Goal: Task Accomplishment & Management: Use online tool/utility

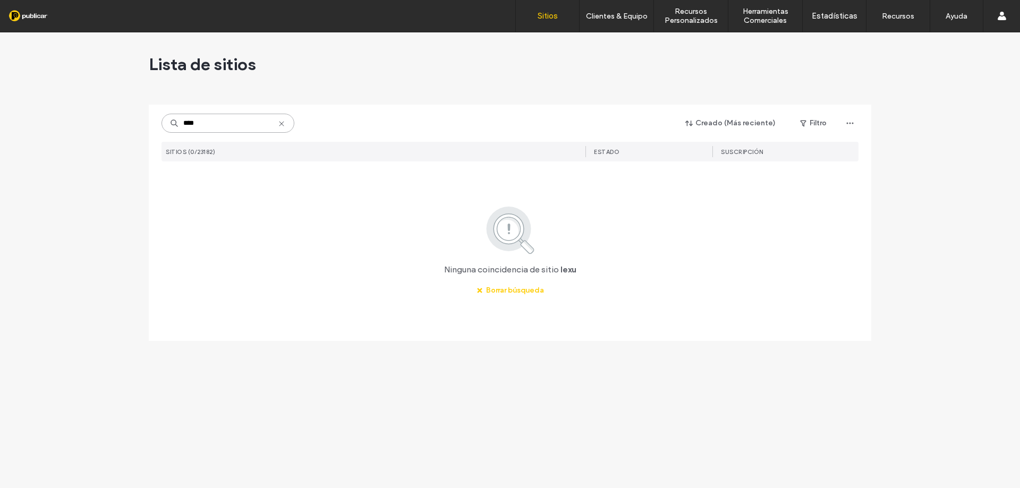
paste input "**********"
type input "**********"
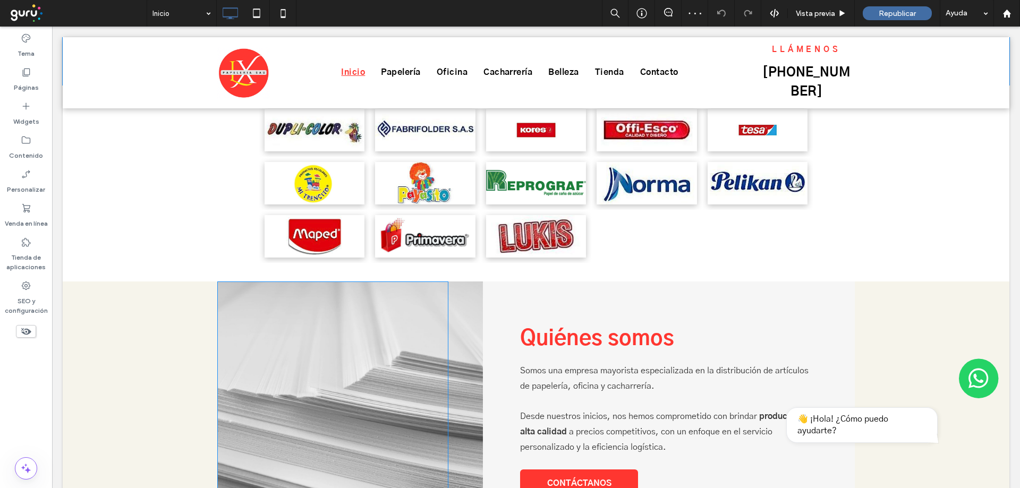
scroll to position [655, 0]
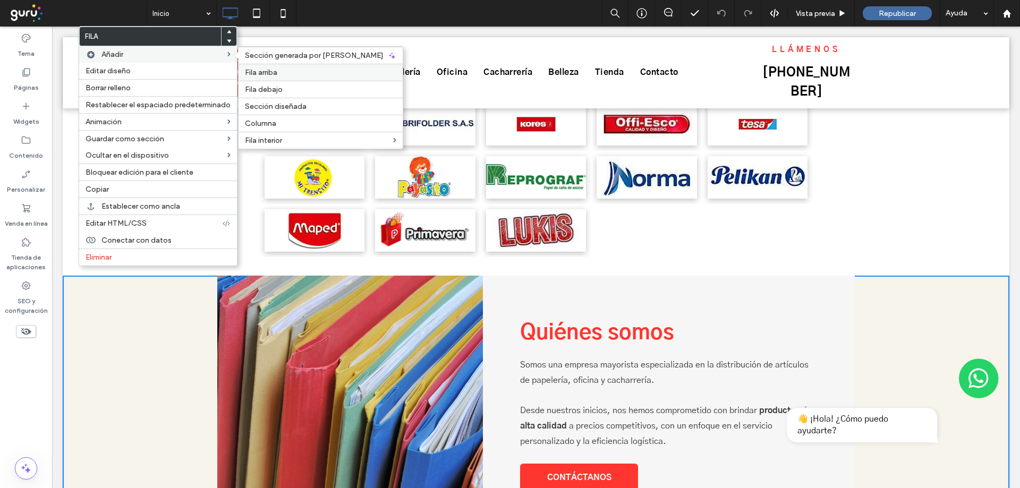
click at [255, 67] on div "Fila arriba" at bounding box center [321, 72] width 164 height 17
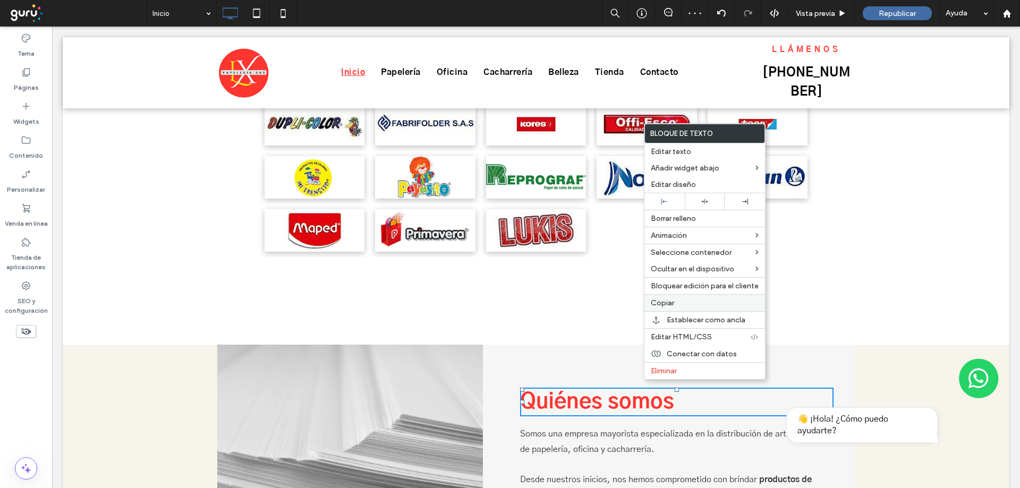
click at [667, 301] on span "Copiar" at bounding box center [662, 303] width 23 height 9
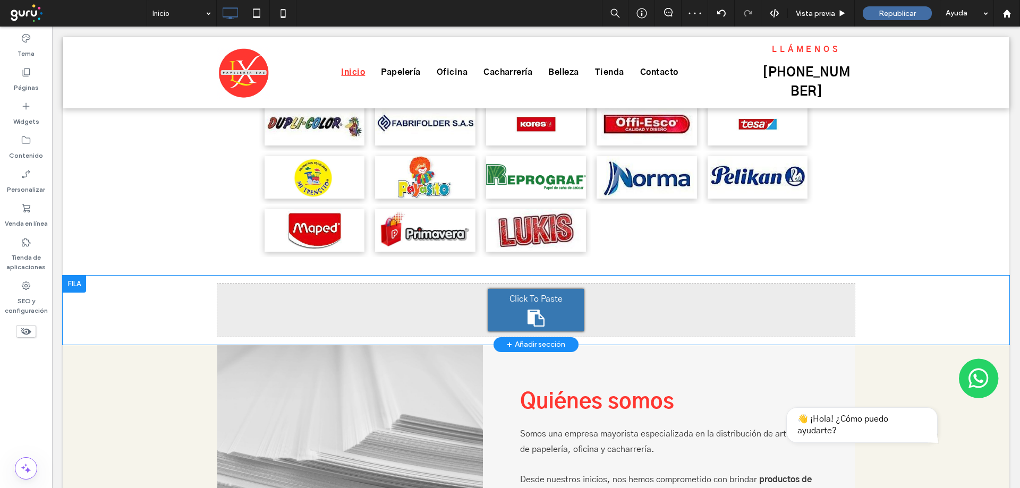
click at [561, 289] on div "Click To Paste" at bounding box center [536, 310] width 96 height 42
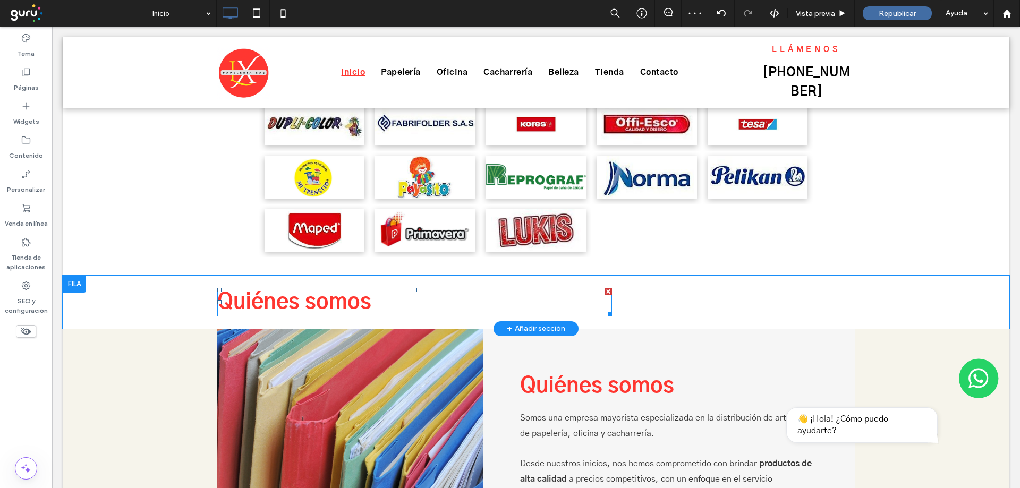
click at [476, 289] on h2 "Quiénes somos" at bounding box center [414, 302] width 395 height 27
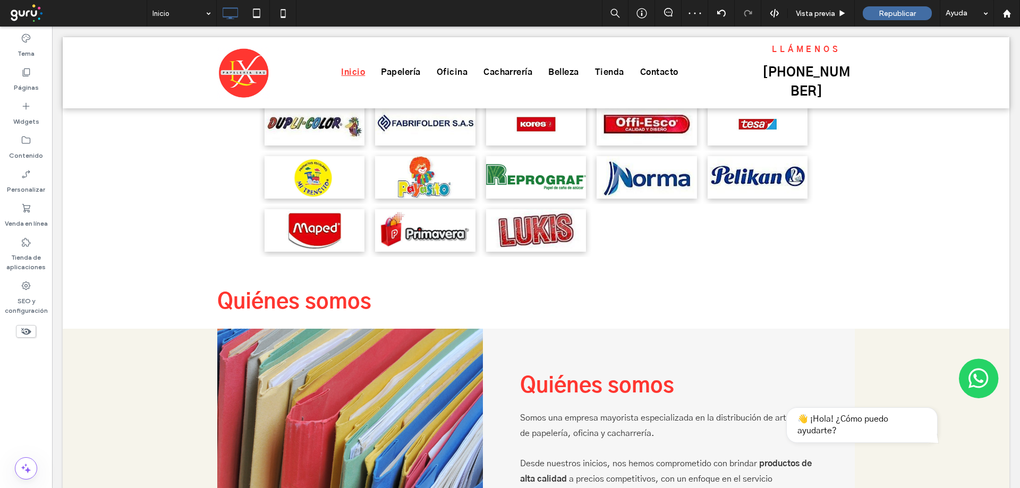
click at [476, 289] on h2 "Quiénes somos" at bounding box center [414, 302] width 395 height 27
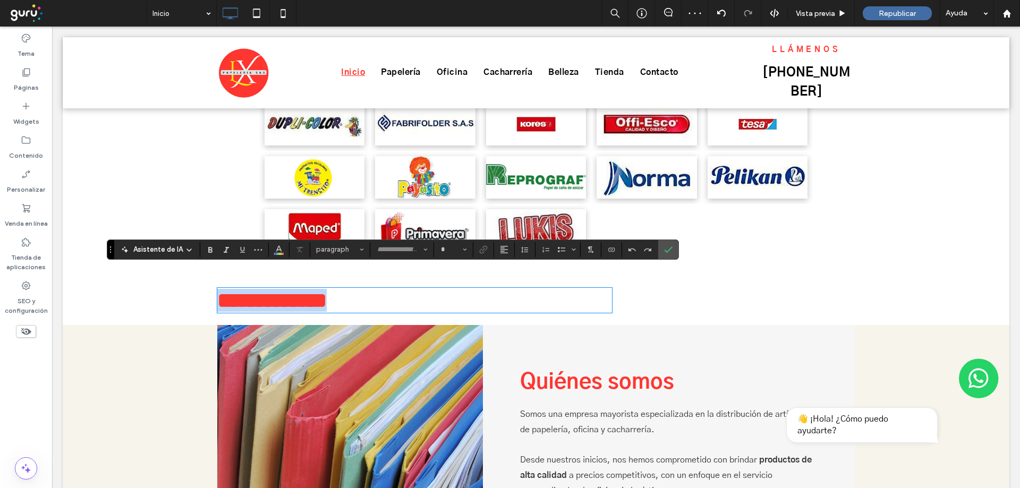
type input "*********"
type input "**"
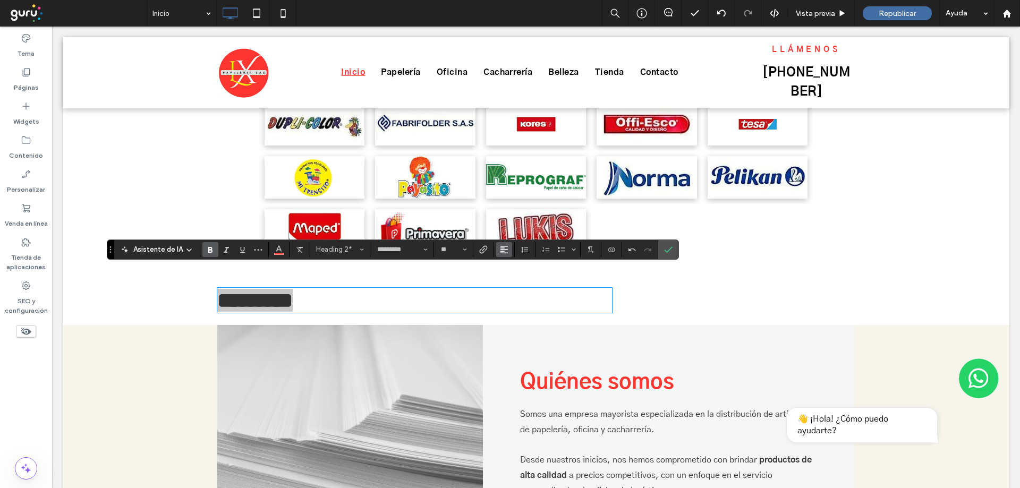
click at [510, 245] on button "Alineación" at bounding box center [504, 249] width 16 height 15
click at [512, 282] on use "ui.textEditor.alignment.center" at bounding box center [511, 281] width 7 height 7
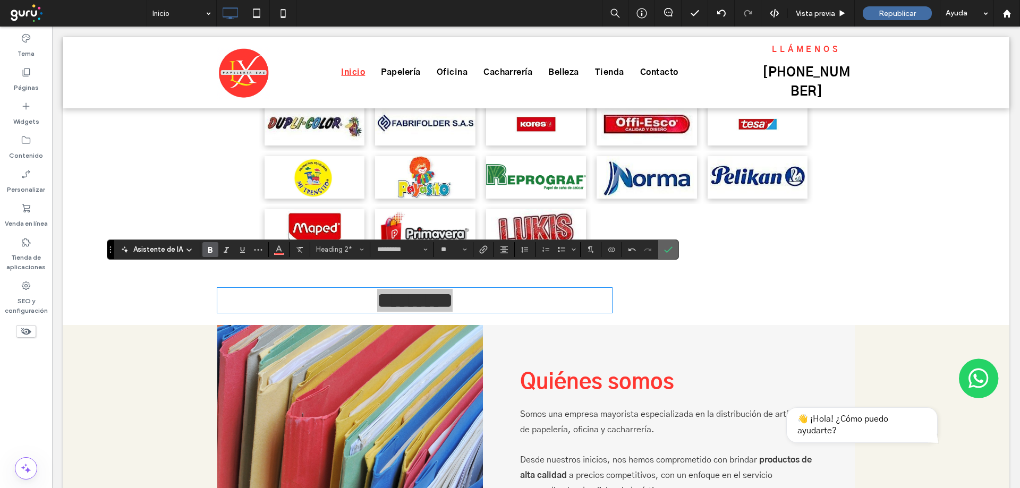
click at [670, 248] on icon "Confirmar" at bounding box center [668, 249] width 8 height 8
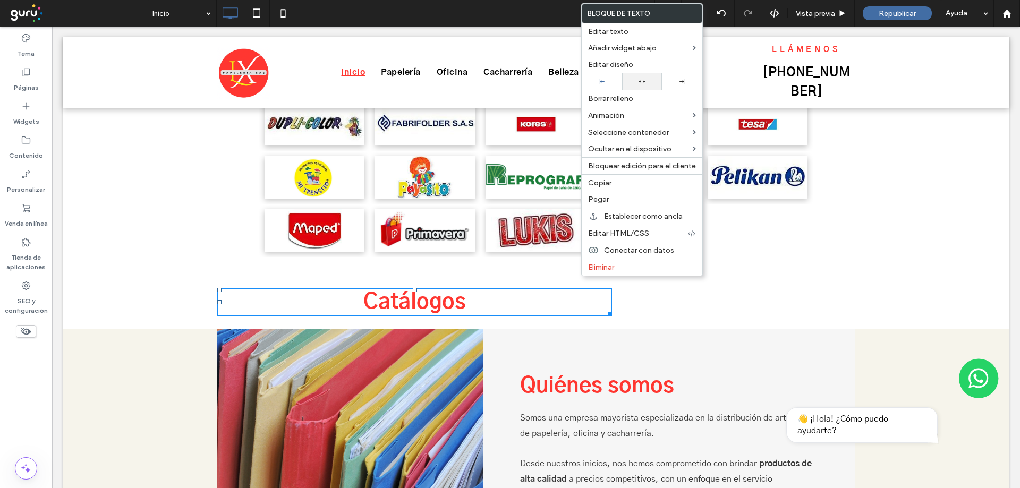
click at [643, 78] on div at bounding box center [642, 81] width 40 height 16
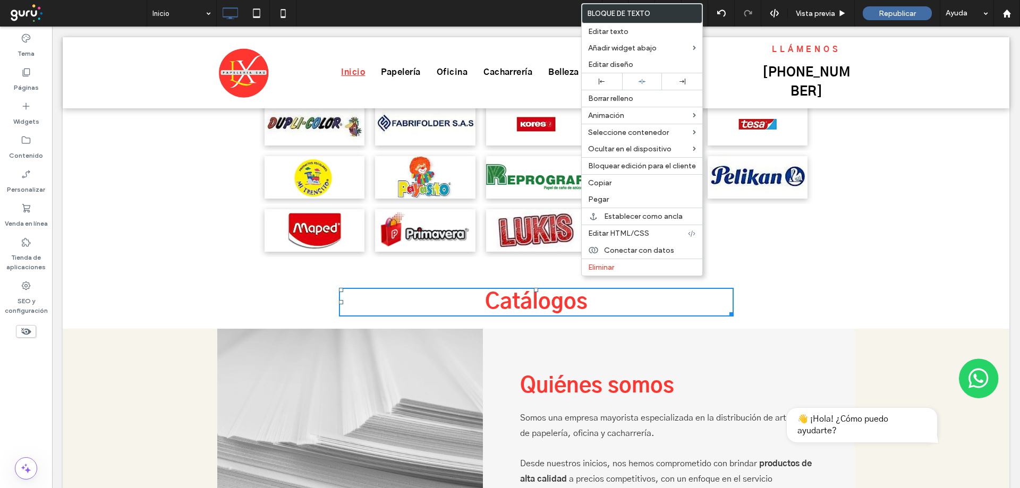
click at [151, 282] on div "Click To Paste Click To Paste Catálogos Fila + Añadir sección" at bounding box center [536, 302] width 947 height 53
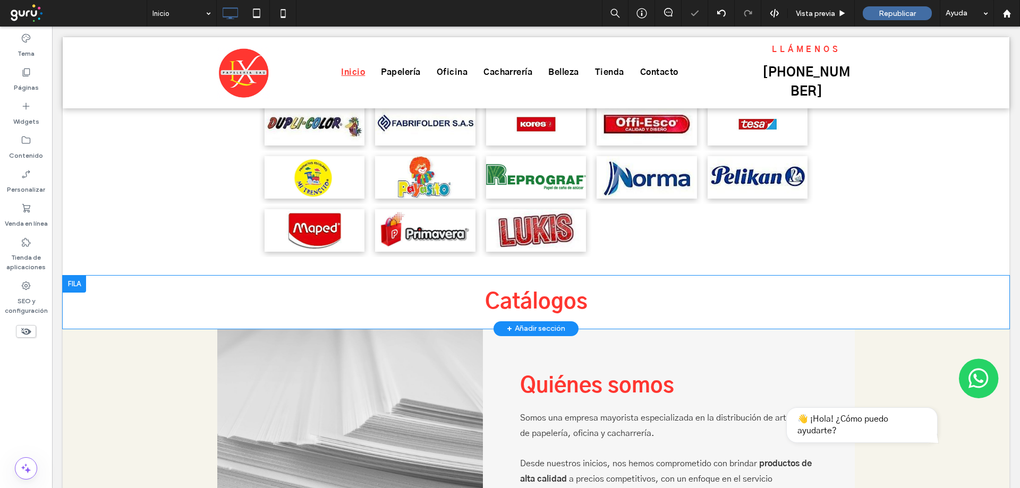
click at [150, 282] on div "Click To Paste Click To Paste Catálogos Fila + Añadir sección" at bounding box center [536, 302] width 947 height 53
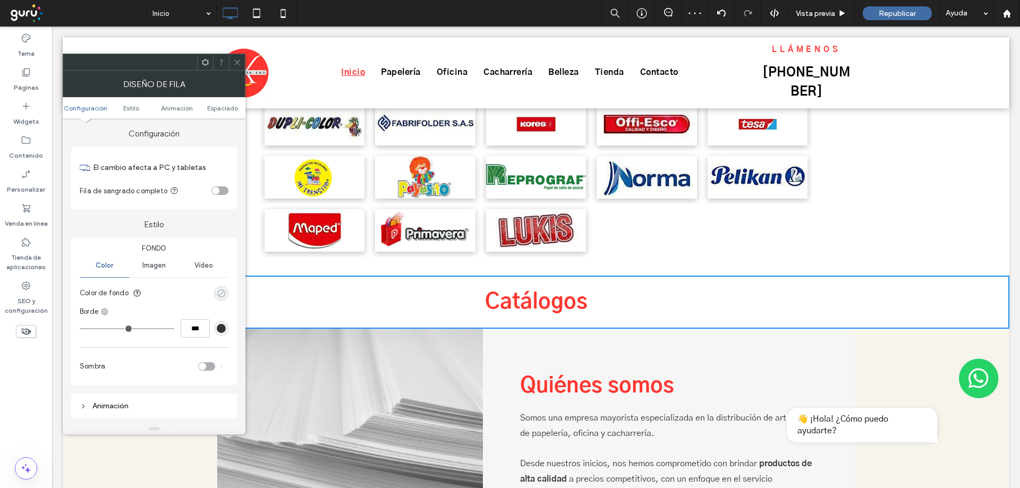
click at [218, 291] on div "rgba(0, 0, 0, 0)" at bounding box center [221, 293] width 9 height 9
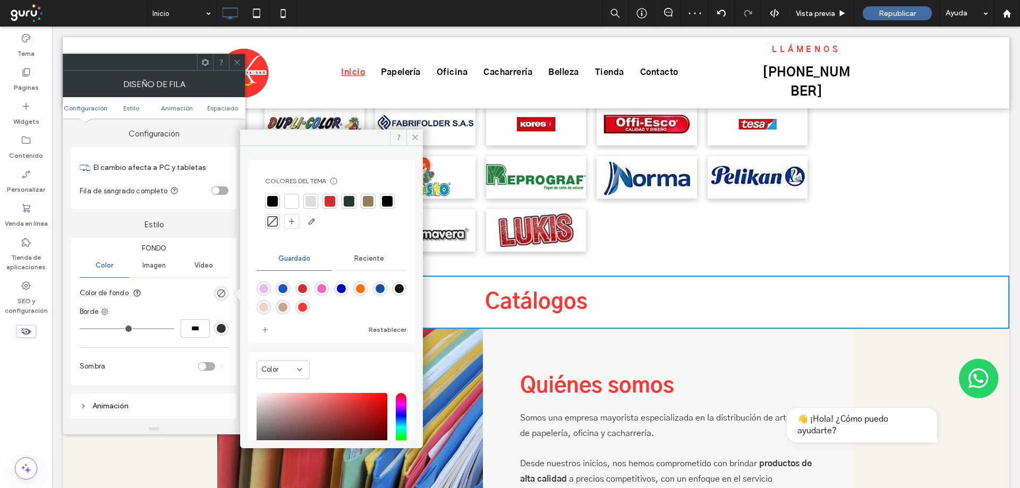
click at [307, 287] on div "rgba(211,47,47,1)" at bounding box center [302, 288] width 9 height 9
type input "*******"
type input "***"
type input "****"
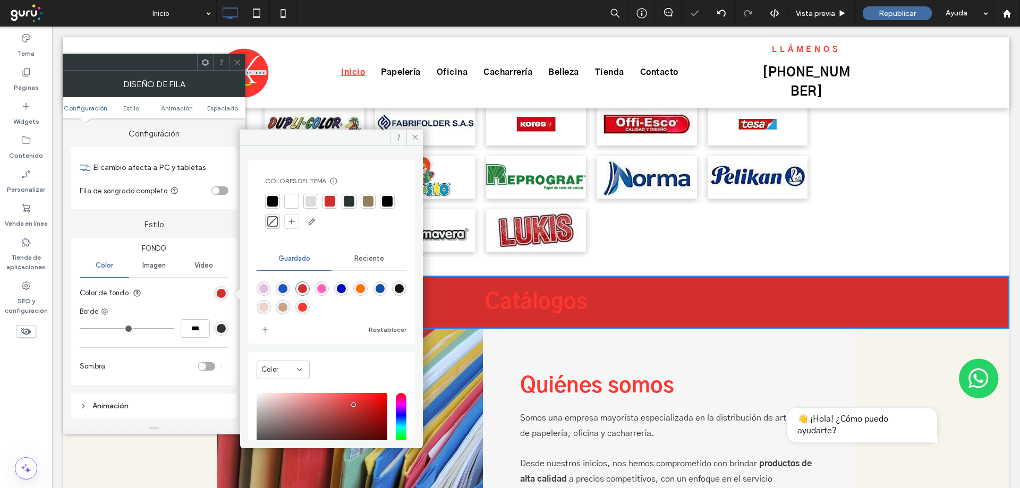
click at [307, 309] on div "rgba(255,54,48,1)" at bounding box center [302, 307] width 9 height 9
type input "*******"
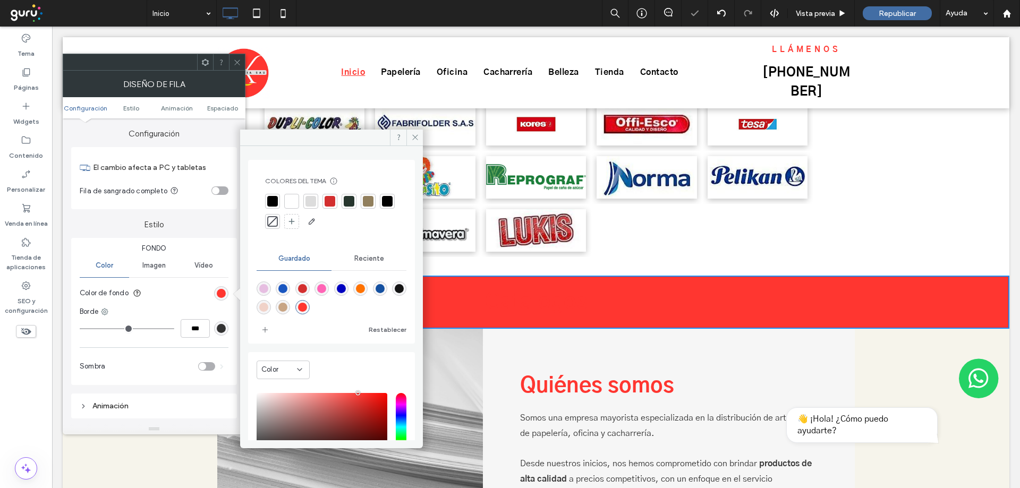
click at [242, 65] on div at bounding box center [237, 62] width 16 height 16
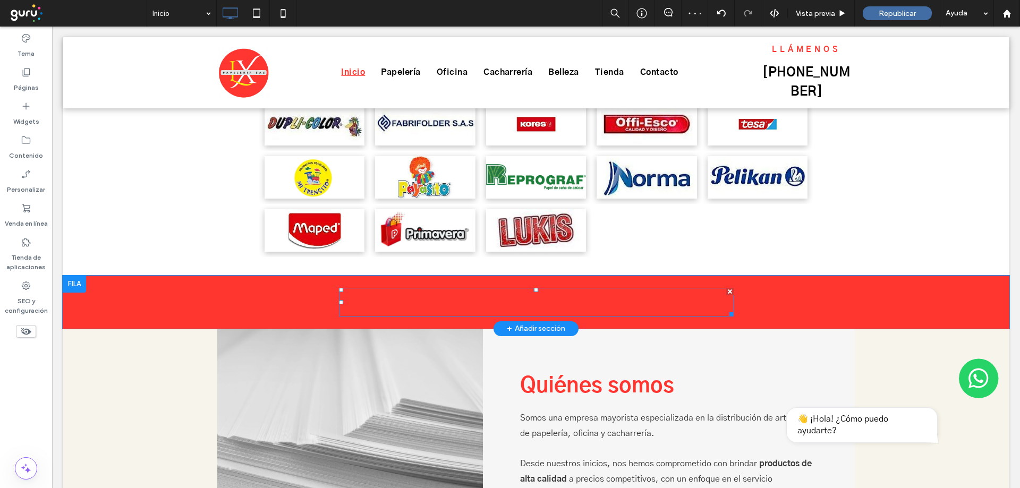
click at [522, 292] on span "Catálogos" at bounding box center [536, 302] width 103 height 21
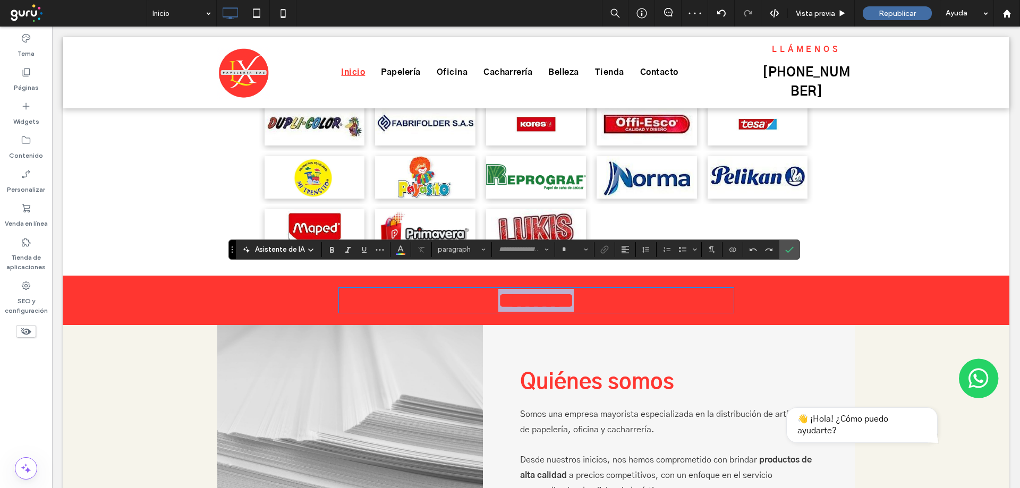
type input "*********"
type input "**"
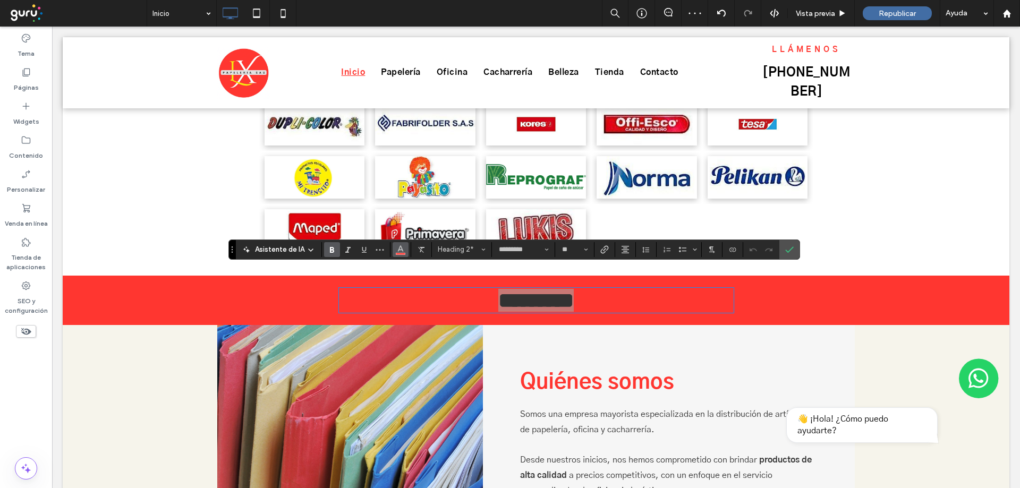
click at [396, 250] on icon "Color" at bounding box center [400, 248] width 8 height 8
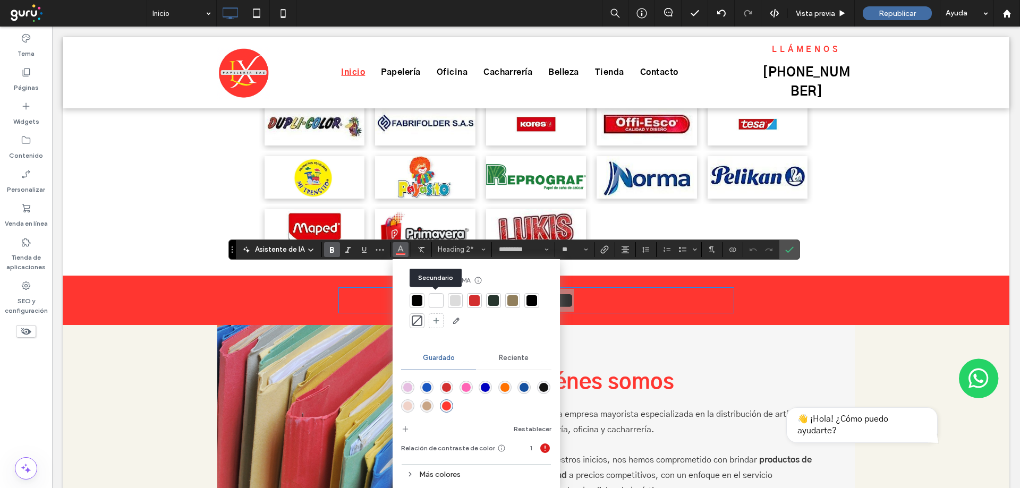
click at [441, 304] on div at bounding box center [436, 300] width 15 height 15
drag, startPoint x: 785, startPoint y: 251, endPoint x: 728, endPoint y: 228, distance: 61.3
click at [785, 251] on use "Confirmar" at bounding box center [789, 249] width 8 height 6
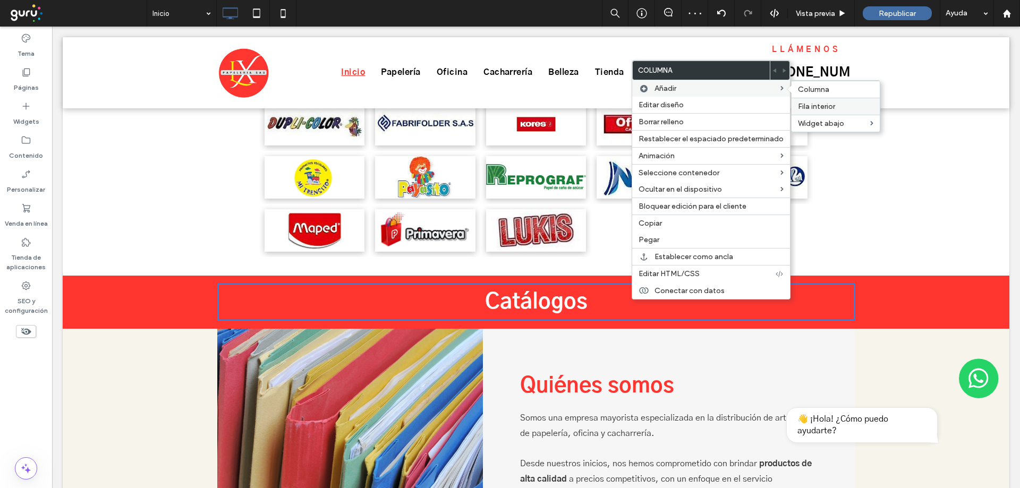
click at [824, 100] on div "Fila interior" at bounding box center [835, 106] width 88 height 17
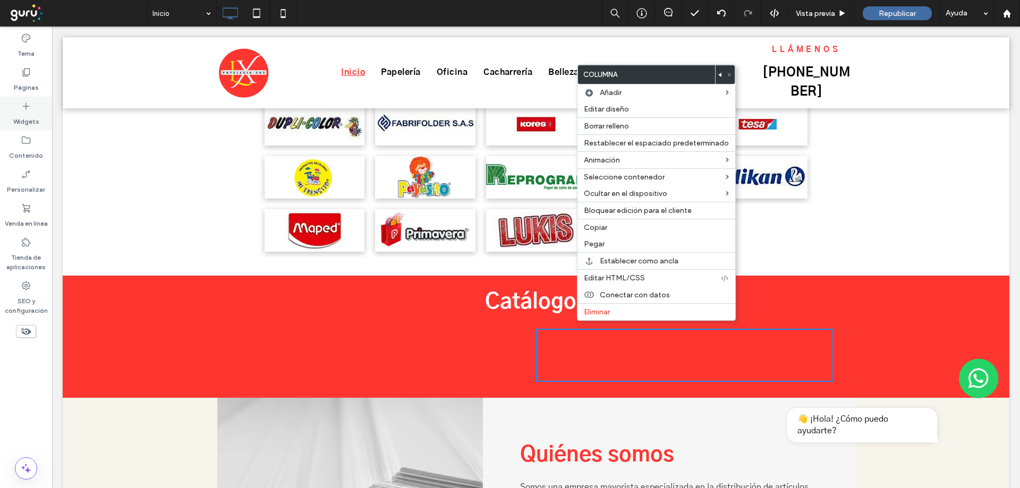
drag, startPoint x: 18, startPoint y: 103, endPoint x: 27, endPoint y: 107, distance: 9.3
click at [19, 103] on div "Widgets" at bounding box center [26, 114] width 52 height 34
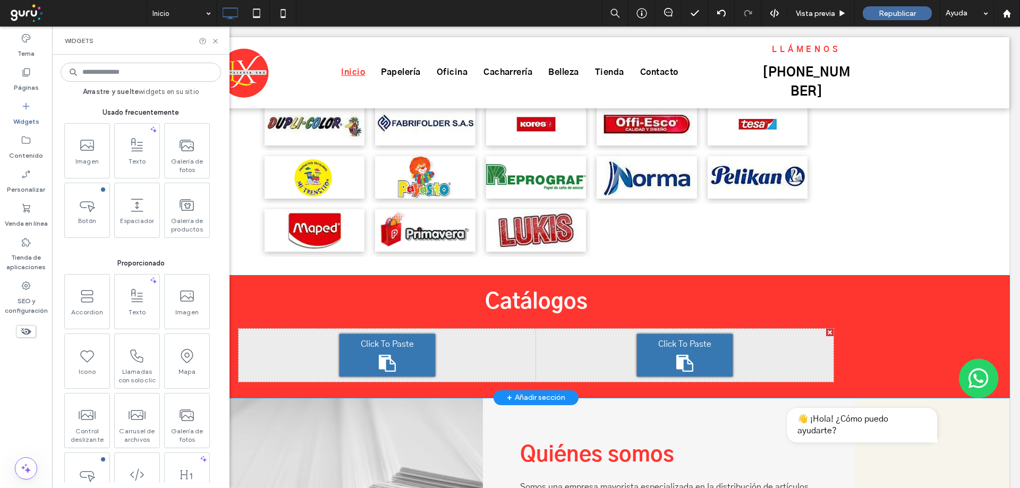
click at [121, 69] on input at bounding box center [141, 72] width 160 height 19
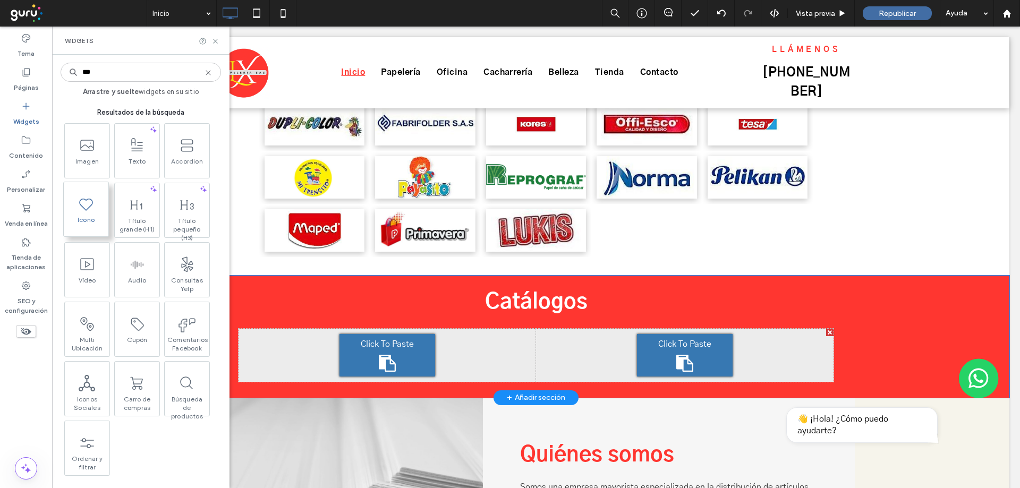
type input "***"
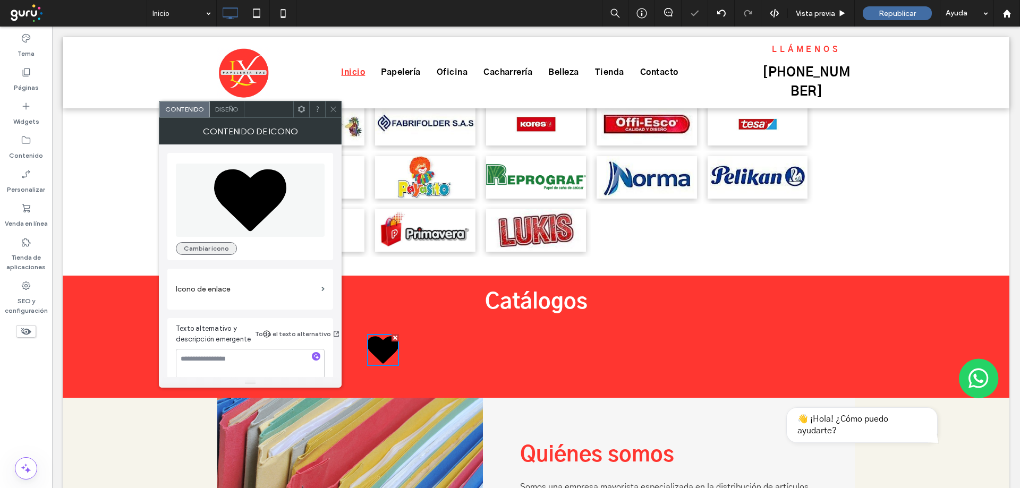
click at [212, 249] on button "Cambiar icono" at bounding box center [206, 248] width 61 height 13
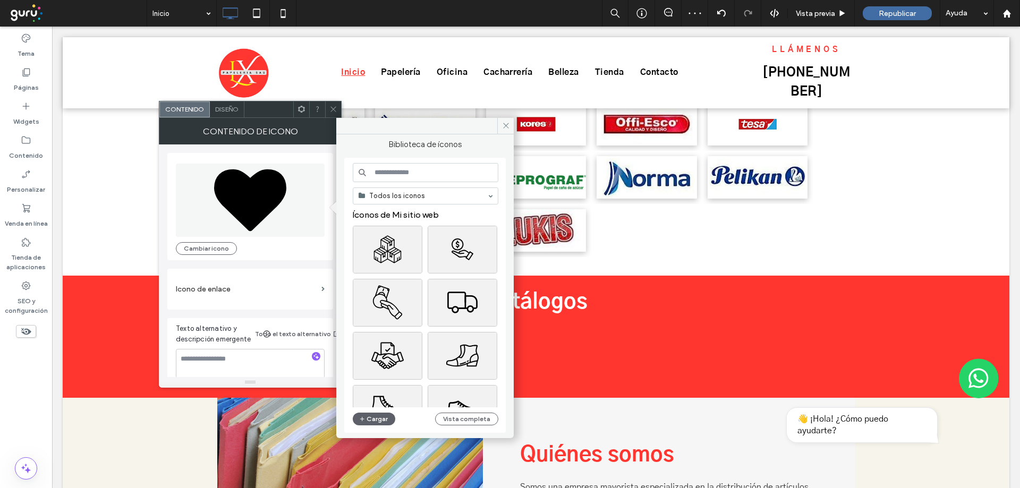
click at [403, 169] on input at bounding box center [426, 172] width 146 height 19
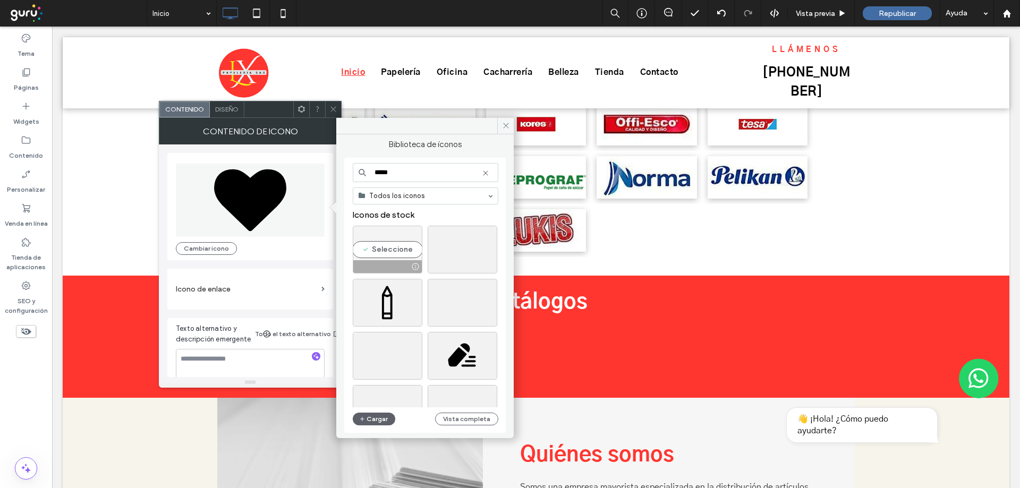
type input "*****"
click at [388, 258] on div "Seleccione" at bounding box center [388, 250] width 70 height 48
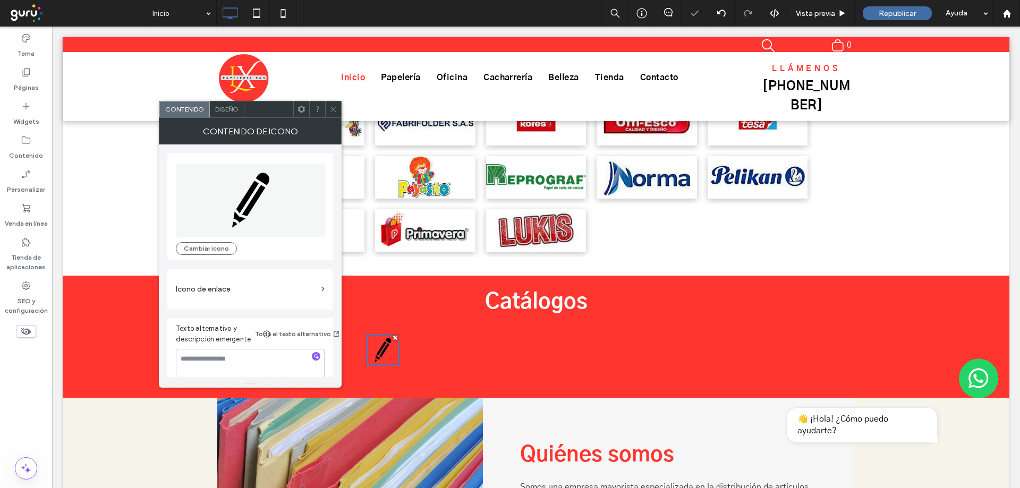
click at [240, 109] on div "Diseño" at bounding box center [227, 109] width 35 height 16
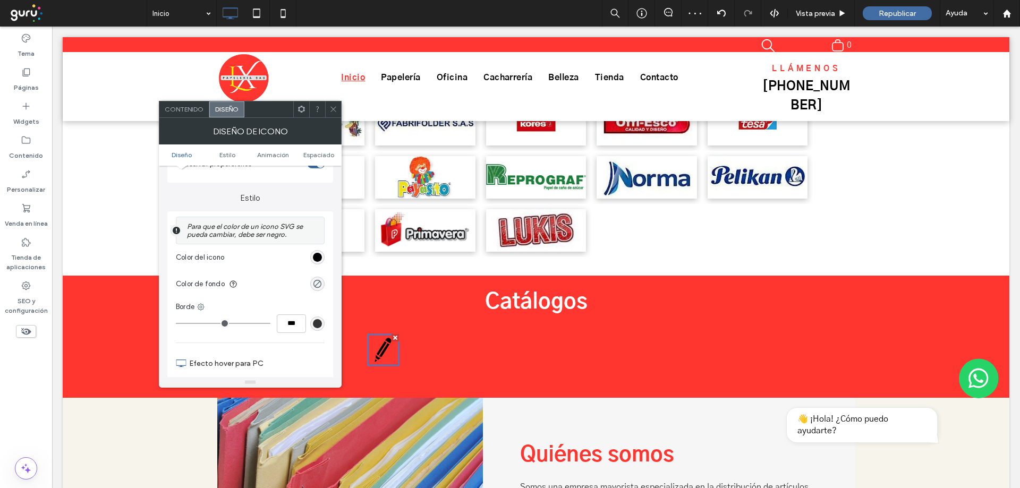
scroll to position [212, 0]
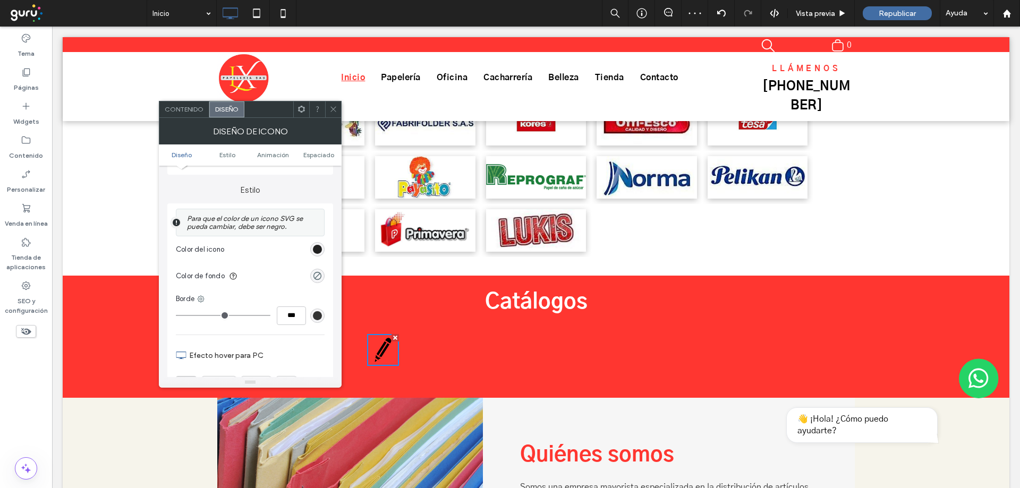
click at [319, 252] on div "rgb(0, 0, 0)" at bounding box center [317, 249] width 9 height 9
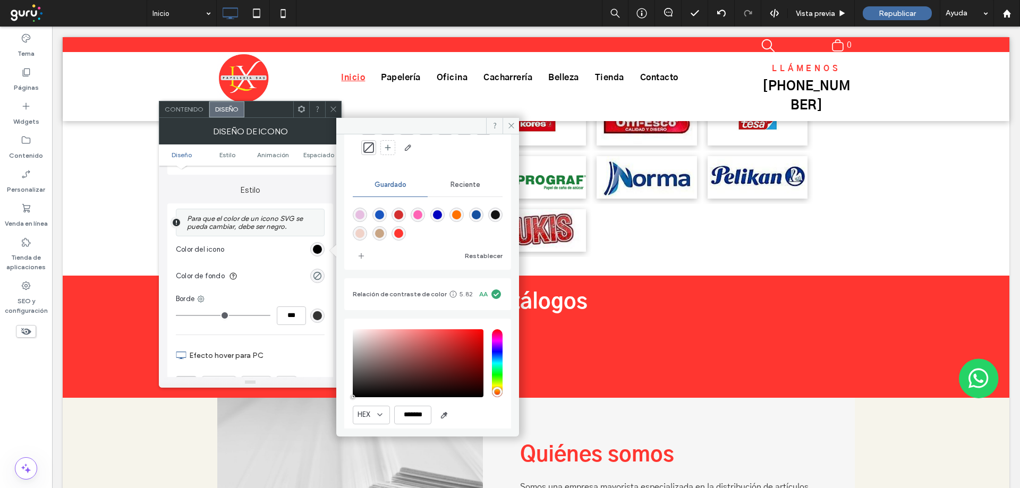
scroll to position [71, 0]
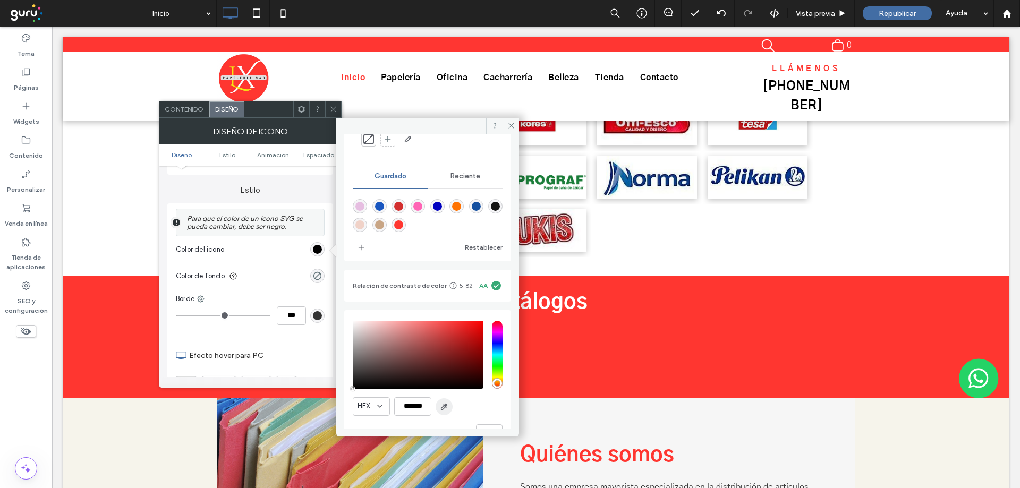
click at [440, 407] on icon "button" at bounding box center [444, 407] width 8 height 8
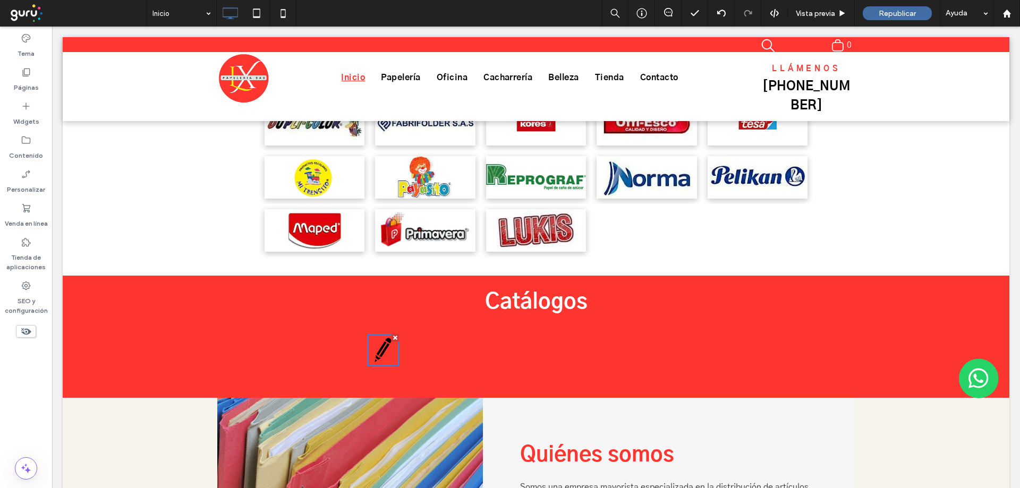
type input "*******"
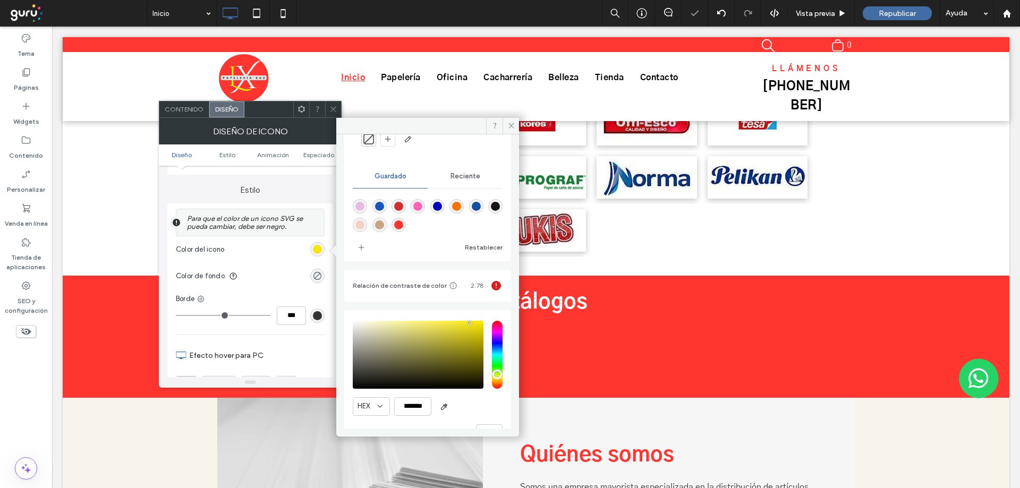
click at [334, 112] on icon at bounding box center [333, 109] width 8 height 8
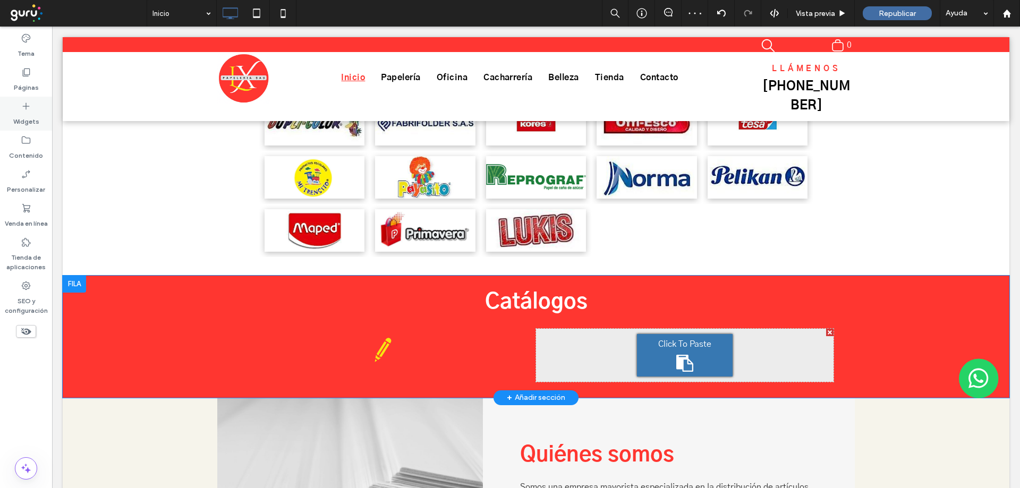
click at [30, 111] on icon at bounding box center [26, 106] width 11 height 11
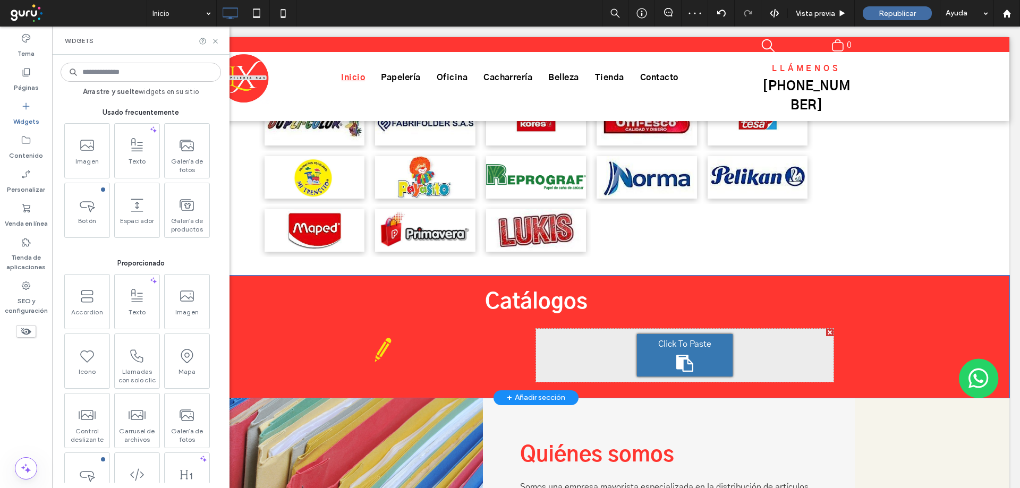
click at [139, 72] on input at bounding box center [141, 72] width 160 height 19
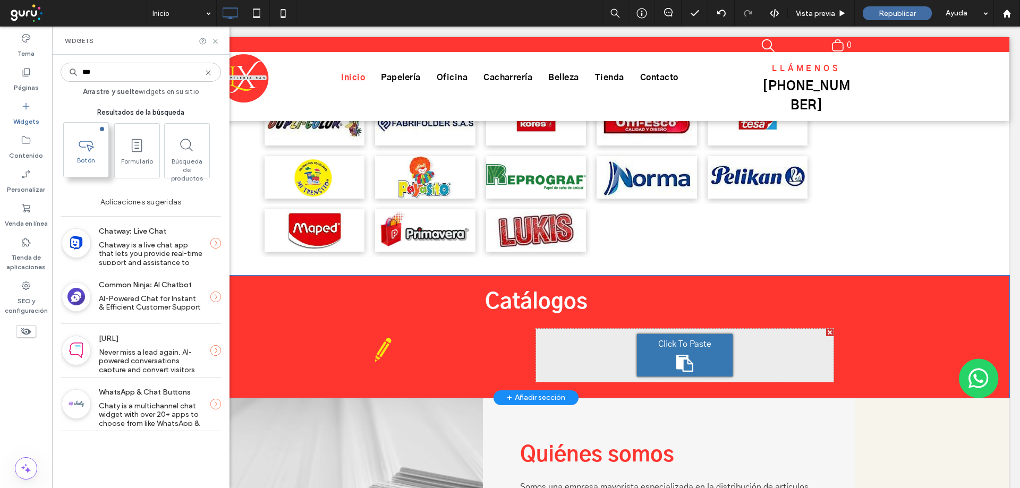
type input "***"
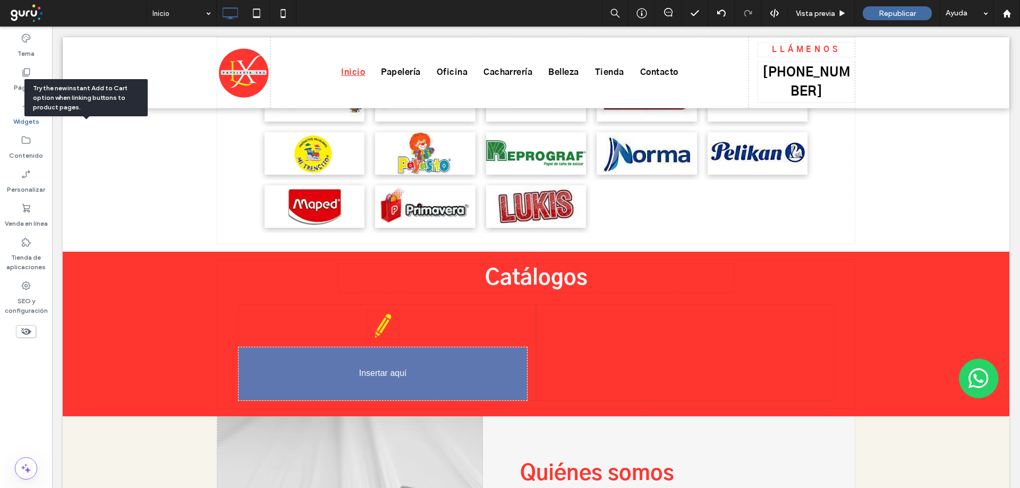
scroll to position [684, 0]
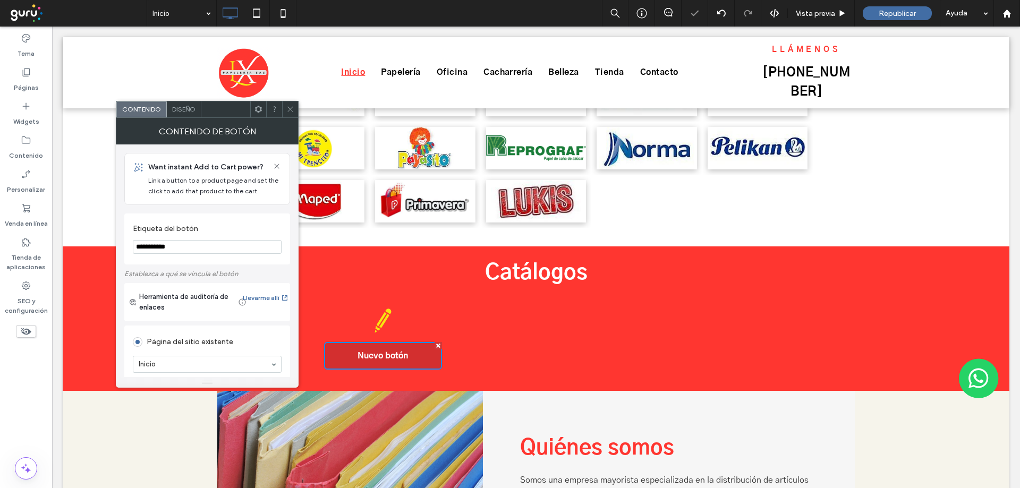
click at [184, 251] on input "**********" at bounding box center [207, 247] width 149 height 14
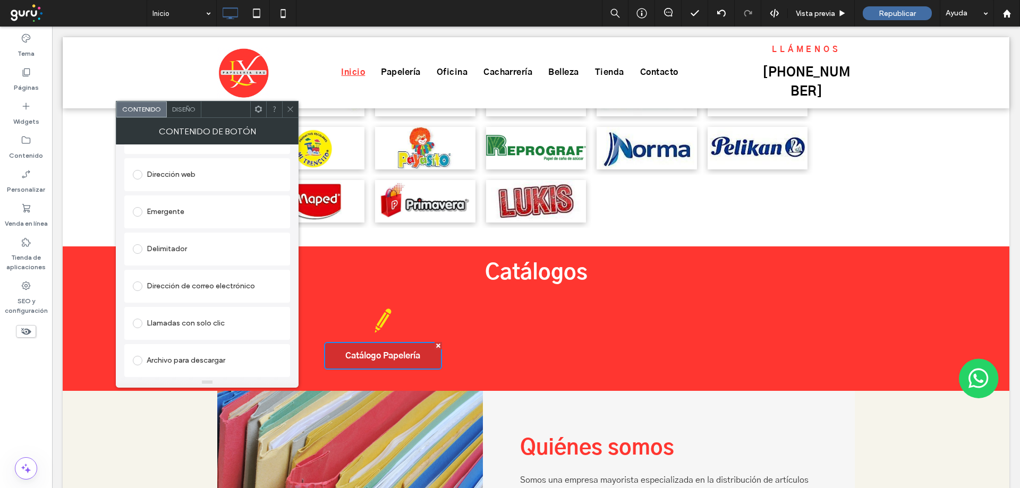
type input "**********"
click at [182, 353] on div "Archivo para descargar" at bounding box center [207, 360] width 149 height 17
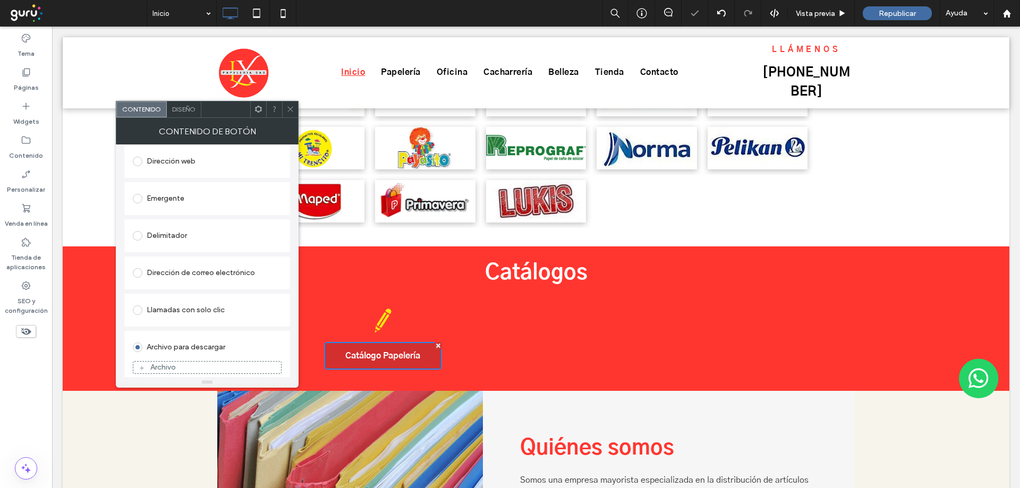
scroll to position [263, 0]
click at [168, 364] on div "Archivo" at bounding box center [207, 360] width 148 height 10
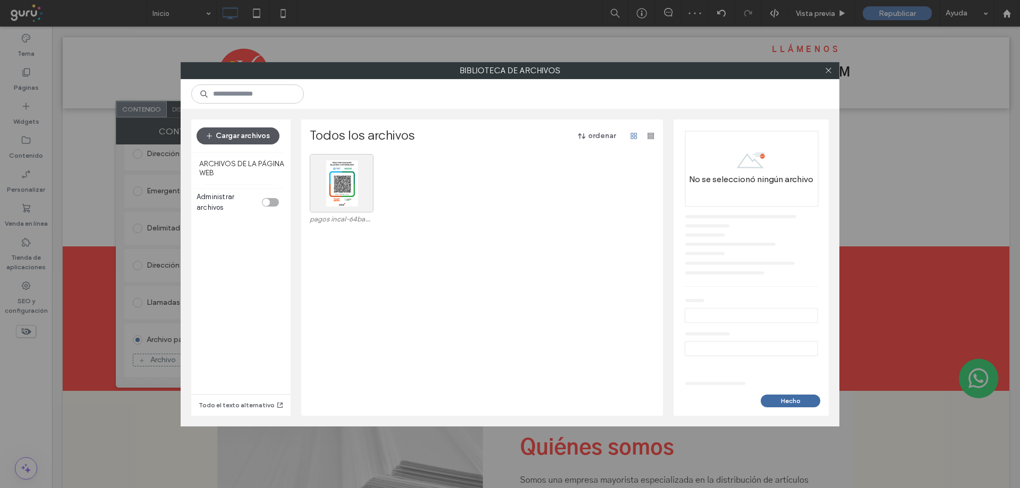
click at [247, 135] on button "Cargar archivos" at bounding box center [238, 135] width 83 height 17
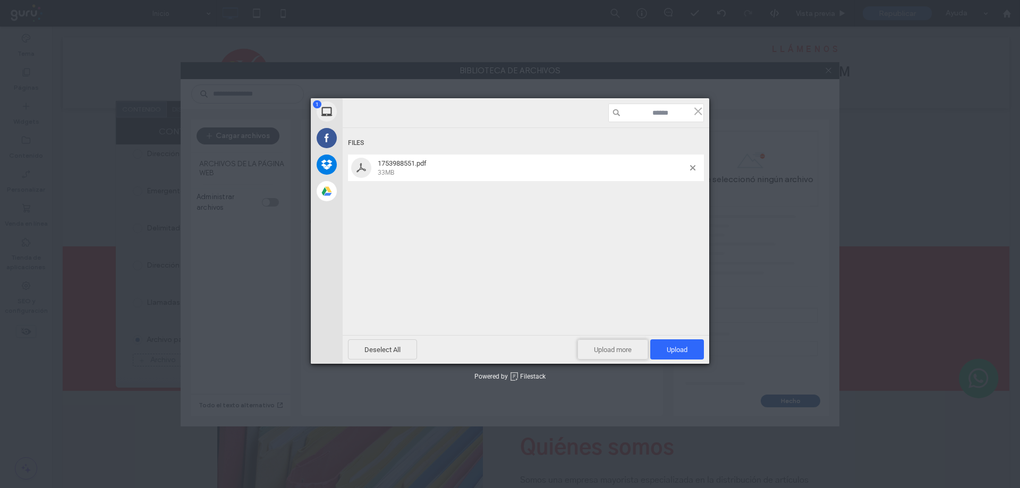
click at [608, 349] on span "Upload more" at bounding box center [612, 349] width 71 height 20
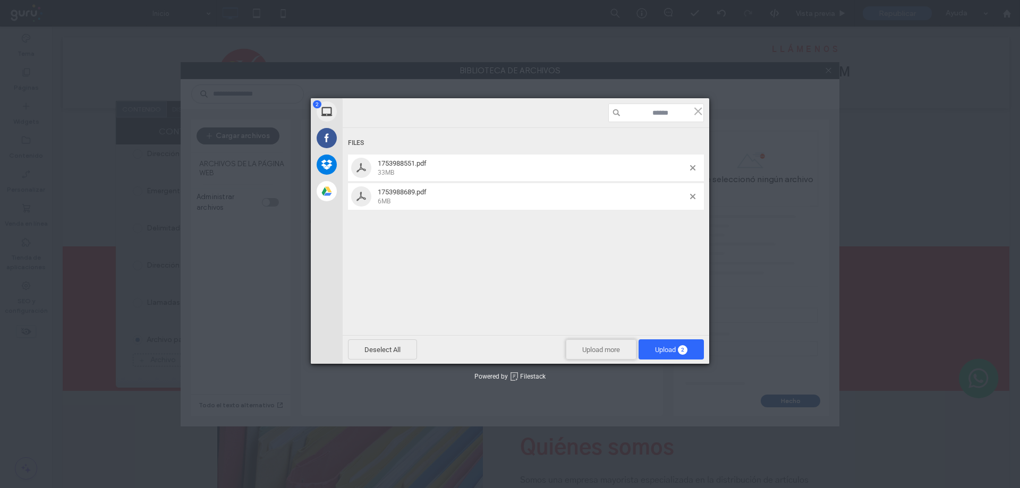
click at [601, 349] on span "Upload more" at bounding box center [601, 349] width 71 height 20
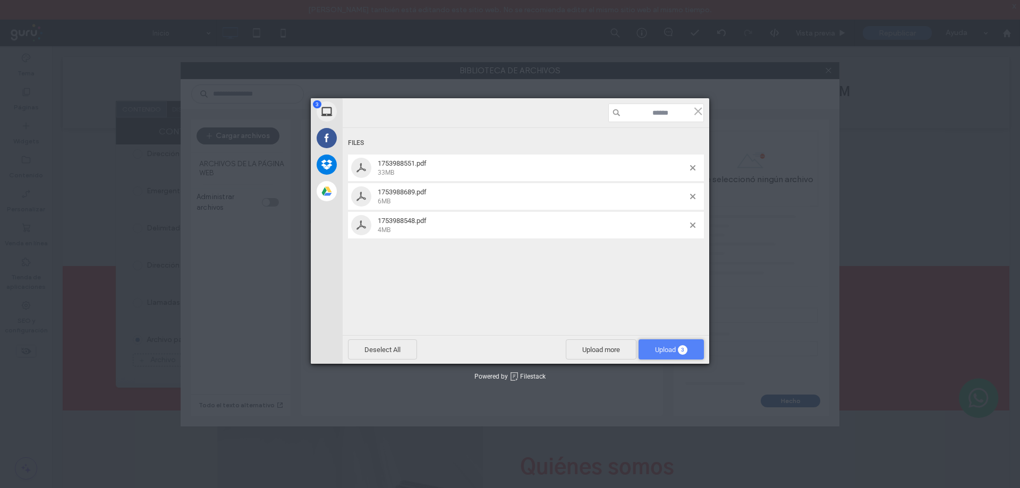
click at [664, 350] on span "Upload 3" at bounding box center [671, 350] width 32 height 8
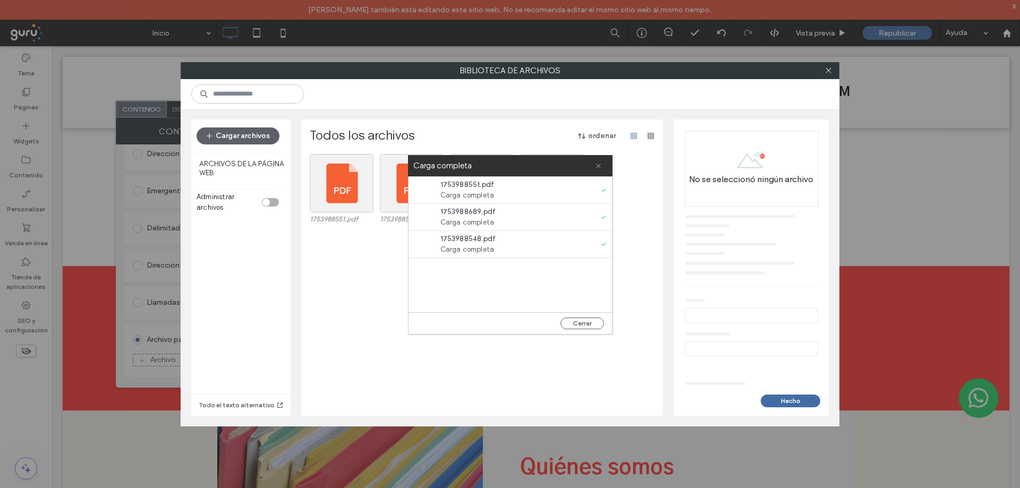
click at [601, 165] on icon at bounding box center [598, 166] width 7 height 7
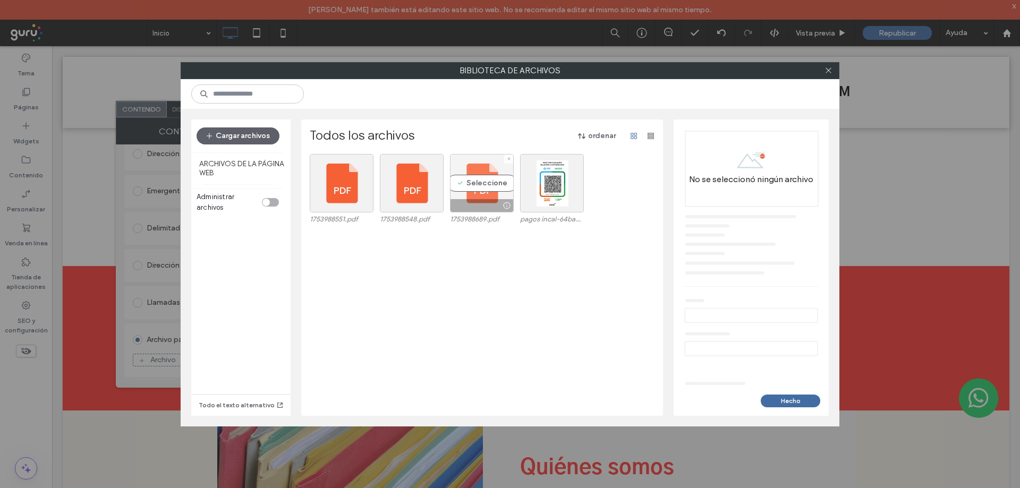
click at [468, 194] on div "Seleccione" at bounding box center [482, 183] width 64 height 58
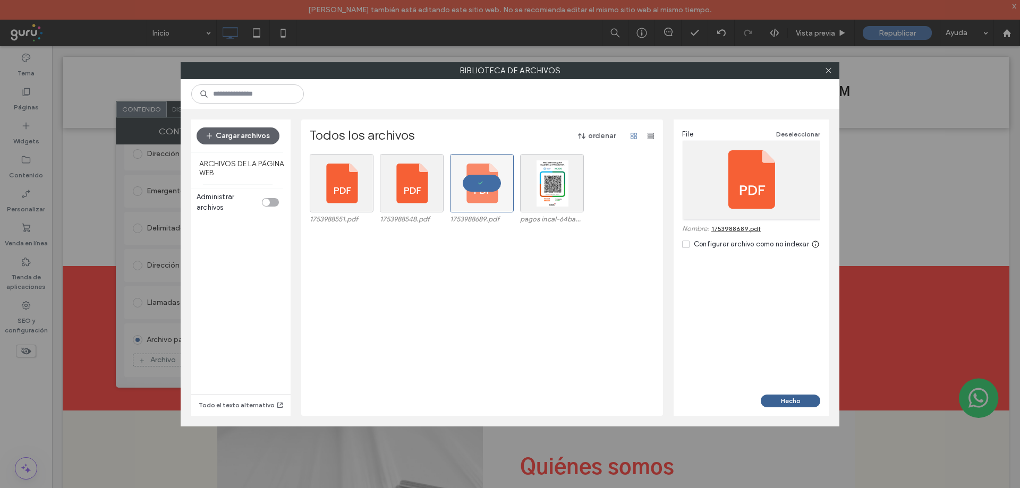
drag, startPoint x: 780, startPoint y: 399, endPoint x: 783, endPoint y: 404, distance: 6.2
click at [781, 399] on button "Hecho" at bounding box center [790, 401] width 59 height 13
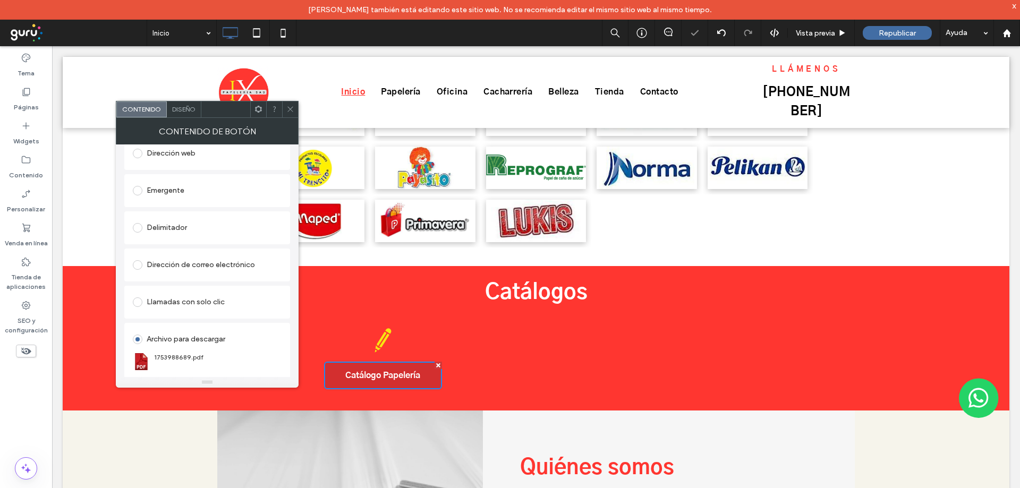
click at [285, 107] on div at bounding box center [290, 109] width 16 height 16
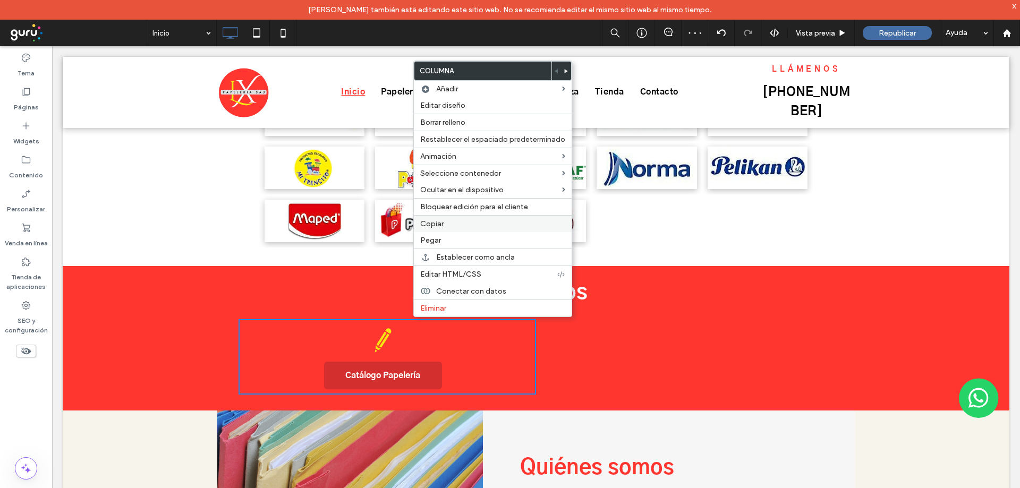
click at [438, 224] on span "Copiar" at bounding box center [431, 223] width 23 height 9
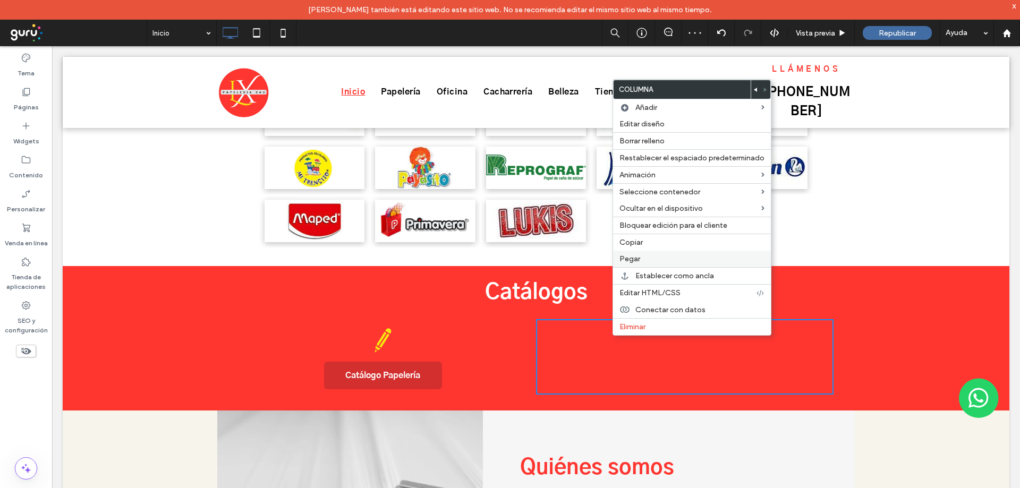
click at [632, 260] on span "Pegar" at bounding box center [629, 258] width 21 height 9
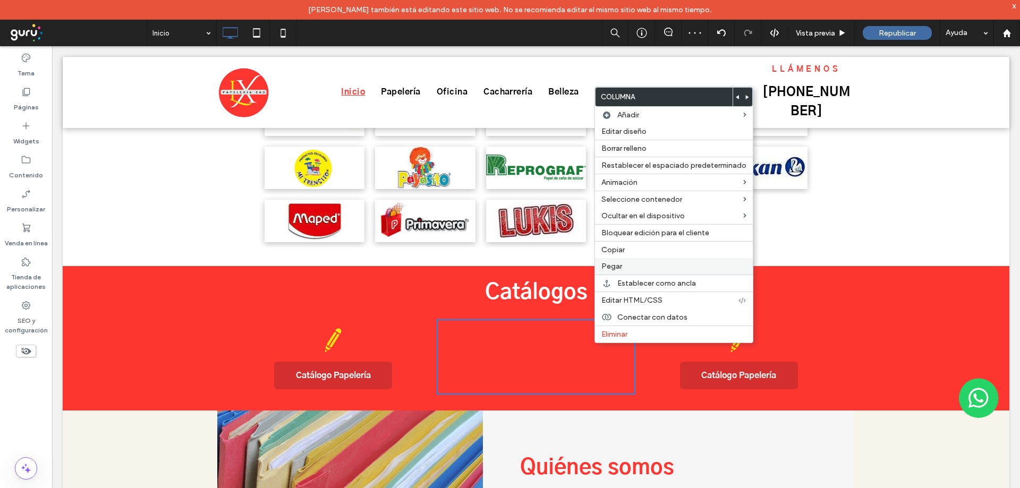
click at [614, 271] on div "Pegar" at bounding box center [674, 266] width 158 height 16
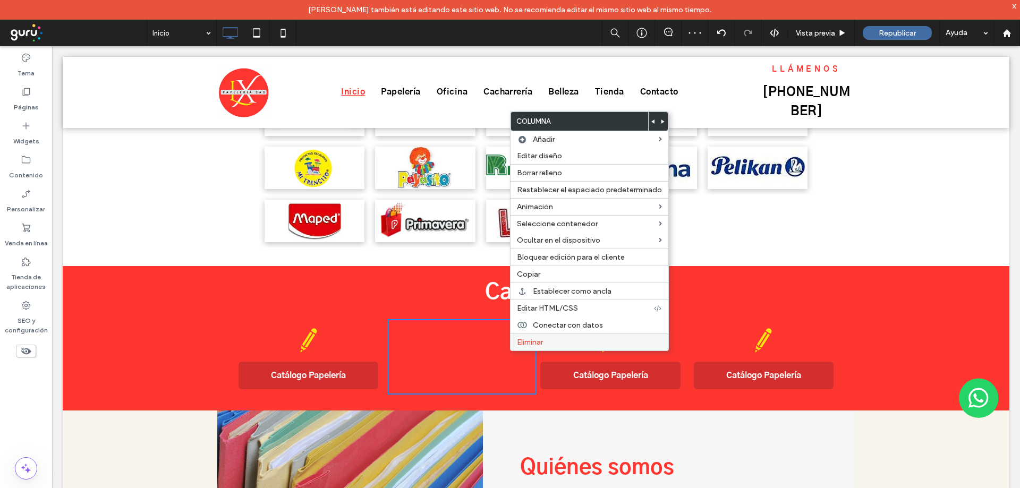
click at [526, 346] on span "Eliminar" at bounding box center [530, 342] width 26 height 9
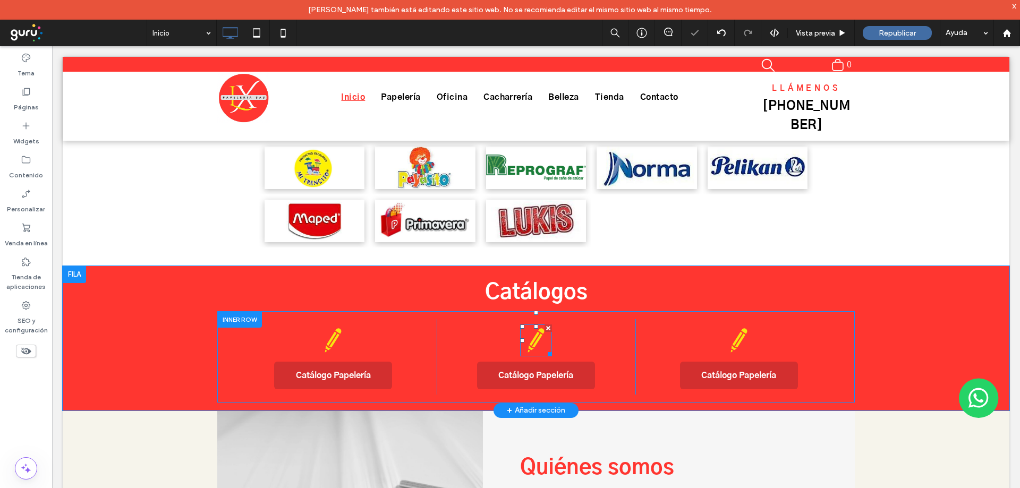
click at [527, 327] on icon at bounding box center [536, 341] width 32 height 32
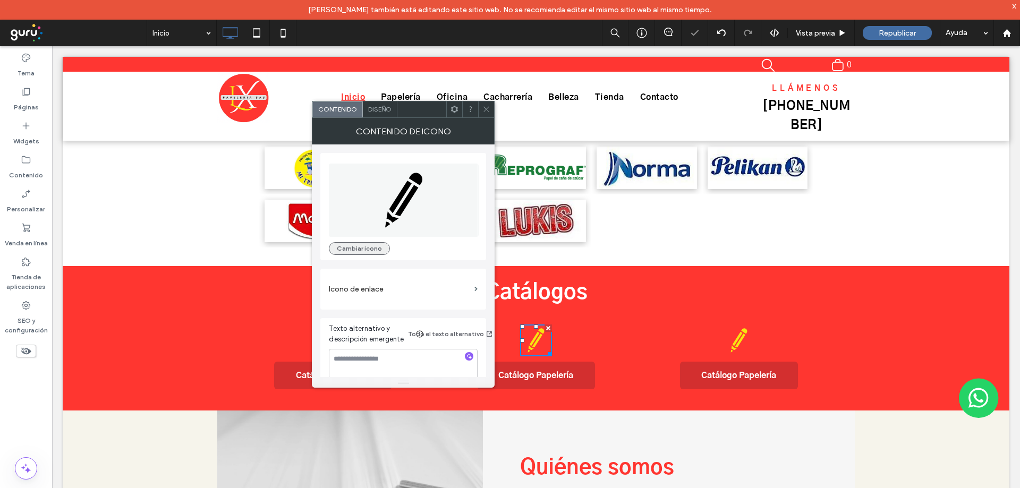
click at [368, 245] on button "Cambiar icono" at bounding box center [359, 248] width 61 height 13
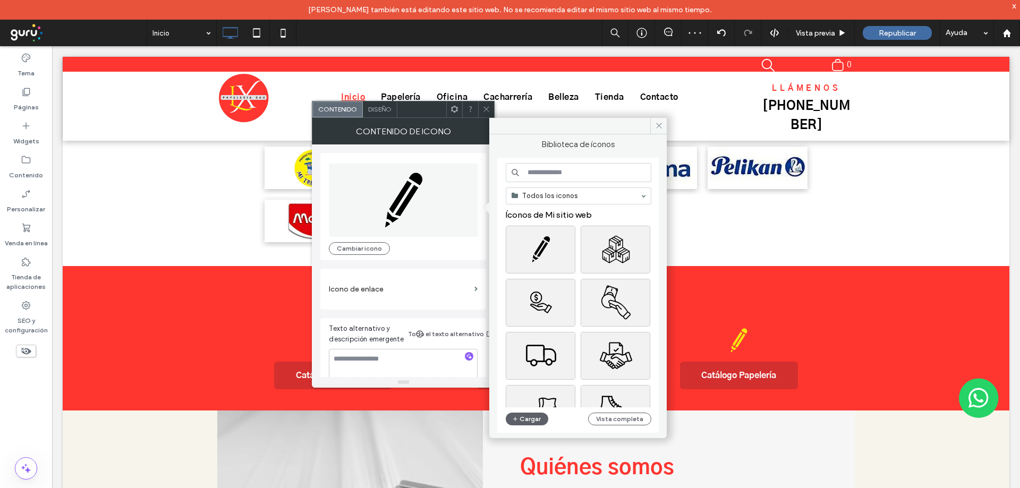
click at [534, 171] on input at bounding box center [579, 172] width 146 height 19
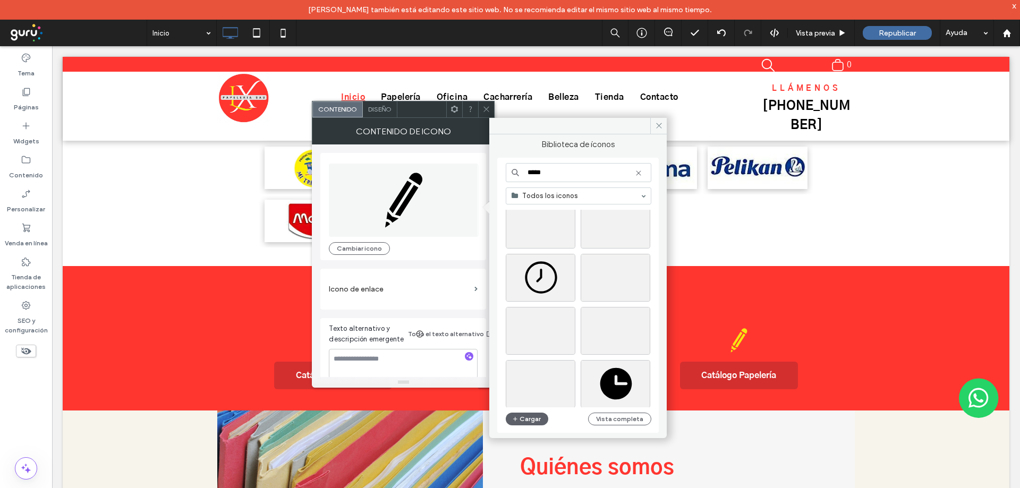
scroll to position [1146, 0]
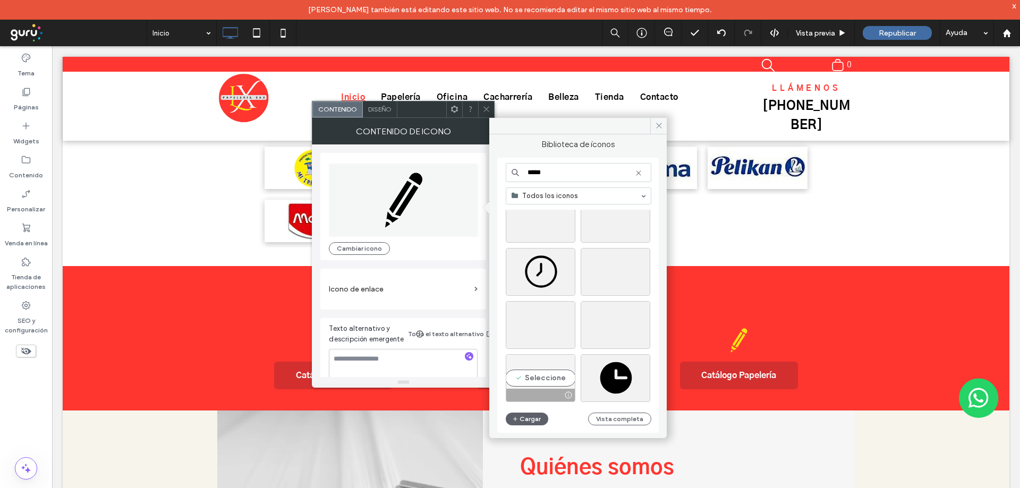
type input "*****"
click at [539, 377] on div "Seleccione" at bounding box center [541, 378] width 70 height 48
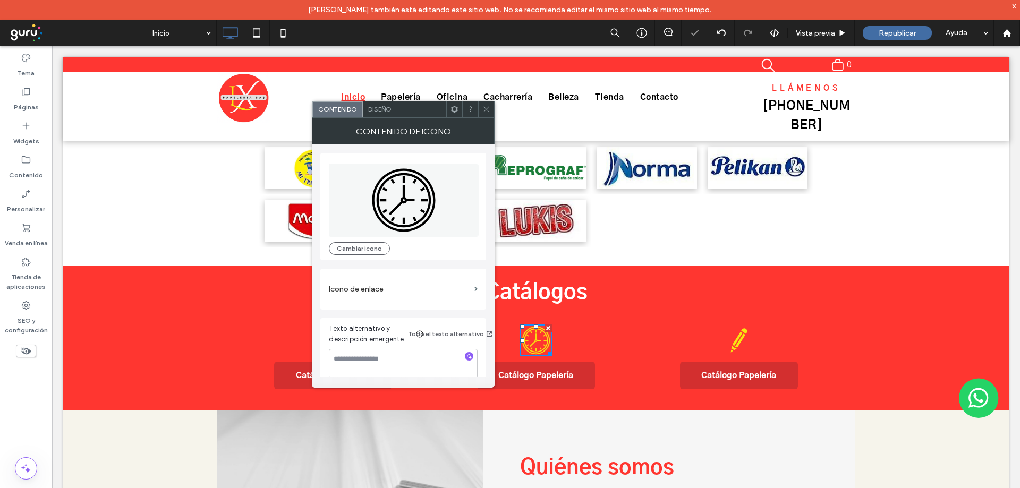
click at [480, 112] on div at bounding box center [486, 109] width 16 height 16
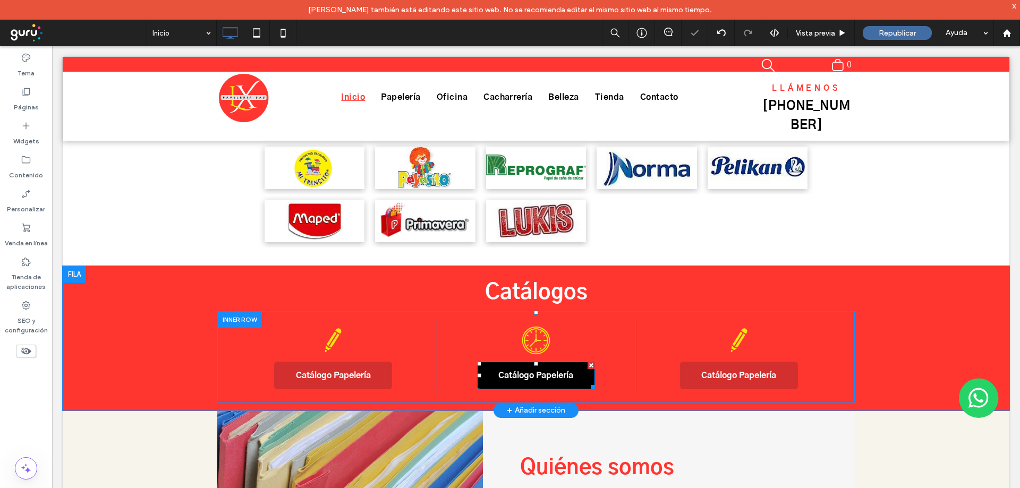
click at [522, 370] on span "Catálogo Papelería" at bounding box center [535, 375] width 75 height 11
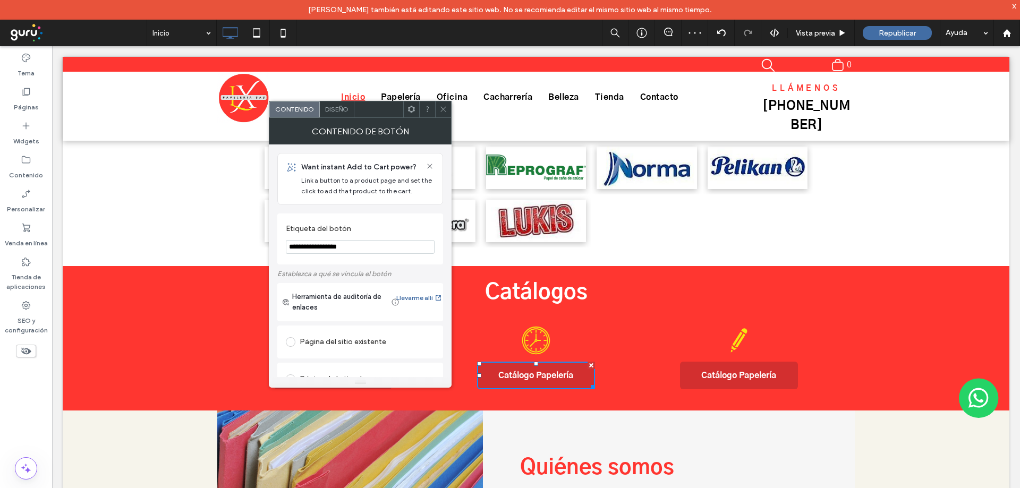
drag, startPoint x: 372, startPoint y: 294, endPoint x: 484, endPoint y: 248, distance: 121.2
type input "**********"
click at [438, 107] on div at bounding box center [443, 109] width 16 height 16
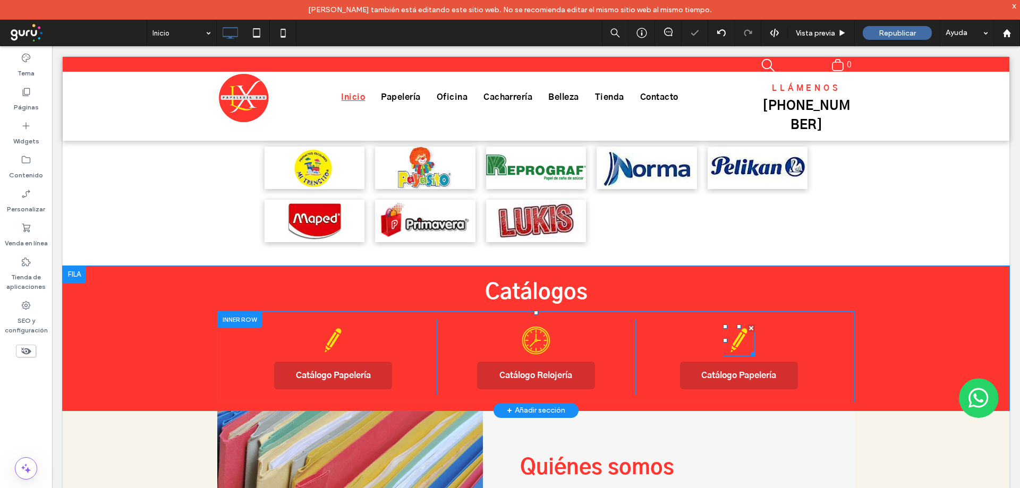
click at [738, 325] on icon at bounding box center [739, 341] width 32 height 32
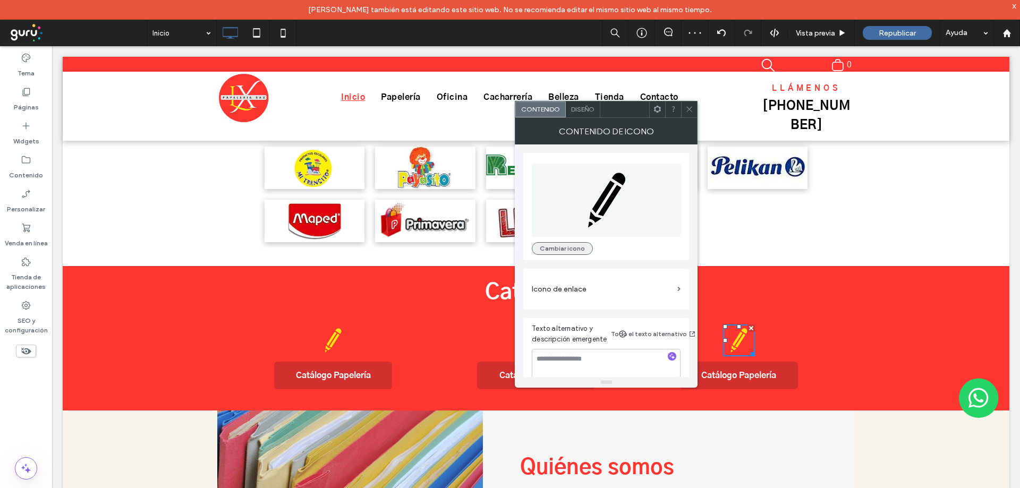
click at [573, 251] on button "Cambiar icono" at bounding box center [562, 248] width 61 height 13
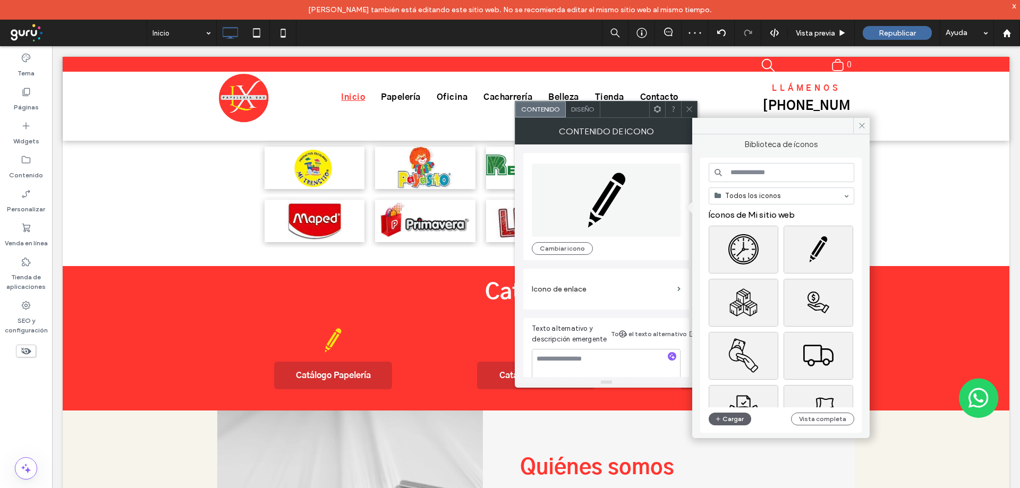
click at [731, 169] on input at bounding box center [782, 172] width 146 height 19
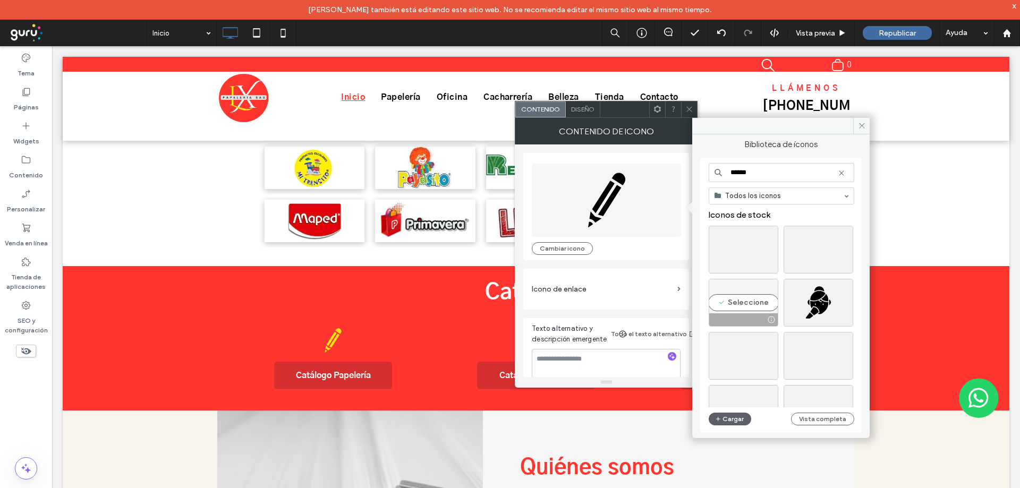
type input "******"
click at [751, 311] on div "Seleccione" at bounding box center [744, 303] width 70 height 48
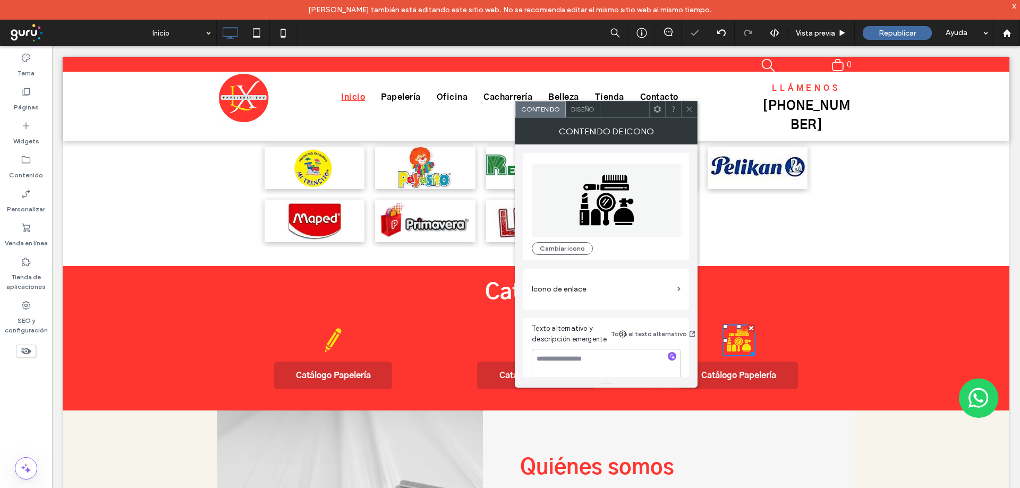
click at [690, 104] on span at bounding box center [689, 109] width 8 height 16
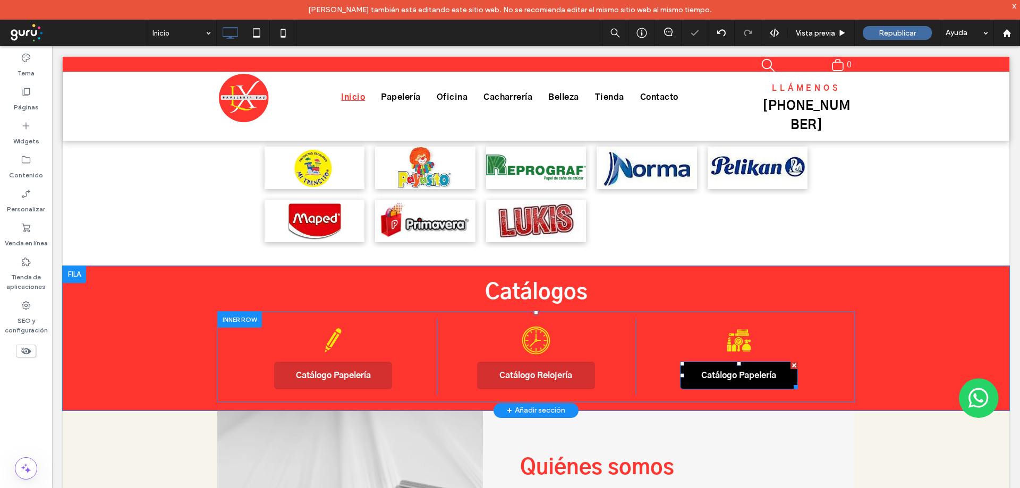
click at [729, 370] on span "Catálogo Papelería" at bounding box center [738, 375] width 75 height 11
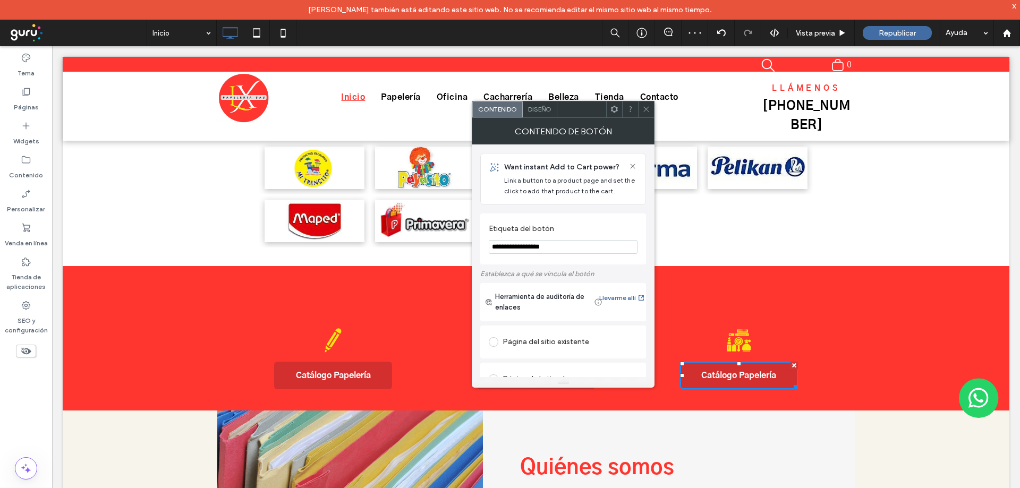
drag, startPoint x: 577, startPoint y: 294, endPoint x: 713, endPoint y: 262, distance: 139.7
type input "**********"
click at [645, 113] on span at bounding box center [646, 109] width 8 height 16
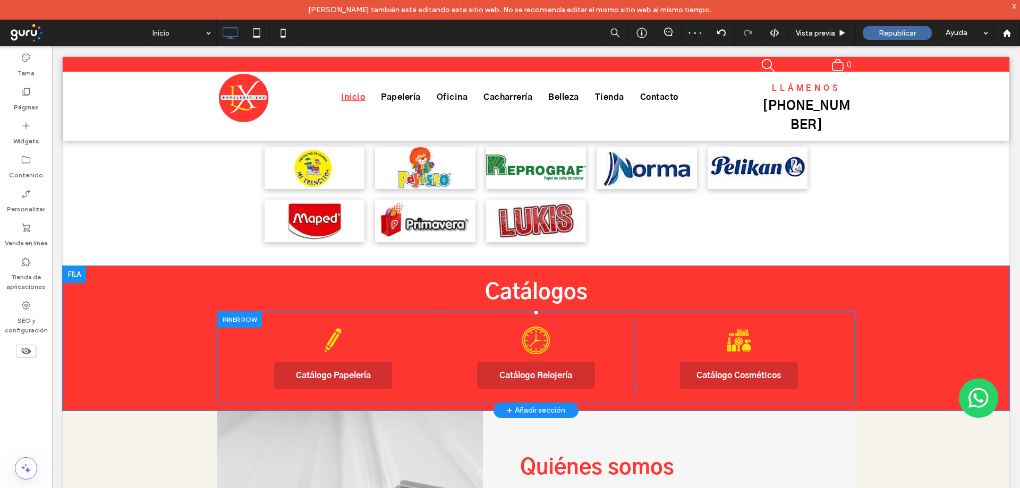
click at [257, 311] on div at bounding box center [239, 319] width 45 height 16
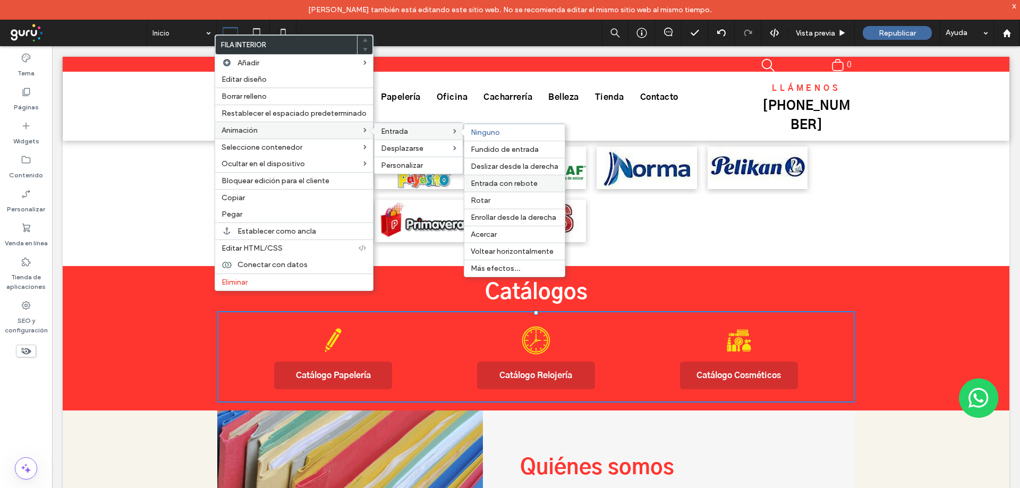
click at [487, 184] on span "Entrada con rebote" at bounding box center [504, 183] width 67 height 9
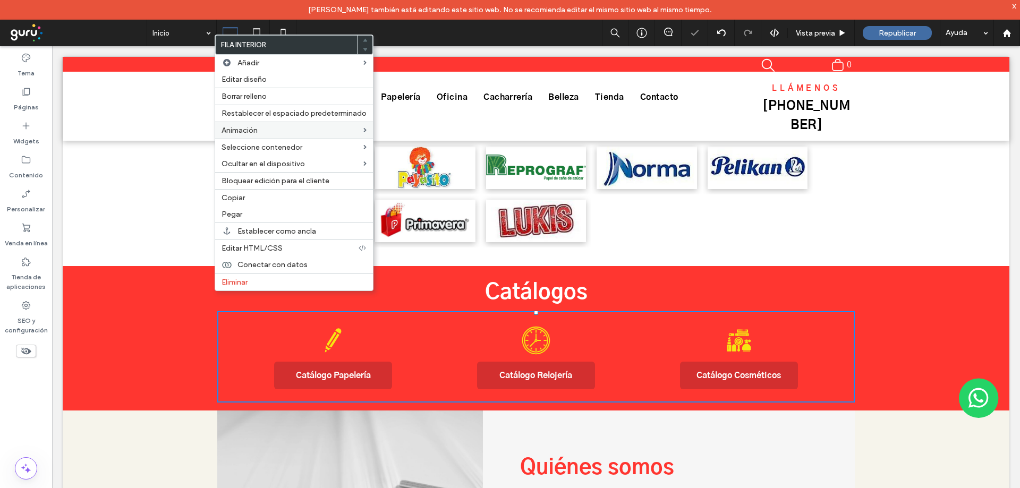
click at [950, 224] on div "Button Button Button Button Button Button Button Button Button Button Button Bu…" at bounding box center [536, 168] width 947 height 197
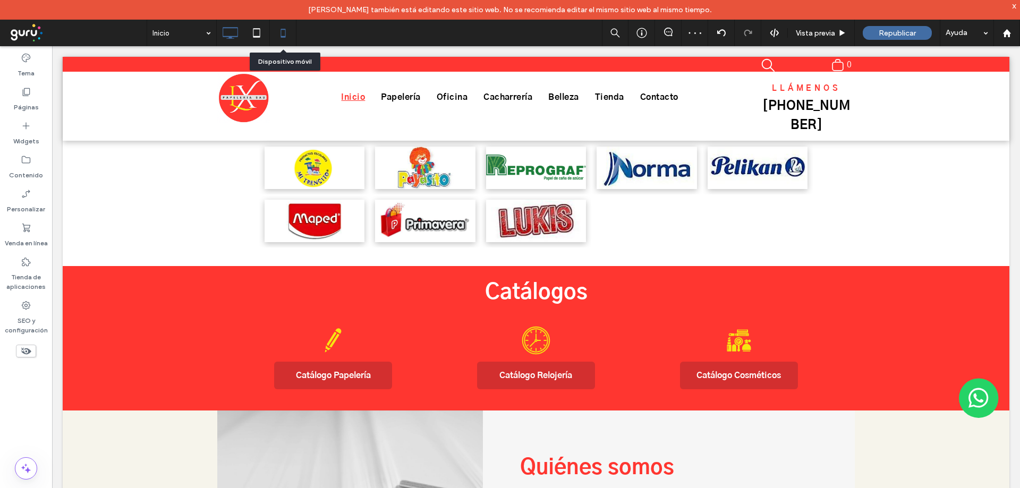
click at [285, 30] on icon at bounding box center [283, 32] width 21 height 21
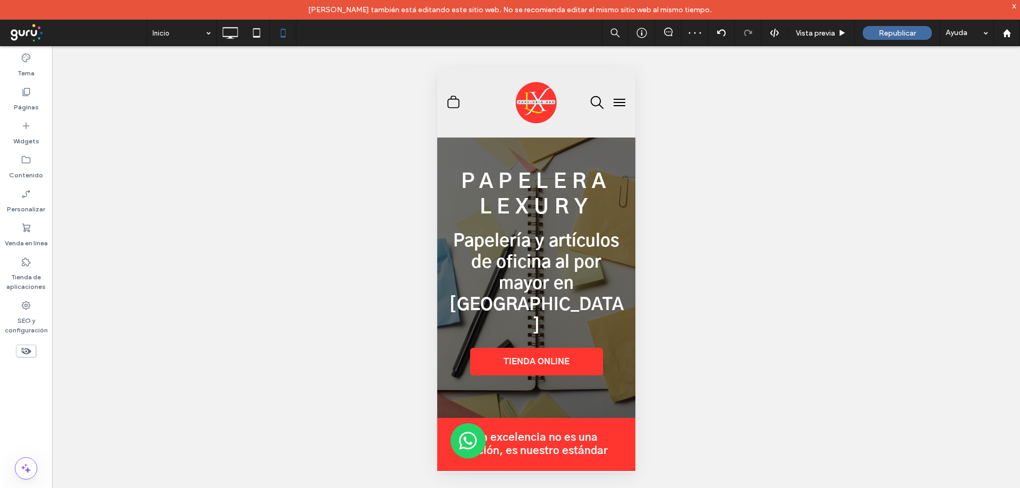
scroll to position [0, 0]
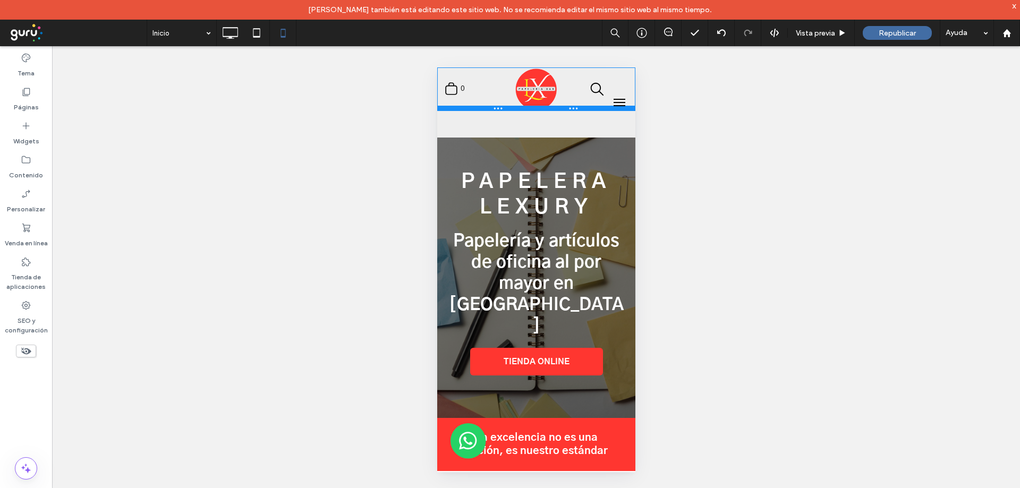
drag, startPoint x: 598, startPoint y: 134, endPoint x: 653, endPoint y: 15, distance: 131.9
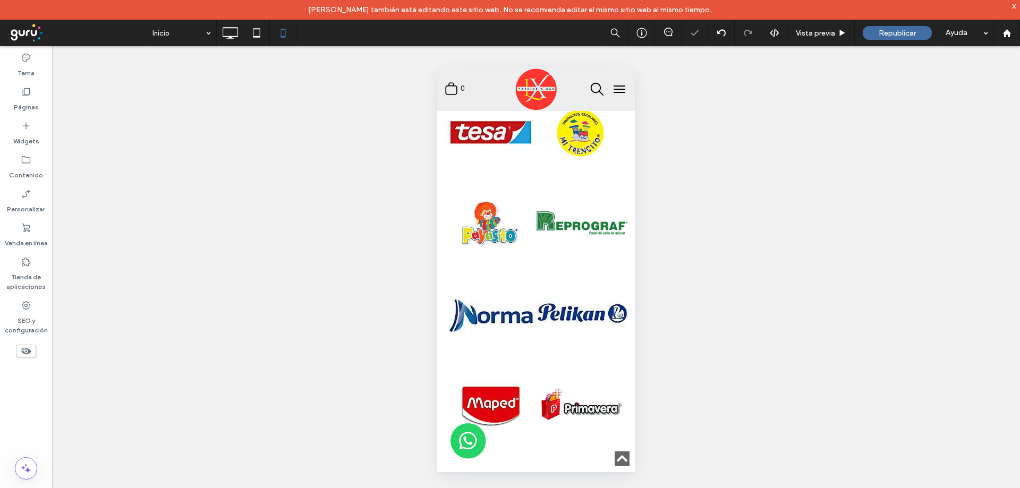
scroll to position [1430, 0]
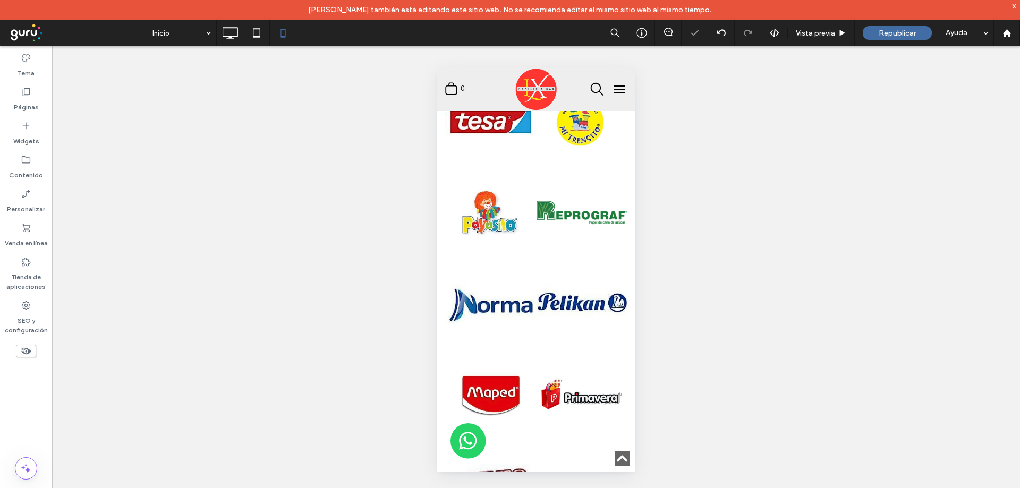
drag, startPoint x: 631, startPoint y: 95, endPoint x: 1084, endPoint y: 310, distance: 502.3
click at [596, 259] on link at bounding box center [581, 304] width 91 height 91
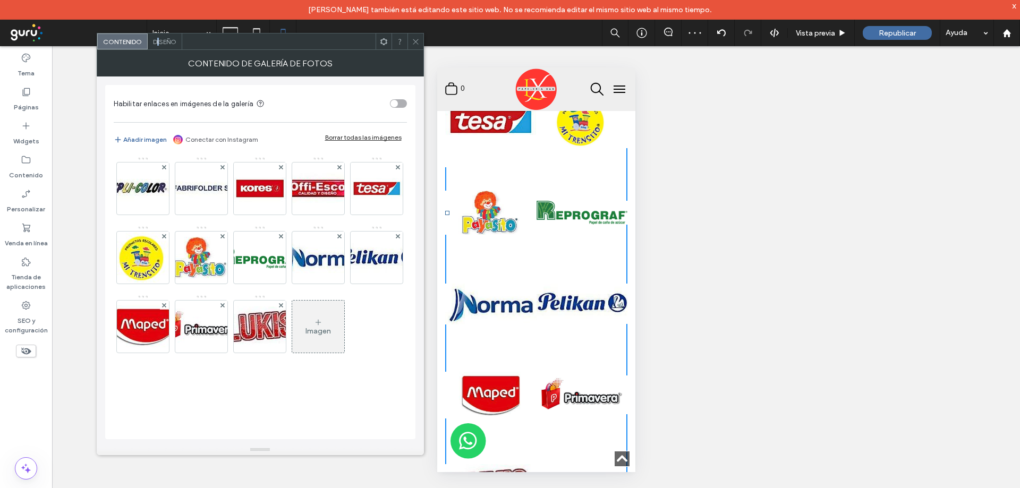
click at [158, 44] on span "Diseño" at bounding box center [164, 42] width 23 height 8
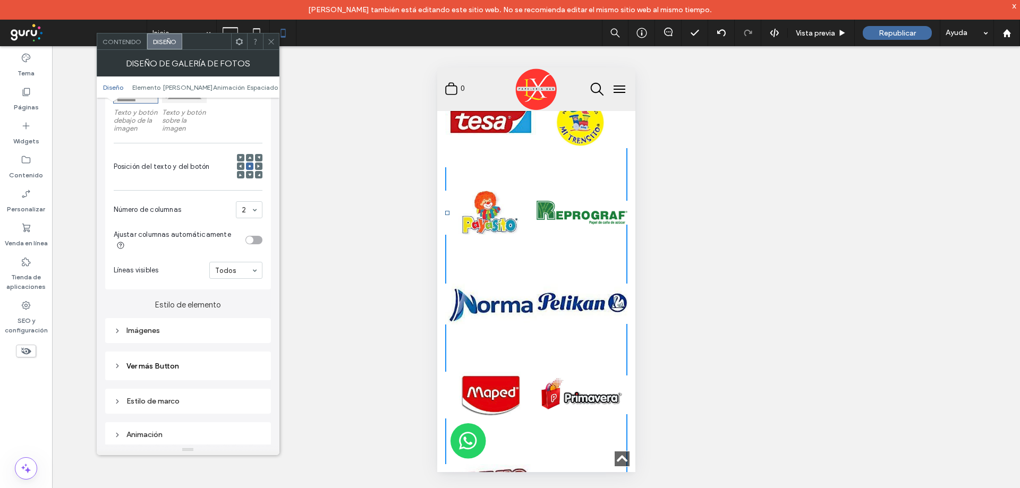
scroll to position [212, 0]
click at [178, 328] on div "Imágenes" at bounding box center [188, 326] width 149 height 9
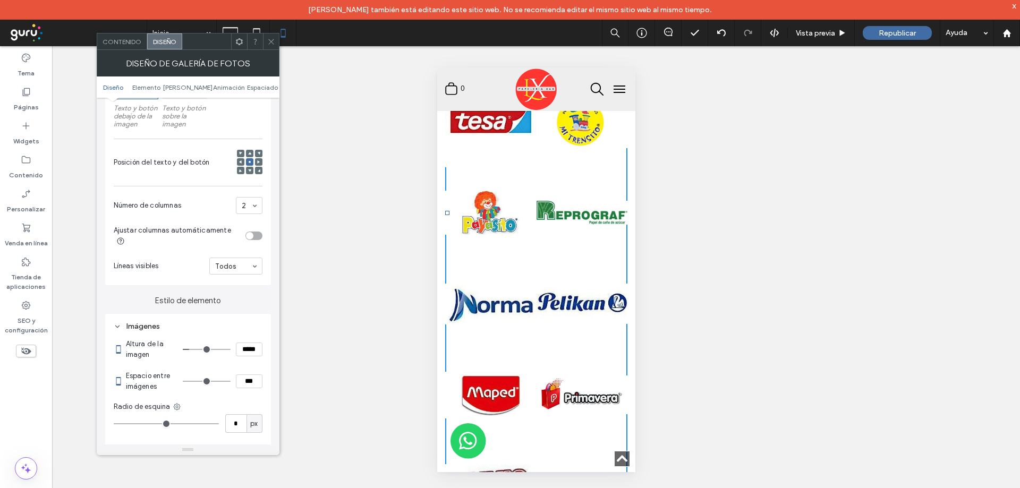
type input "***"
type input "*****"
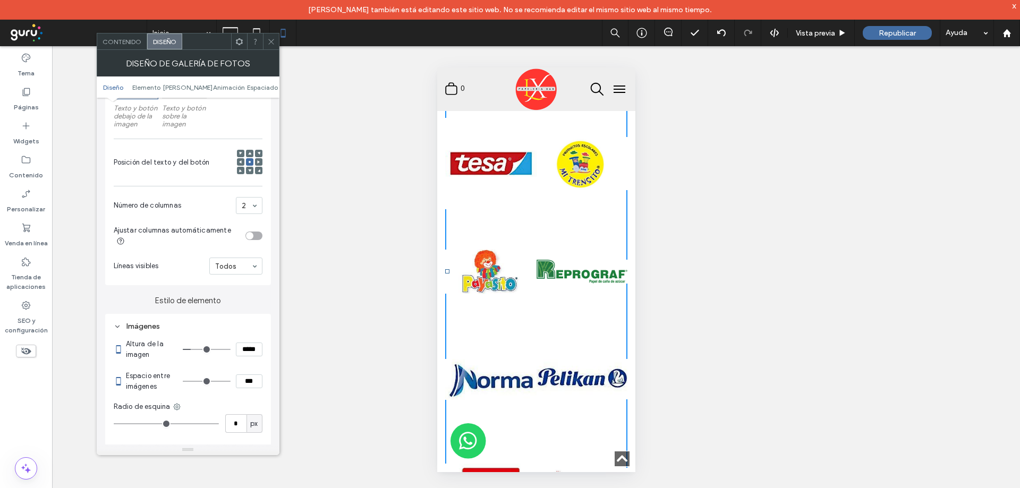
type input "***"
type input "*****"
type input "***"
type input "*****"
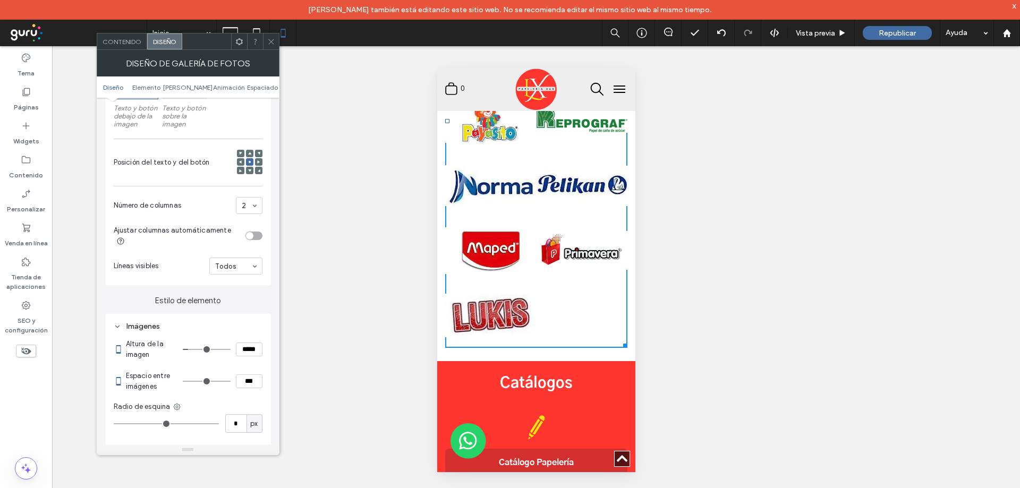
type input "**"
type input "****"
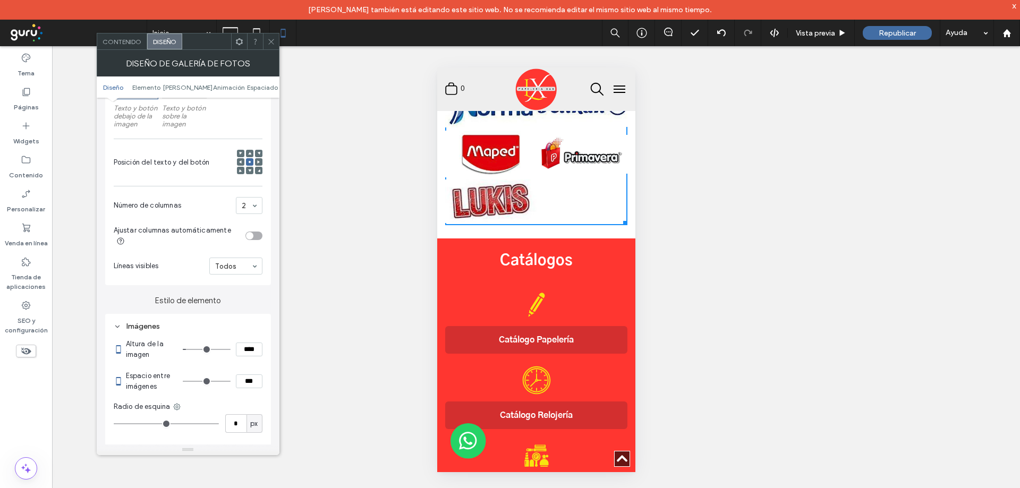
type input "**"
click at [190, 350] on input "range" at bounding box center [207, 349] width 48 height 1
type input "*"
type input "***"
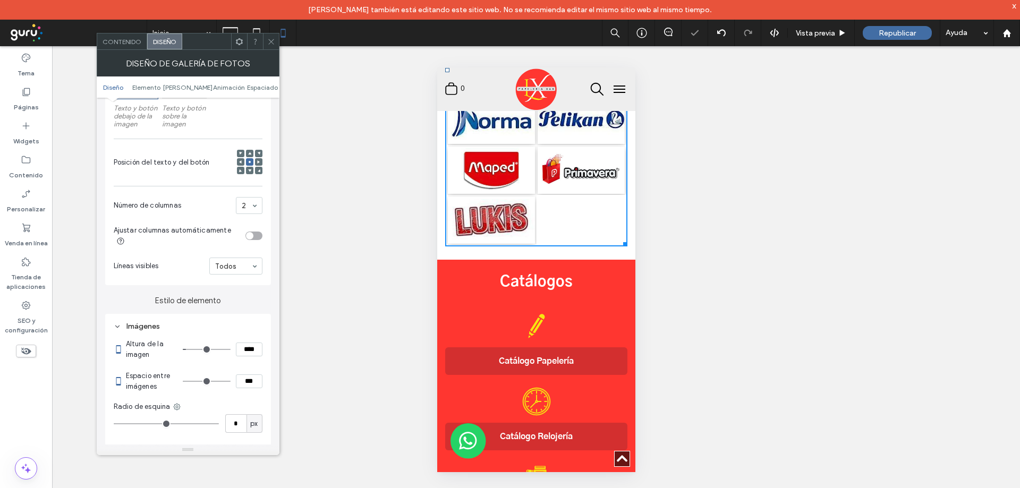
type input "*"
type input "***"
type input "**"
type input "****"
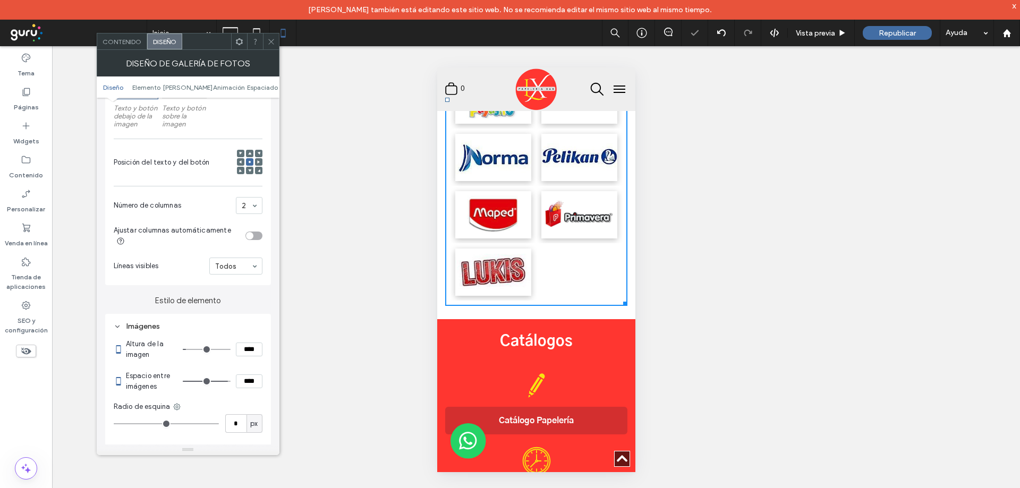
type input "**"
type input "****"
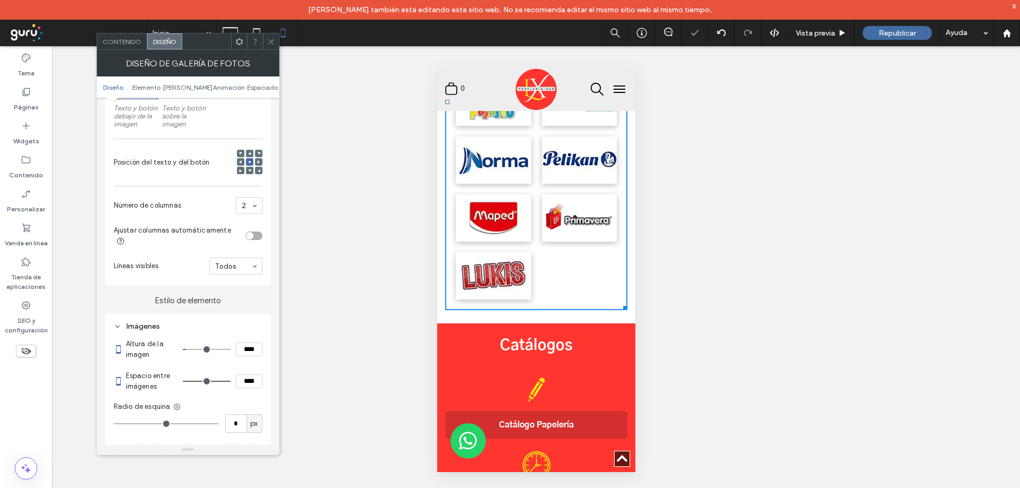
drag, startPoint x: 197, startPoint y: 381, endPoint x: 237, endPoint y: 387, distance: 40.8
type input "**"
click at [231, 382] on input "range" at bounding box center [207, 381] width 48 height 1
click at [243, 354] on input "****" at bounding box center [249, 350] width 27 height 14
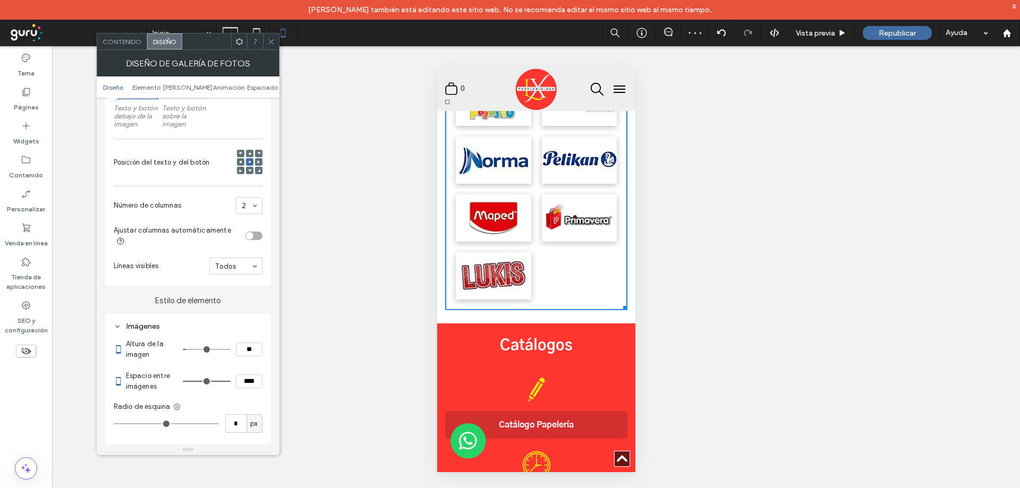
type input "****"
type input "**"
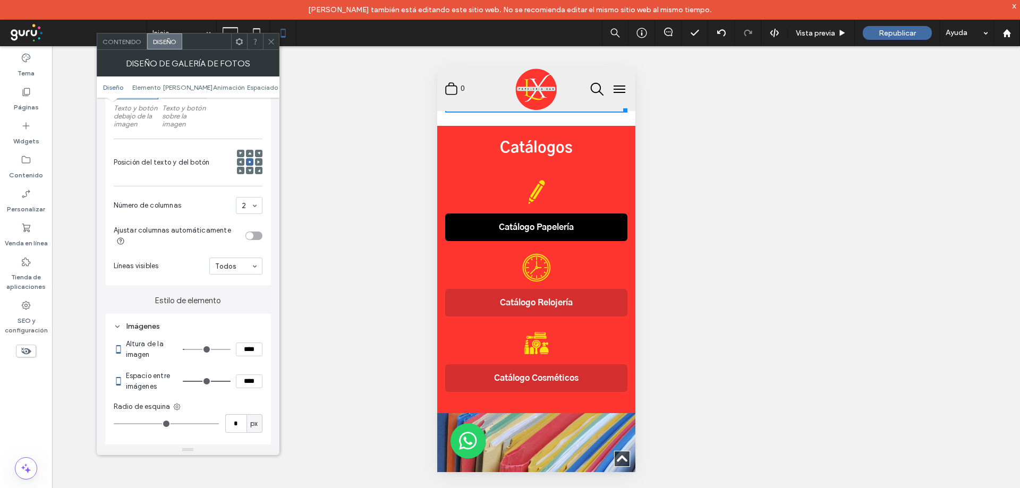
scroll to position [1483, 0]
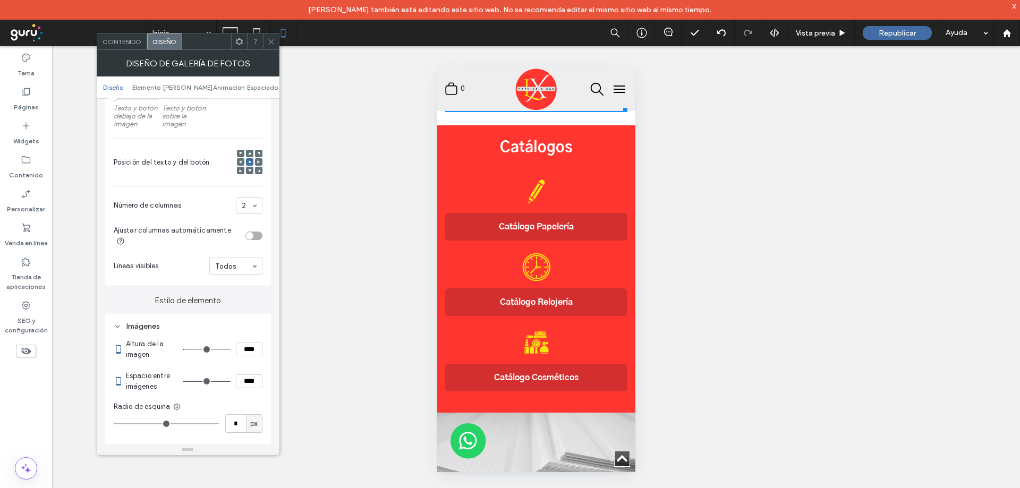
click at [271, 41] on icon at bounding box center [271, 42] width 8 height 8
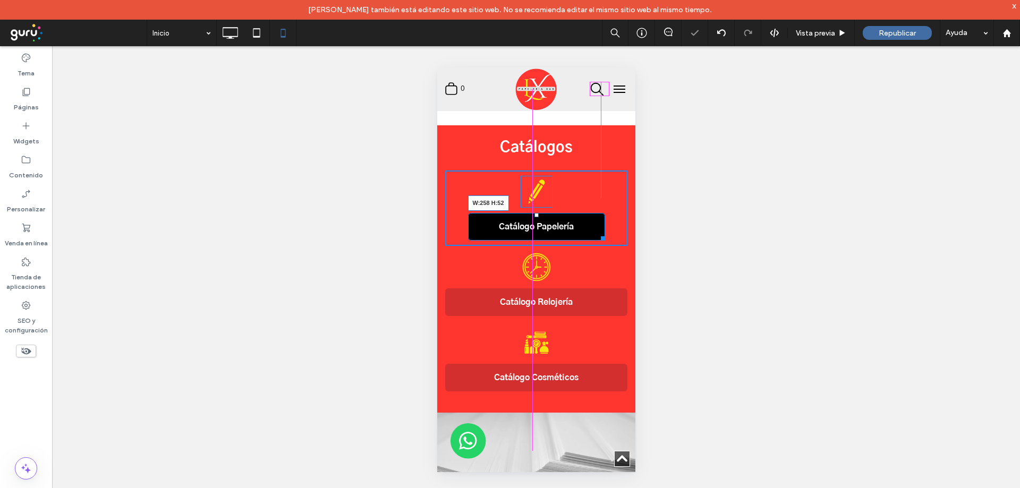
drag, startPoint x: 613, startPoint y: 197, endPoint x: 594, endPoint y: 196, distance: 19.1
click at [597, 233] on div at bounding box center [601, 237] width 8 height 8
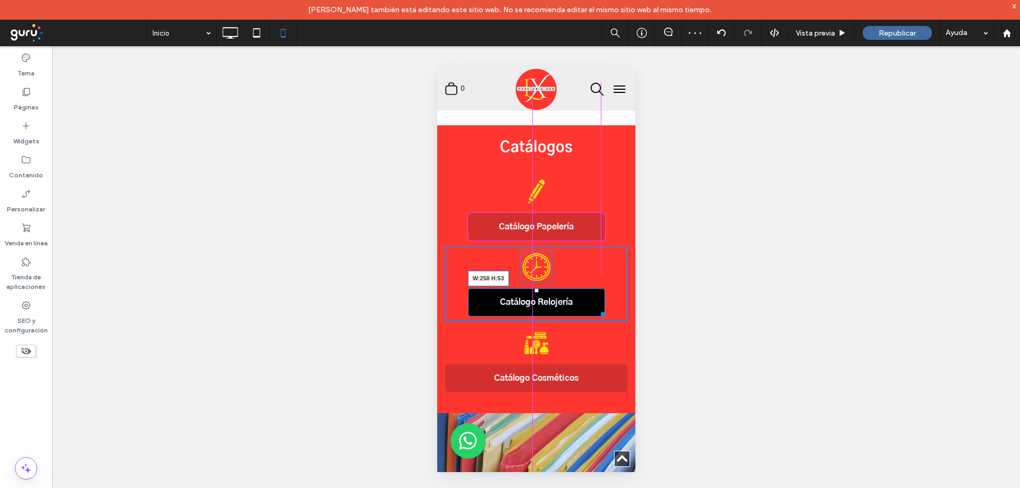
drag, startPoint x: 615, startPoint y: 270, endPoint x: 593, endPoint y: 271, distance: 21.3
click at [597, 309] on div at bounding box center [601, 313] width 8 height 8
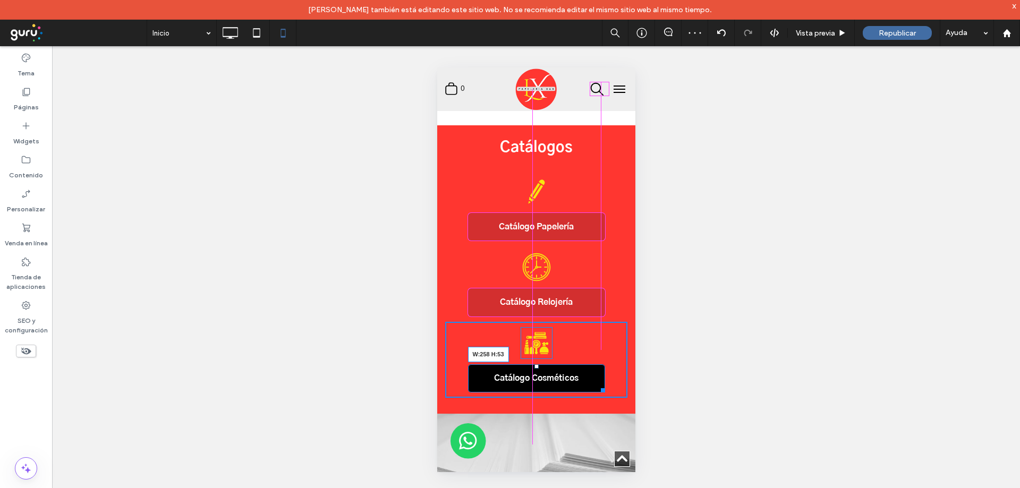
drag, startPoint x: 618, startPoint y: 348, endPoint x: 597, endPoint y: 347, distance: 20.7
click at [597, 385] on div at bounding box center [601, 389] width 8 height 8
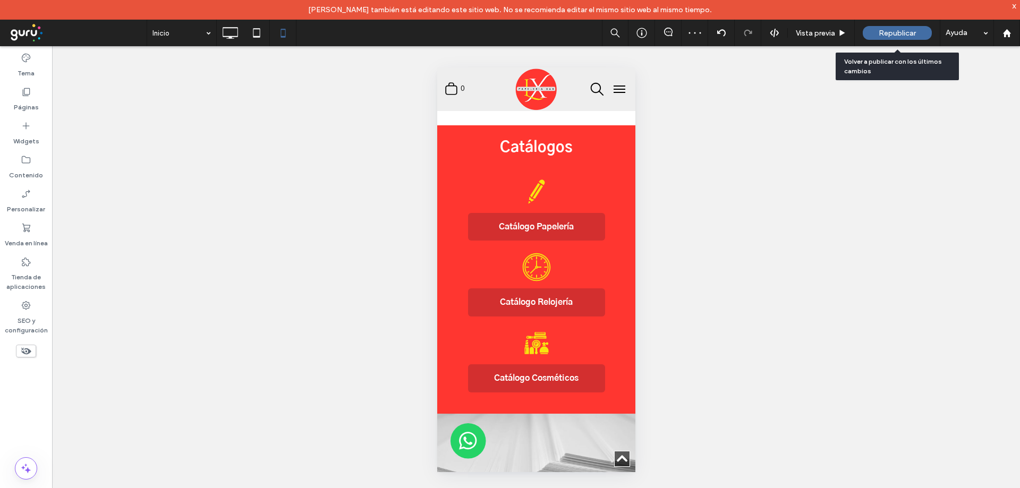
click at [905, 38] on div "Republicar" at bounding box center [897, 33] width 69 height 14
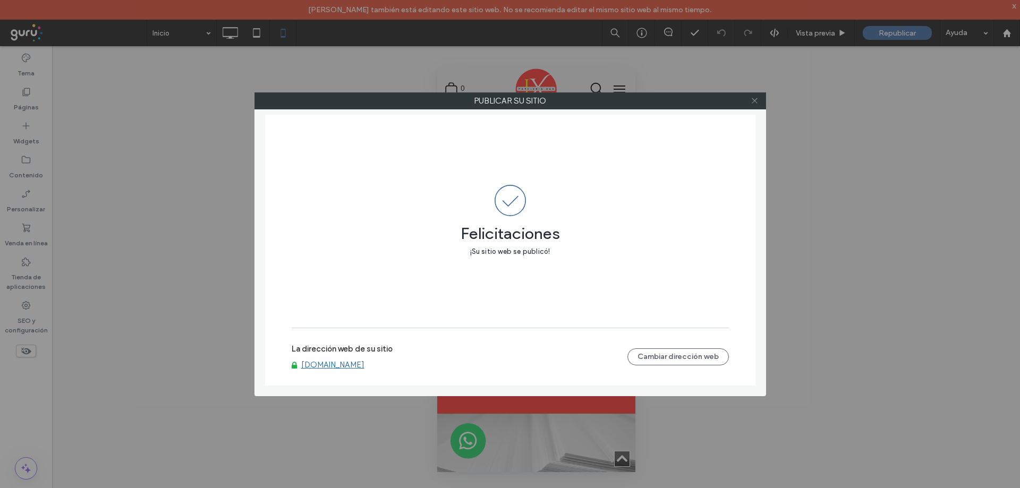
click at [757, 99] on icon at bounding box center [755, 101] width 8 height 8
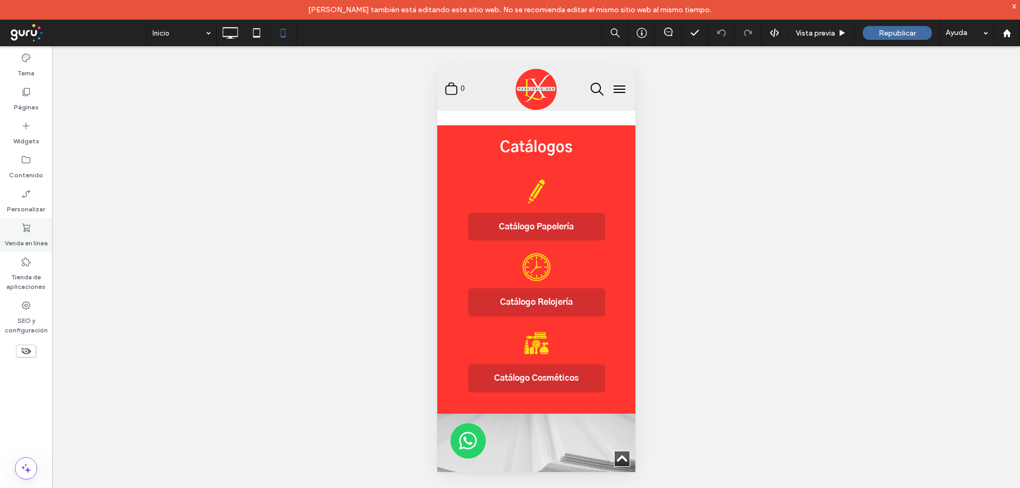
click at [23, 231] on icon at bounding box center [26, 228] width 11 height 11
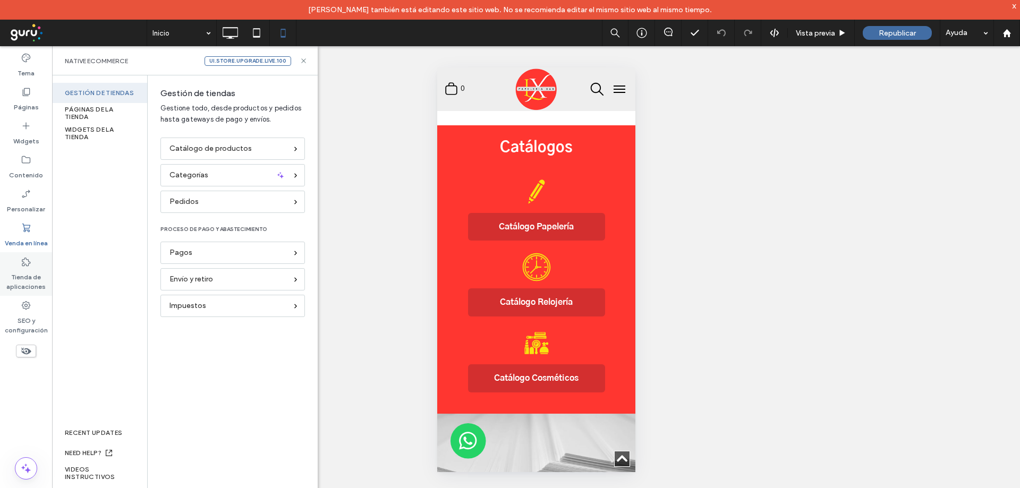
click at [14, 278] on label "Tienda de aplicaciones" at bounding box center [26, 279] width 52 height 24
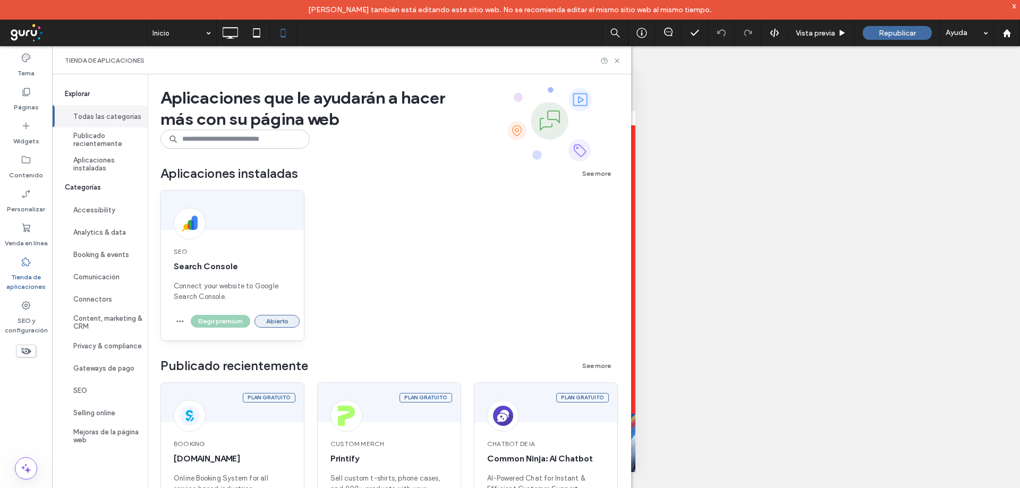
click at [282, 322] on button "Abierto" at bounding box center [276, 321] width 45 height 13
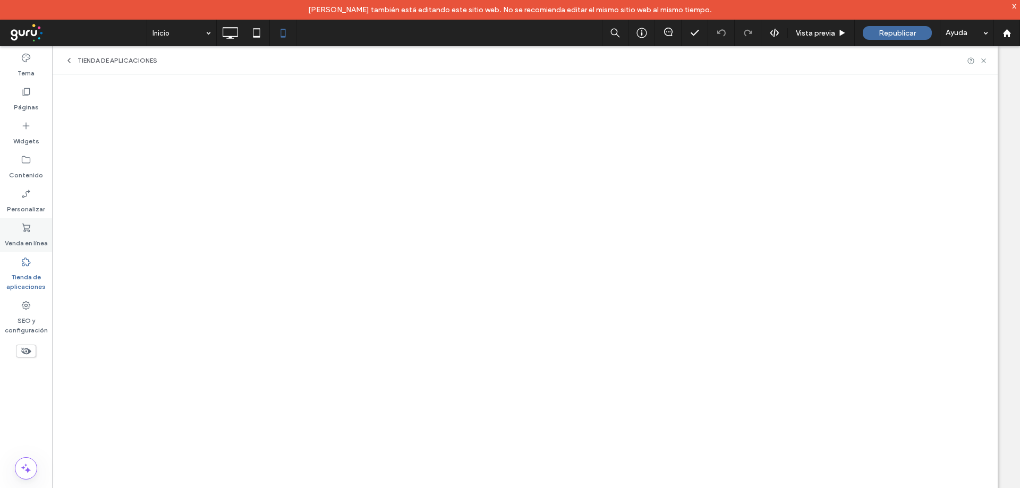
click at [22, 247] on label "Venda en línea" at bounding box center [26, 240] width 43 height 15
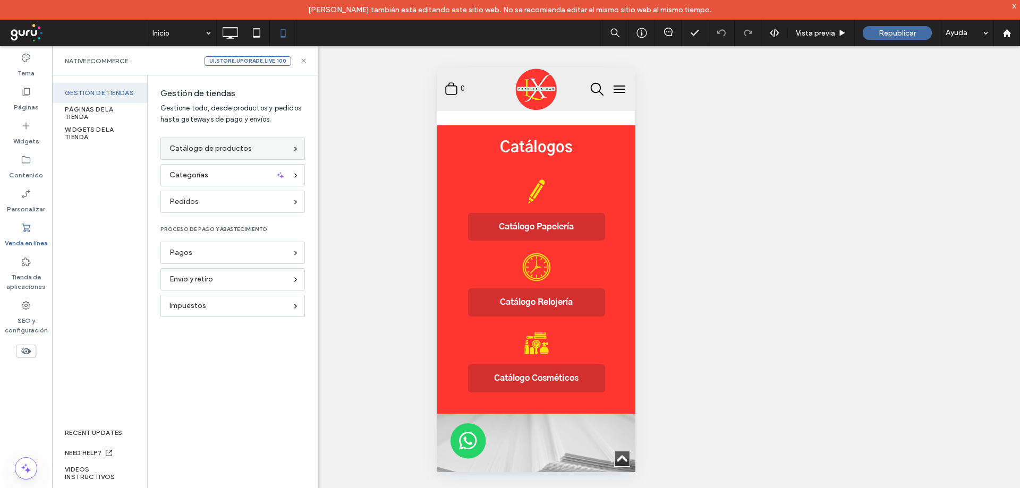
click at [182, 154] on span "Catálogo de productos" at bounding box center [210, 149] width 82 height 12
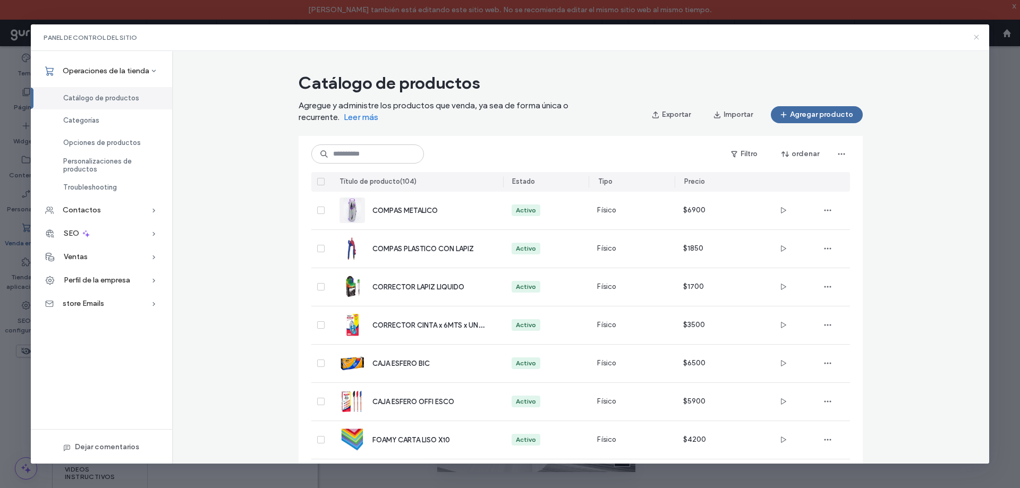
click at [980, 38] on icon at bounding box center [976, 37] width 8 height 8
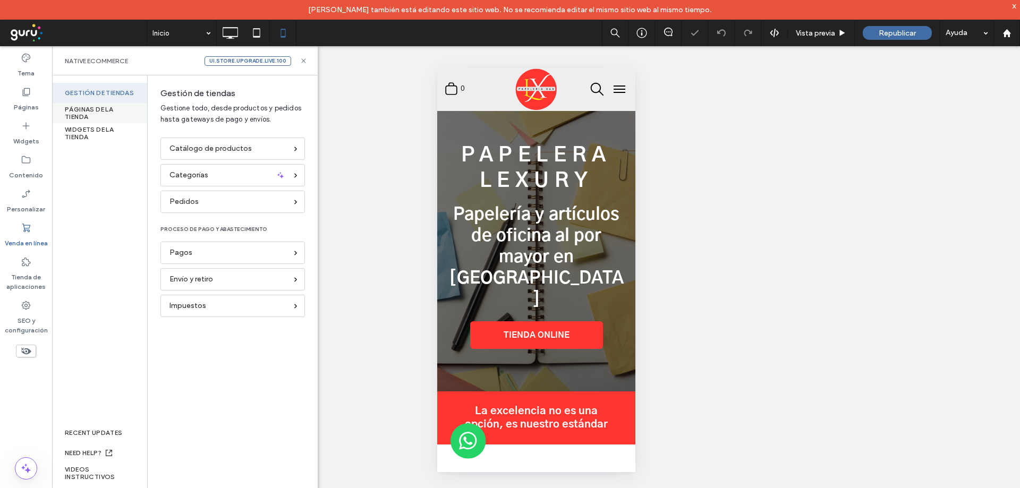
scroll to position [0, 0]
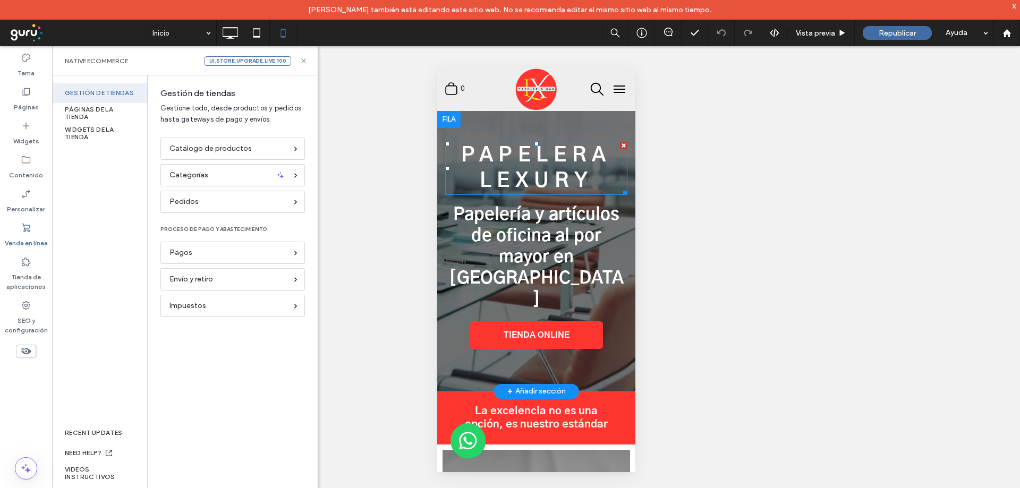
click at [572, 154] on span "Papelera Lexury" at bounding box center [536, 169] width 150 height 46
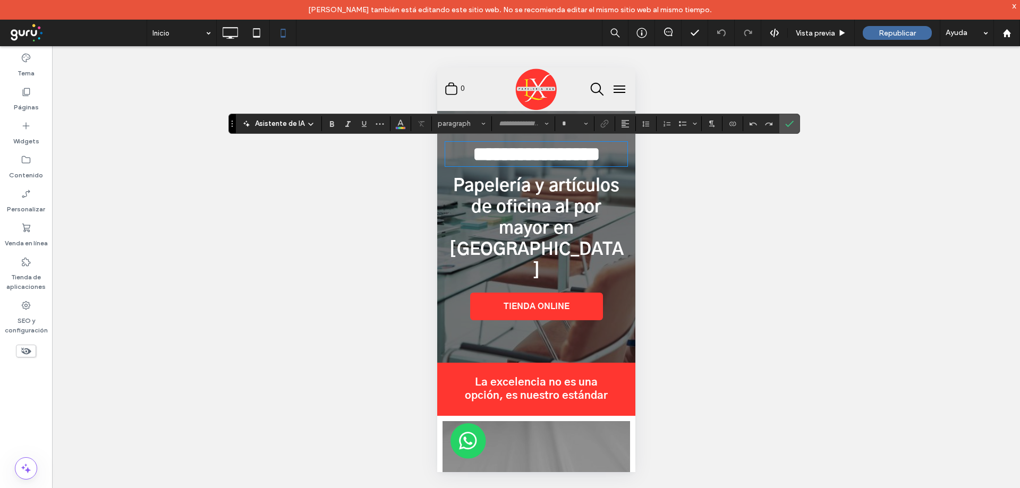
type input "*********"
type input "**"
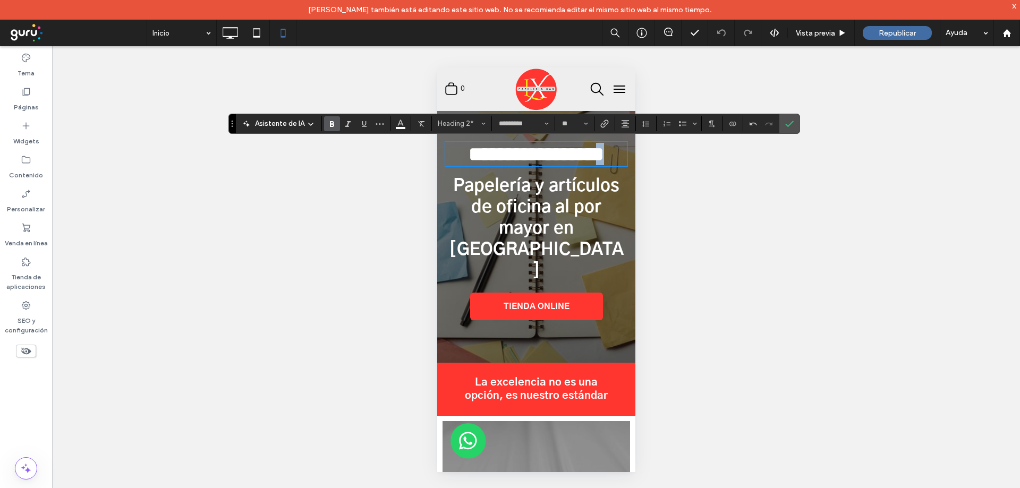
drag, startPoint x: 580, startPoint y: 170, endPoint x: 635, endPoint y: 179, distance: 55.5
click at [786, 128] on span "Confirmar" at bounding box center [787, 123] width 5 height 19
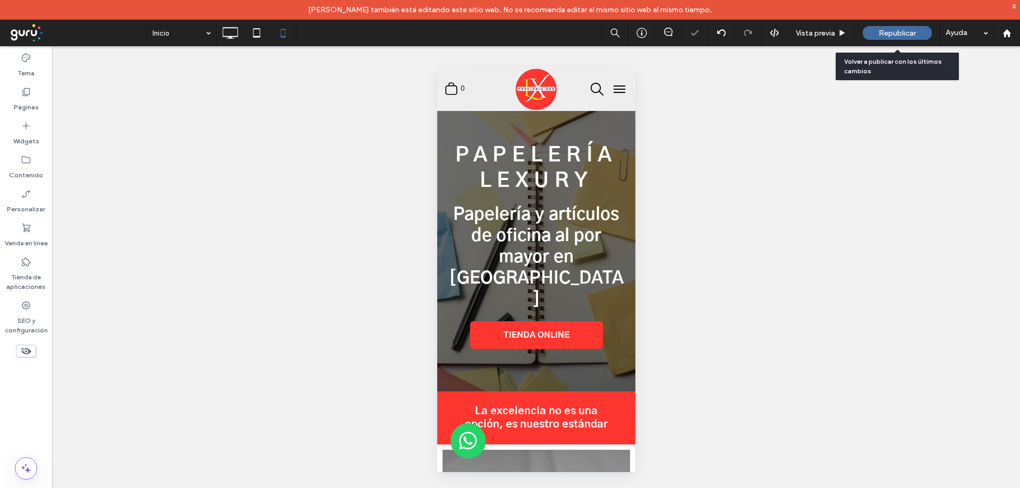
click at [902, 30] on span "Republicar" at bounding box center [897, 33] width 37 height 9
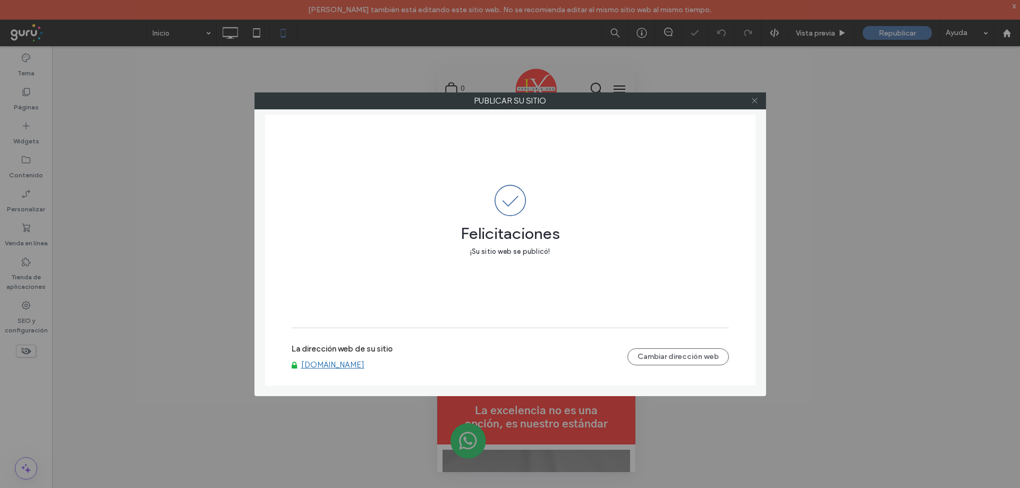
click at [753, 99] on use at bounding box center [754, 100] width 5 height 5
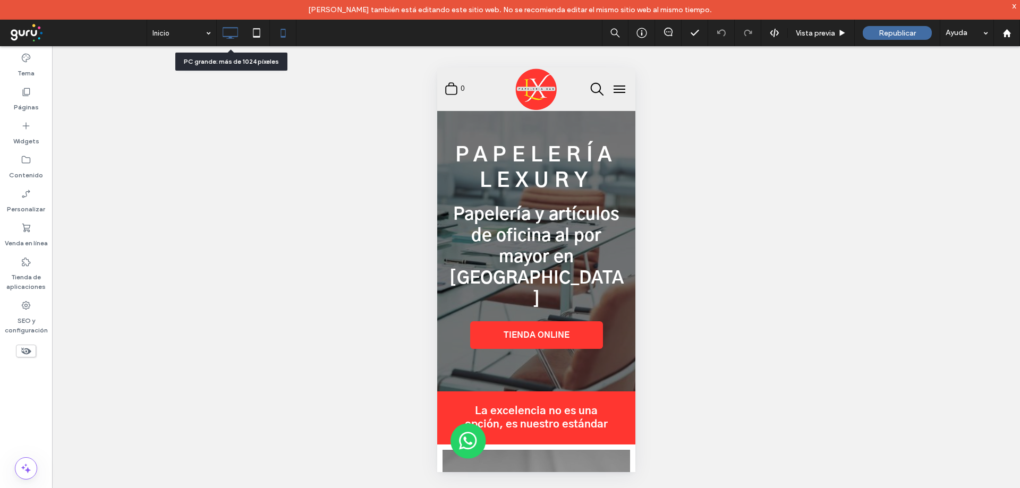
click at [228, 36] on use at bounding box center [230, 33] width 15 height 12
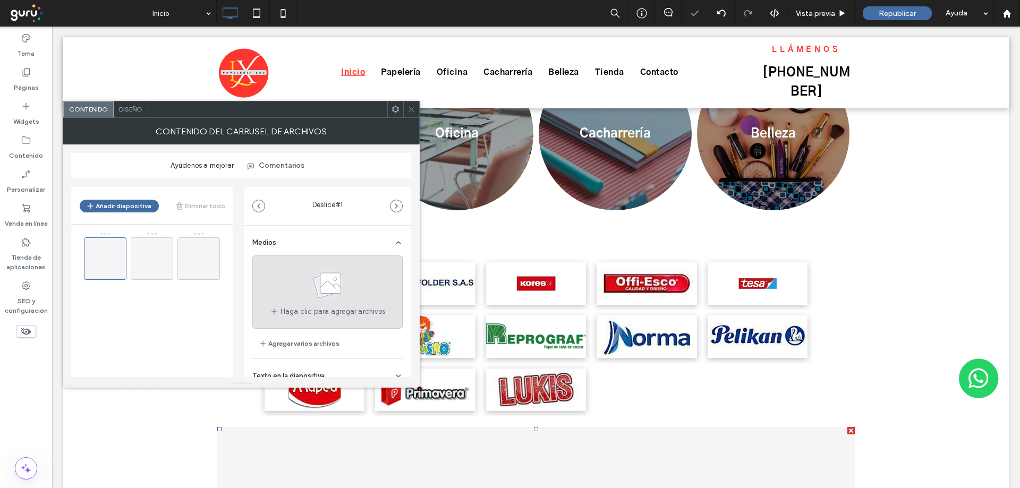
click at [312, 289] on use at bounding box center [327, 284] width 31 height 31
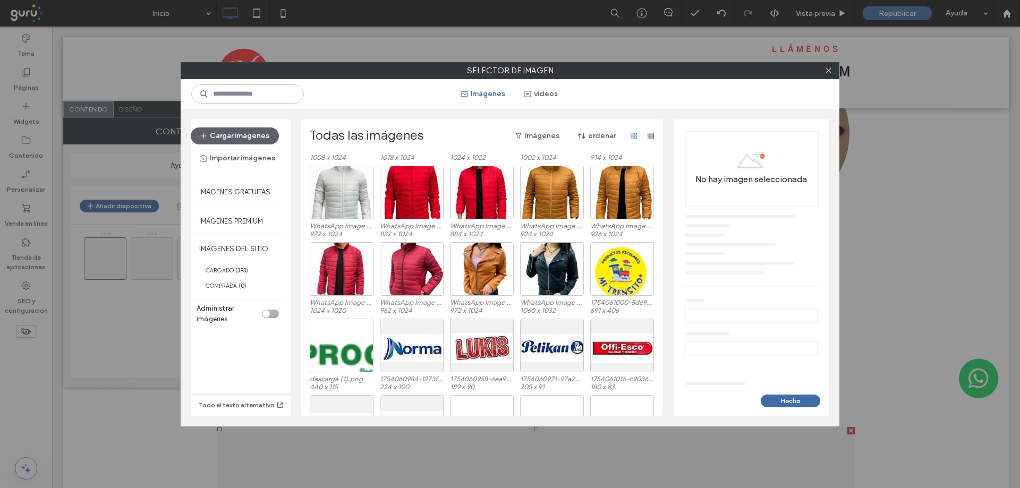
scroll to position [4565, 0]
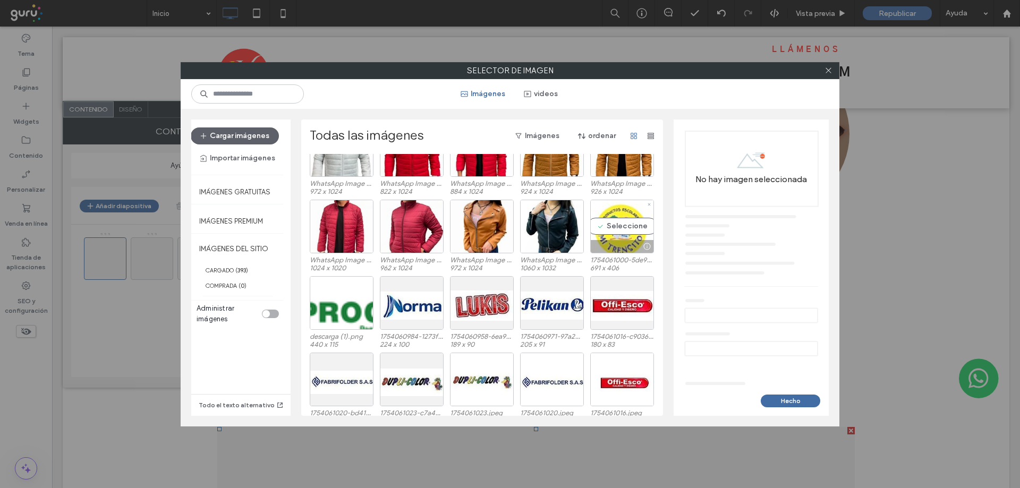
click at [605, 233] on div "Seleccione" at bounding box center [622, 227] width 64 height 54
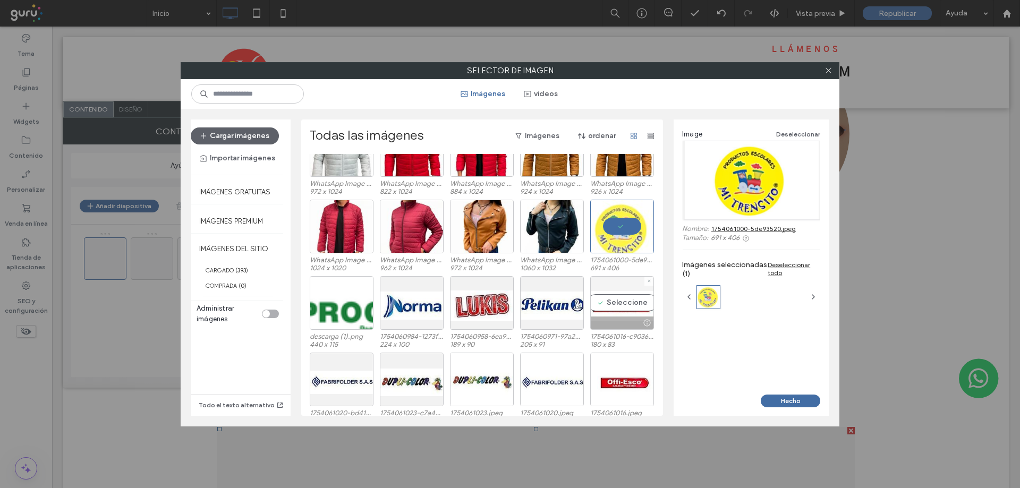
click at [615, 310] on div "Seleccione" at bounding box center [622, 303] width 64 height 54
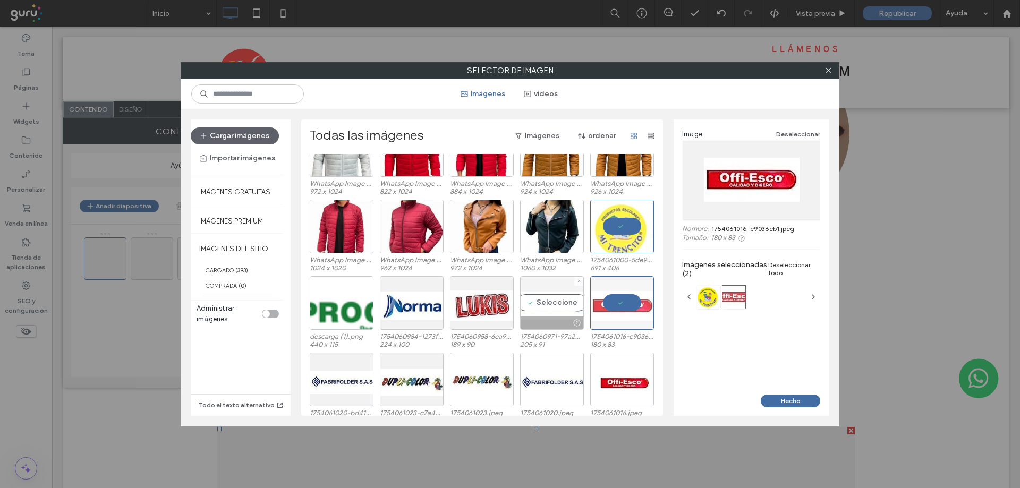
click at [563, 312] on div "Seleccione" at bounding box center [552, 303] width 64 height 54
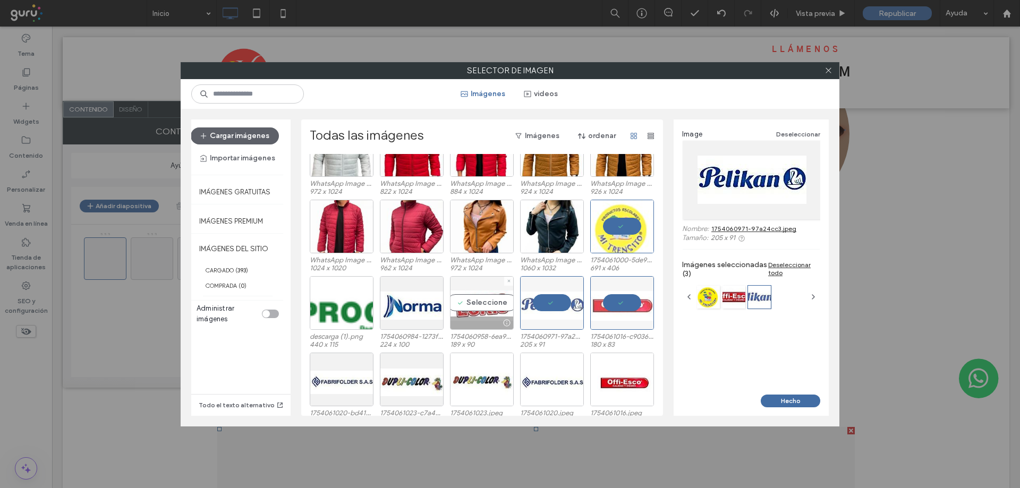
click at [495, 308] on div "Seleccione" at bounding box center [482, 303] width 64 height 54
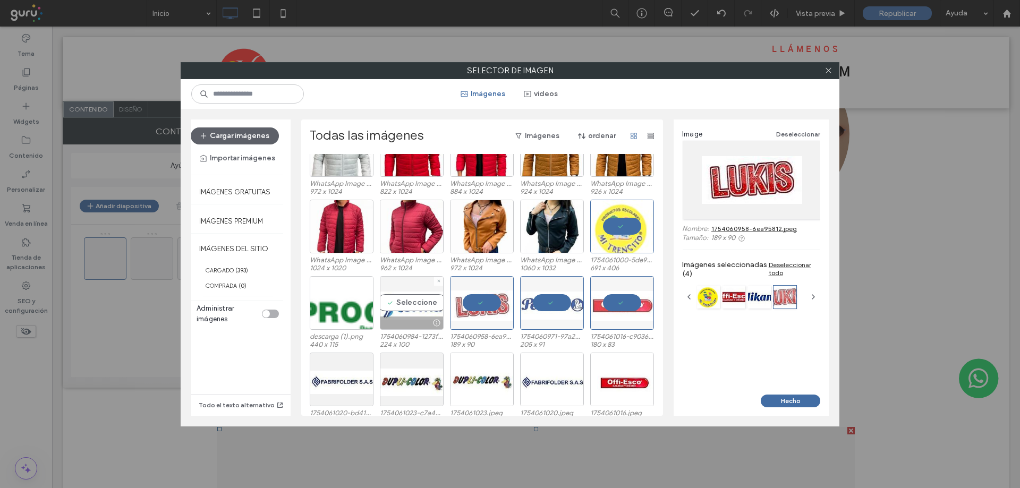
click at [410, 317] on div at bounding box center [411, 323] width 63 height 13
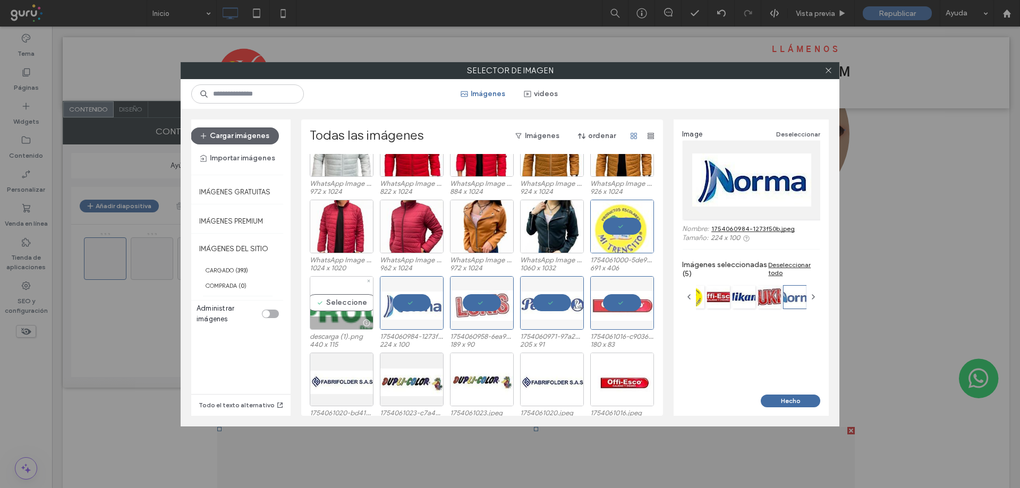
click at [347, 310] on div "Seleccione" at bounding box center [342, 303] width 64 height 54
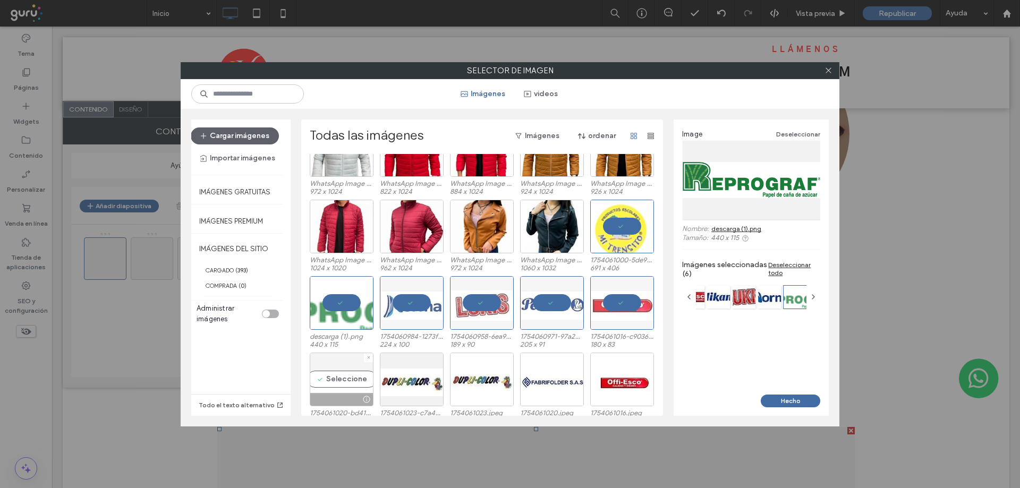
click at [339, 392] on div "Seleccione" at bounding box center [342, 380] width 64 height 54
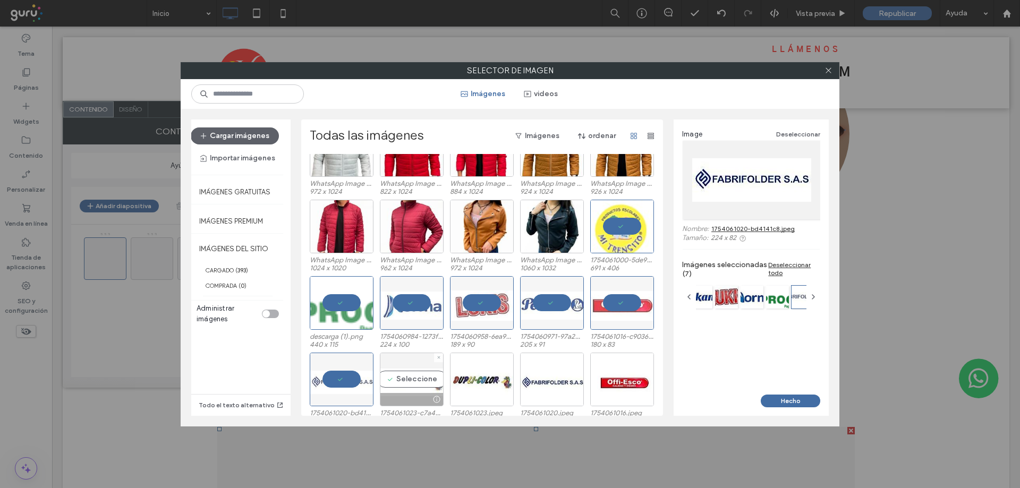
click at [414, 398] on div at bounding box center [411, 399] width 63 height 13
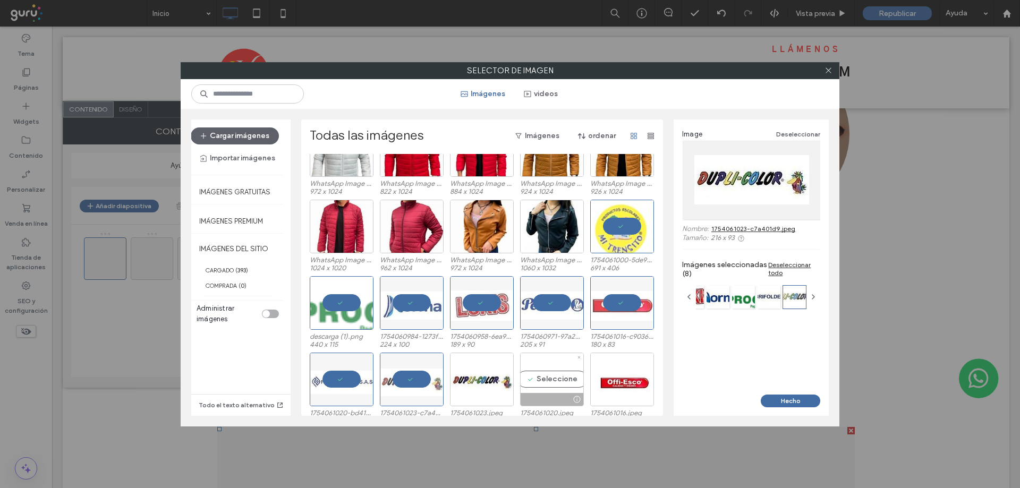
click at [570, 402] on div at bounding box center [576, 399] width 13 height 8
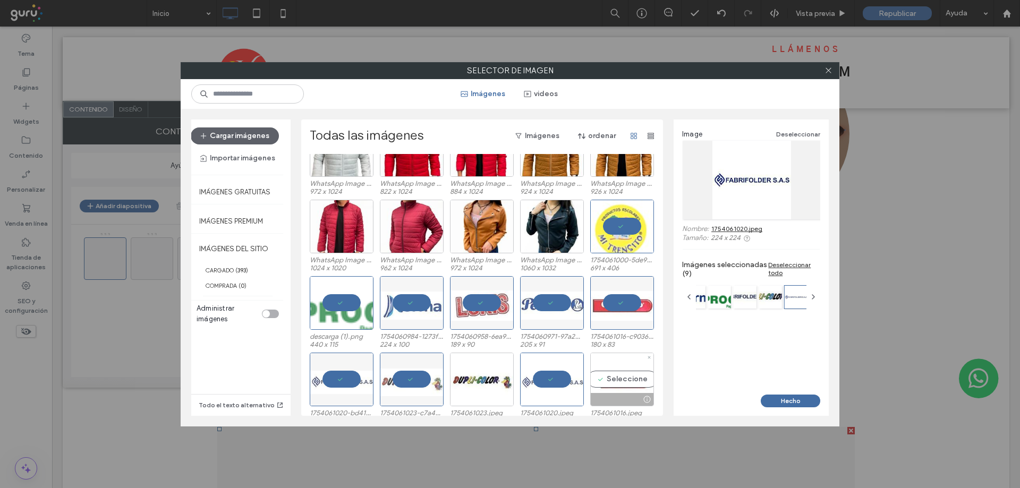
click at [614, 394] on div at bounding box center [622, 399] width 63 height 13
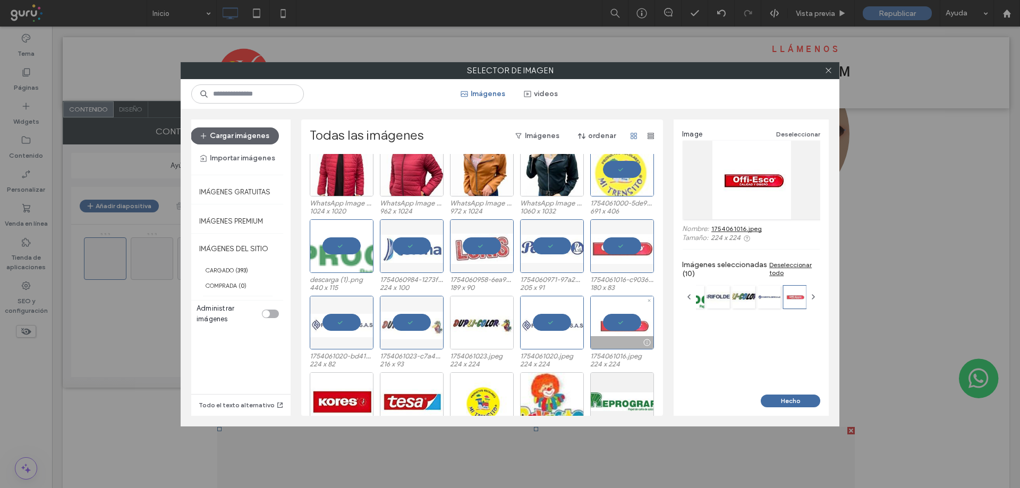
scroll to position [4636, 0]
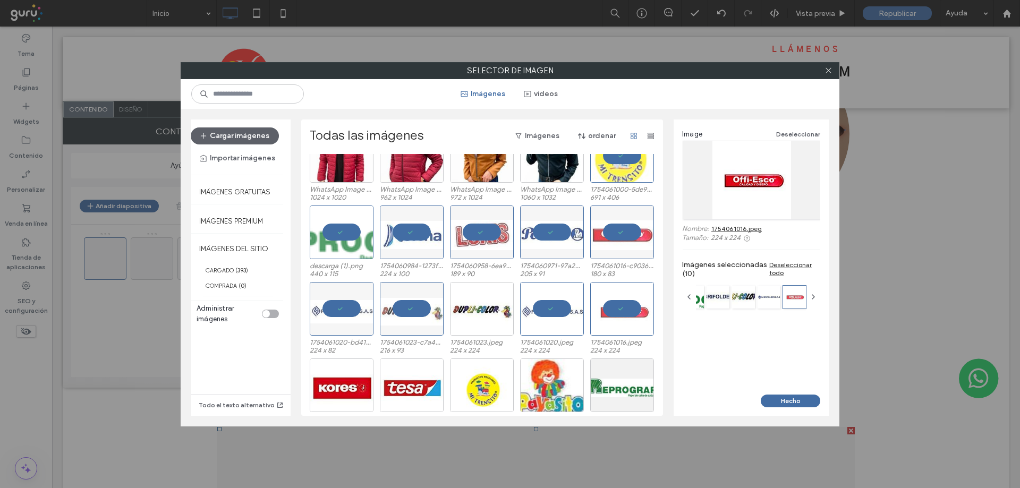
click at [372, 387] on div "1754061011.jpeg 224 x 224 1754061006.jpeg 224 x 224 1754061000.jpeg 865 x 634 1…" at bounding box center [485, 397] width 351 height 76
click at [336, 386] on div "Seleccione" at bounding box center [342, 386] width 64 height 54
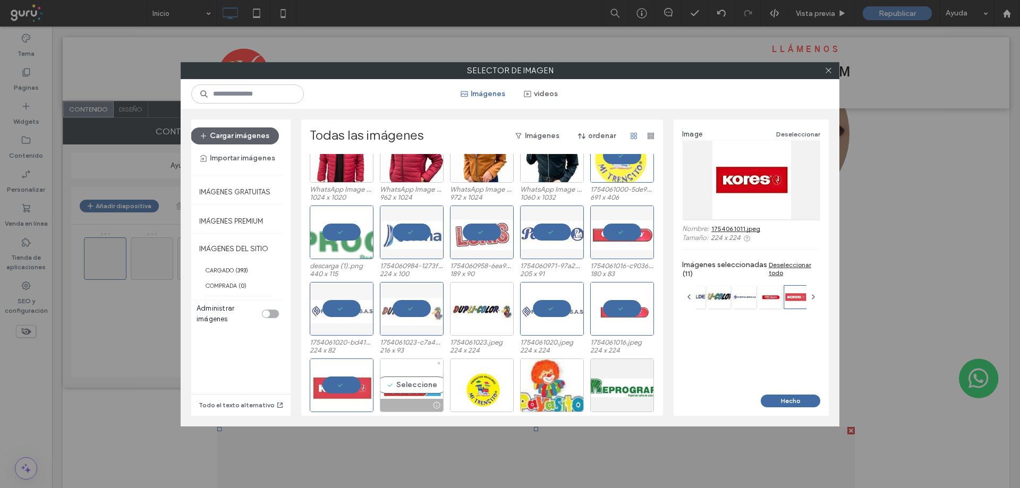
click at [380, 394] on div "Seleccione" at bounding box center [412, 386] width 64 height 54
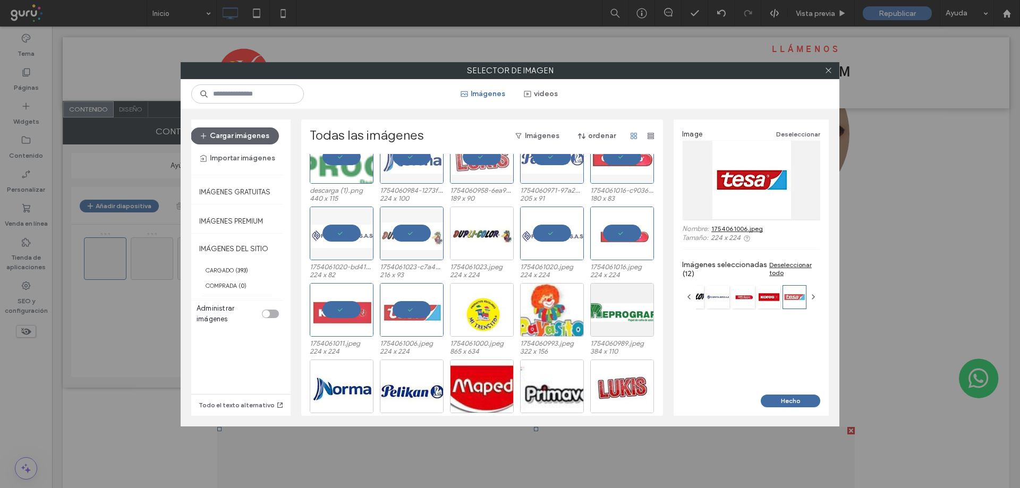
scroll to position [4725, 0]
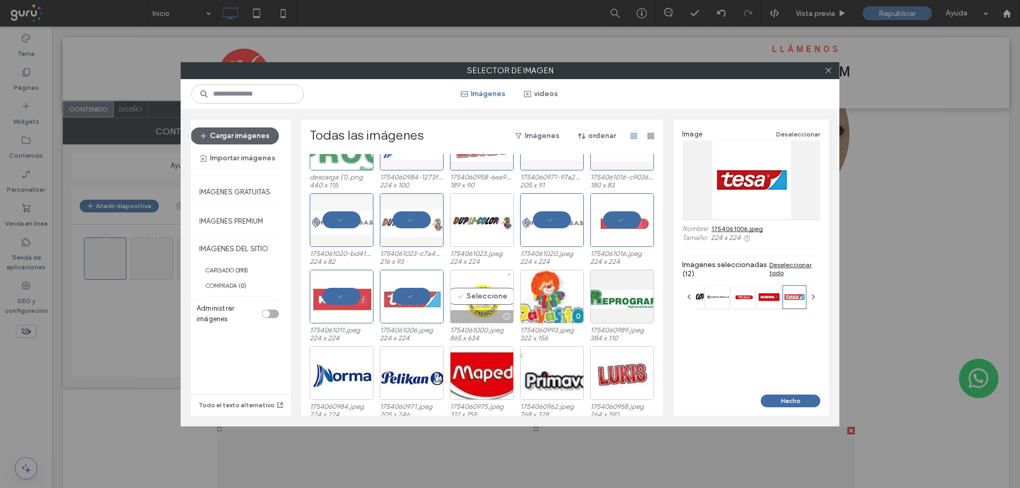
click at [471, 301] on div "Seleccione" at bounding box center [482, 297] width 64 height 54
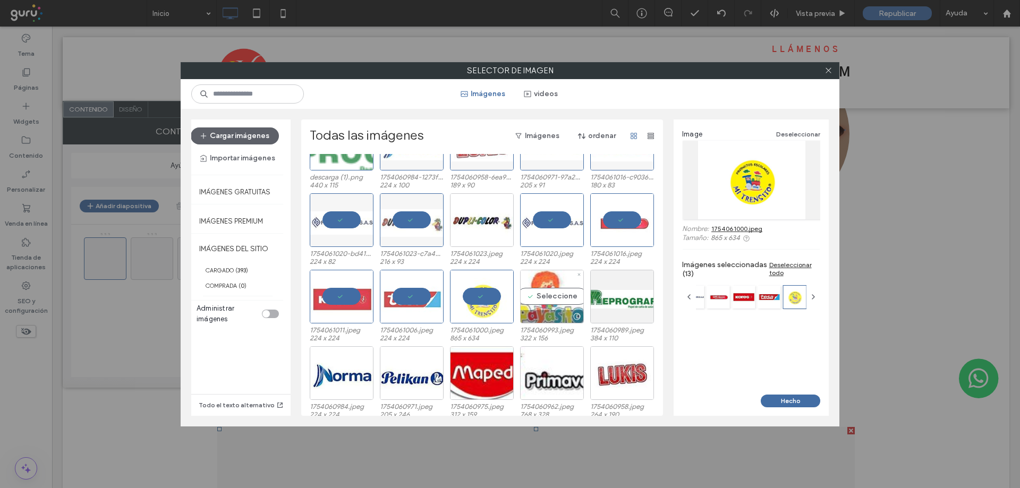
click at [531, 307] on div "Seleccione" at bounding box center [552, 297] width 64 height 54
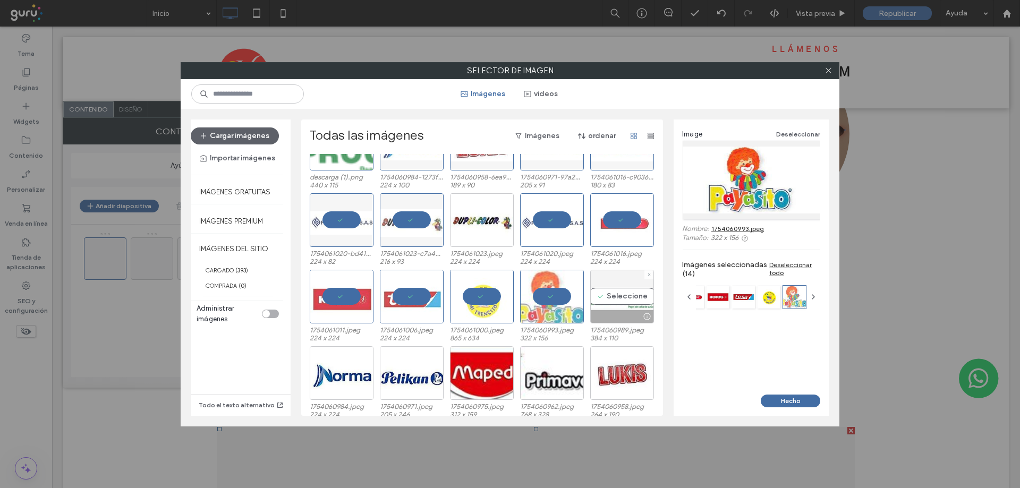
click at [611, 319] on div at bounding box center [622, 316] width 63 height 13
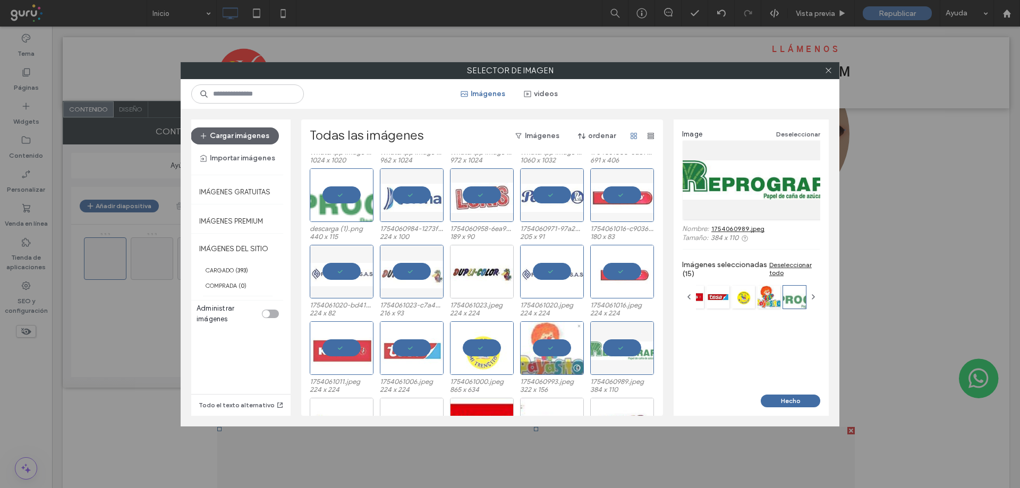
scroll to position [4671, 0]
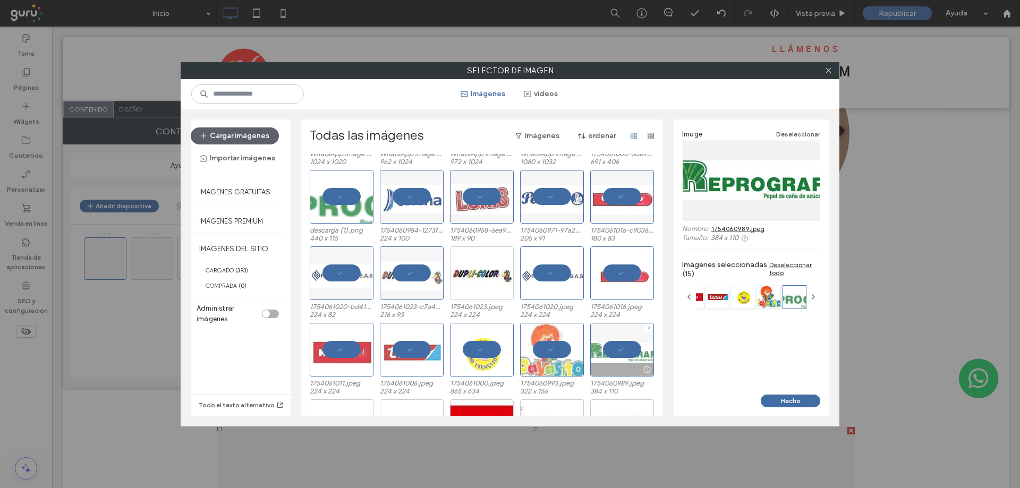
click at [614, 357] on div at bounding box center [622, 350] width 64 height 54
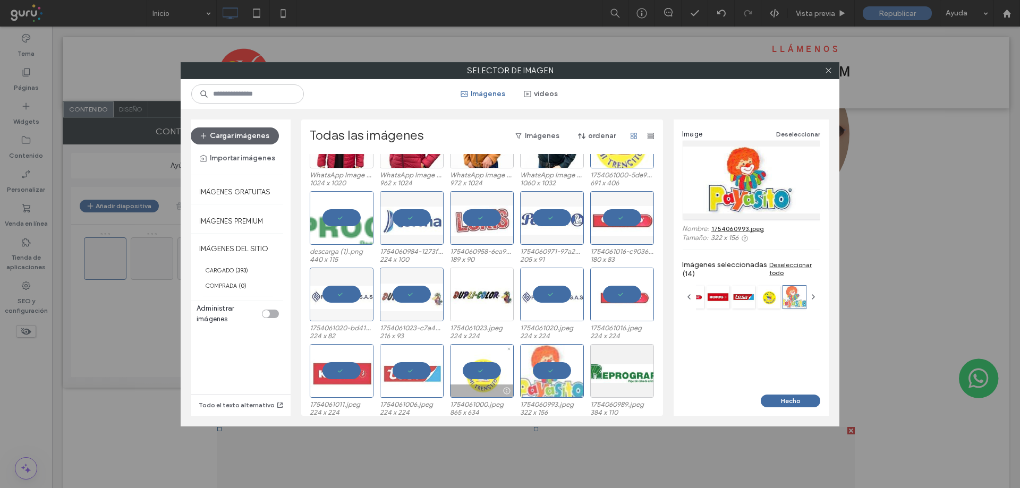
scroll to position [4654, 0]
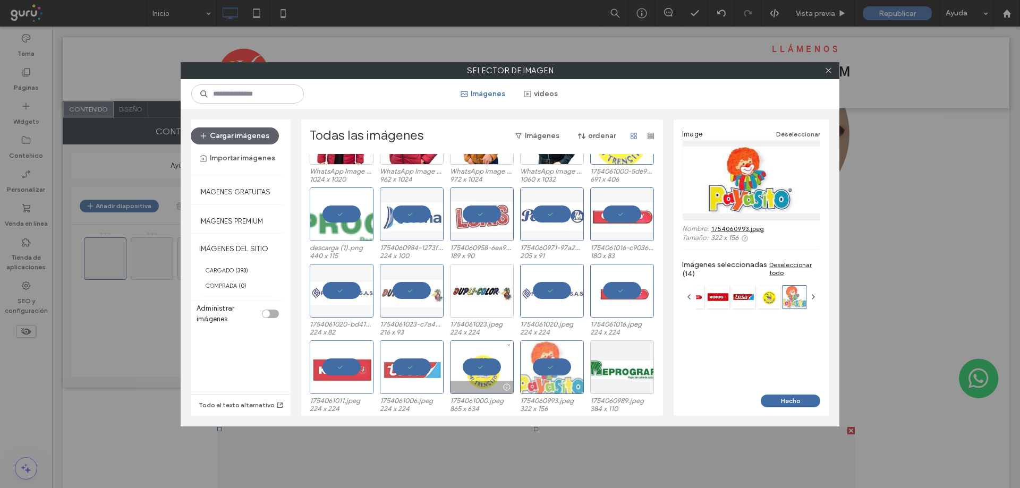
click at [474, 362] on div at bounding box center [482, 368] width 64 height 54
click at [614, 284] on div at bounding box center [622, 291] width 64 height 54
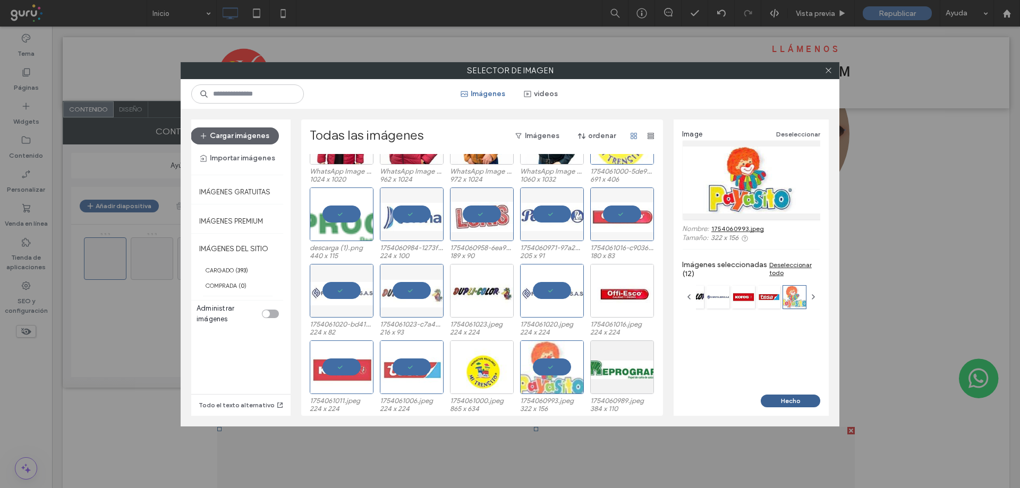
click at [776, 401] on button "Hecho" at bounding box center [790, 401] width 59 height 13
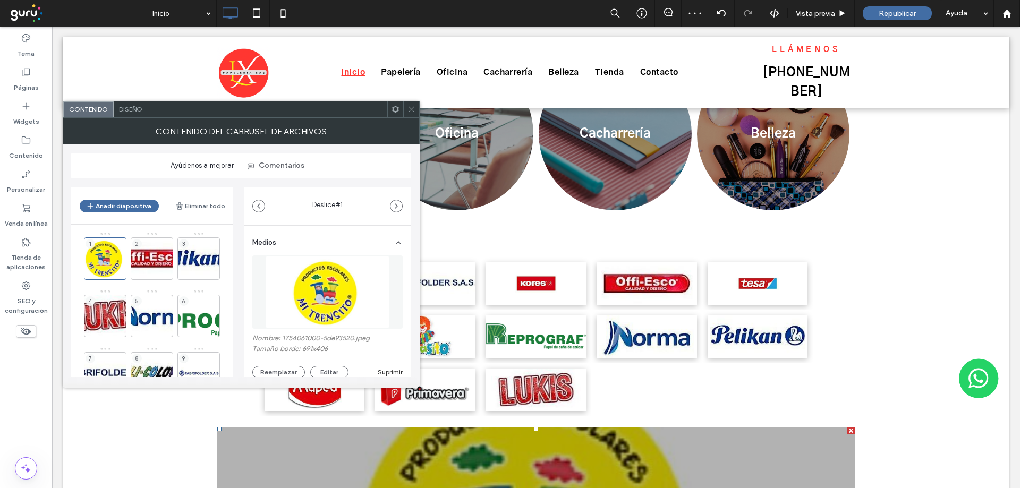
click at [134, 106] on span "Diseño" at bounding box center [130, 109] width 23 height 8
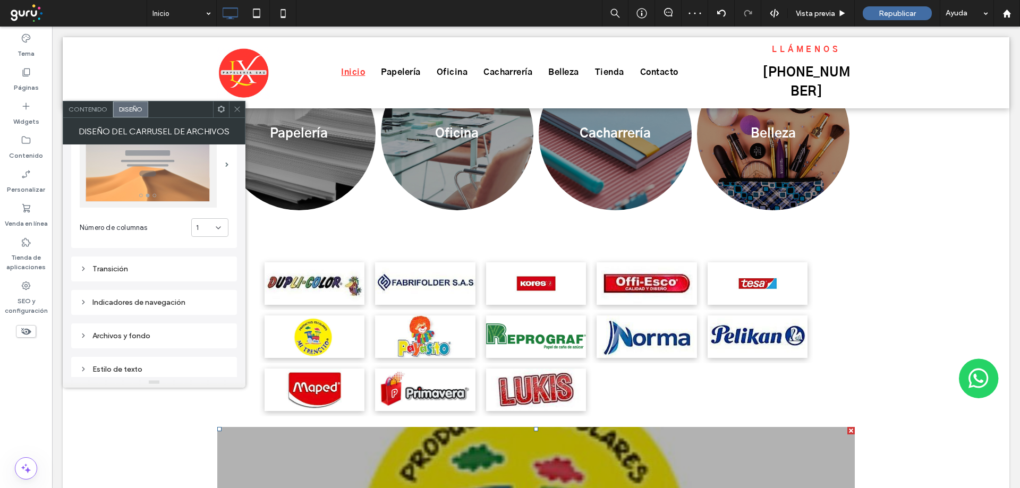
scroll to position [71, 0]
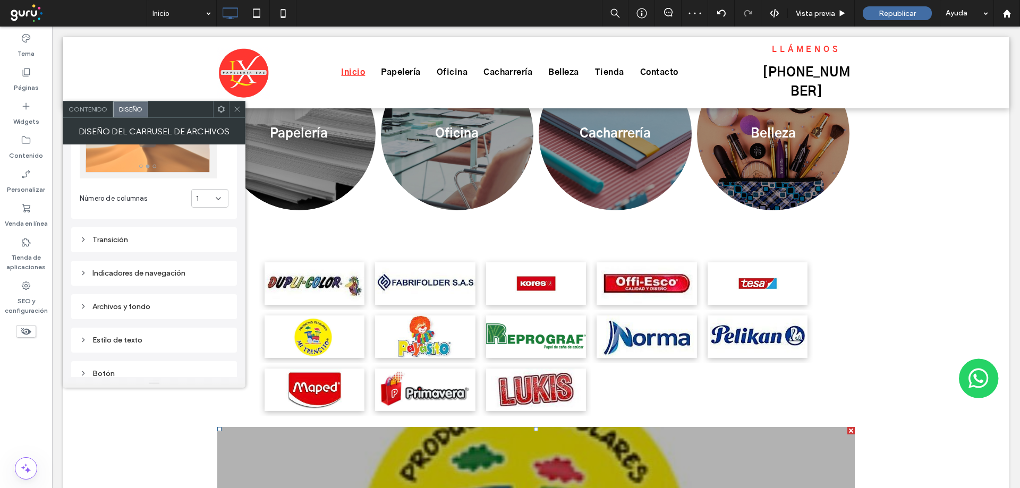
click at [206, 203] on div "1" at bounding box center [206, 198] width 20 height 11
click at [207, 282] on div "5" at bounding box center [210, 291] width 36 height 19
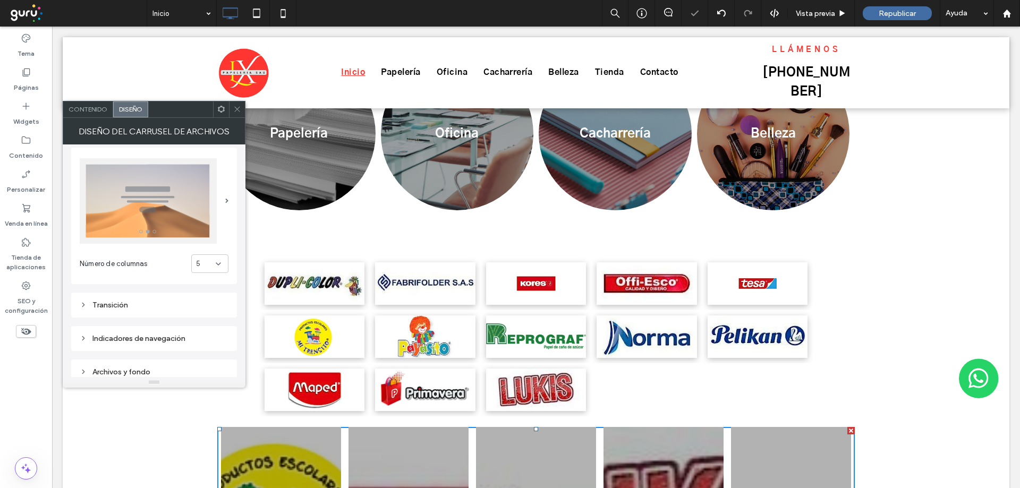
scroll to position [0, 0]
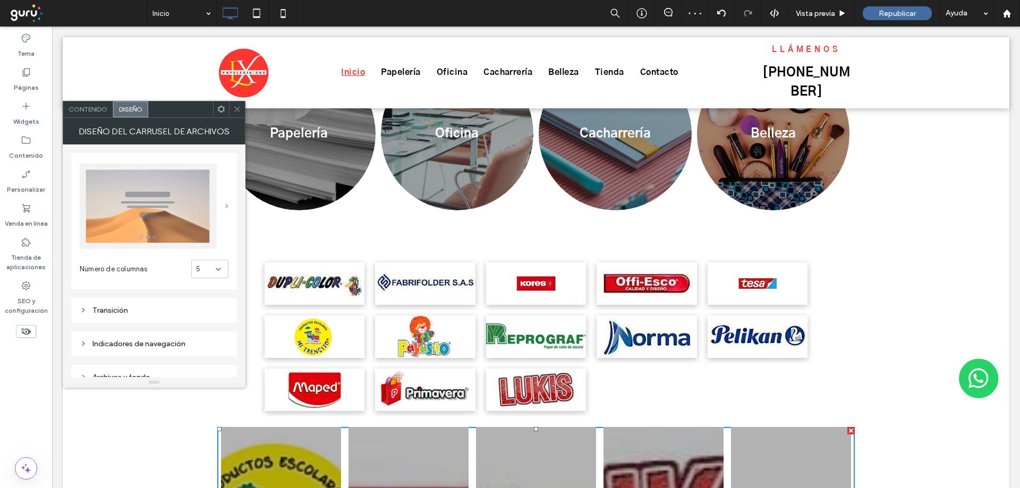
click at [225, 209] on span at bounding box center [226, 206] width 3 height 5
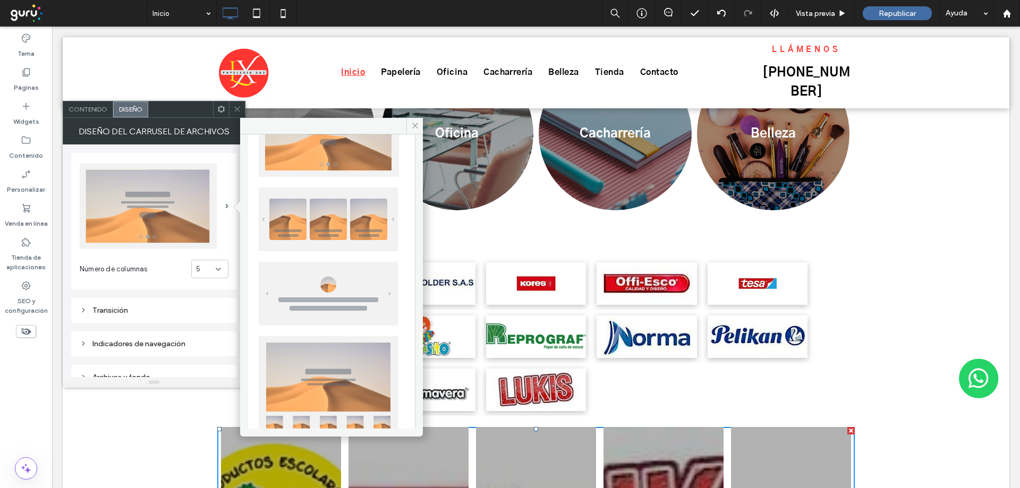
scroll to position [106, 0]
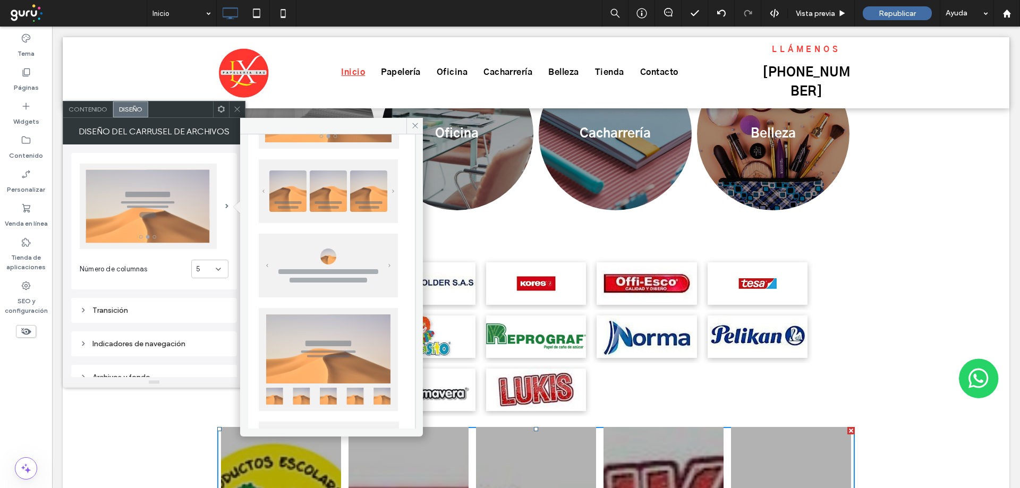
click at [322, 192] on img at bounding box center [328, 191] width 139 height 64
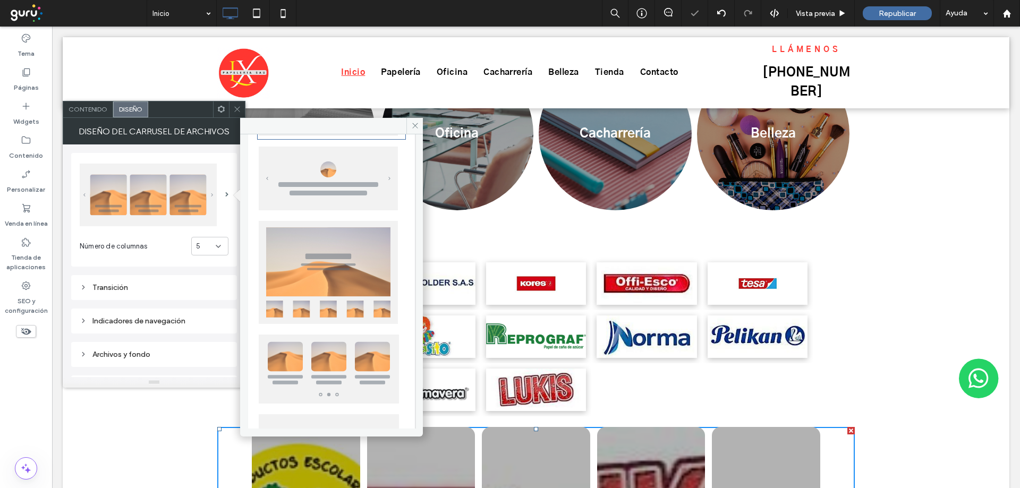
scroll to position [195, 0]
click at [315, 362] on img at bounding box center [329, 367] width 140 height 69
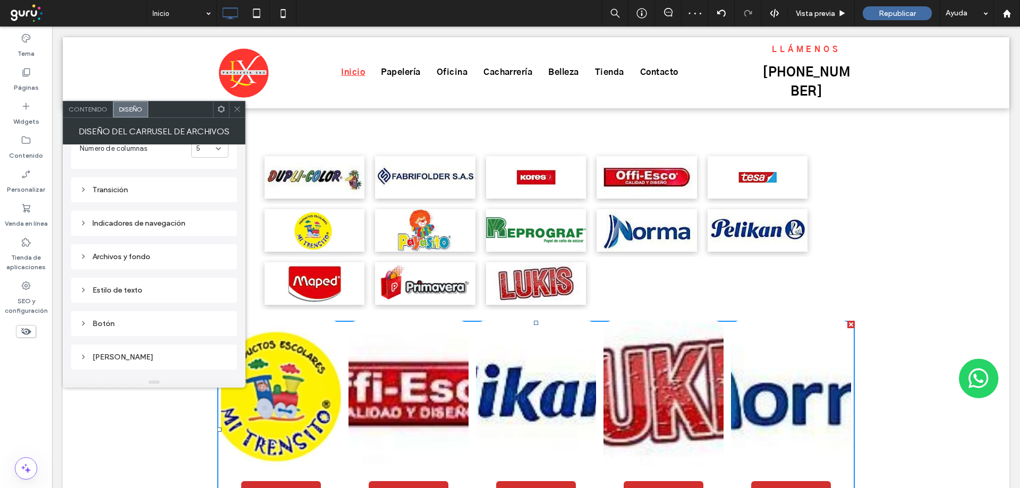
scroll to position [106, 0]
click at [97, 103] on div "Contenido" at bounding box center [88, 109] width 50 height 16
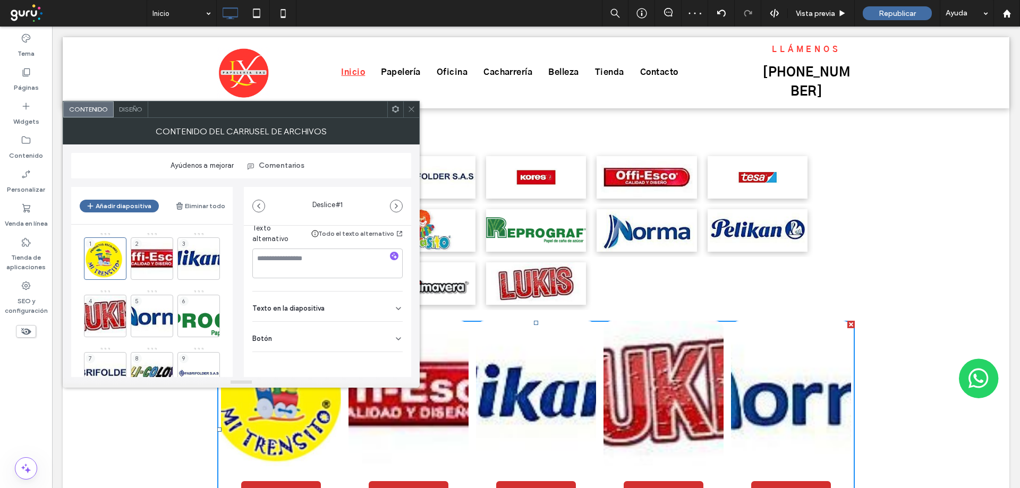
click at [336, 336] on div "Botón" at bounding box center [327, 337] width 150 height 30
click at [388, 360] on icon at bounding box center [393, 361] width 10 height 10
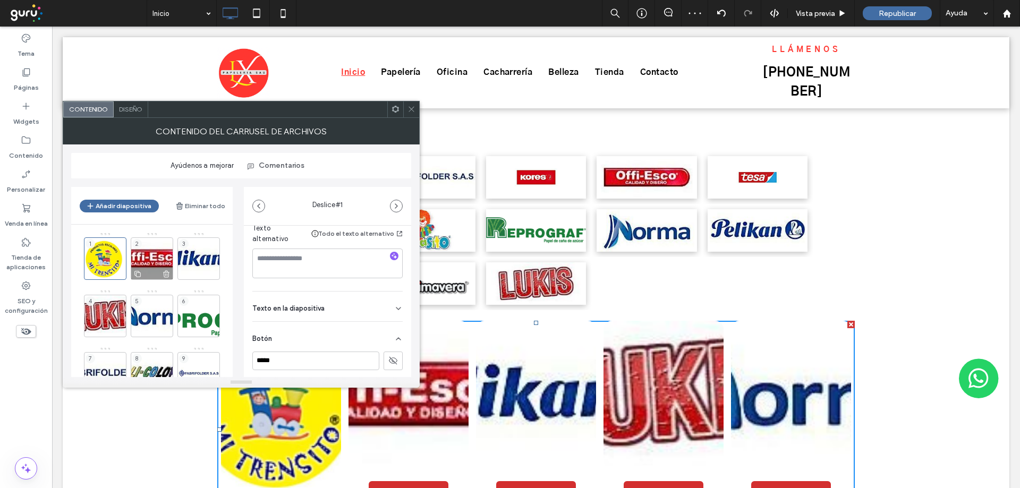
click at [144, 253] on div "2" at bounding box center [152, 258] width 42 height 42
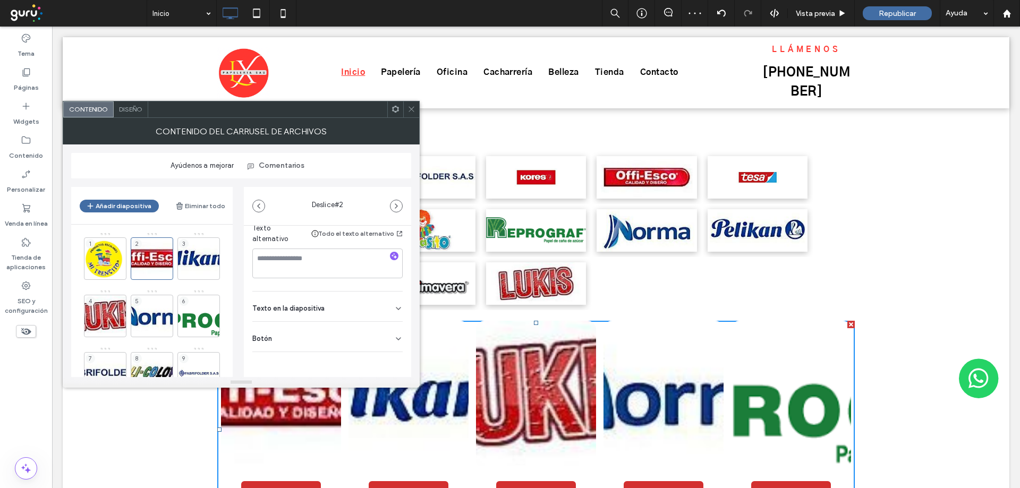
click at [346, 336] on div "Botón" at bounding box center [327, 337] width 150 height 30
click at [388, 356] on icon at bounding box center [393, 361] width 10 height 10
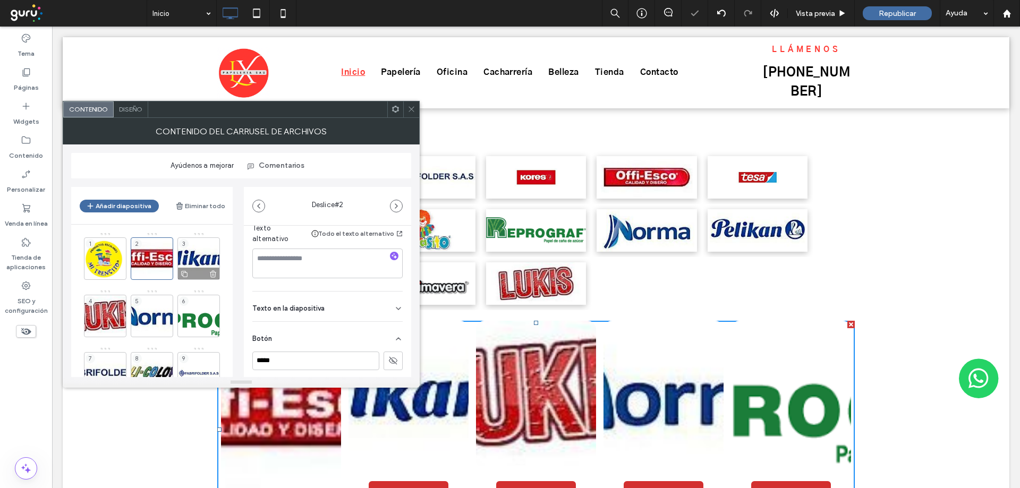
click at [188, 257] on div "3" at bounding box center [198, 258] width 42 height 42
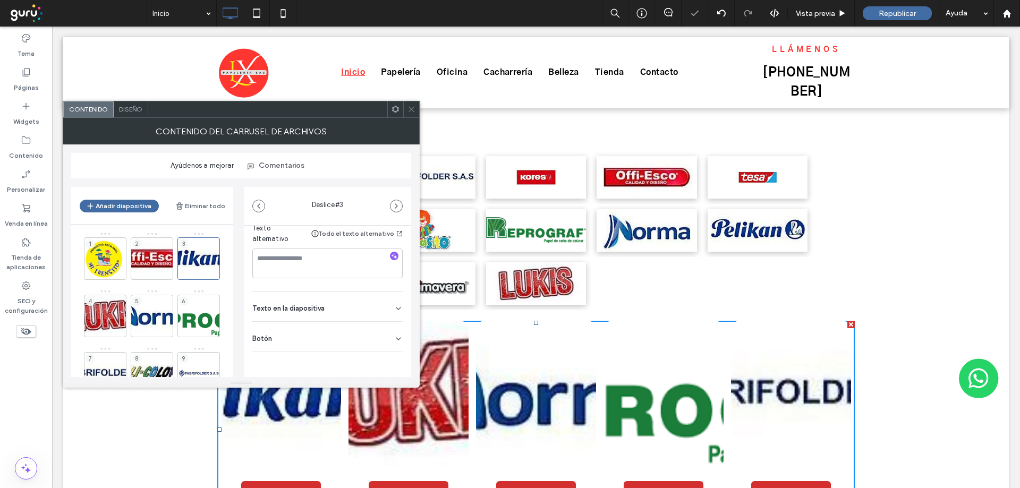
click at [316, 341] on div "Botón" at bounding box center [327, 337] width 150 height 30
click at [392, 360] on button at bounding box center [393, 361] width 19 height 19
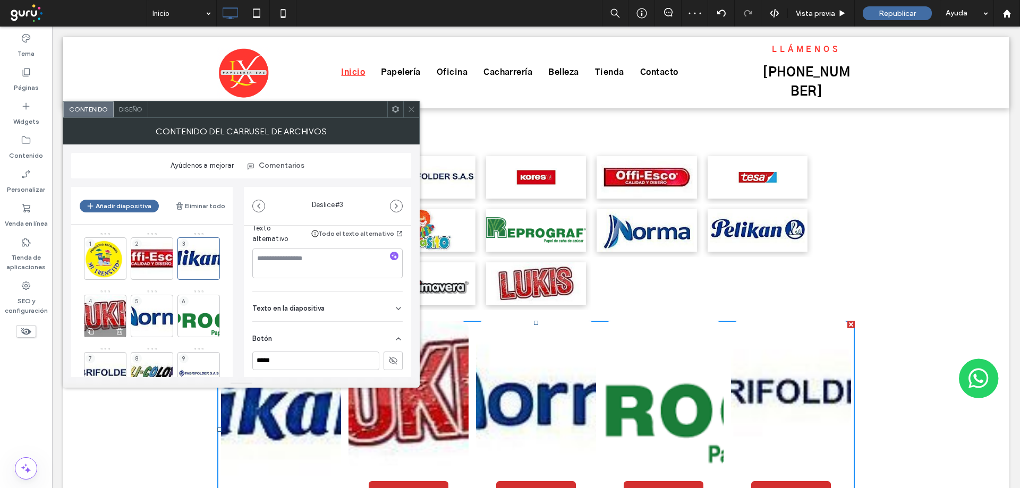
click at [109, 305] on div "4" at bounding box center [105, 316] width 42 height 42
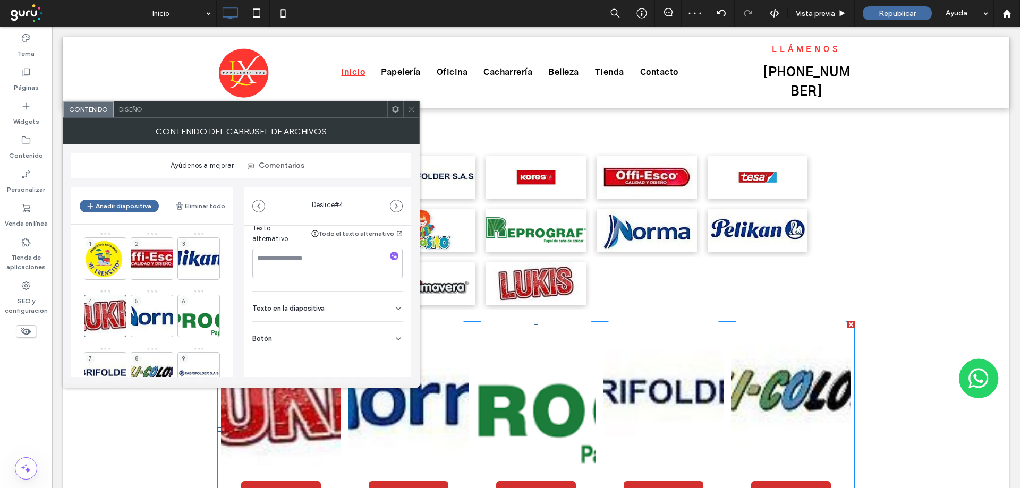
click at [316, 341] on div "Botón" at bounding box center [327, 337] width 150 height 30
click at [388, 357] on icon at bounding box center [393, 361] width 10 height 10
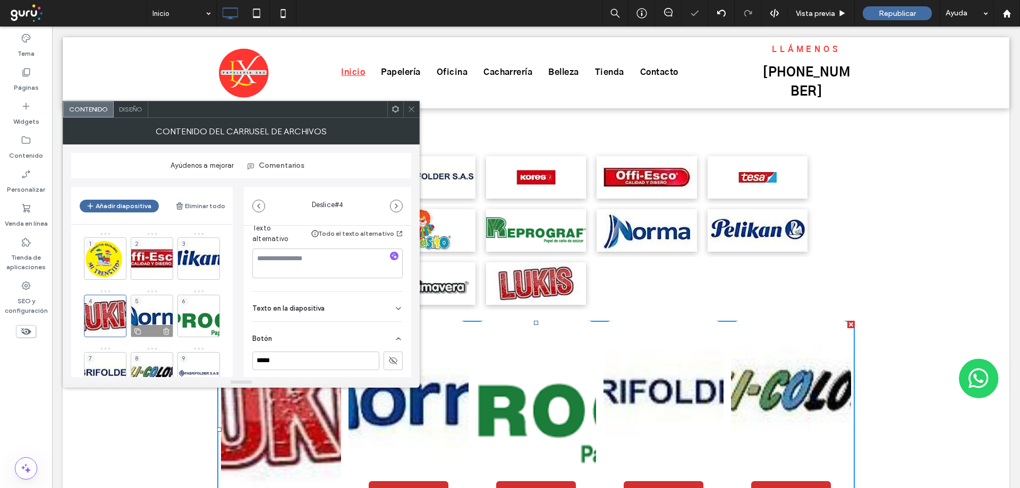
click at [161, 311] on div "5" at bounding box center [152, 316] width 42 height 42
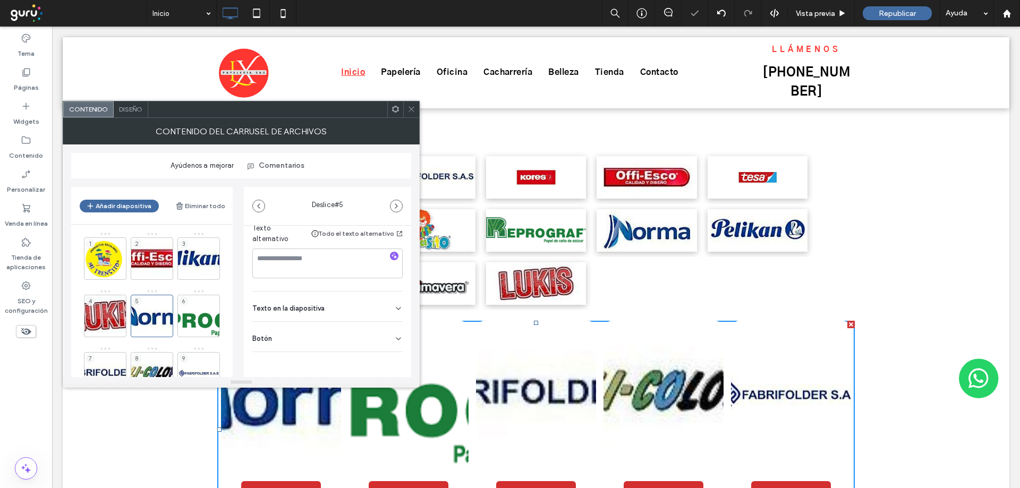
click at [326, 338] on div "Botón" at bounding box center [327, 337] width 150 height 30
click at [394, 361] on button at bounding box center [393, 361] width 19 height 19
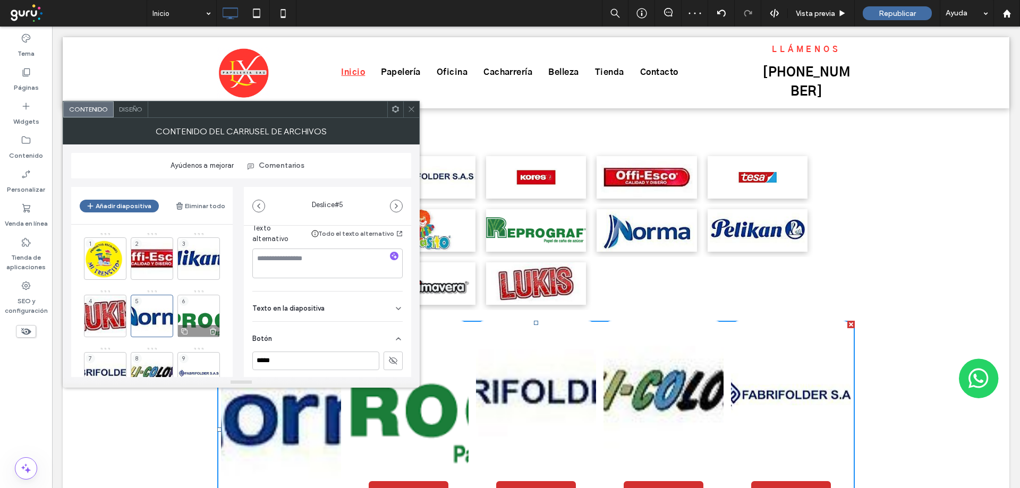
click at [201, 315] on div "6" at bounding box center [198, 316] width 42 height 42
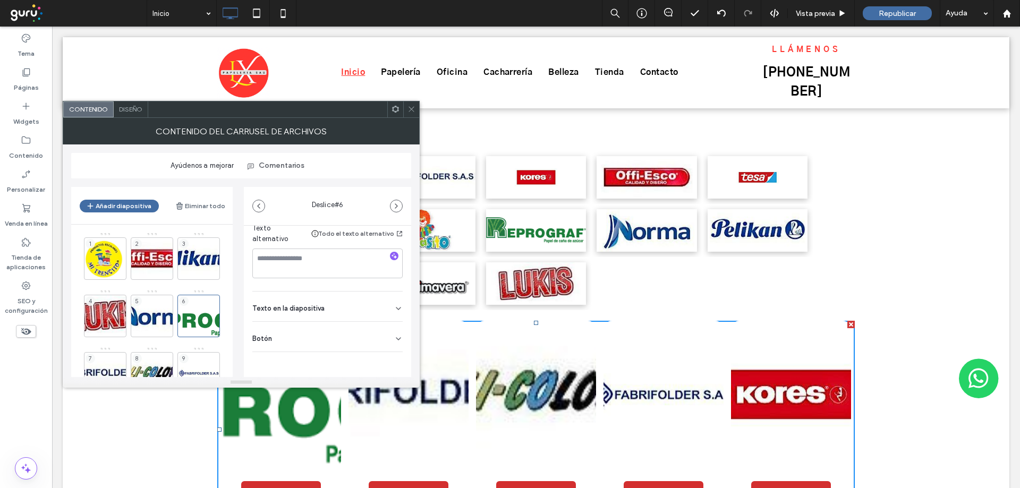
click at [350, 340] on div "Botón" at bounding box center [327, 337] width 150 height 30
click at [390, 355] on button at bounding box center [393, 361] width 19 height 19
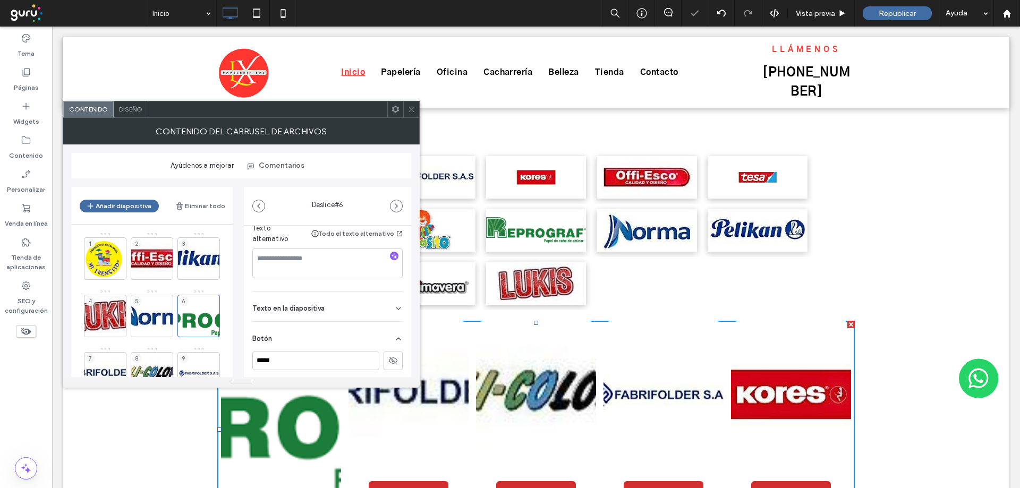
click at [115, 362] on div "7" at bounding box center [105, 373] width 42 height 42
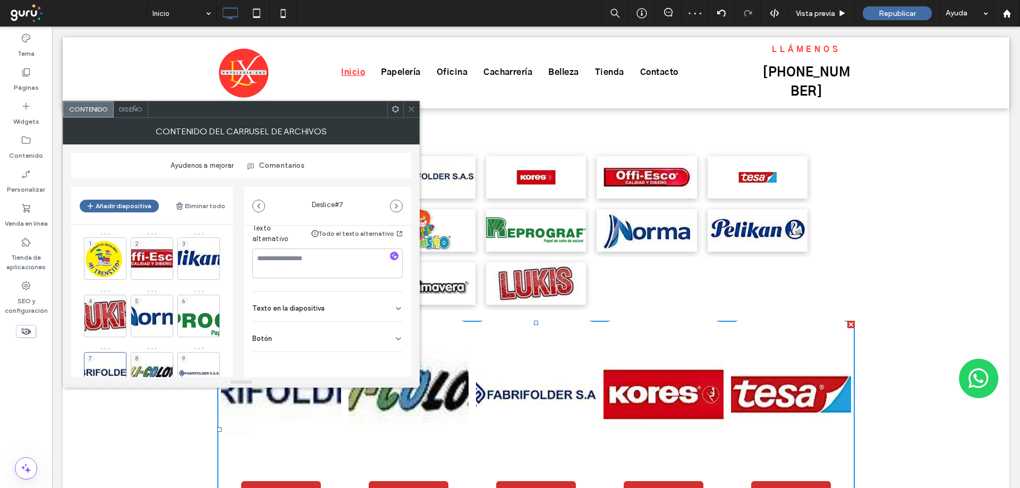
click at [313, 332] on div "Botón" at bounding box center [327, 337] width 150 height 30
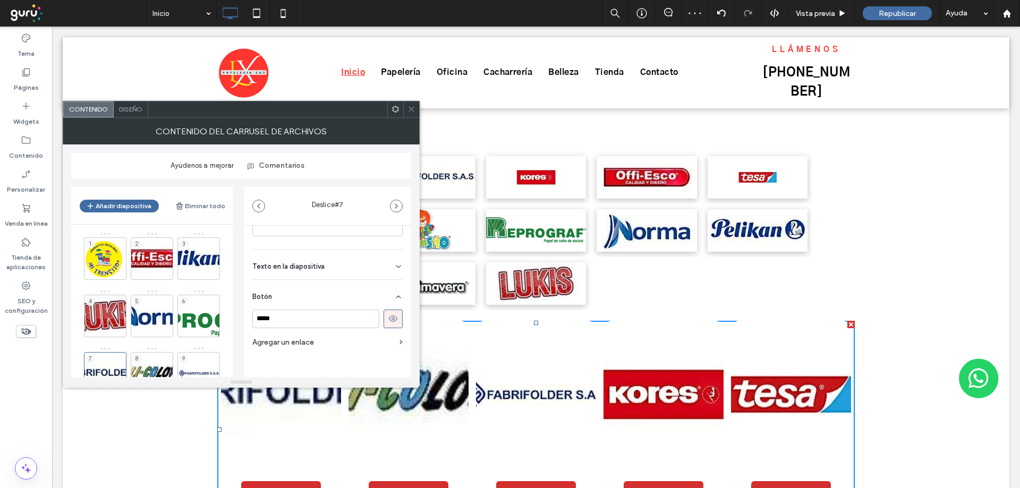
scroll to position [243, 0]
click at [388, 308] on icon at bounding box center [393, 310] width 10 height 10
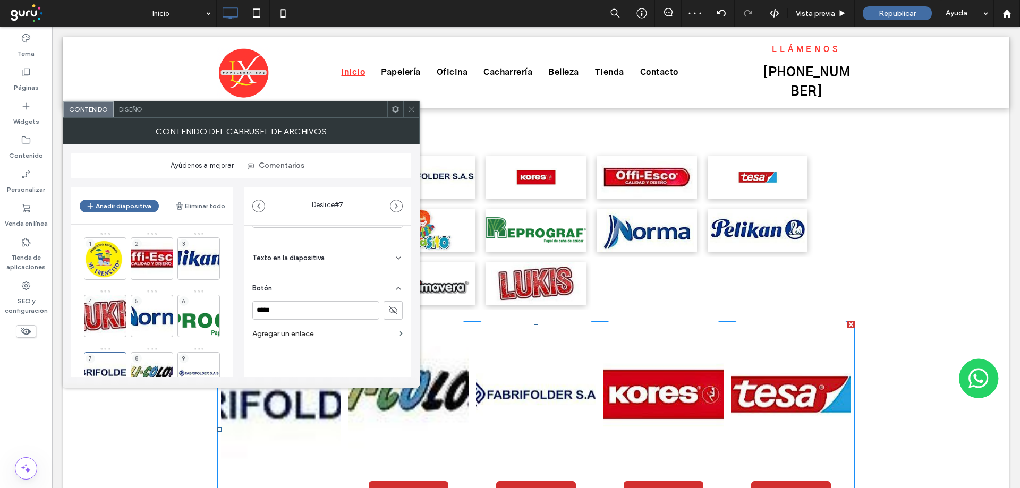
click at [162, 362] on div "8" at bounding box center [152, 373] width 42 height 42
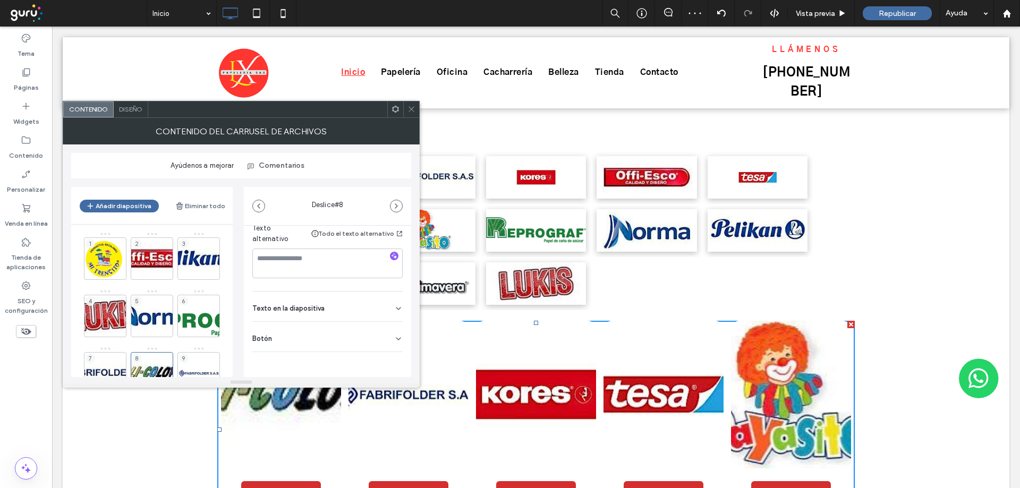
click at [351, 336] on div "Botón" at bounding box center [327, 337] width 150 height 30
click at [391, 357] on icon at bounding box center [393, 361] width 10 height 10
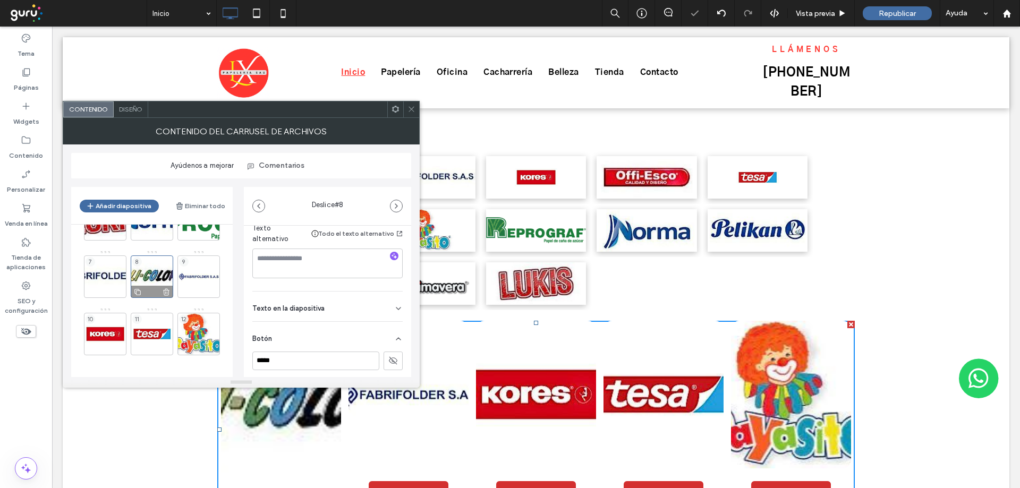
scroll to position [99, 0]
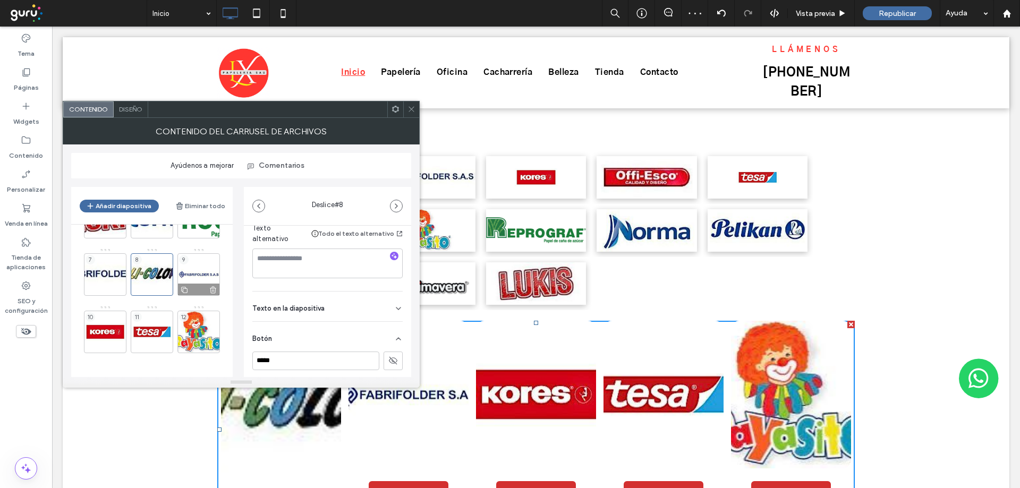
click at [185, 268] on div "9" at bounding box center [198, 274] width 42 height 42
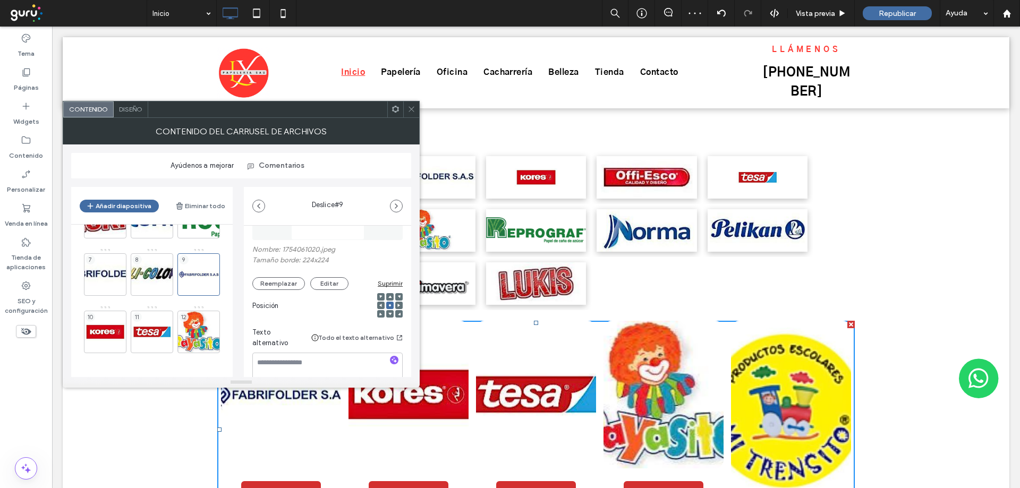
scroll to position [193, 0]
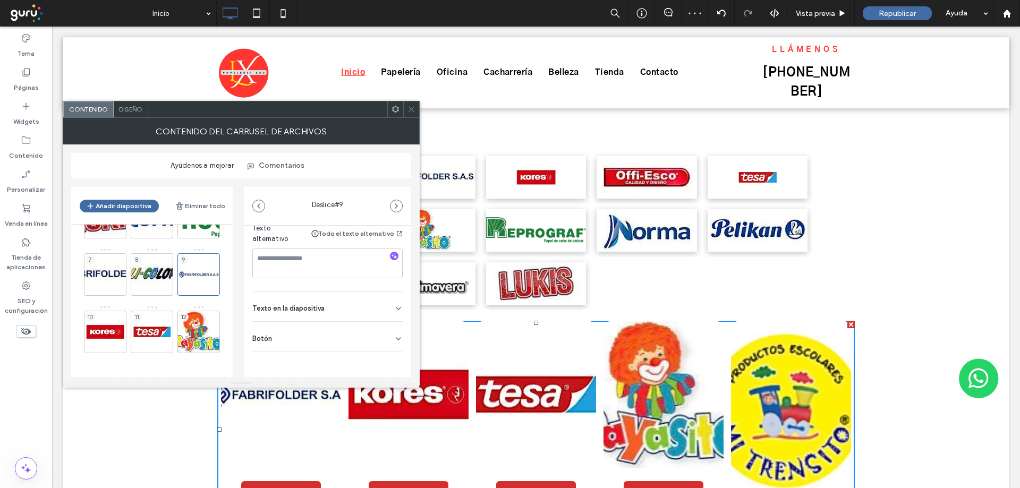
click at [356, 334] on div "Botón" at bounding box center [327, 337] width 150 height 30
click at [388, 356] on icon at bounding box center [393, 361] width 10 height 10
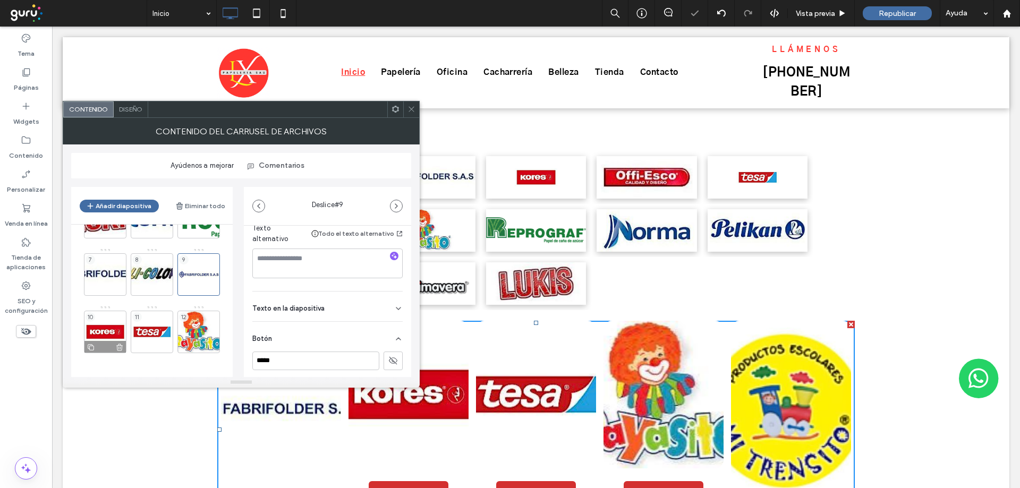
click at [108, 334] on div "10" at bounding box center [105, 332] width 42 height 42
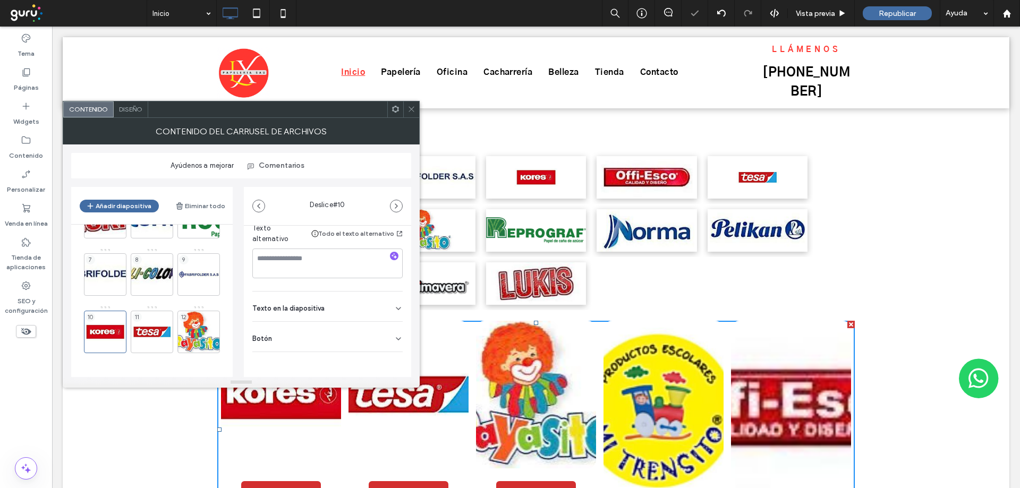
click at [339, 340] on div "Botón" at bounding box center [327, 337] width 150 height 30
click at [388, 360] on icon at bounding box center [393, 361] width 10 height 10
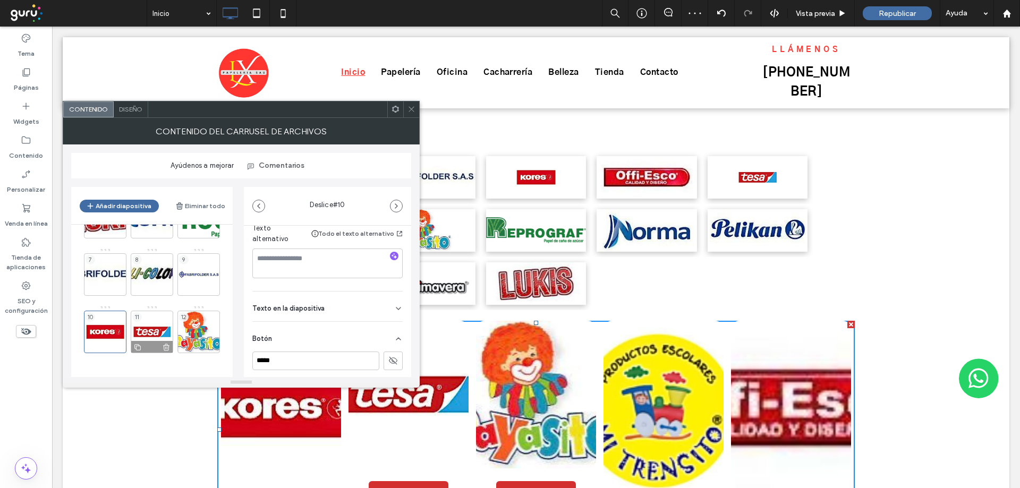
click at [151, 327] on div "11" at bounding box center [152, 332] width 42 height 42
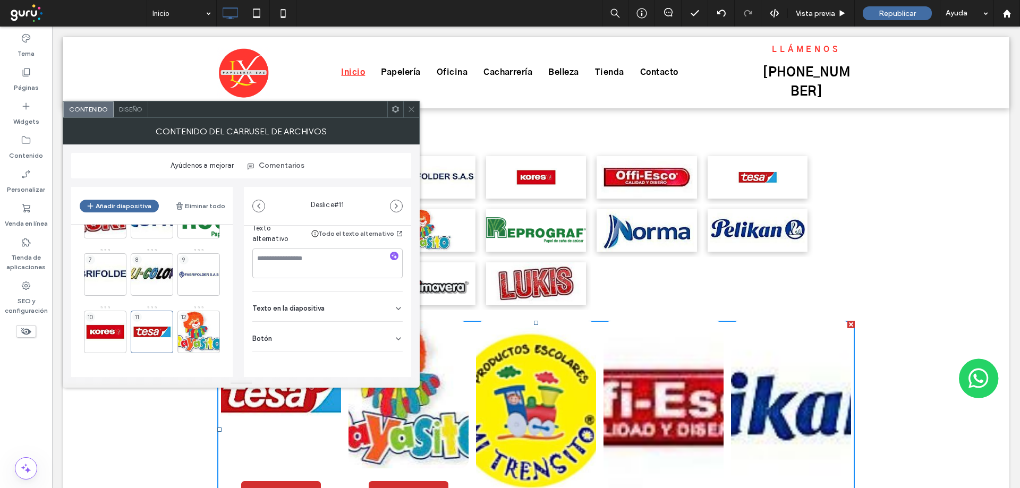
click at [279, 333] on div "Botón" at bounding box center [327, 337] width 150 height 30
click at [384, 314] on button at bounding box center [393, 310] width 19 height 19
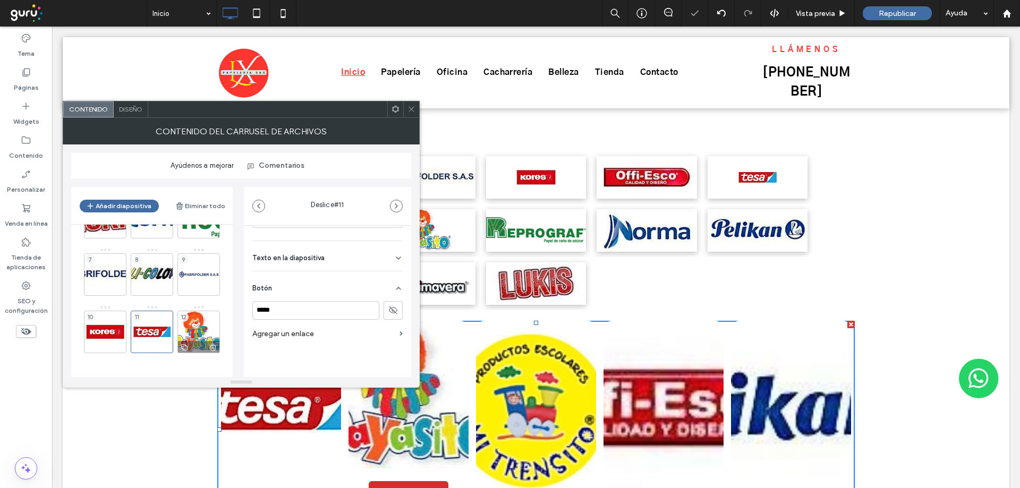
click at [208, 330] on div "12" at bounding box center [198, 332] width 42 height 42
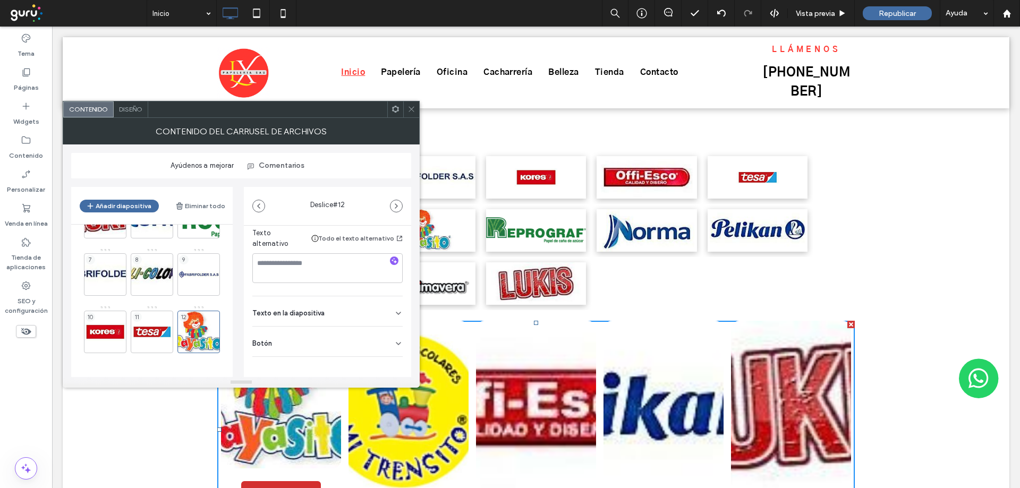
scroll to position [193, 0]
click at [325, 339] on div "Botón" at bounding box center [327, 337] width 150 height 30
click at [390, 326] on use at bounding box center [393, 328] width 8 height 6
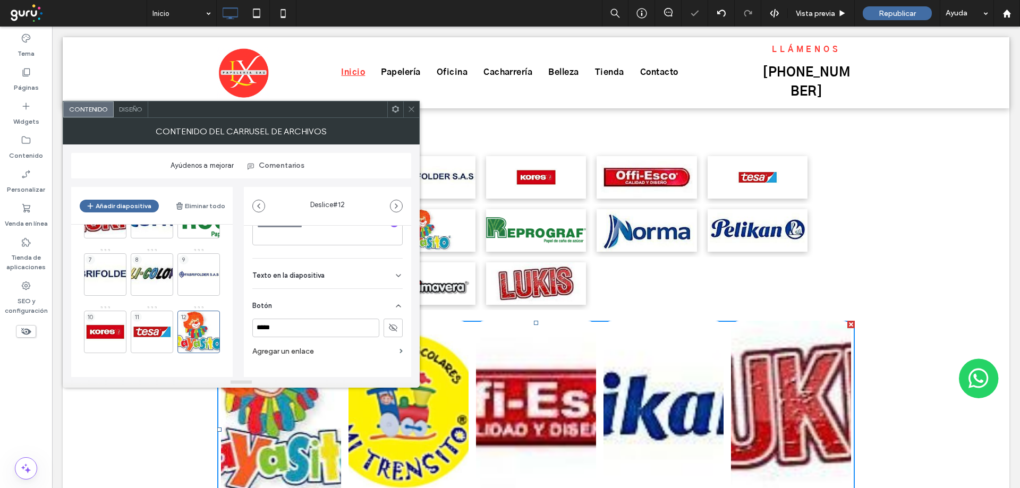
click at [130, 112] on span "Diseño" at bounding box center [130, 109] width 23 height 8
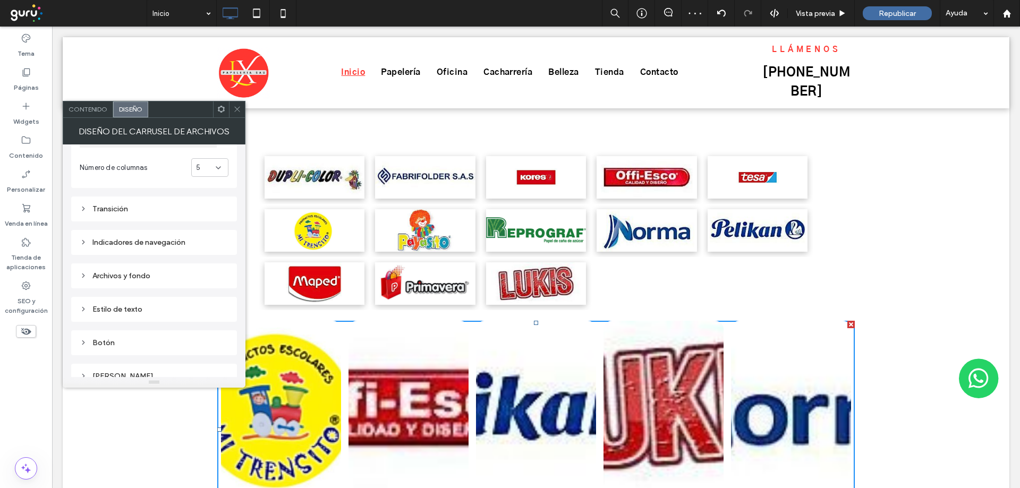
scroll to position [89, 0]
click at [139, 274] on div "Archivos y fondo" at bounding box center [154, 270] width 149 height 9
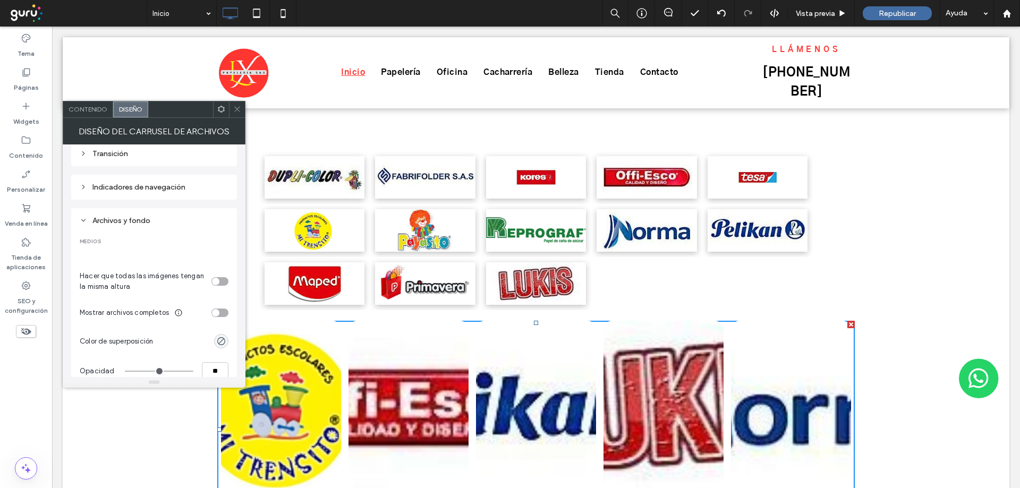
scroll to position [142, 0]
click at [223, 307] on div "toggle" at bounding box center [219, 309] width 17 height 8
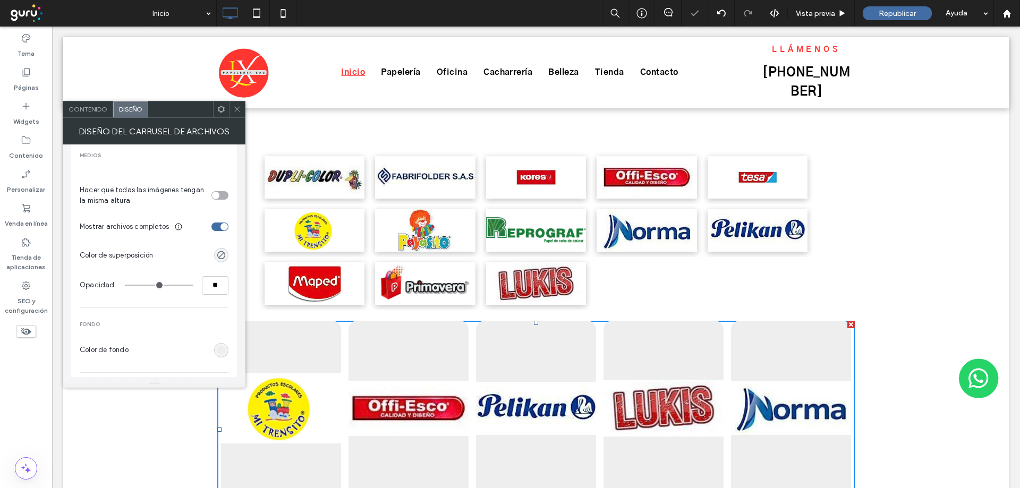
scroll to position [230, 0]
click at [217, 344] on div "rgb(238, 238, 238)" at bounding box center [221, 345] width 9 height 9
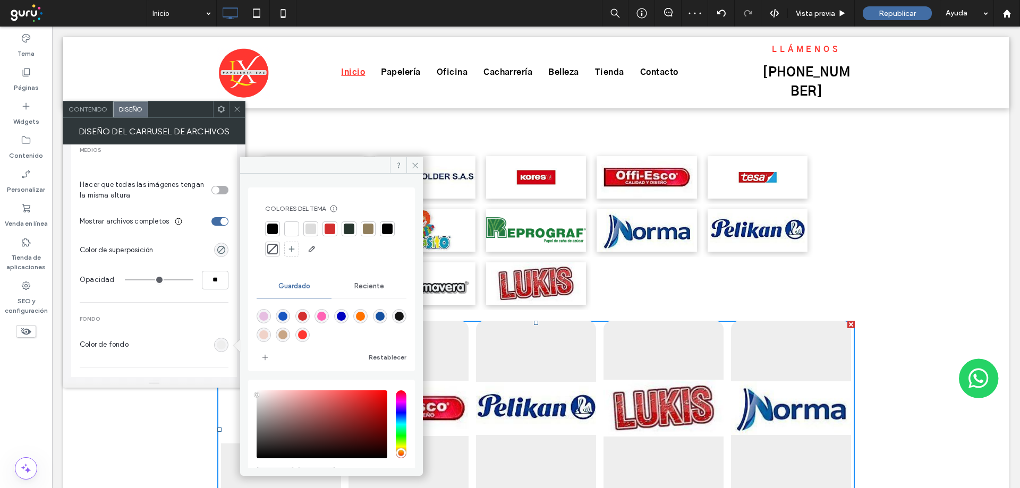
click at [292, 232] on div at bounding box center [291, 229] width 11 height 11
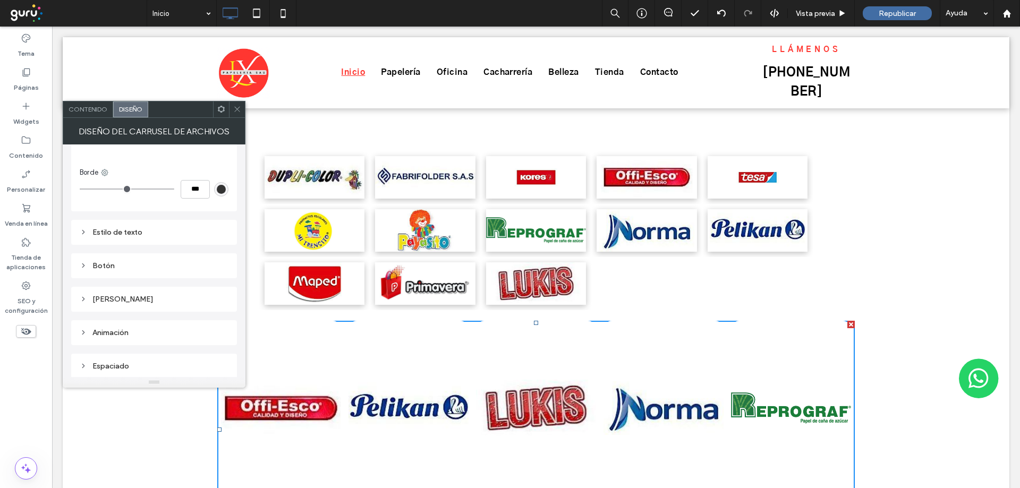
scroll to position [534, 0]
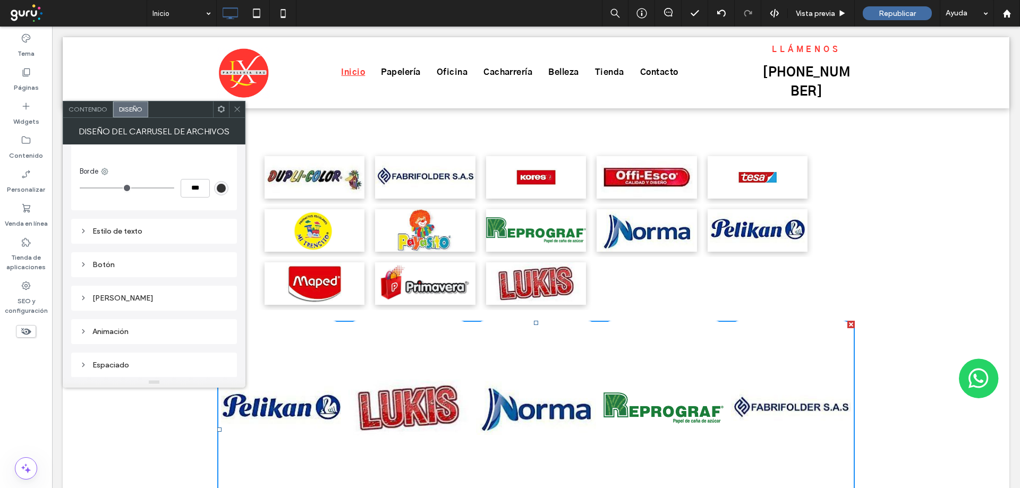
click at [236, 103] on span at bounding box center [237, 109] width 8 height 16
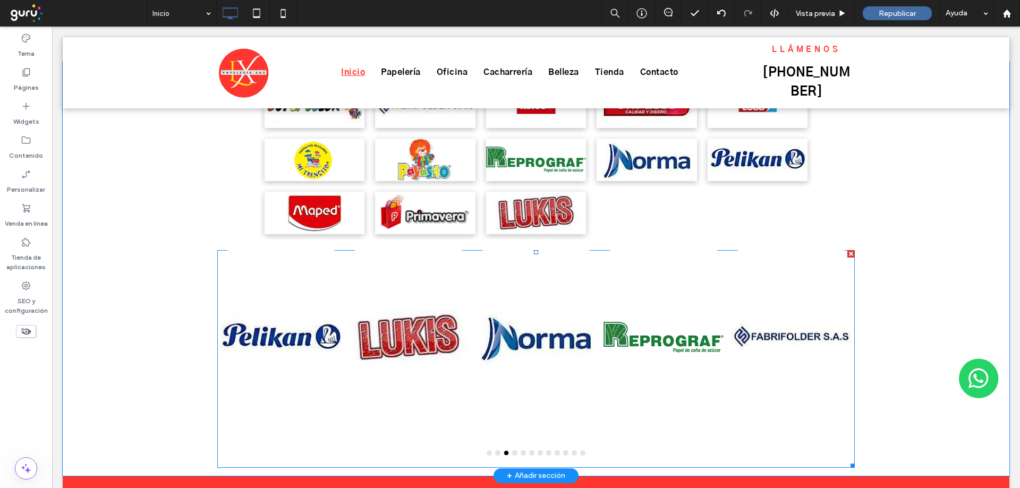
scroll to position [691, 0]
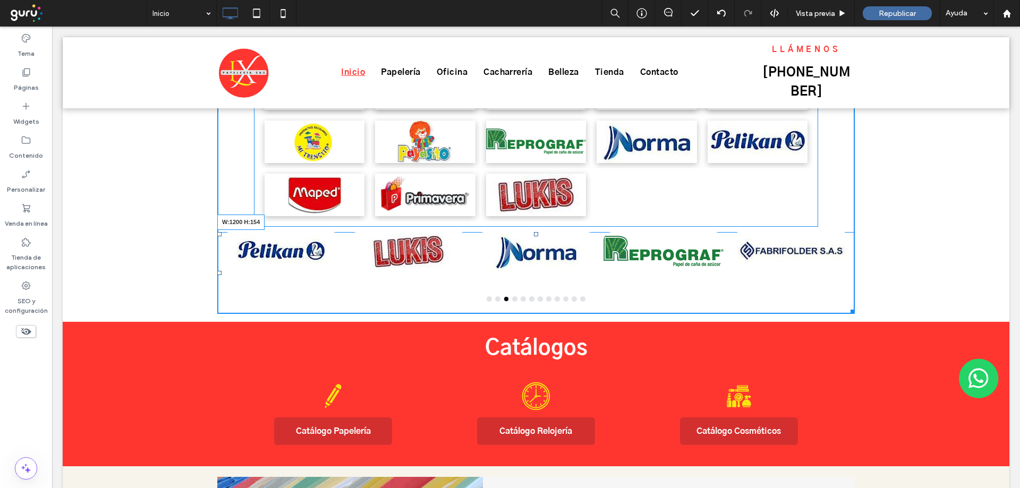
drag, startPoint x: 850, startPoint y: 424, endPoint x: 864, endPoint y: 288, distance: 136.7
click at [864, 288] on div "Button Button Button Button Button Button Button Button Button Button Button Bu…" at bounding box center [536, 183] width 947 height 278
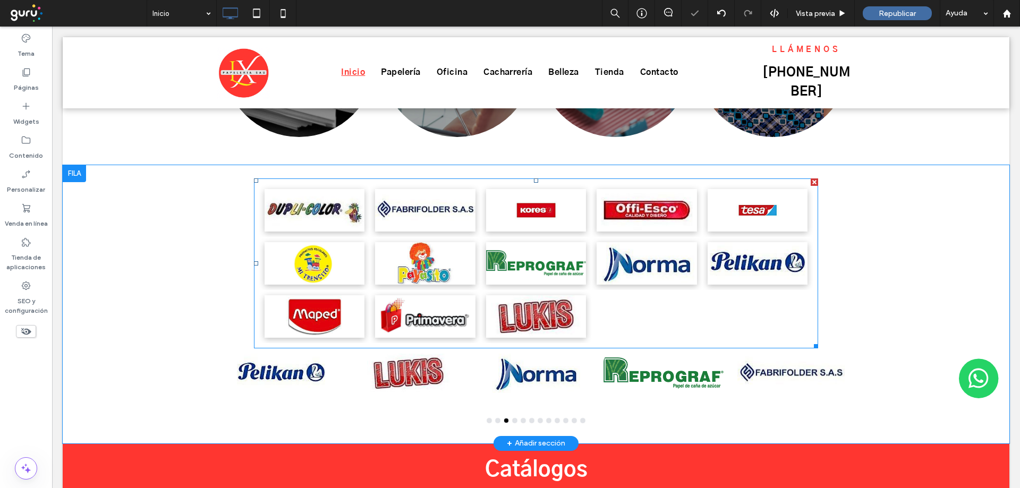
scroll to position [567, 0]
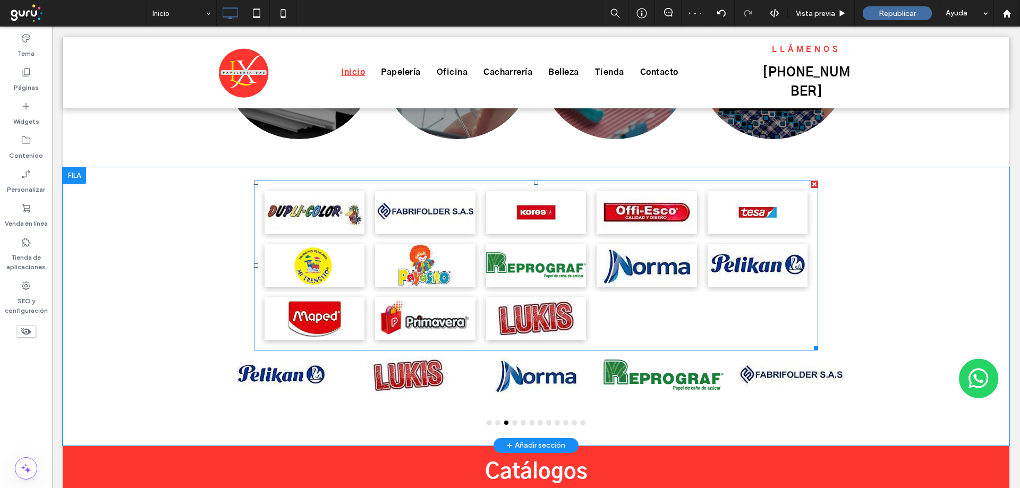
click at [812, 181] on div at bounding box center [814, 184] width 7 height 7
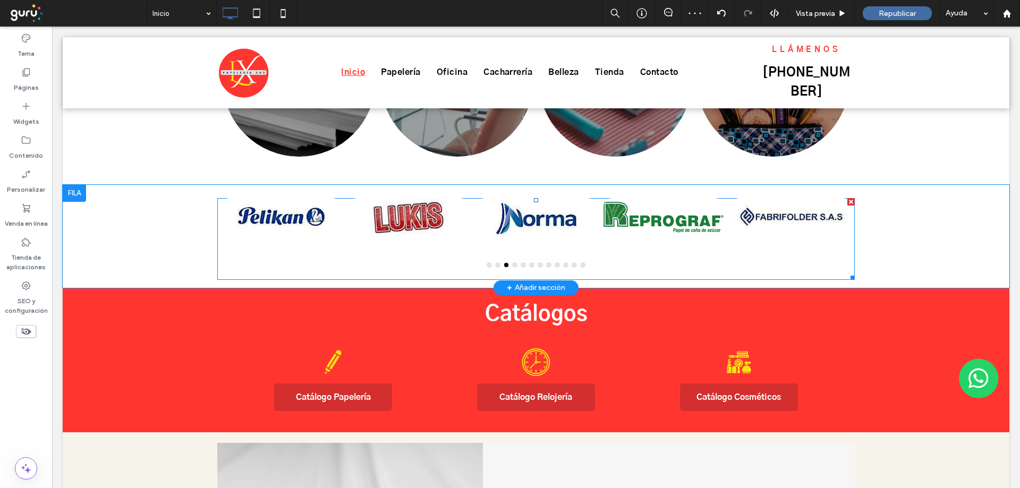
scroll to position [496, 0]
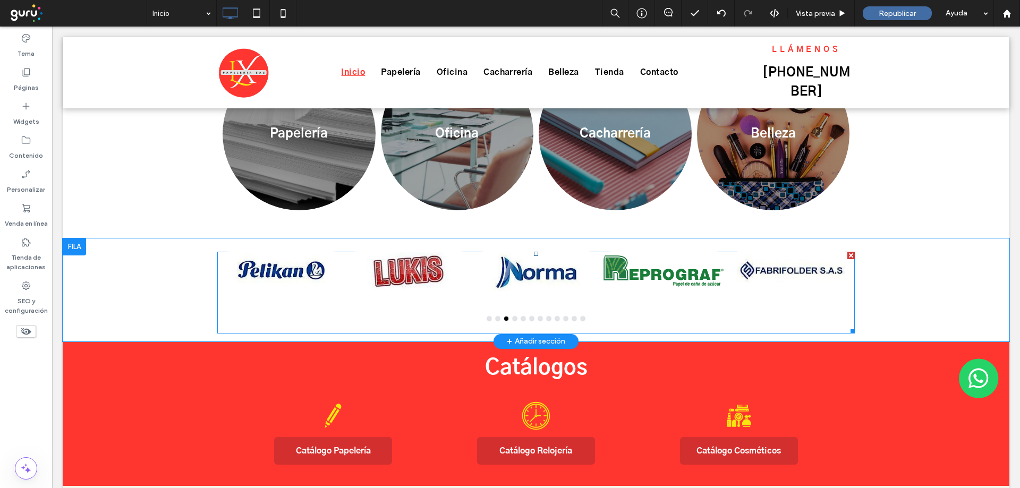
click at [719, 282] on div at bounding box center [663, 278] width 120 height 52
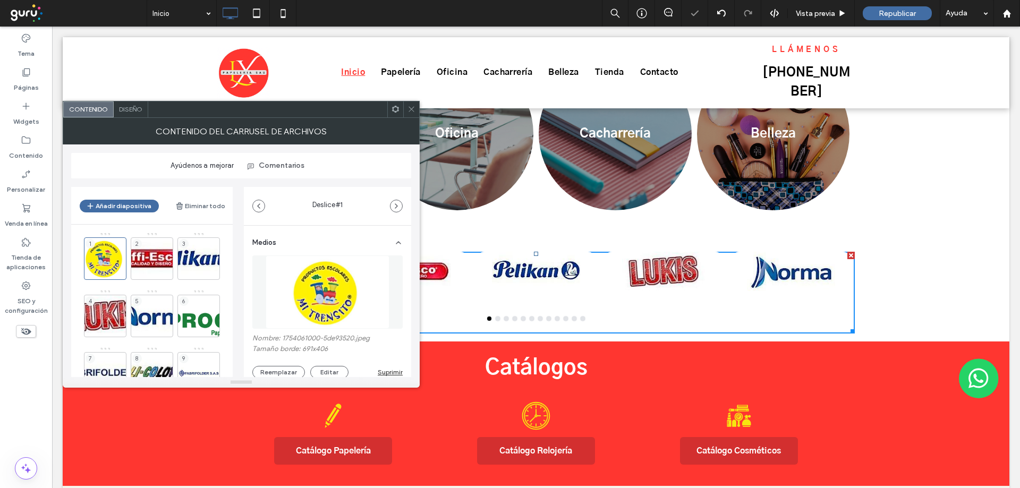
click at [138, 107] on span "Diseño" at bounding box center [130, 109] width 23 height 8
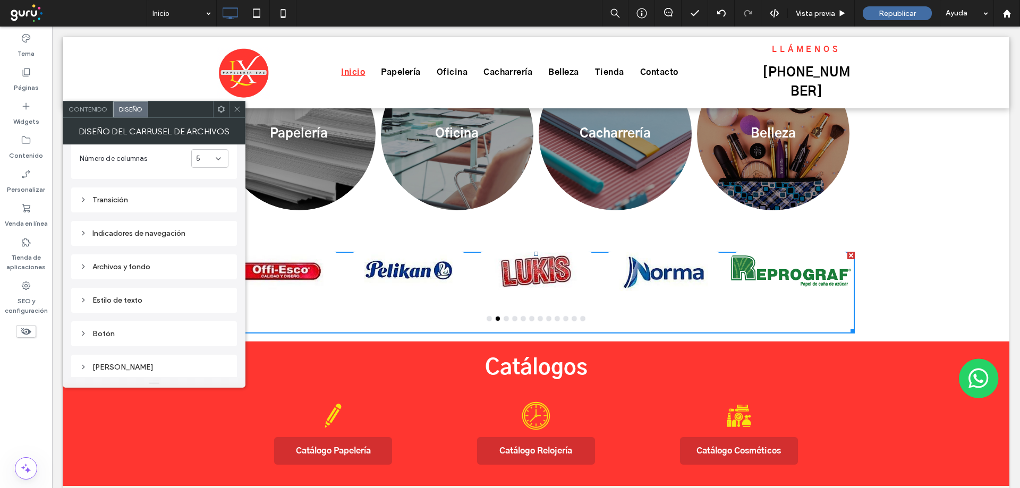
scroll to position [91, 0]
click at [134, 204] on div "Transición" at bounding box center [154, 201] width 149 height 9
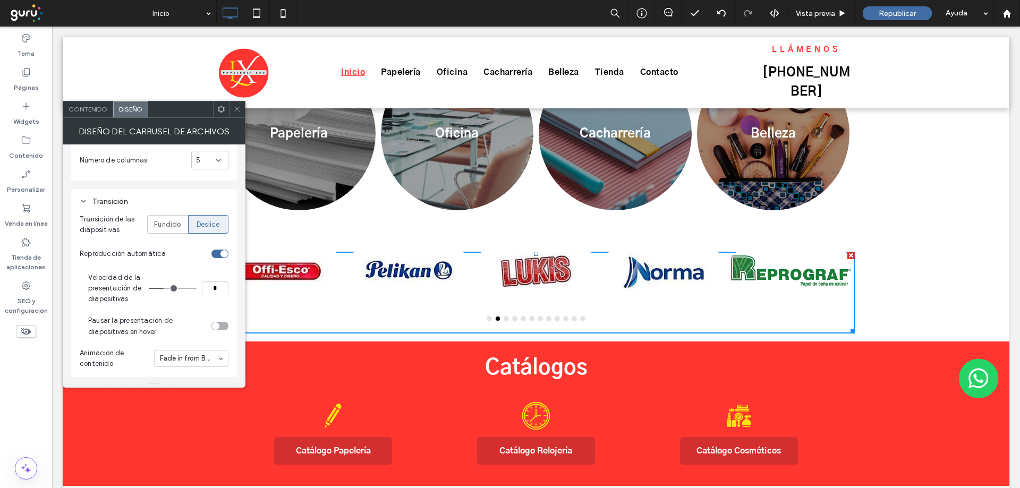
drag, startPoint x: 209, startPoint y: 284, endPoint x: 214, endPoint y: 290, distance: 7.5
click at [214, 290] on input "*" at bounding box center [215, 289] width 27 height 14
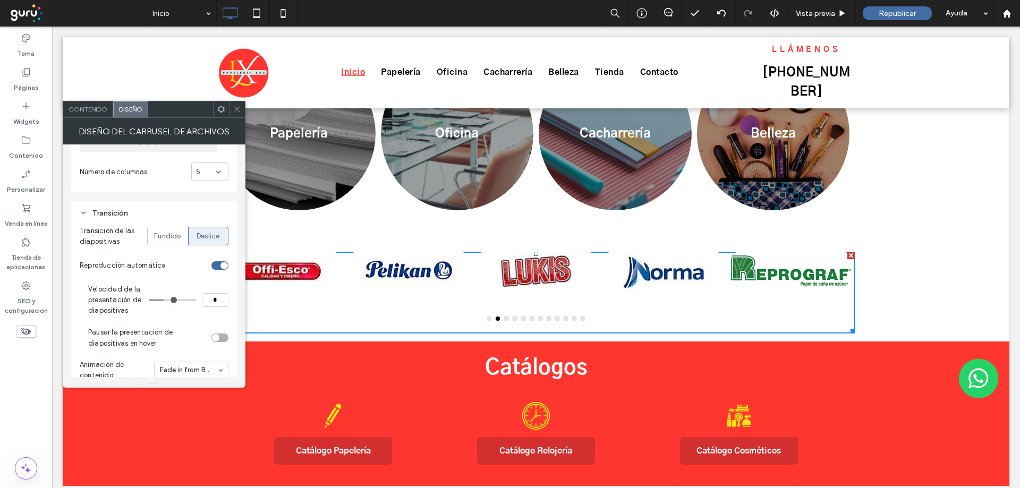
scroll to position [73, 0]
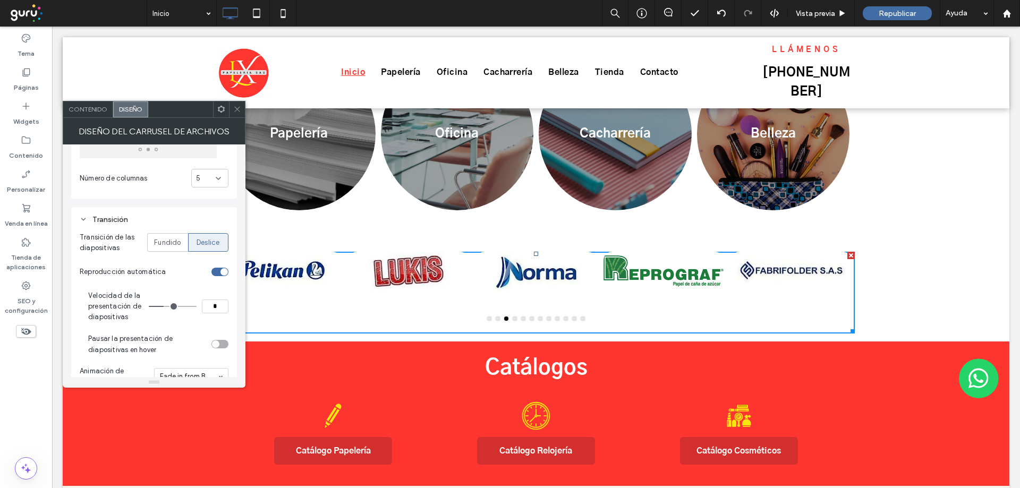
type input "*"
click at [234, 113] on span at bounding box center [237, 109] width 8 height 16
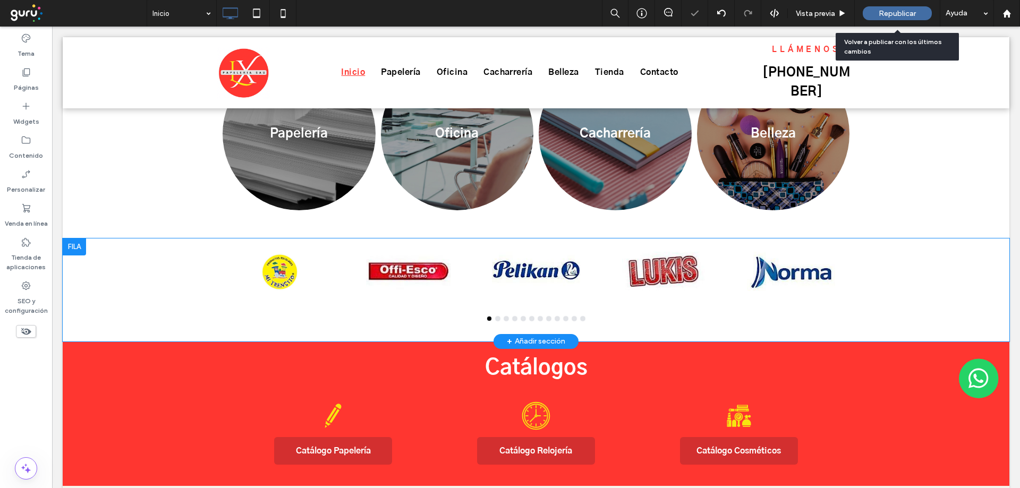
click at [892, 16] on span "Republicar" at bounding box center [897, 13] width 37 height 9
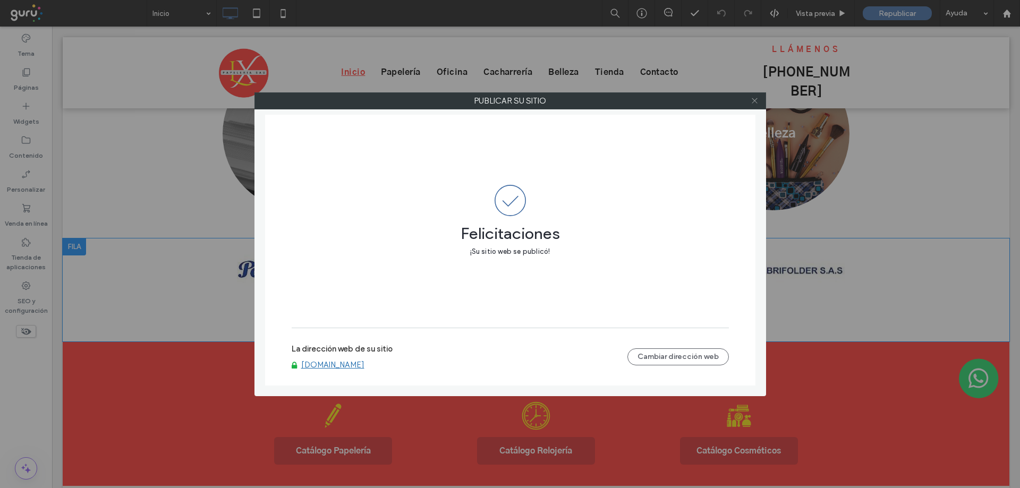
click at [753, 101] on icon at bounding box center [755, 101] width 8 height 8
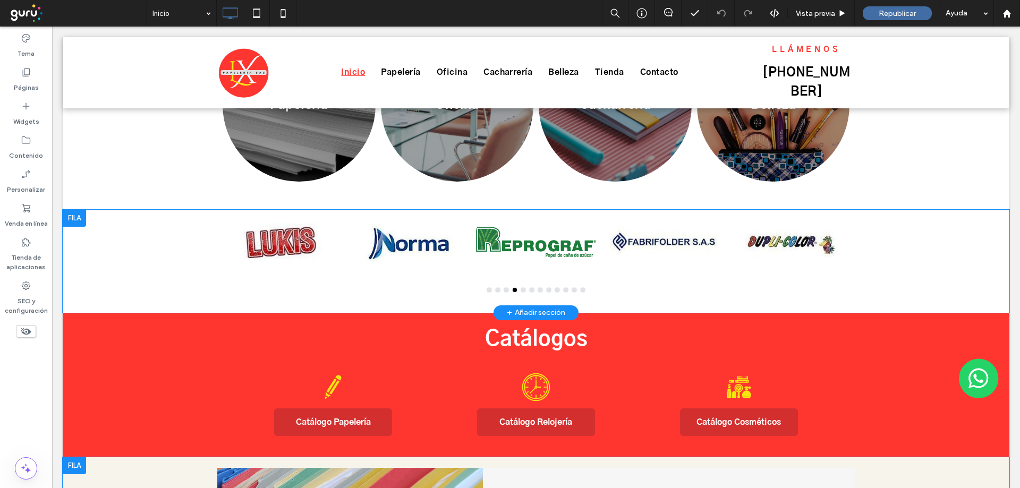
scroll to position [549, 0]
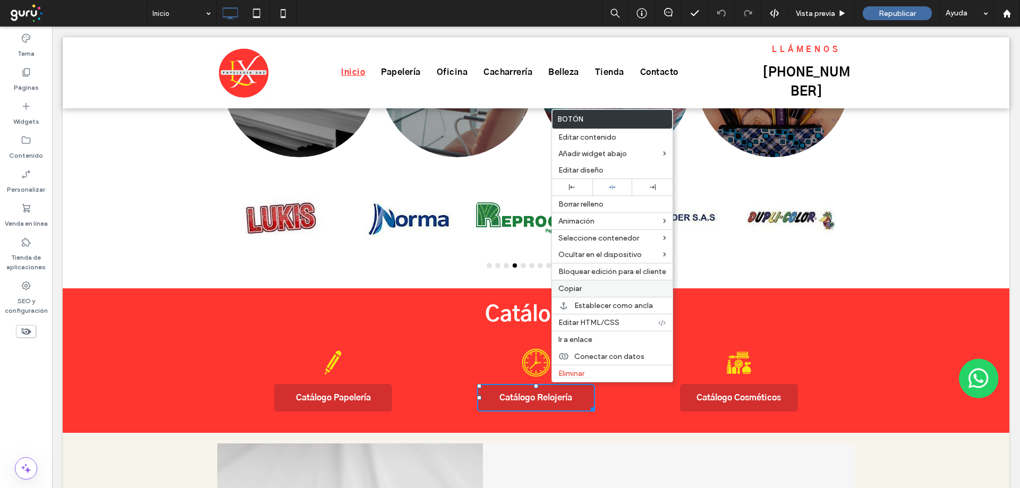
click at [567, 287] on span "Copiar" at bounding box center [569, 288] width 23 height 9
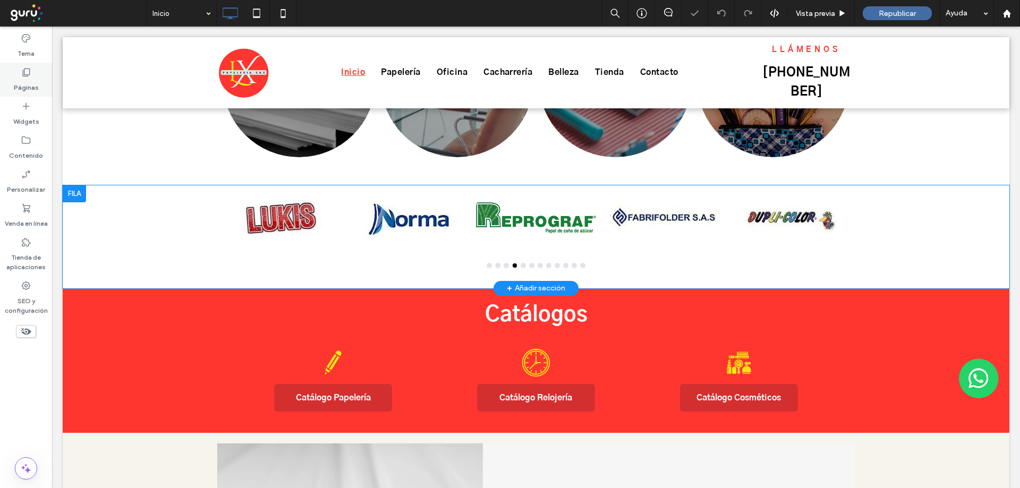
click at [14, 86] on label "Páginas" at bounding box center [26, 85] width 25 height 15
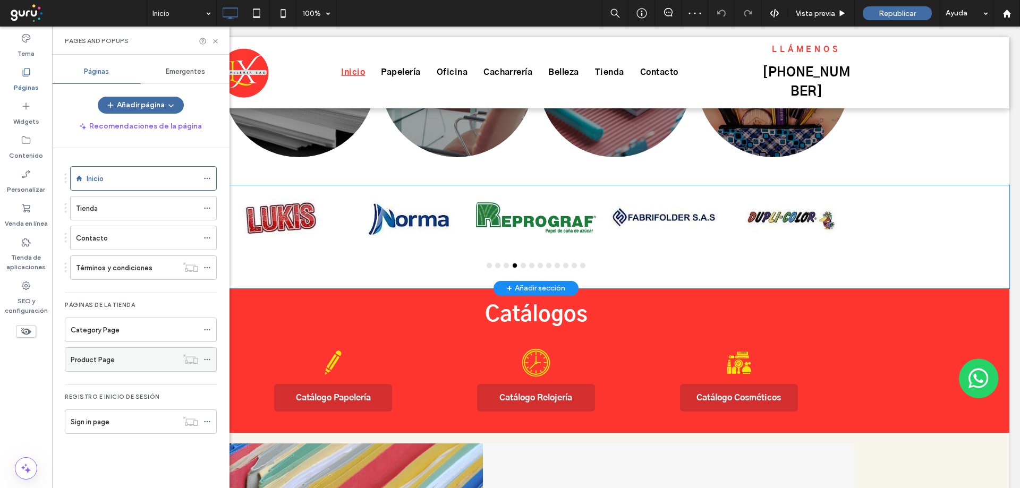
click at [107, 354] on label "Product Page" at bounding box center [93, 360] width 44 height 19
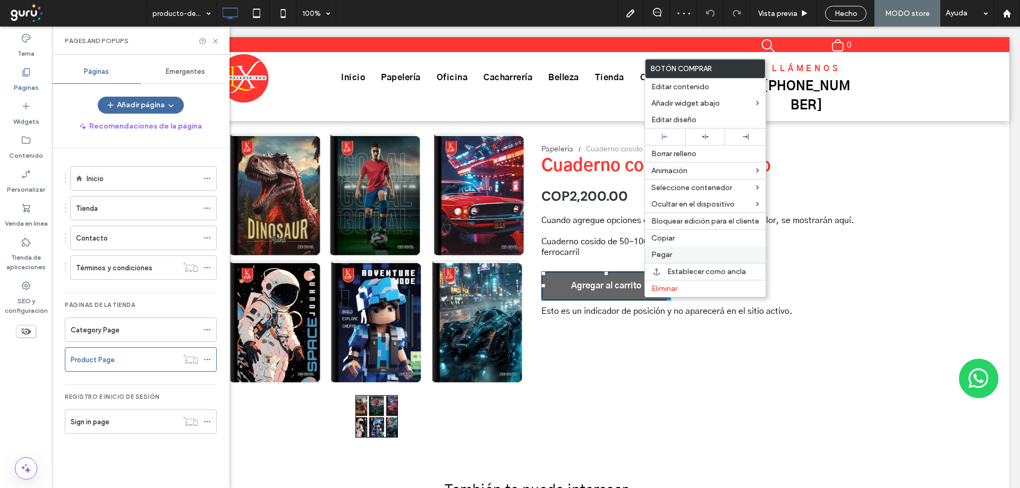
click at [661, 257] on span "Pegar" at bounding box center [661, 254] width 21 height 9
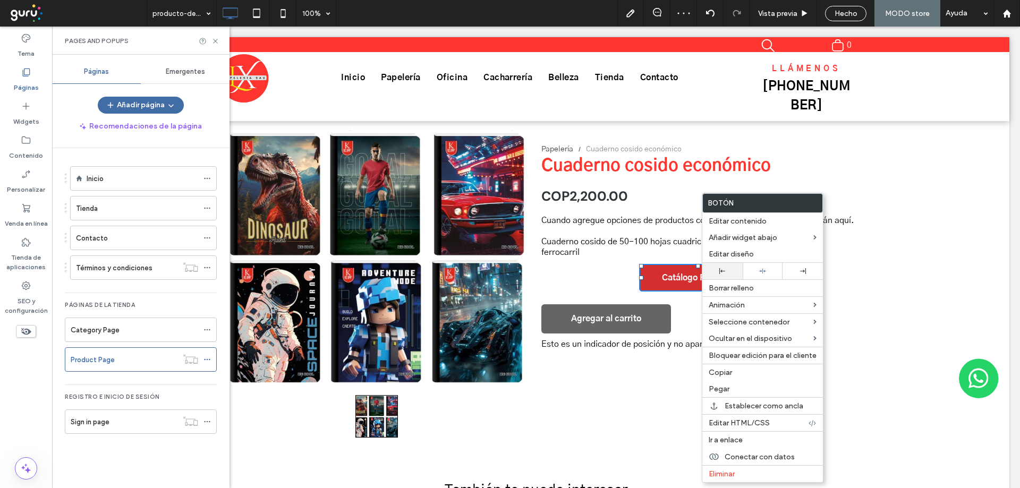
click at [718, 274] on div at bounding box center [723, 271] width 30 height 6
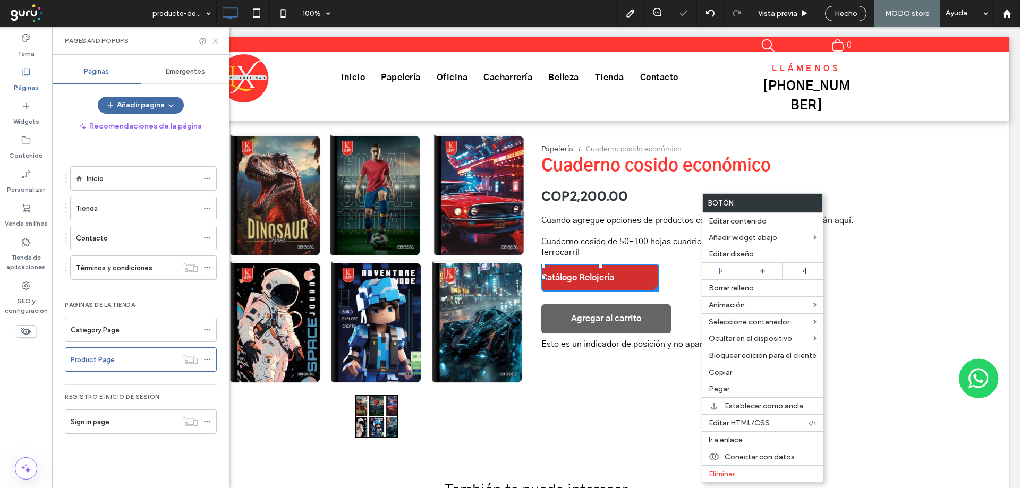
click at [886, 272] on div "a a a a Click To Paste Papelería Cuaderno cosido económico Cuaderno cosido econ…" at bounding box center [536, 290] width 947 height 372
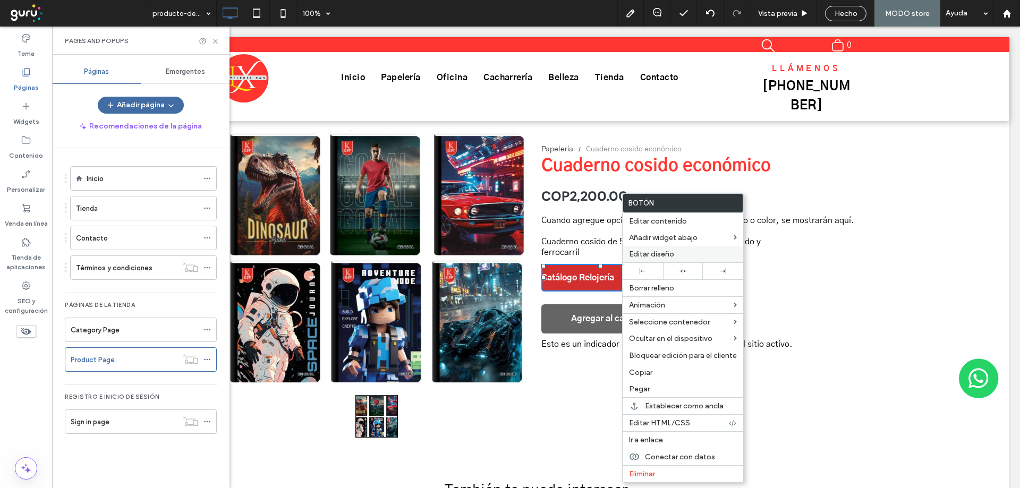
click at [663, 258] on span "Editar diseño" at bounding box center [651, 254] width 45 height 9
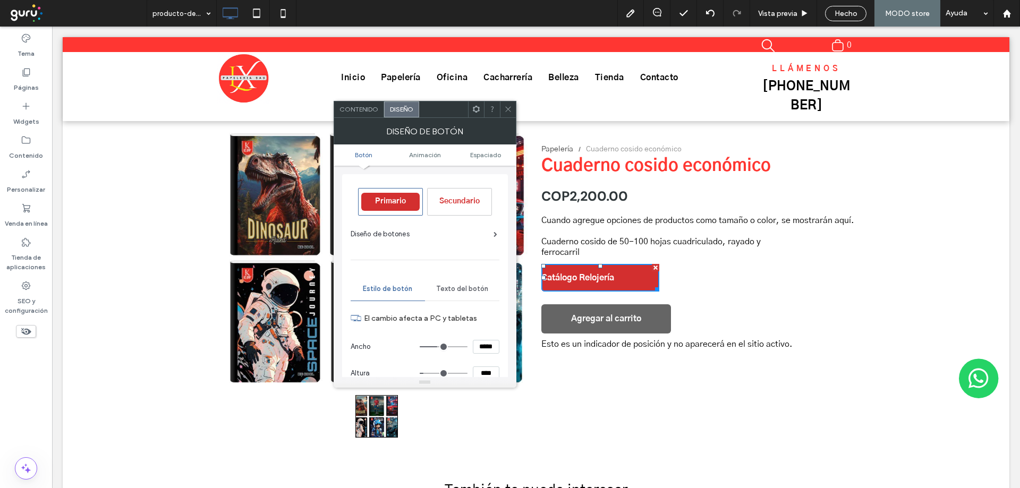
click at [465, 285] on span "Texto del botón" at bounding box center [462, 289] width 52 height 8
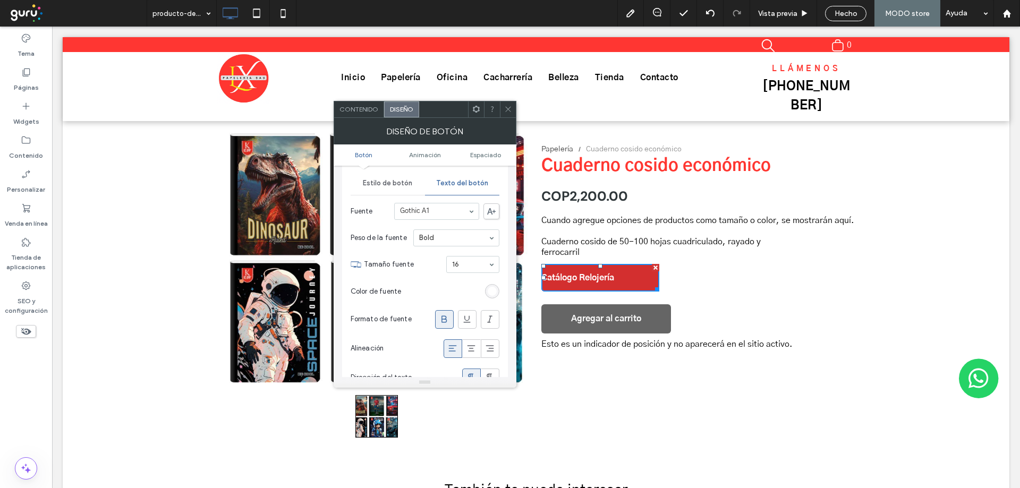
scroll to position [124, 0]
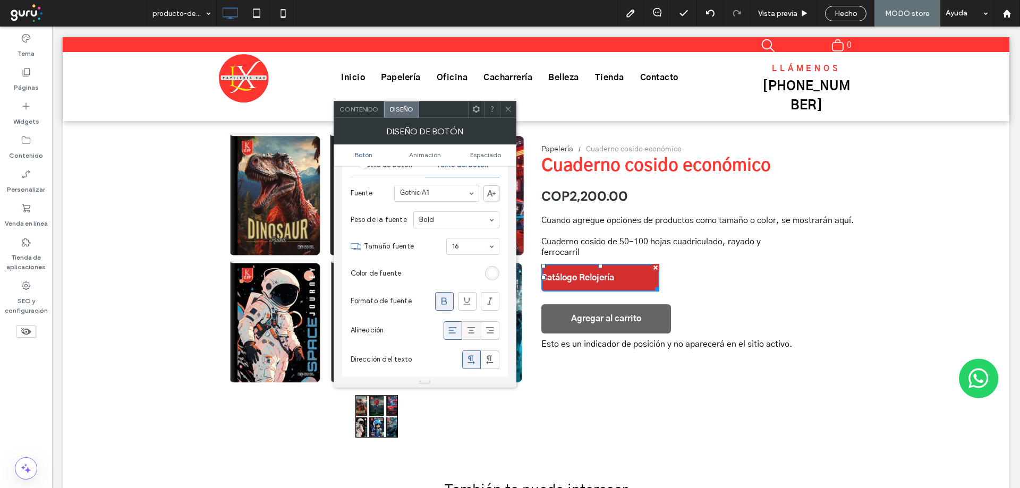
click at [470, 325] on span at bounding box center [471, 331] width 11 height 18
click at [364, 107] on span "Contenido" at bounding box center [358, 109] width 39 height 8
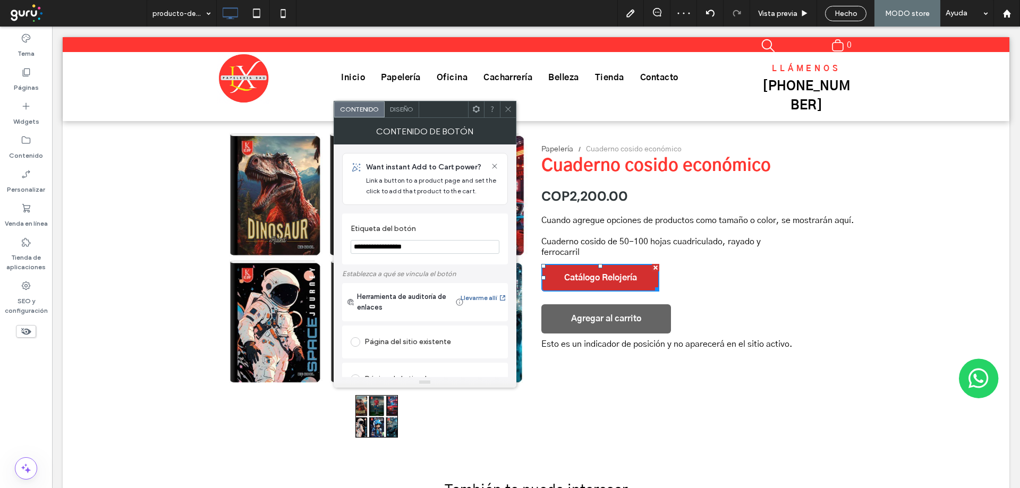
click at [416, 254] on input "**********" at bounding box center [425, 247] width 149 height 14
type input "*"
type input "**********"
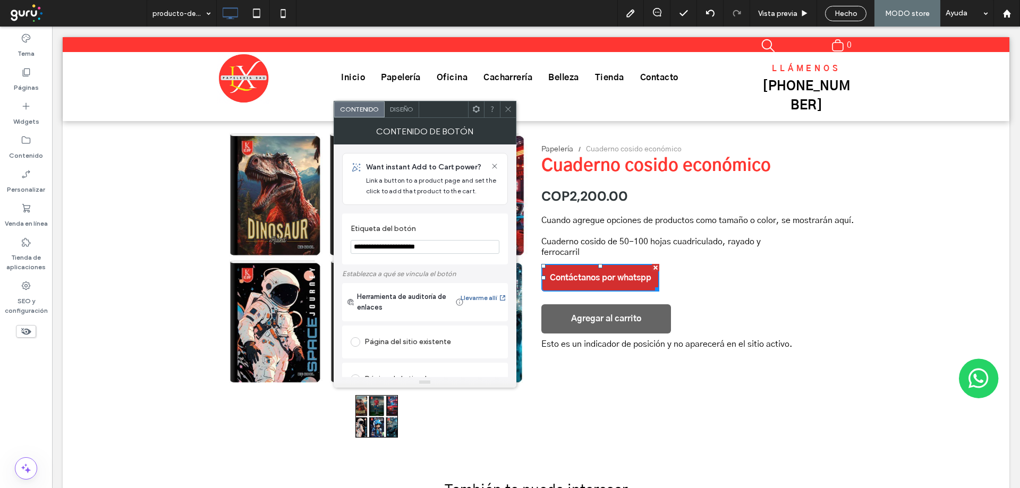
click at [507, 105] on icon at bounding box center [508, 109] width 8 height 8
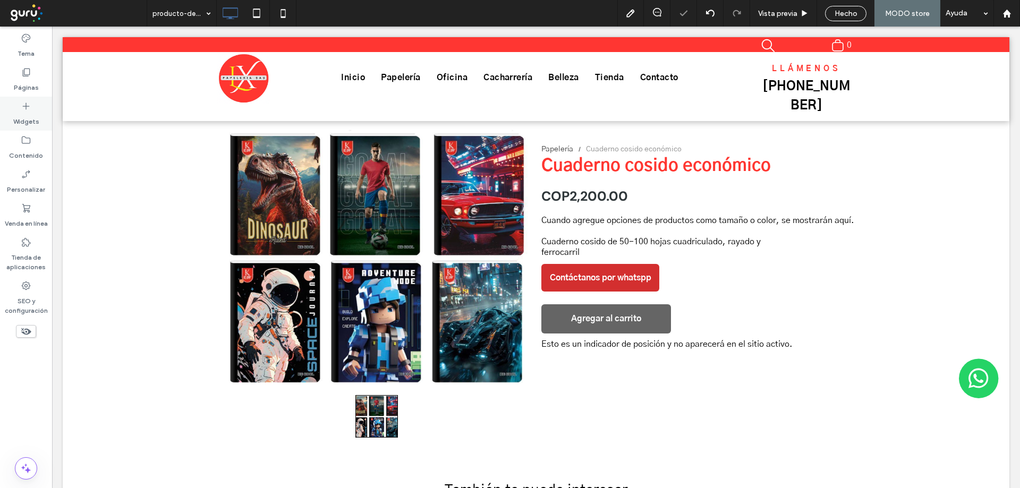
click at [35, 115] on label "Widgets" at bounding box center [26, 119] width 26 height 15
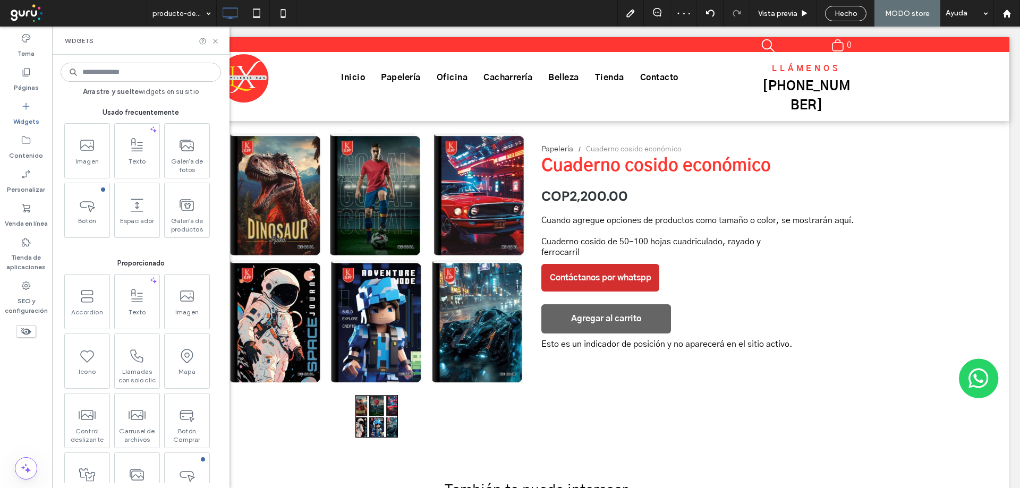
click at [127, 75] on input at bounding box center [141, 72] width 160 height 19
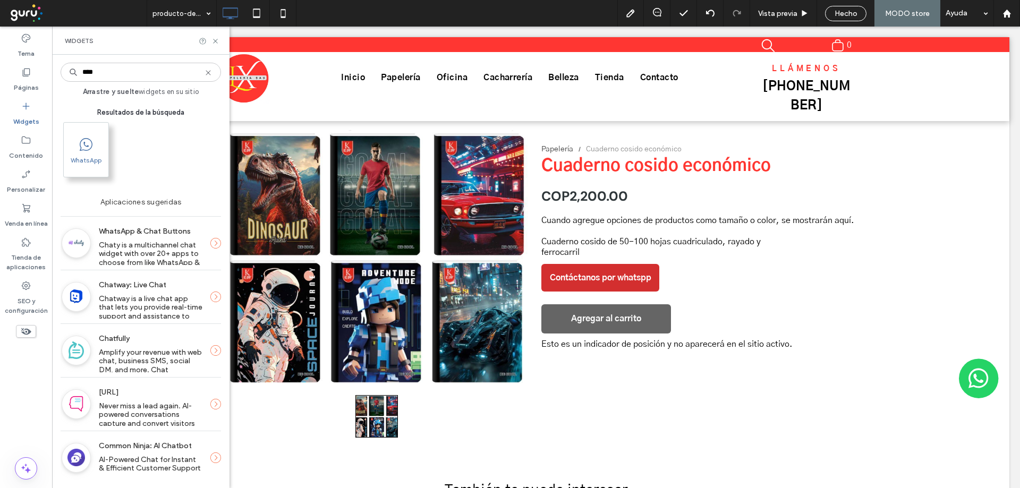
type input "****"
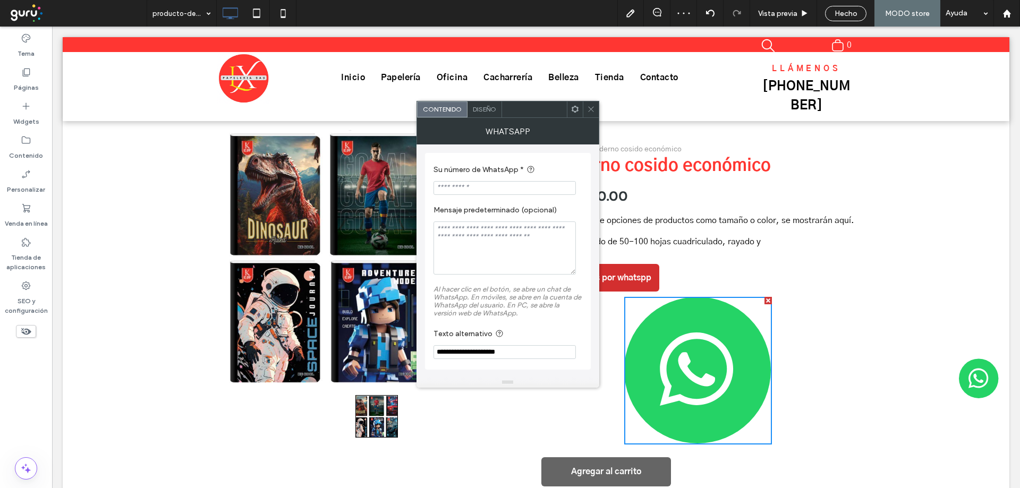
click at [484, 186] on input "Su número de WhatsApp *" at bounding box center [504, 188] width 142 height 14
paste input "**********"
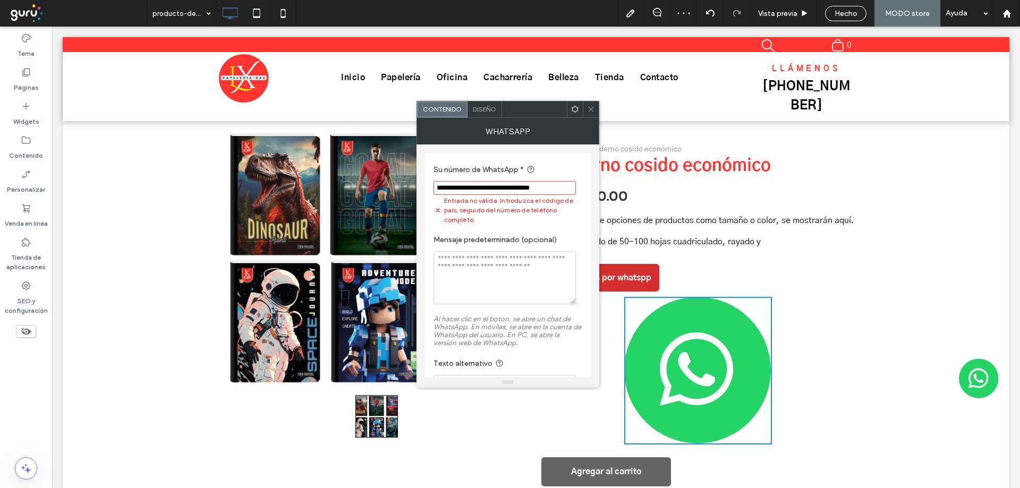
type input "**********"
click at [482, 108] on span "Diseño" at bounding box center [484, 109] width 23 height 8
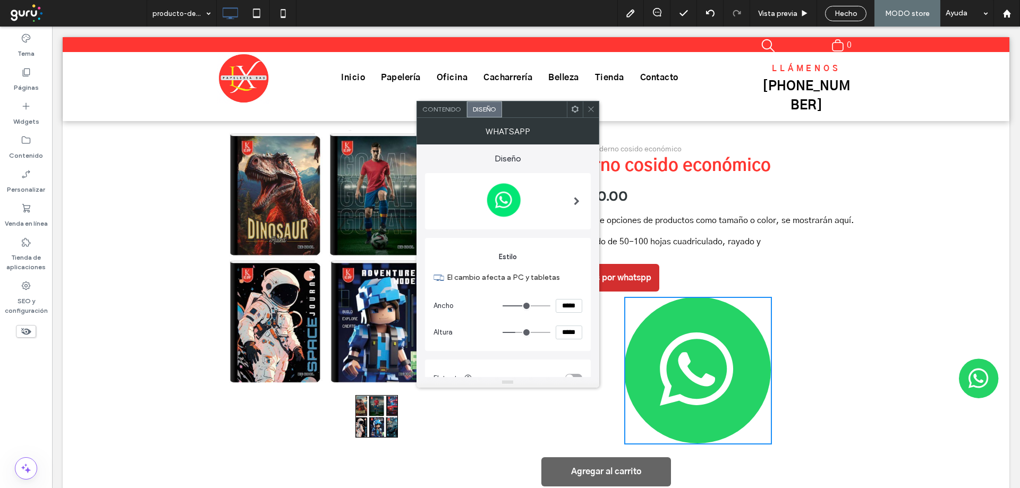
click at [449, 107] on span "Contenido" at bounding box center [441, 109] width 39 height 8
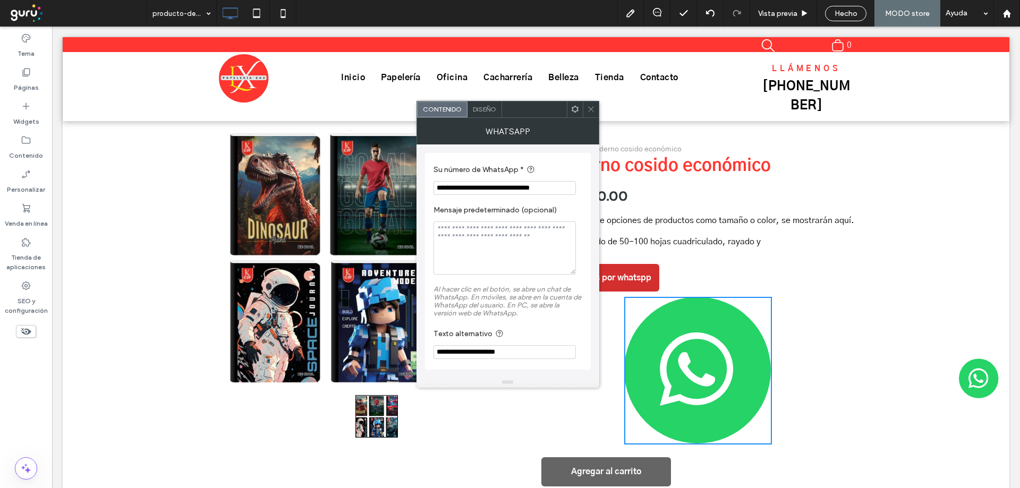
click at [462, 185] on input "**********" at bounding box center [504, 188] width 142 height 14
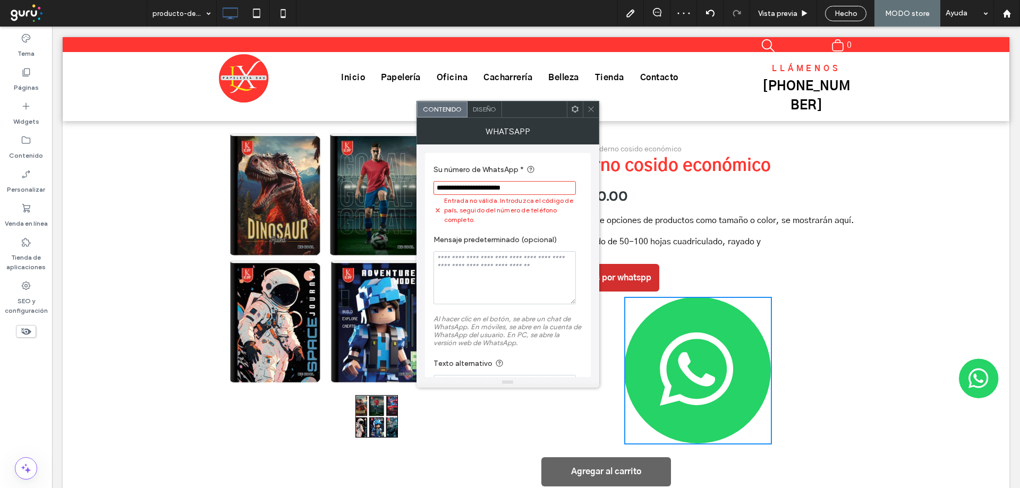
type input "**********"
click at [489, 107] on span "Diseño" at bounding box center [484, 109] width 23 height 8
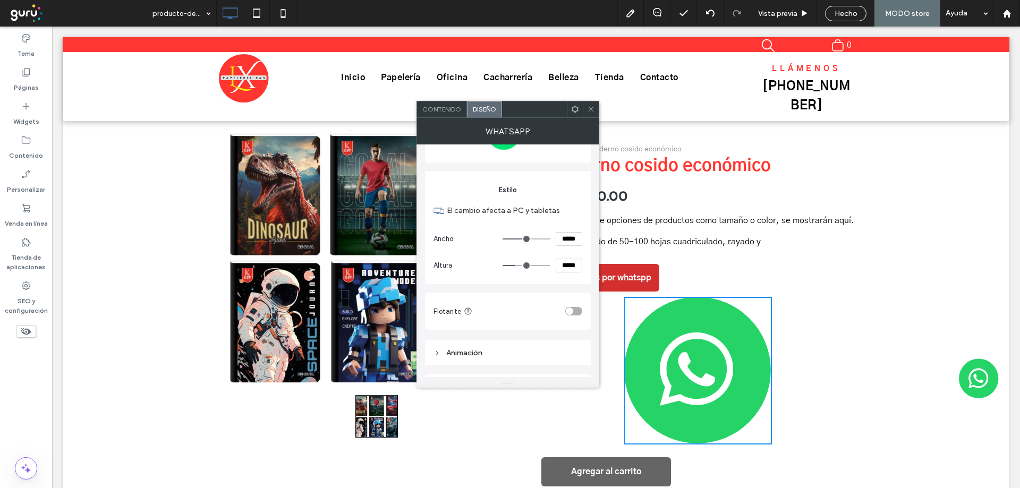
scroll to position [36, 0]
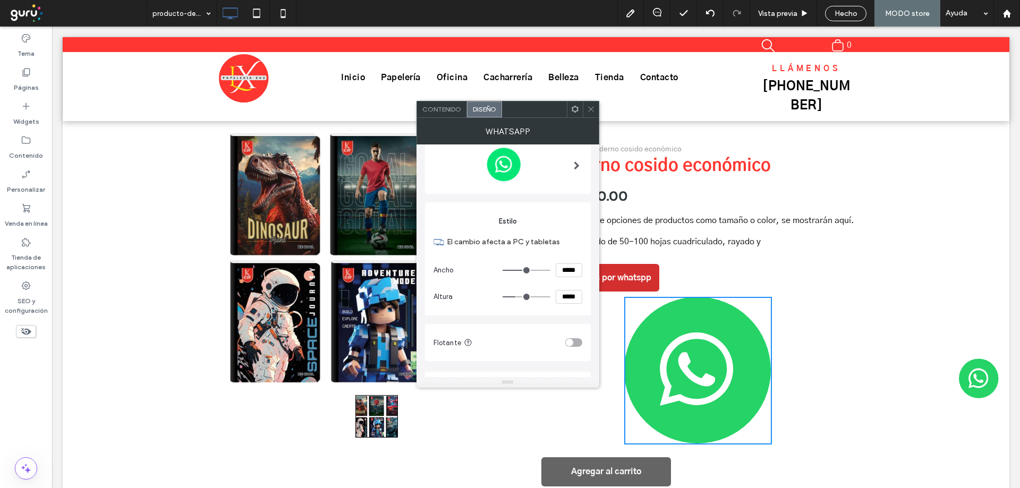
click at [577, 173] on span at bounding box center [577, 166] width 6 height 46
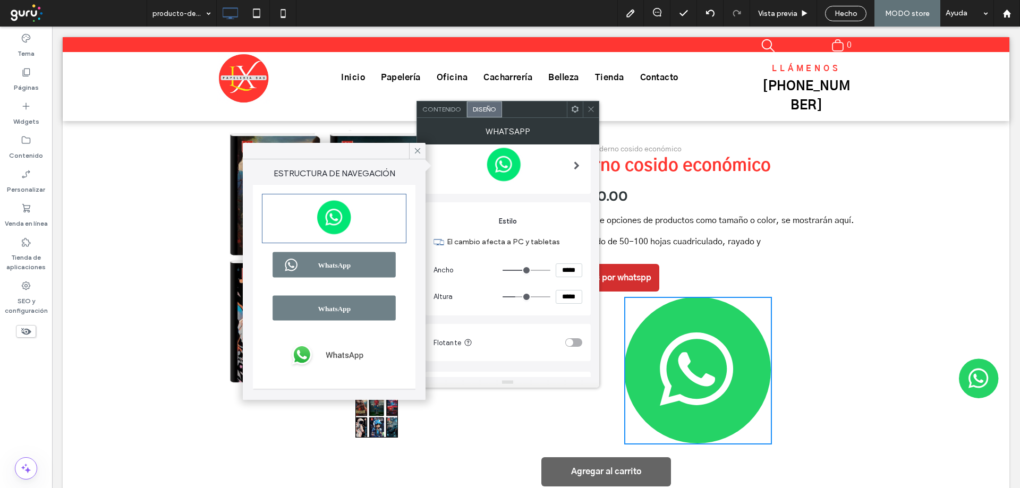
click at [307, 277] on img at bounding box center [333, 265] width 141 height 36
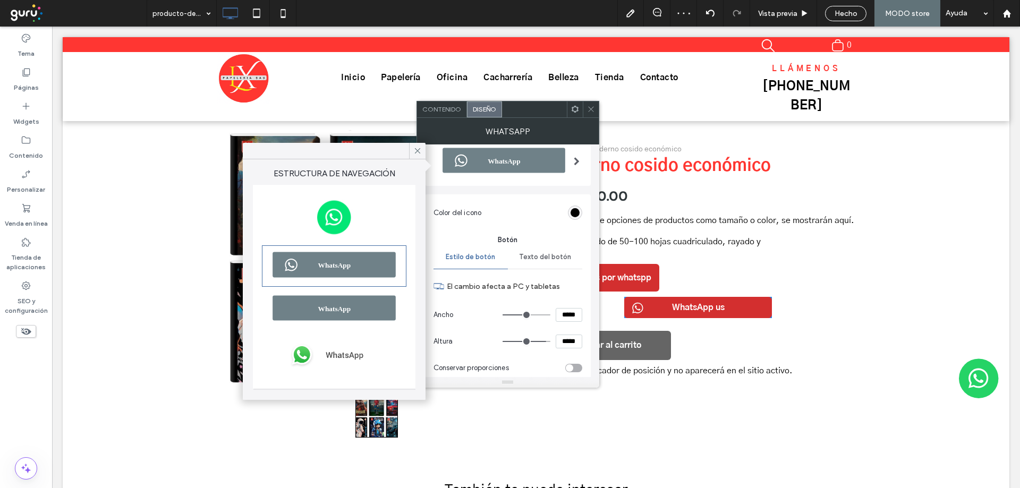
click at [591, 105] on span at bounding box center [591, 109] width 8 height 16
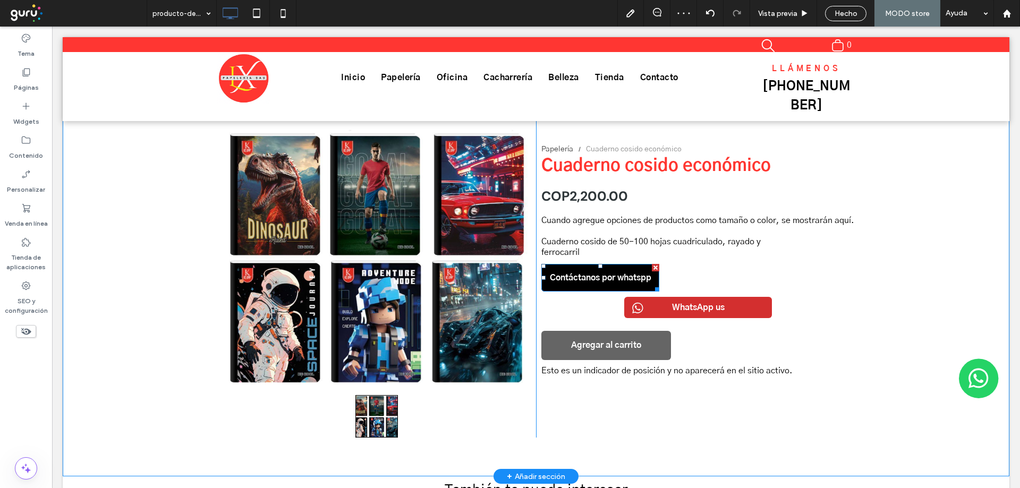
click at [652, 268] on div at bounding box center [655, 267] width 7 height 7
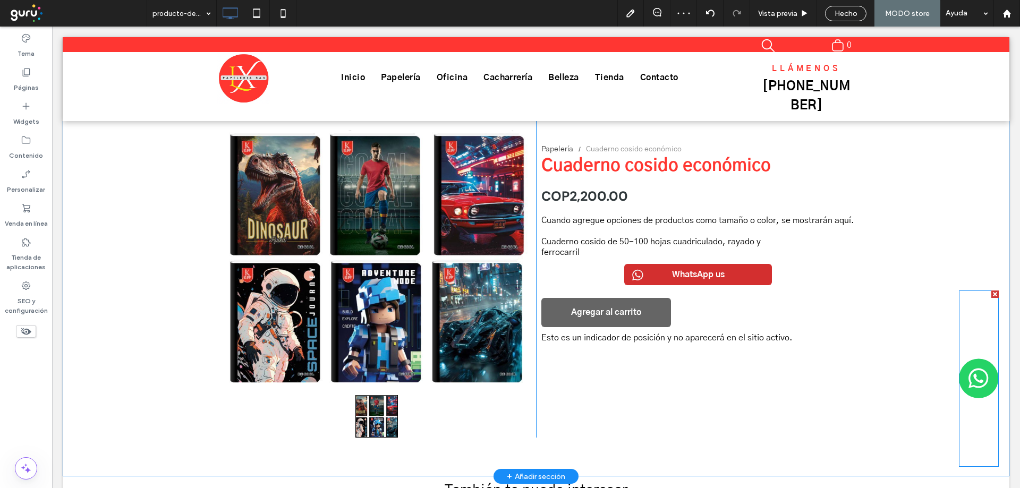
click at [970, 387] on img at bounding box center [979, 379] width 40 height 176
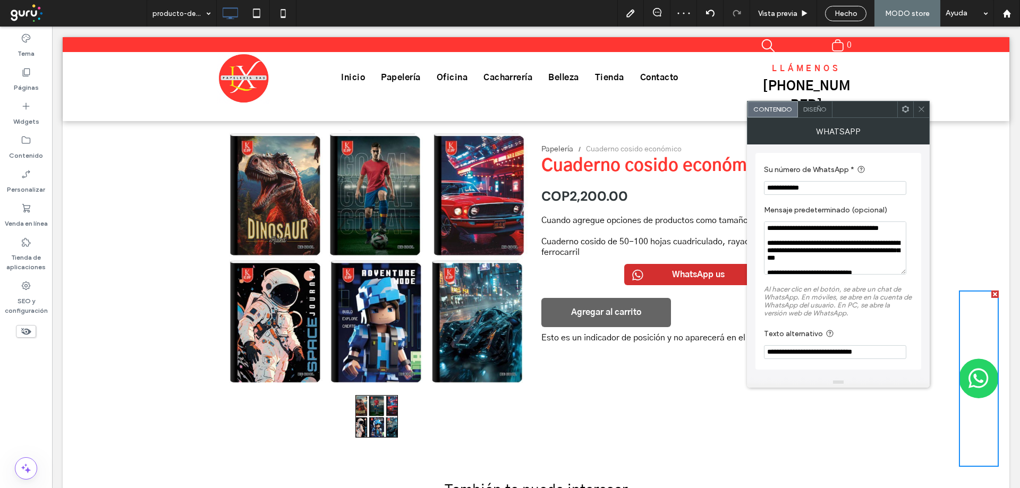
click at [835, 181] on input "**********" at bounding box center [835, 188] width 142 height 14
click at [918, 110] on icon at bounding box center [921, 109] width 8 height 8
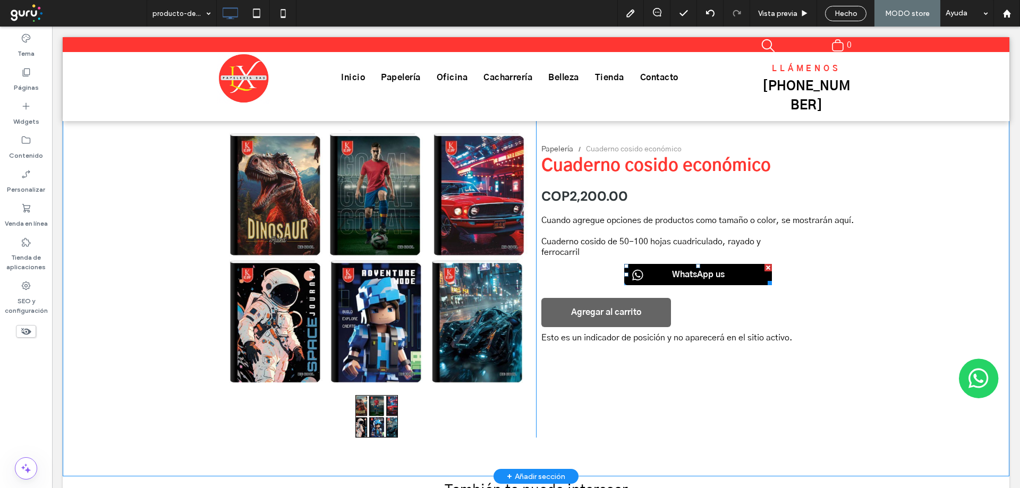
click at [668, 277] on span "WhatsApp us" at bounding box center [698, 274] width 60 height 21
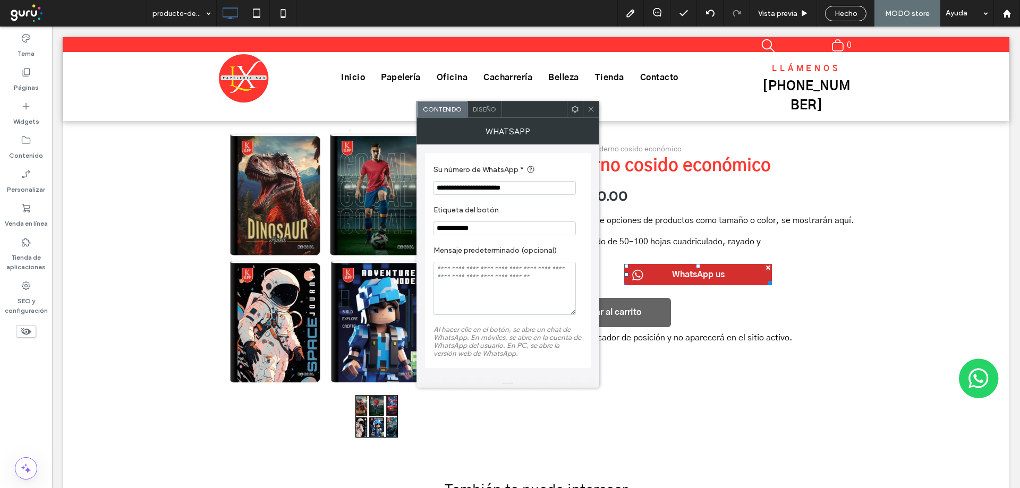
click at [466, 227] on input "**********" at bounding box center [504, 229] width 142 height 14
type input "**********"
click at [481, 191] on input "**********" at bounding box center [504, 188] width 142 height 14
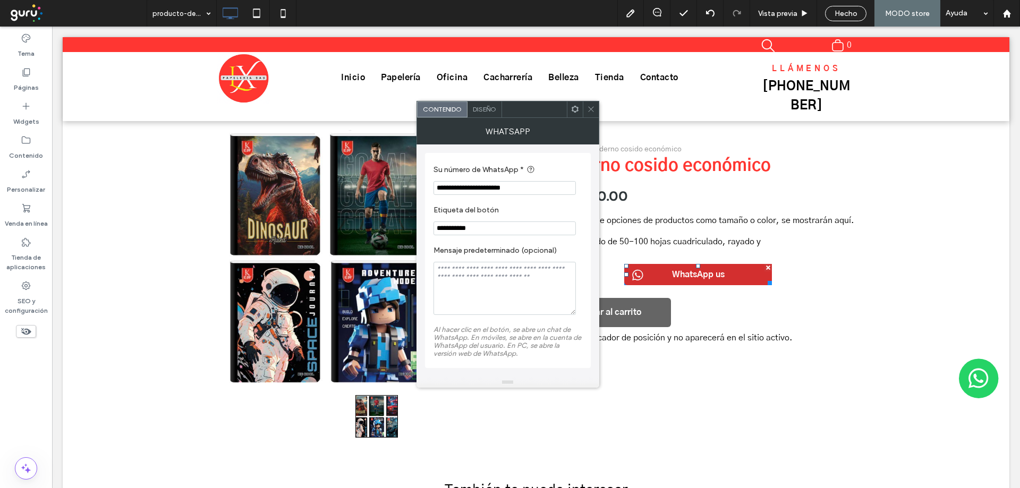
click at [481, 191] on input "**********" at bounding box center [504, 188] width 142 height 14
paste input "**********"
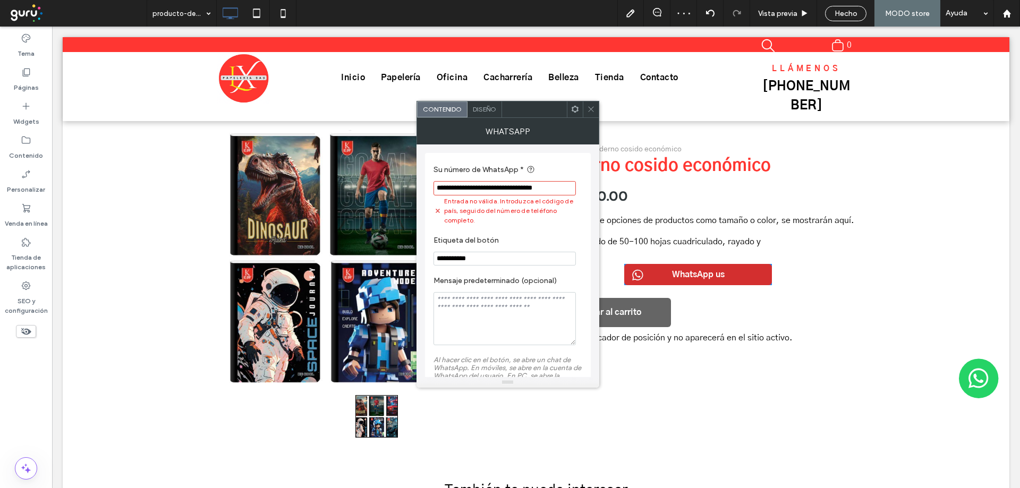
scroll to position [0, 0]
drag, startPoint x: 527, startPoint y: 186, endPoint x: 0, endPoint y: 186, distance: 527.0
click at [0, 186] on body ".wqwq-1{fill:#231f20;} .cls-1q, .cls-2q { fill-rule: evenodd; } .cls-2q { fill:…" at bounding box center [510, 244] width 1020 height 488
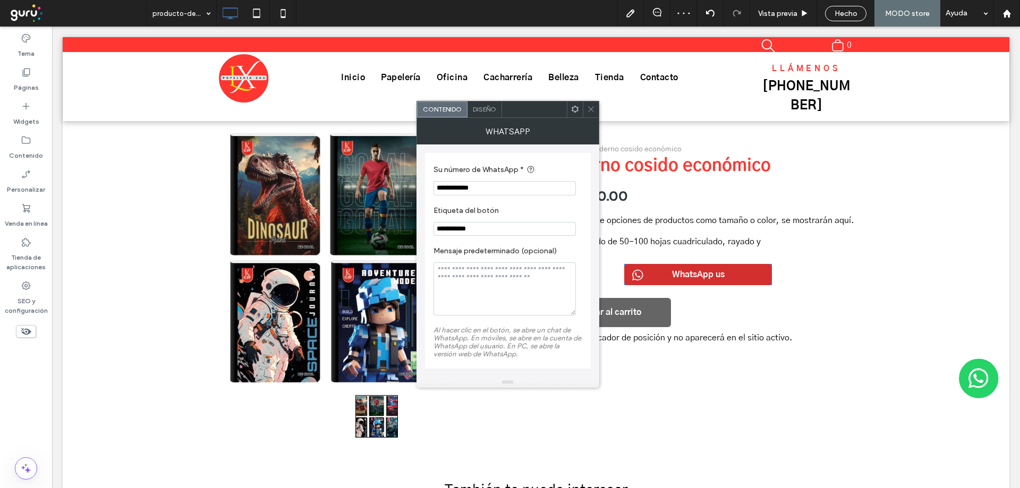
type input "**********"
click at [476, 228] on input "**********" at bounding box center [504, 229] width 142 height 14
paste input "**********"
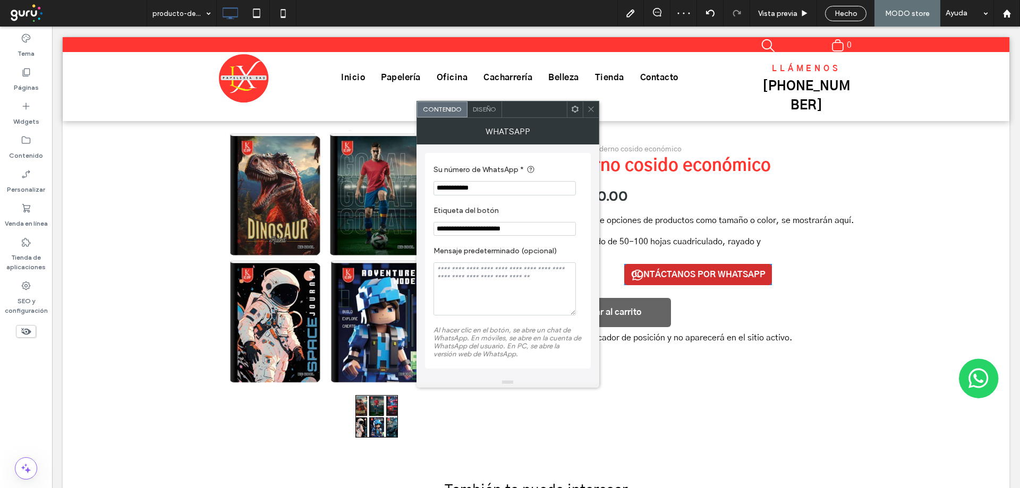
type input "**********"
click at [592, 104] on span at bounding box center [591, 109] width 8 height 16
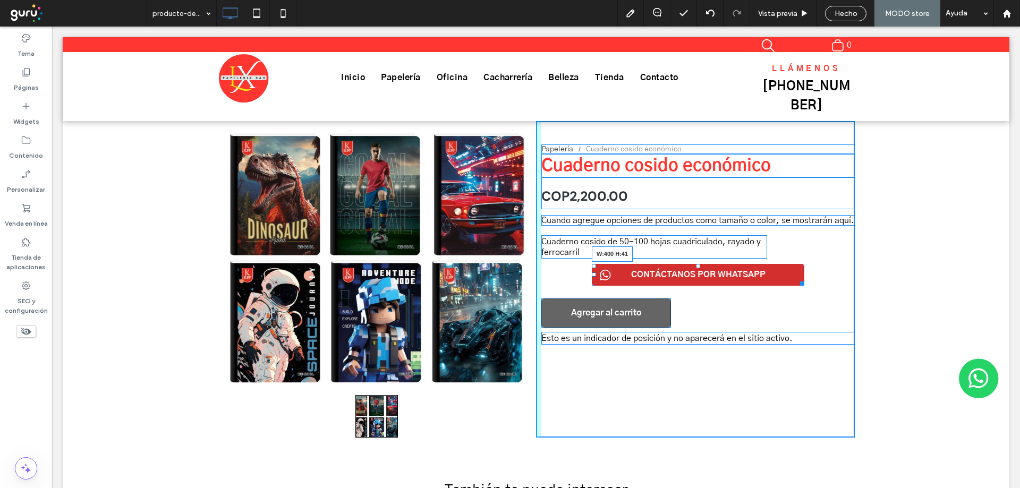
drag, startPoint x: 764, startPoint y: 283, endPoint x: 808, endPoint y: 284, distance: 44.1
click at [804, 284] on div at bounding box center [800, 282] width 8 height 8
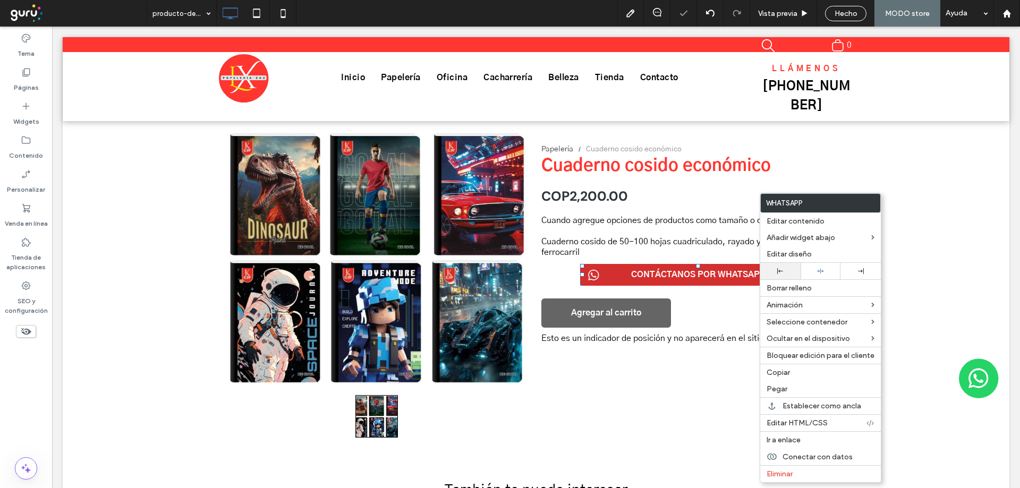
click at [779, 265] on div at bounding box center [780, 271] width 40 height 16
click at [687, 304] on div "Papelería Cuaderno cosido económico Cuaderno cosido económico COP2,200.00 Cuand…" at bounding box center [695, 279] width 319 height 317
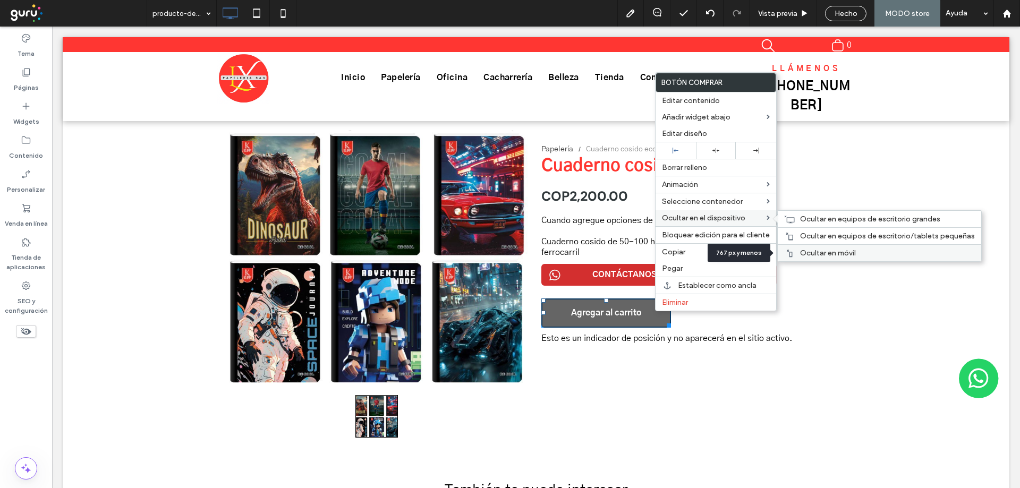
click at [818, 254] on span "Ocultar en móvil" at bounding box center [828, 253] width 56 height 9
click at [816, 240] on span "Ocultar en equipos de escritorio/tablets pequeñas" at bounding box center [887, 236] width 175 height 9
click at [814, 219] on span "Ocultar en equipos de escritorio grandes" at bounding box center [870, 219] width 140 height 9
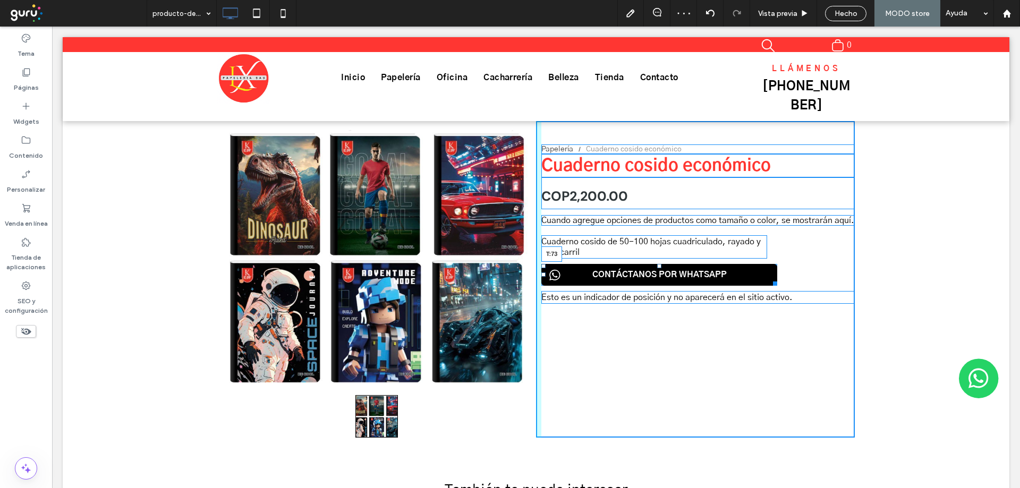
drag, startPoint x: 656, startPoint y: 265, endPoint x: 718, endPoint y: 325, distance: 86.4
click at [666, 286] on div "CONTÁCTANOS POR WHATSAPP T:73" at bounding box center [659, 275] width 236 height 22
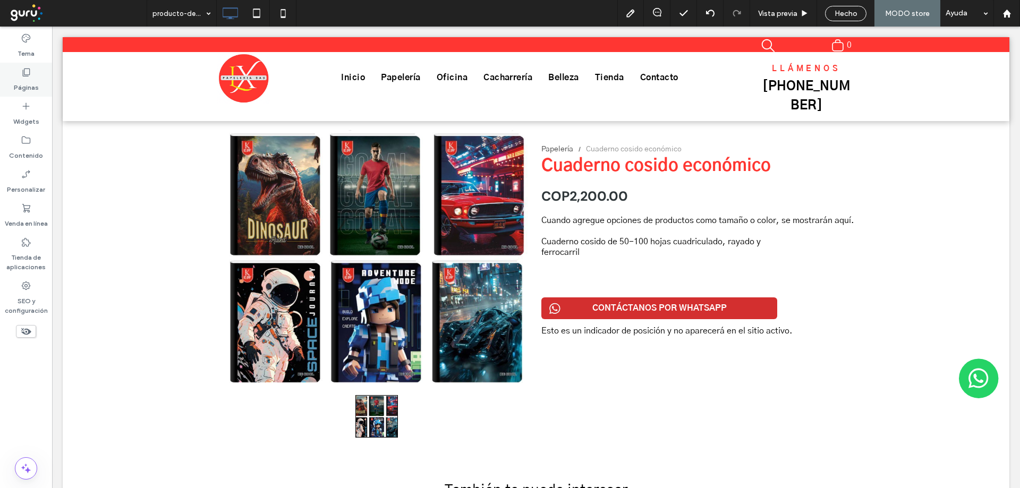
click at [25, 77] on icon at bounding box center [26, 72] width 11 height 11
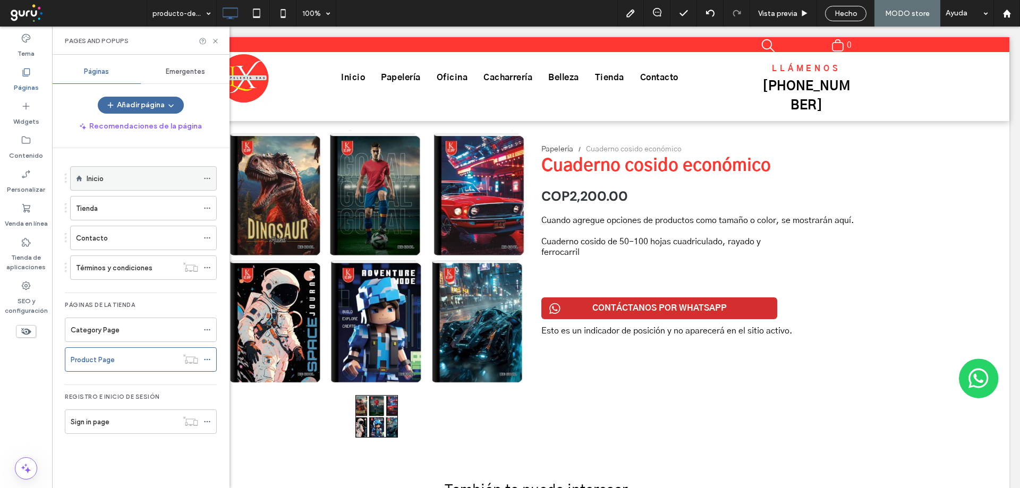
click at [141, 173] on div "Inicio" at bounding box center [143, 178] width 112 height 11
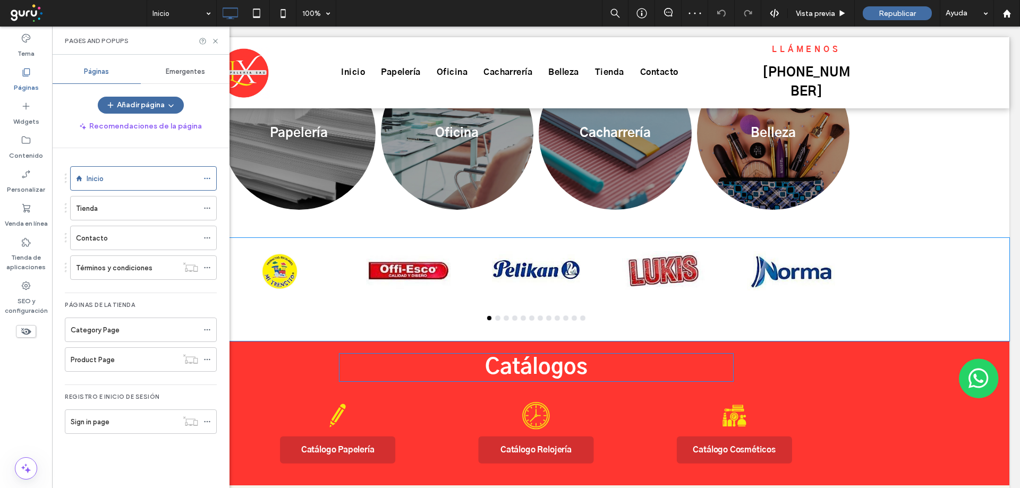
scroll to position [496, 0]
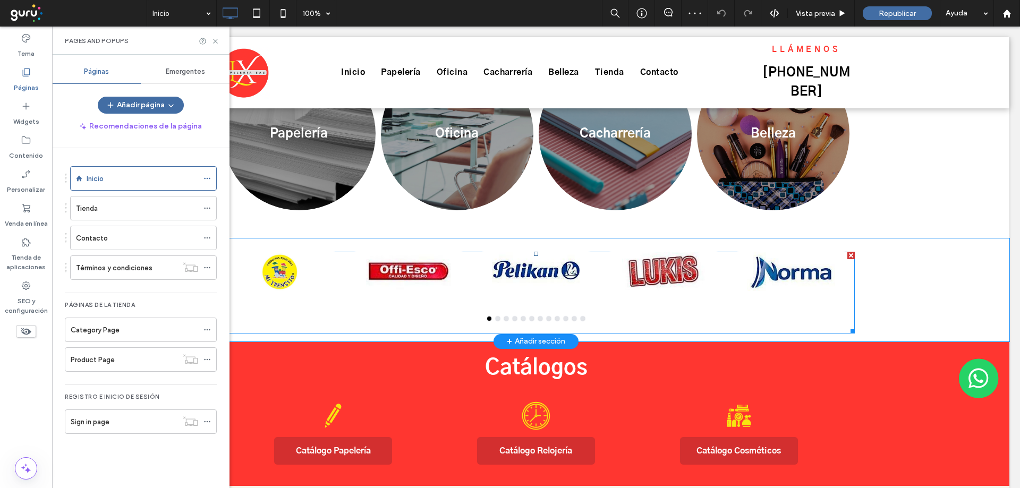
click at [612, 270] on div at bounding box center [663, 271] width 120 height 39
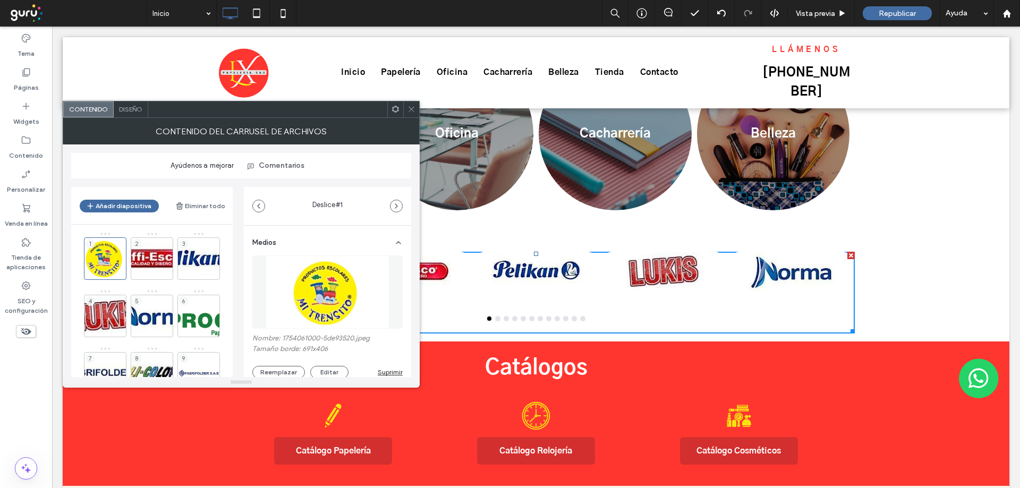
click at [129, 110] on span "Diseño" at bounding box center [130, 109] width 23 height 8
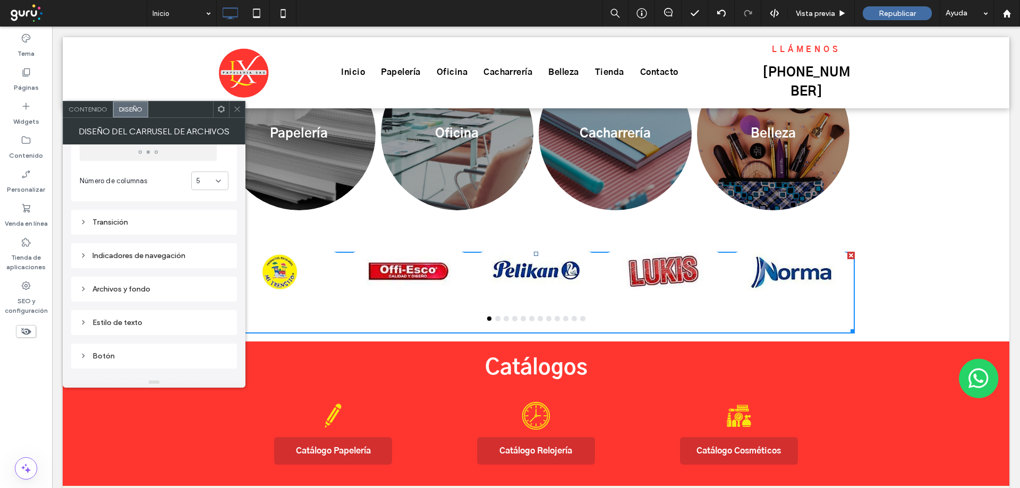
scroll to position [71, 0]
click at [177, 218] on div "Transición" at bounding box center [154, 221] width 149 height 9
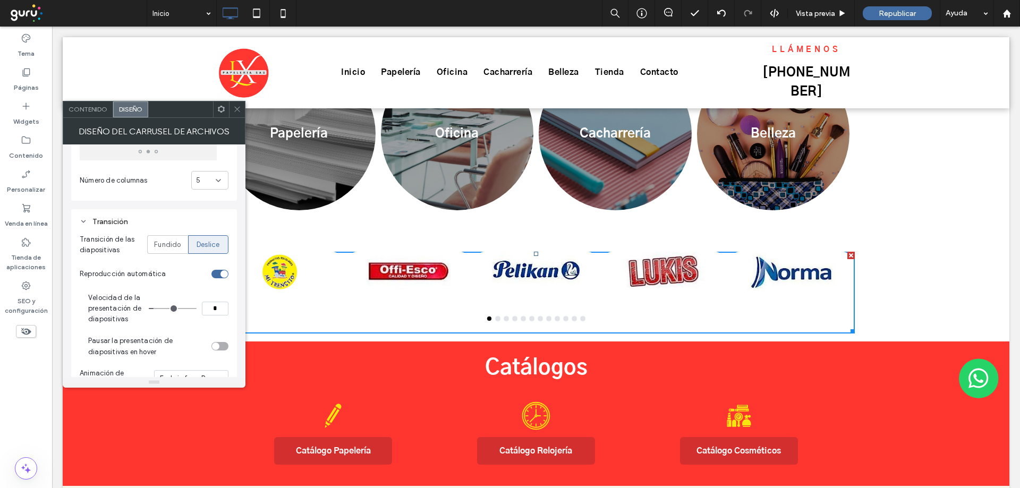
scroll to position [89, 0]
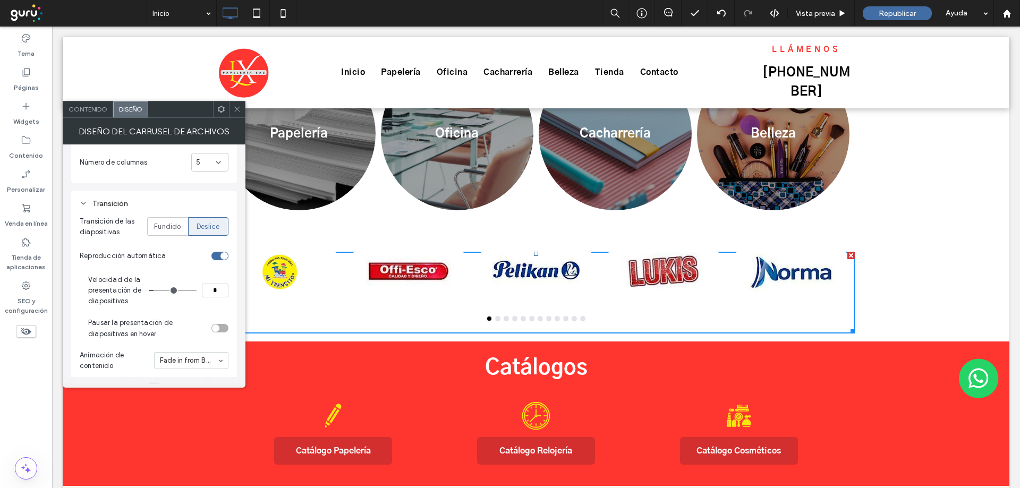
drag, startPoint x: 210, startPoint y: 293, endPoint x: 219, endPoint y: 293, distance: 9.0
click at [219, 293] on input "*" at bounding box center [215, 291] width 27 height 14
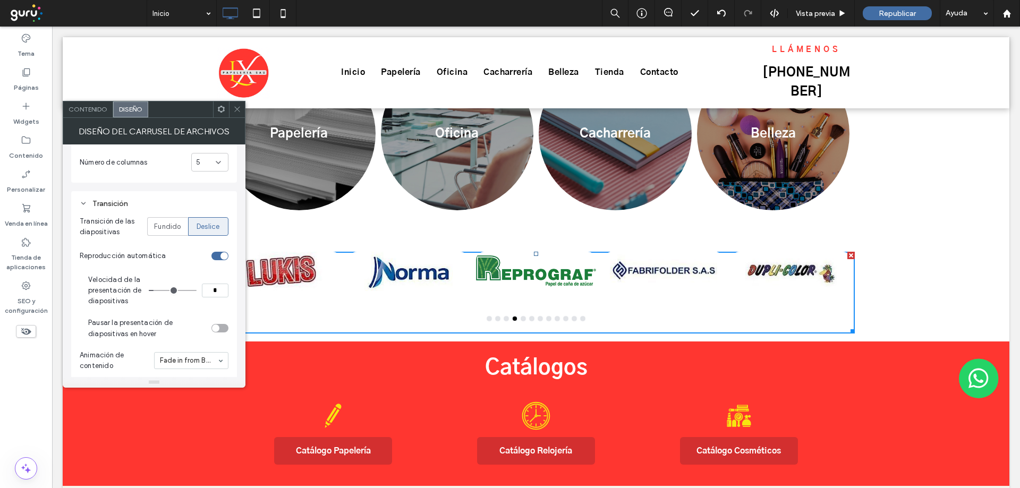
type input "*"
click at [237, 109] on use at bounding box center [236, 109] width 5 height 5
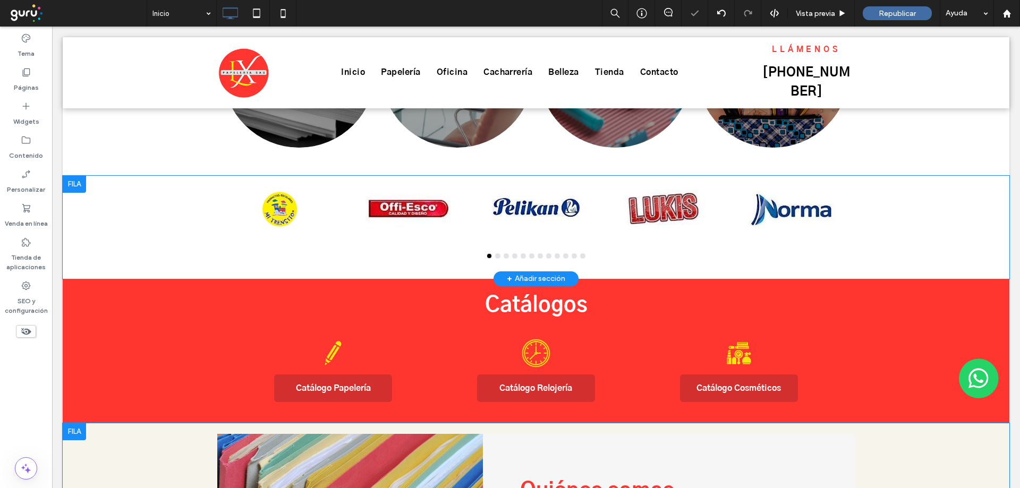
scroll to position [567, 0]
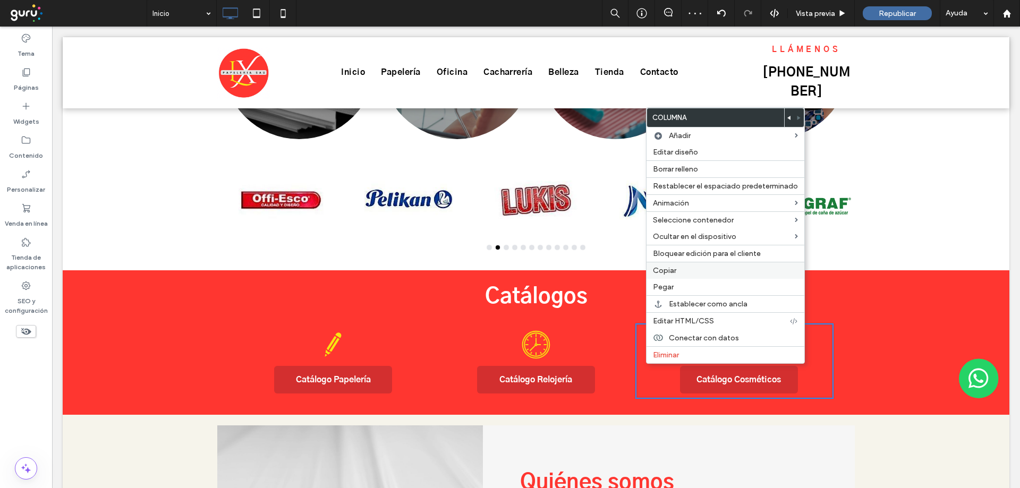
click at [673, 268] on span "Copiar" at bounding box center [664, 270] width 23 height 9
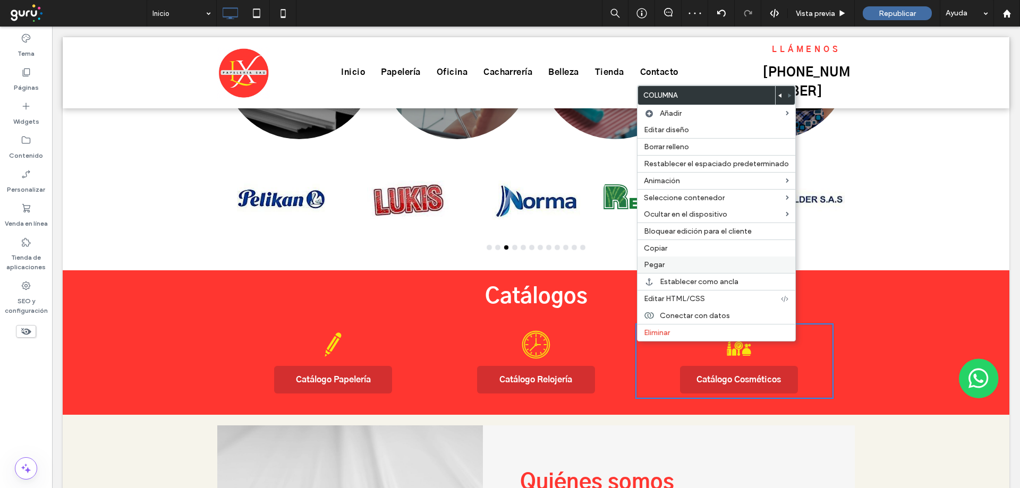
click at [669, 263] on label "Pegar" at bounding box center [716, 264] width 145 height 9
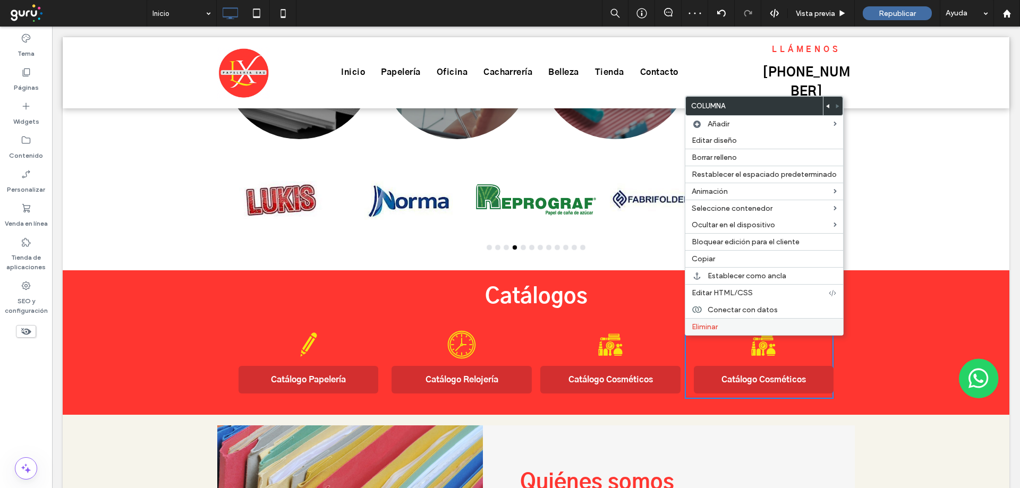
click at [695, 326] on span "Eliminar" at bounding box center [705, 326] width 26 height 9
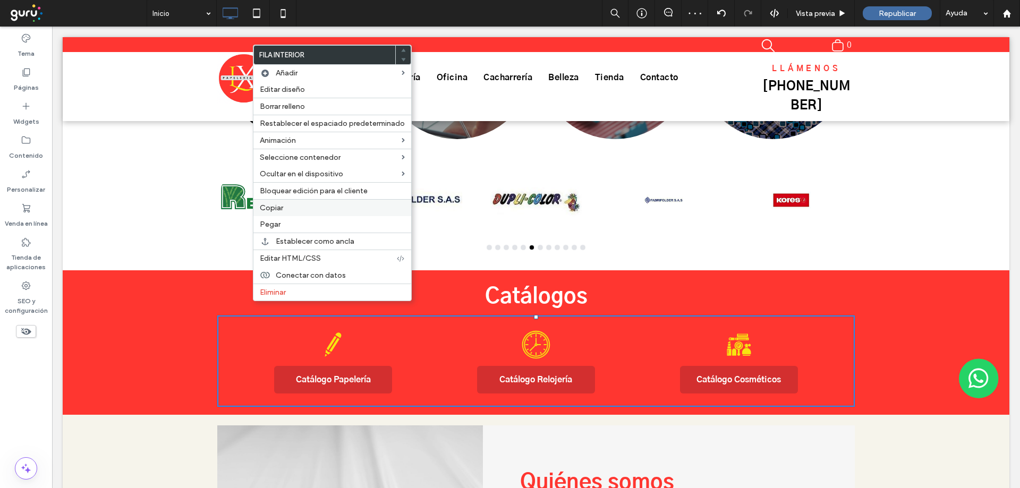
click at [285, 205] on label "Copiar" at bounding box center [332, 207] width 145 height 9
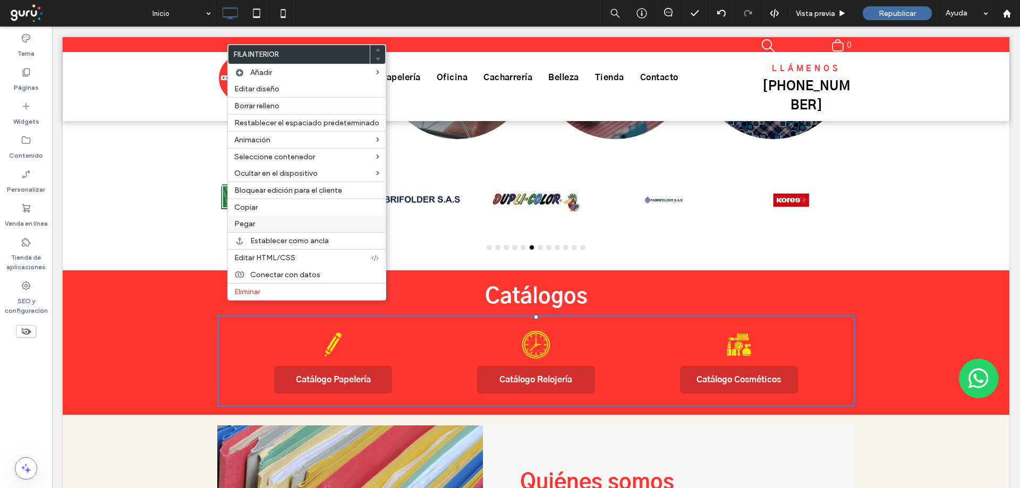
click at [252, 226] on span "Pegar" at bounding box center [244, 223] width 21 height 9
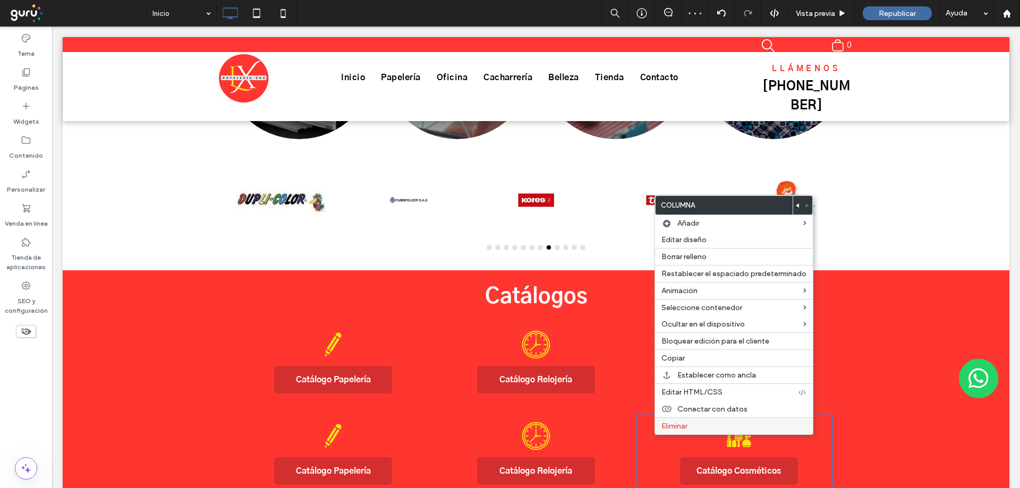
click at [684, 422] on span "Eliminar" at bounding box center [674, 426] width 26 height 9
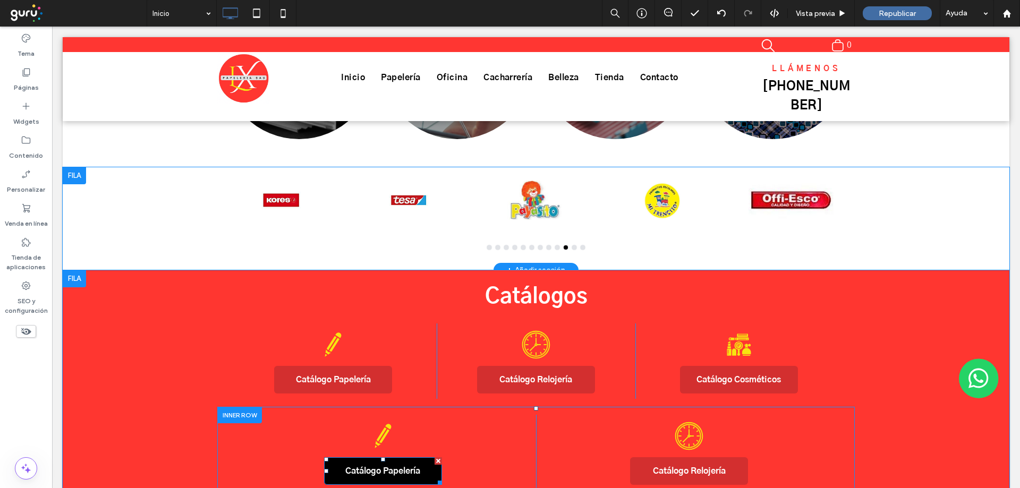
click at [380, 457] on link "Catálogo Papelería" at bounding box center [383, 471] width 118 height 28
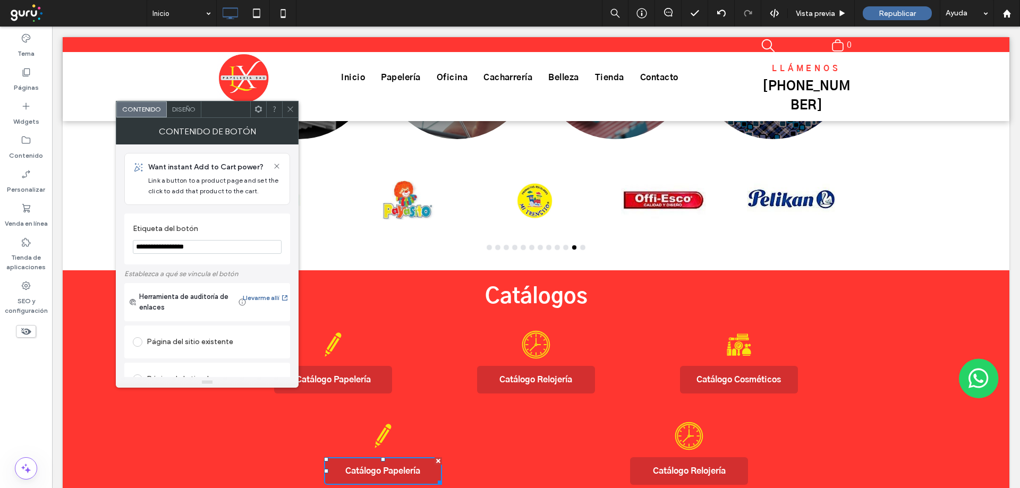
drag, startPoint x: 168, startPoint y: 244, endPoint x: 288, endPoint y: 248, distance: 119.6
click at [288, 248] on div "**********" at bounding box center [207, 239] width 166 height 51
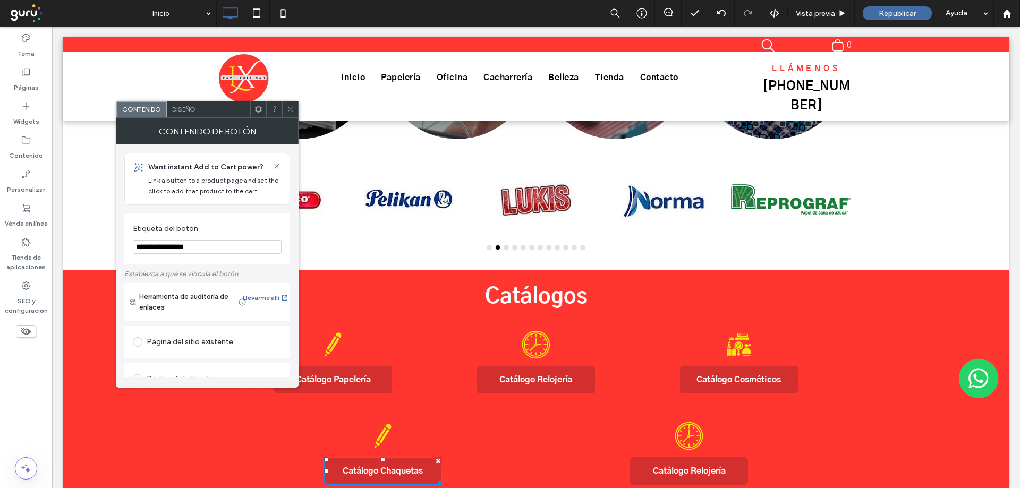
type input "**********"
click at [285, 109] on div at bounding box center [290, 109] width 16 height 16
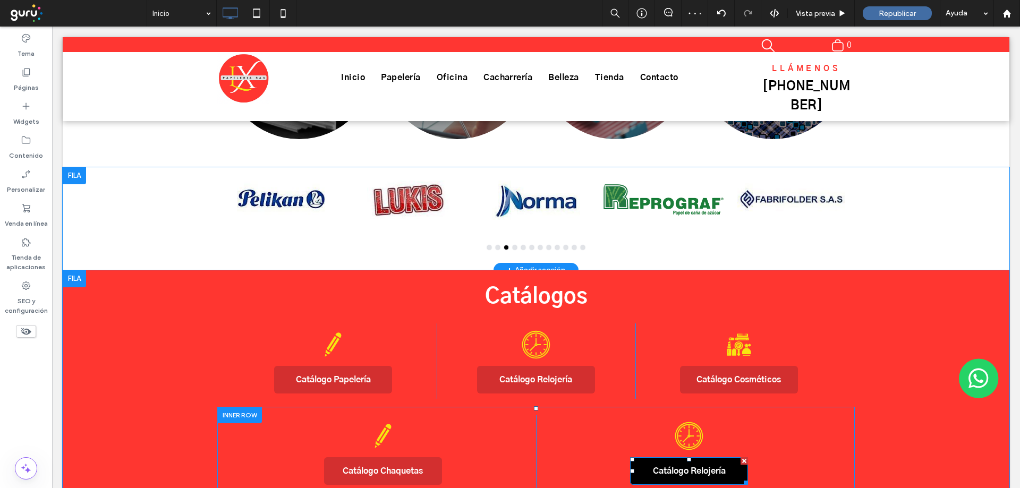
click at [674, 457] on link "Catálogo Relojería" at bounding box center [689, 471] width 118 height 28
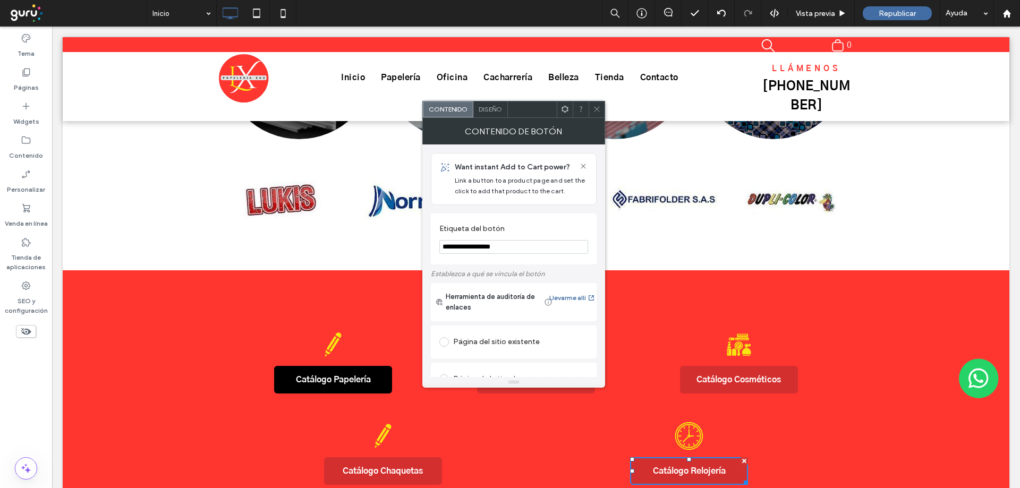
click at [374, 366] on link "Catálogo Papelería" at bounding box center [333, 380] width 118 height 28
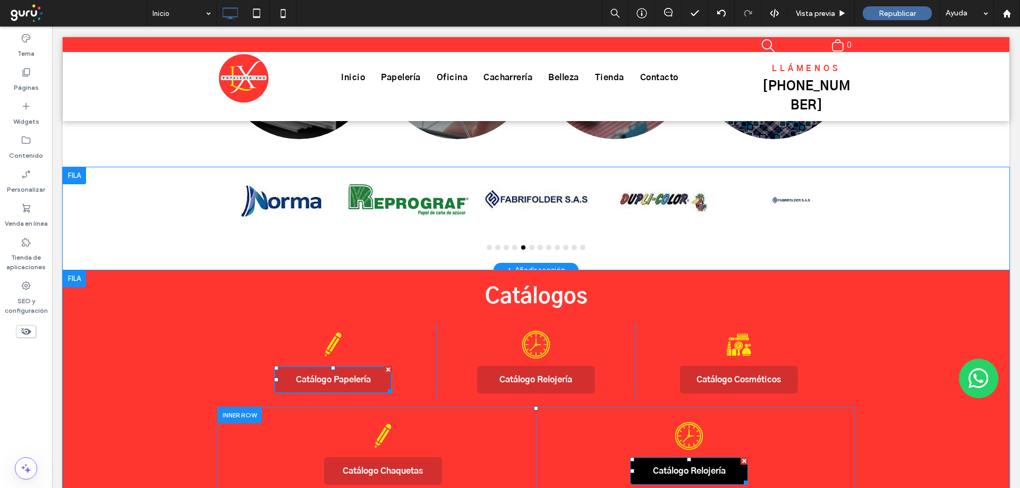
click at [665, 457] on link "Catálogo Relojería" at bounding box center [689, 471] width 118 height 28
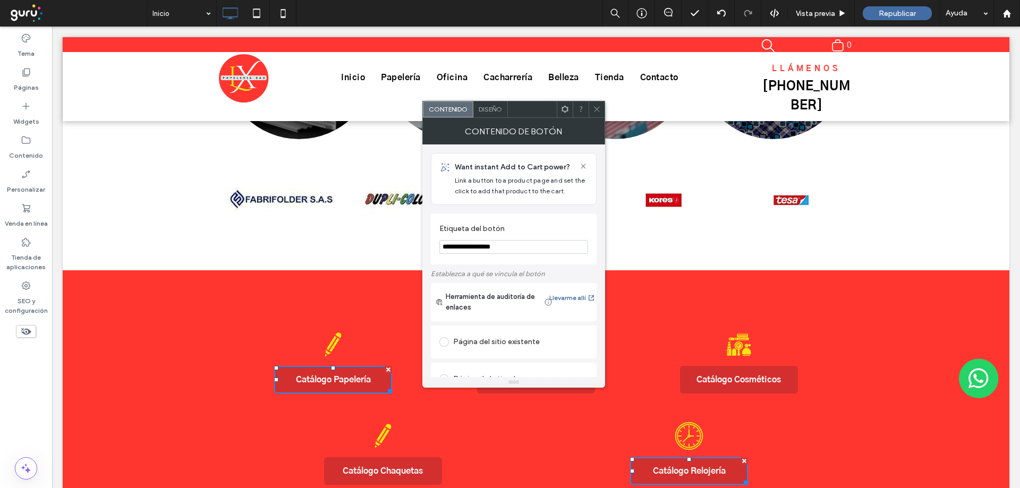
drag, startPoint x: 525, startPoint y: 271, endPoint x: 609, endPoint y: 260, distance: 84.1
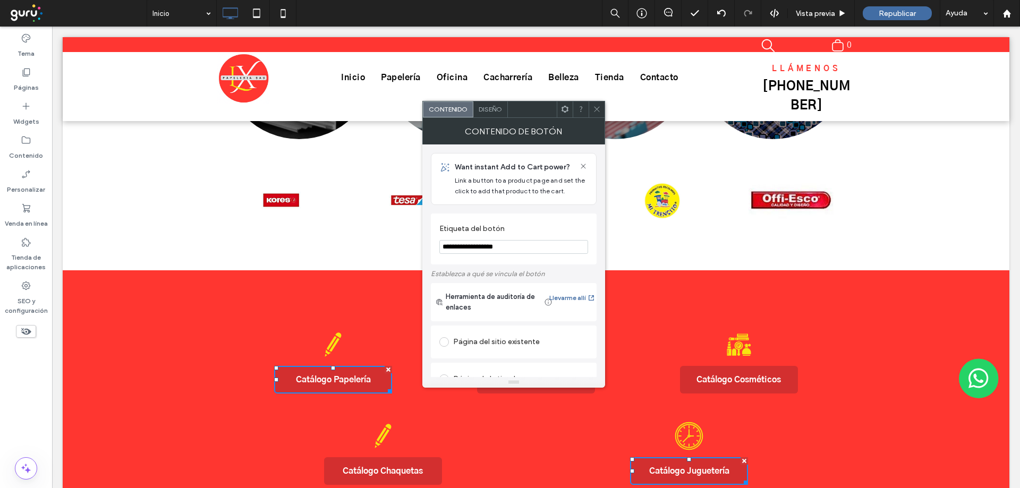
type input "**********"
click at [595, 108] on icon at bounding box center [597, 109] width 8 height 8
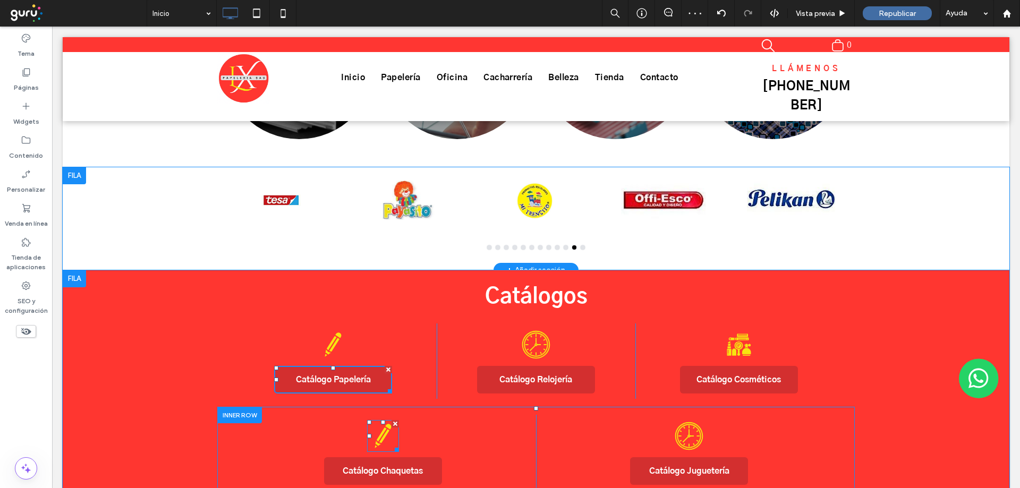
click at [371, 431] on icon at bounding box center [383, 436] width 32 height 32
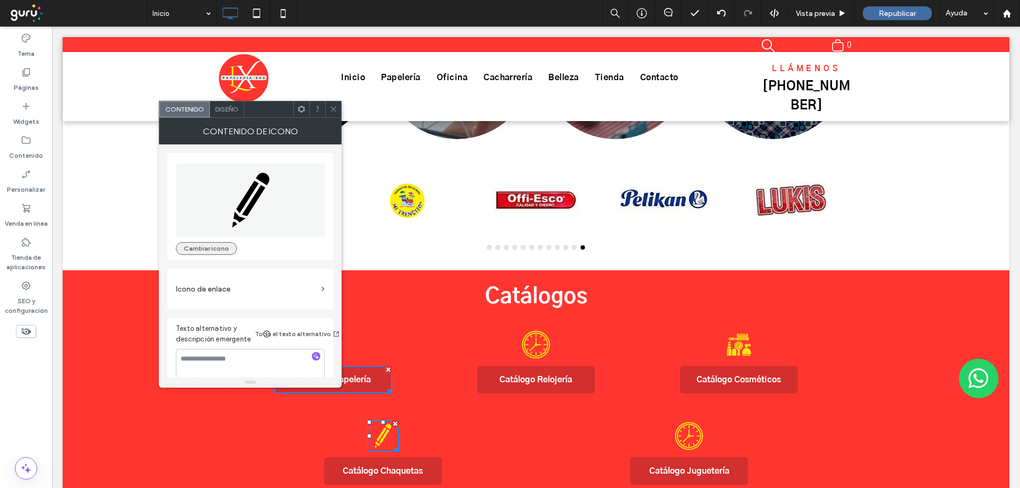
click at [219, 249] on button "Cambiar icono" at bounding box center [206, 248] width 61 height 13
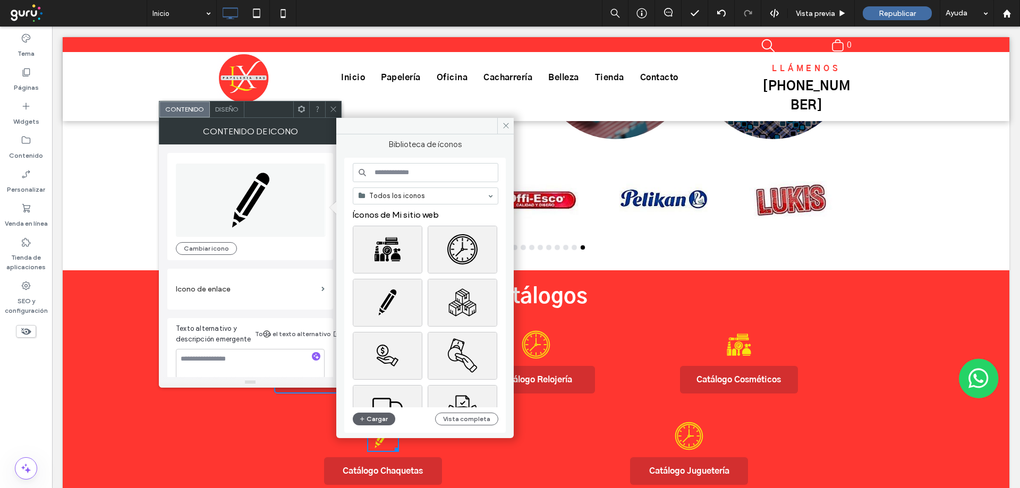
click at [445, 175] on input at bounding box center [426, 172] width 146 height 19
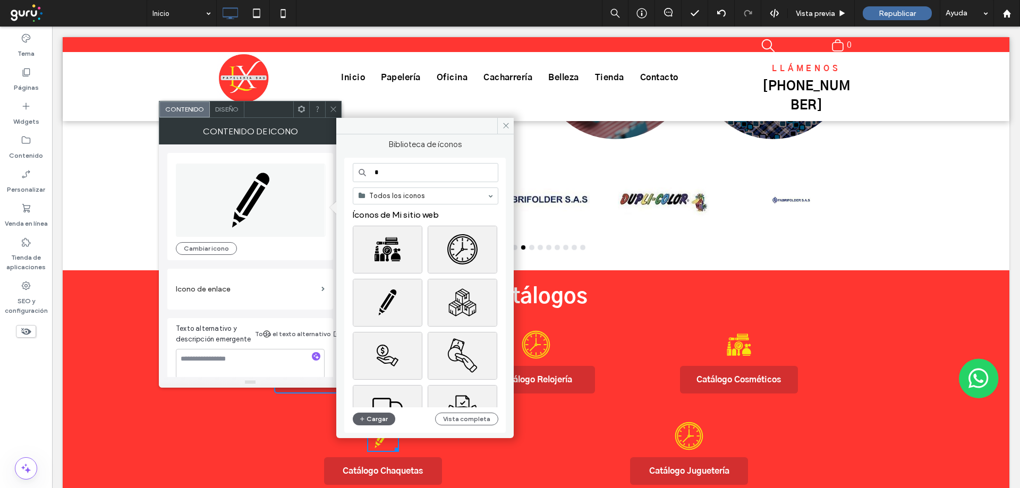
type input "*"
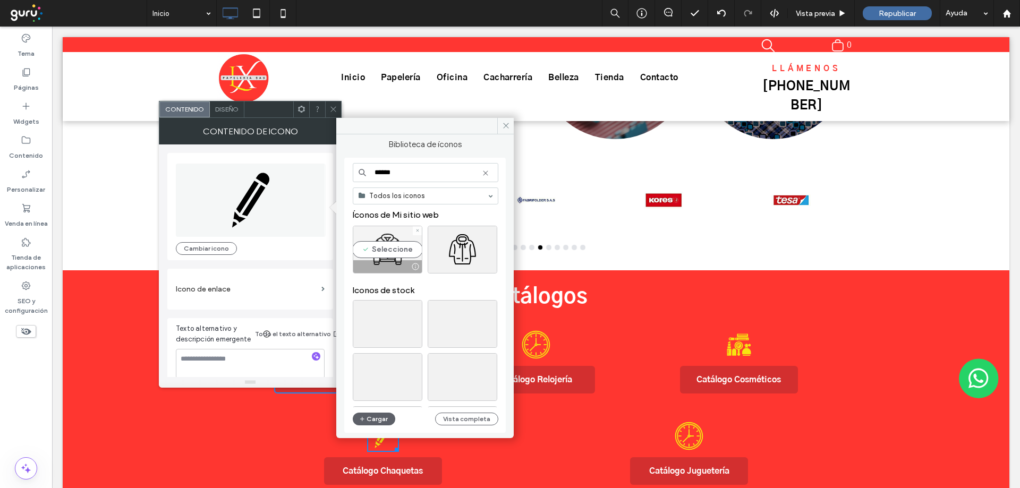
type input "******"
click at [396, 262] on div at bounding box center [387, 266] width 69 height 13
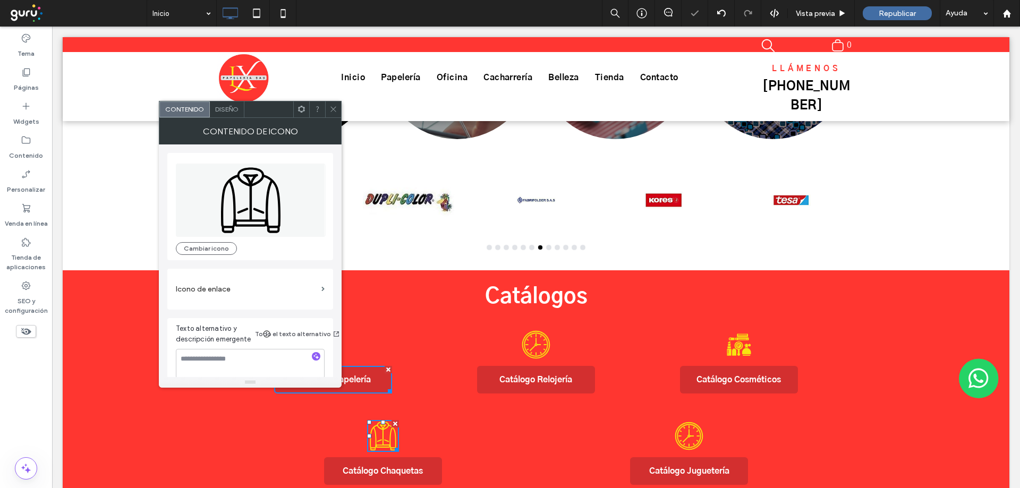
click at [340, 106] on div at bounding box center [333, 109] width 16 height 16
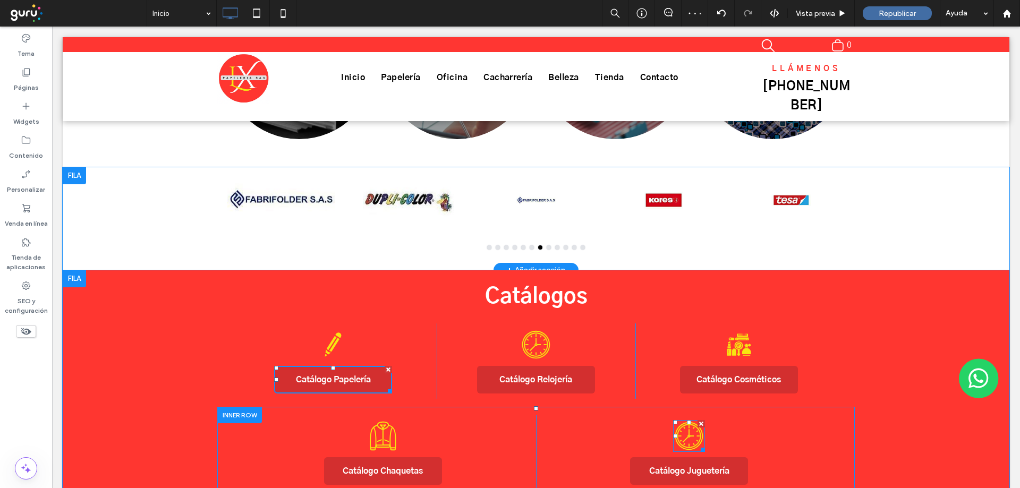
click at [696, 424] on icon at bounding box center [689, 436] width 24 height 24
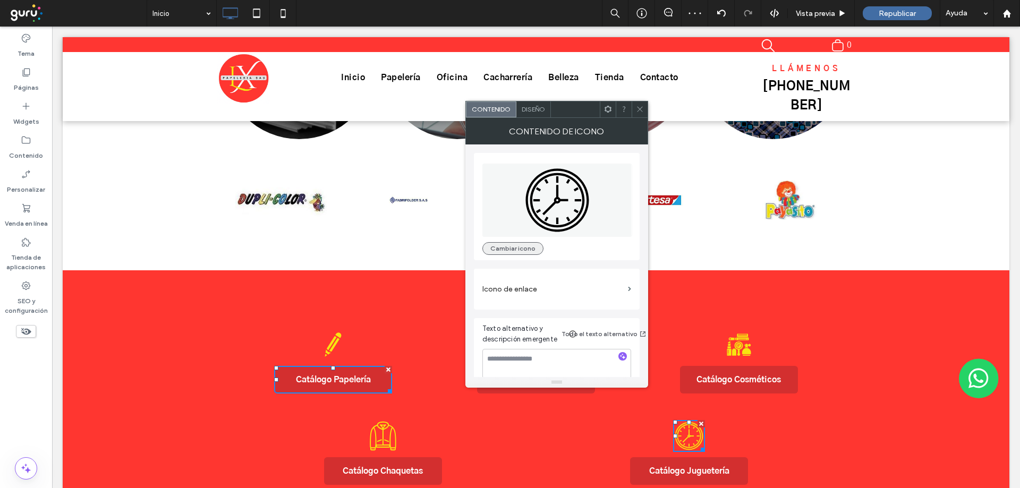
click at [495, 246] on button "Cambiar icono" at bounding box center [512, 248] width 61 height 13
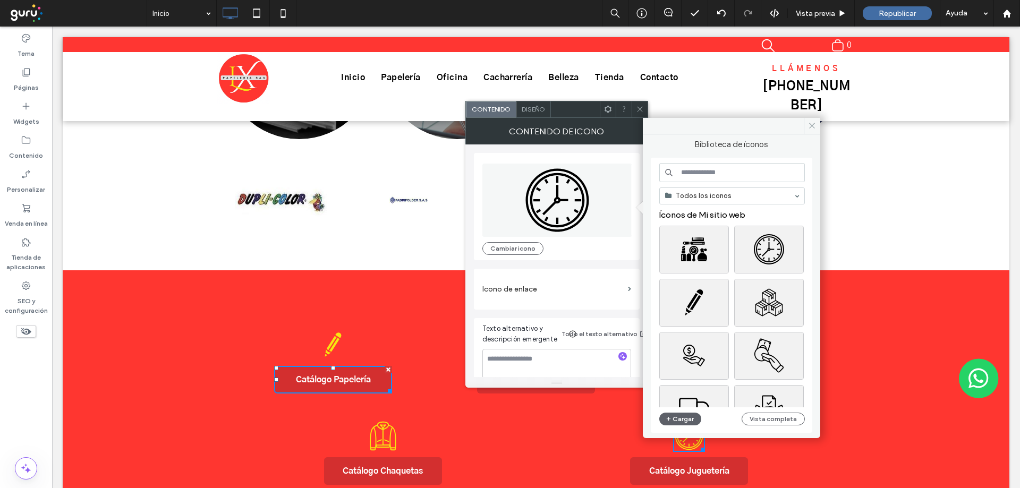
click at [688, 173] on input at bounding box center [732, 172] width 146 height 19
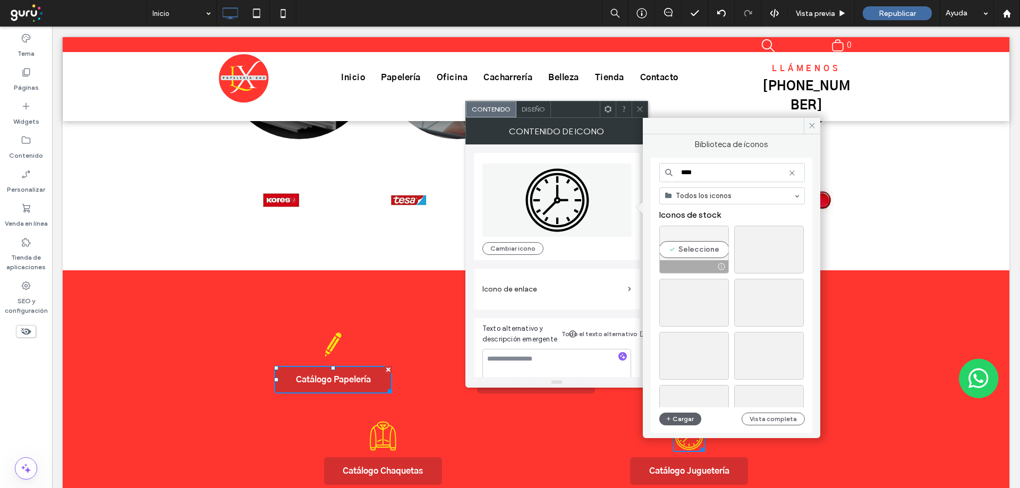
type input "****"
click at [697, 255] on div "Seleccione" at bounding box center [694, 250] width 70 height 48
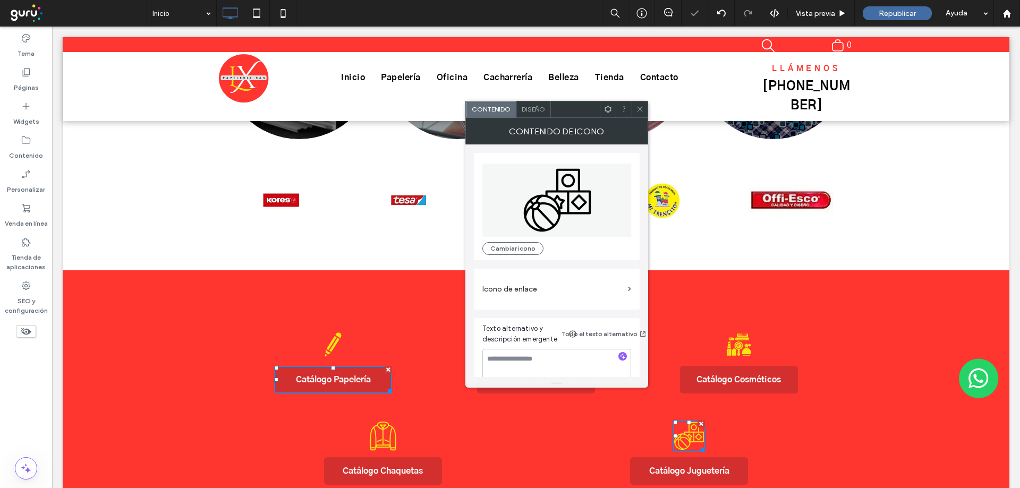
click at [643, 118] on div "Contenido de icono" at bounding box center [556, 131] width 183 height 27
click at [915, 15] on span "Republicar" at bounding box center [897, 13] width 37 height 9
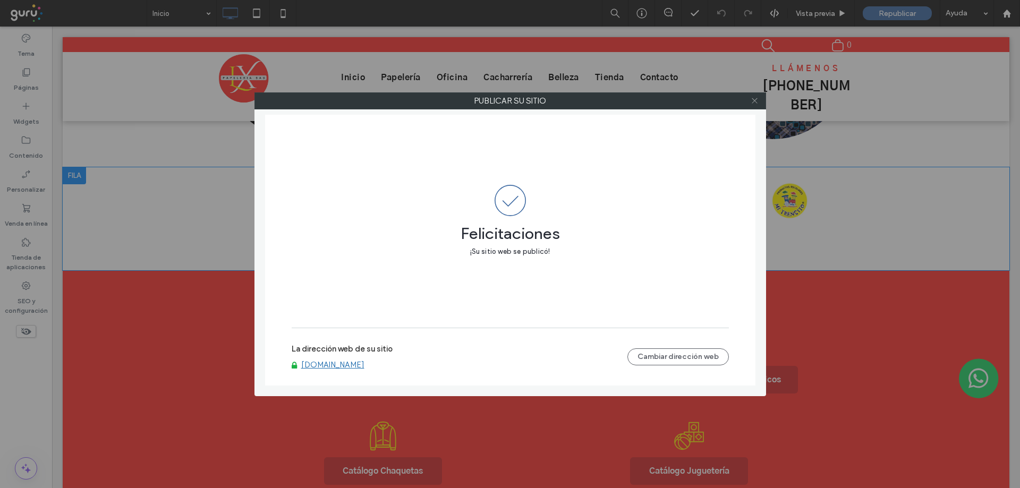
click at [753, 100] on icon at bounding box center [755, 101] width 8 height 8
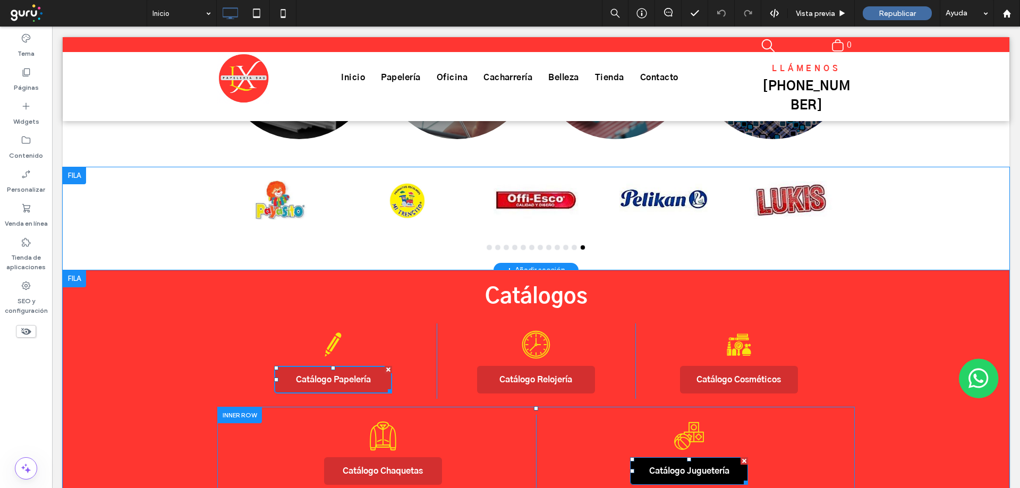
click at [656, 466] on span "Catálogo Juguetería" at bounding box center [689, 471] width 80 height 11
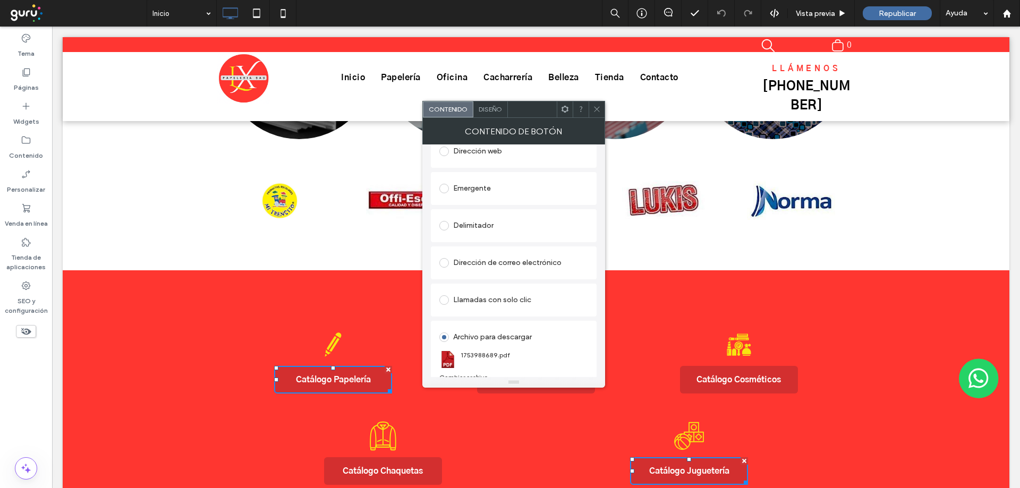
scroll to position [275, 0]
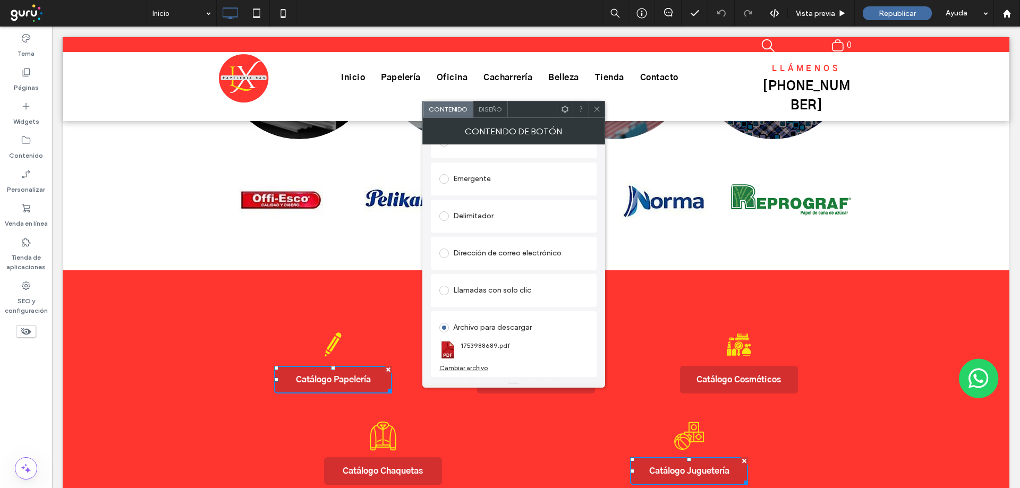
click at [601, 107] on div at bounding box center [597, 109] width 16 height 16
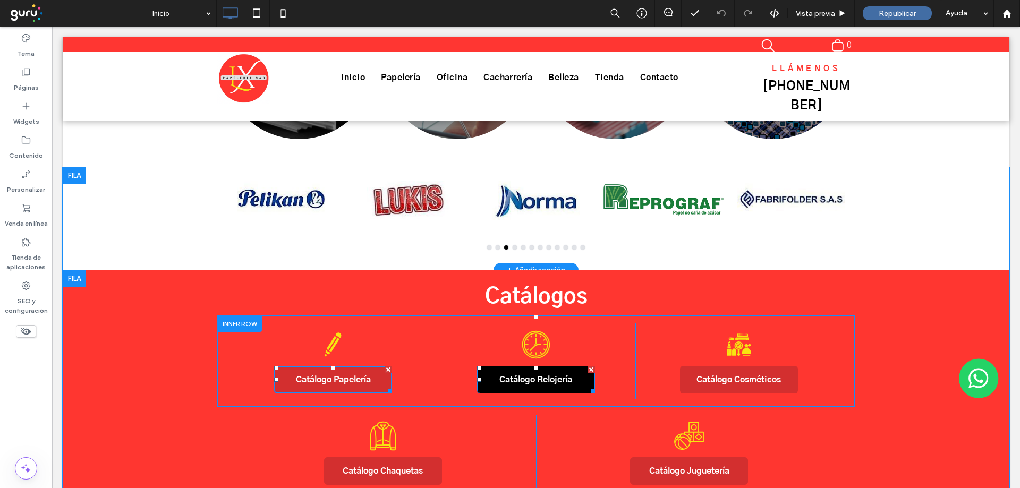
click at [521, 374] on span "Catálogo Relojería" at bounding box center [535, 379] width 73 height 11
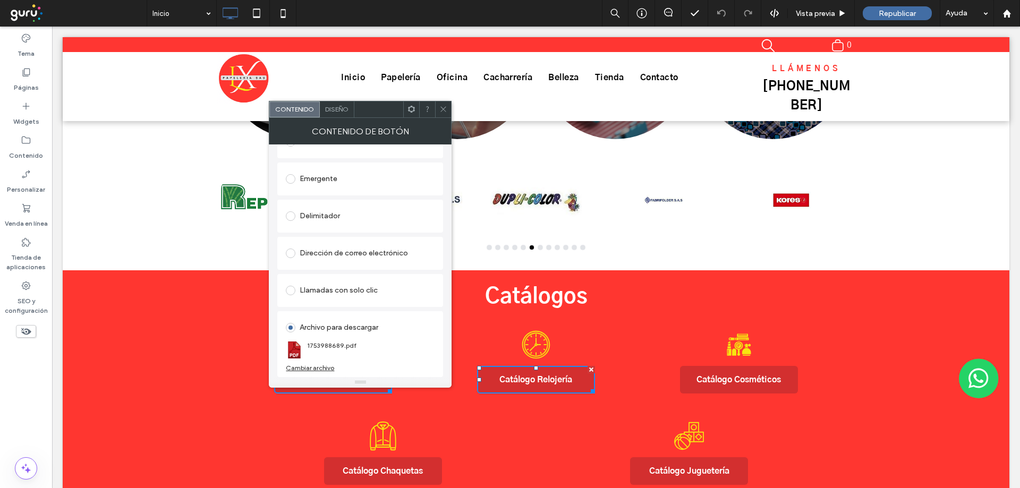
click at [316, 367] on div "Cambiar archivo" at bounding box center [310, 368] width 48 height 8
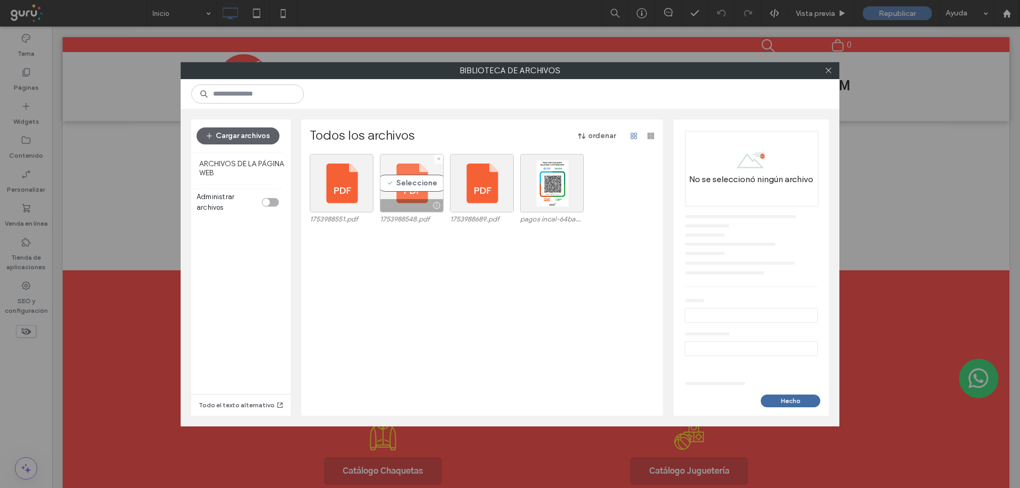
click at [416, 182] on div "Seleccione" at bounding box center [412, 183] width 64 height 58
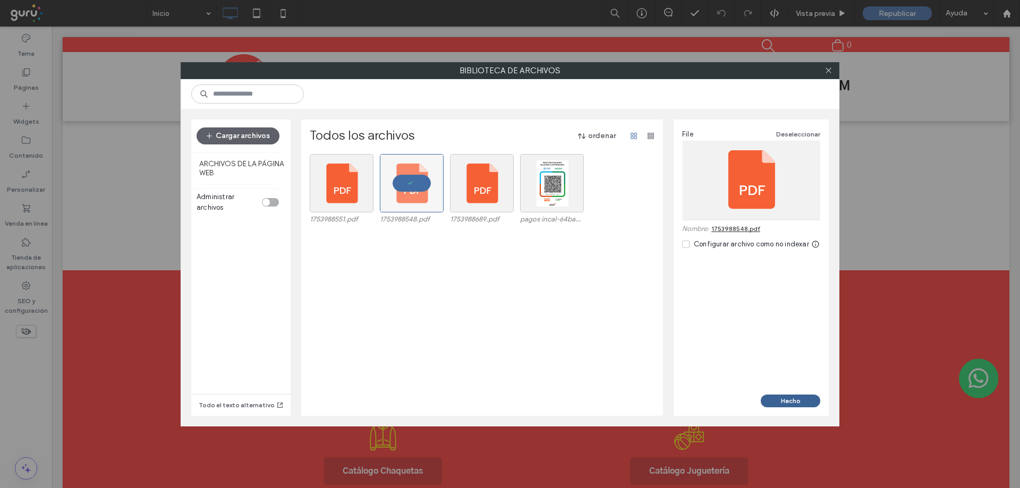
click at [800, 396] on button "Hecho" at bounding box center [790, 401] width 59 height 13
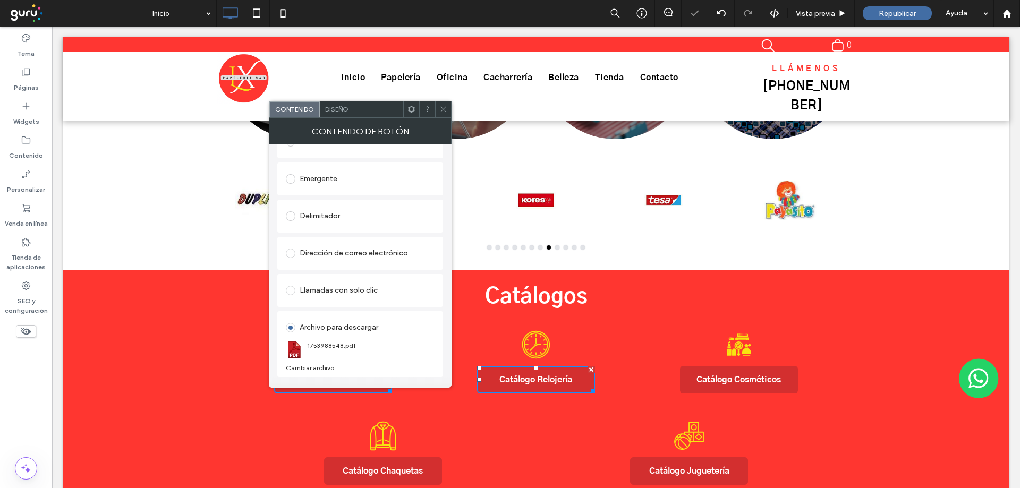
click at [447, 108] on icon at bounding box center [443, 109] width 8 height 8
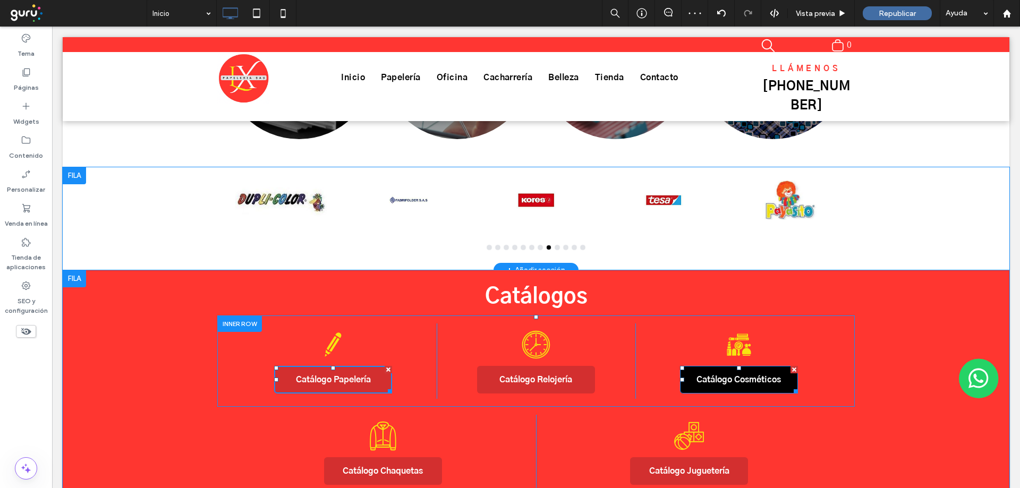
click at [741, 366] on link "Catálogo Cosméticos" at bounding box center [739, 380] width 118 height 28
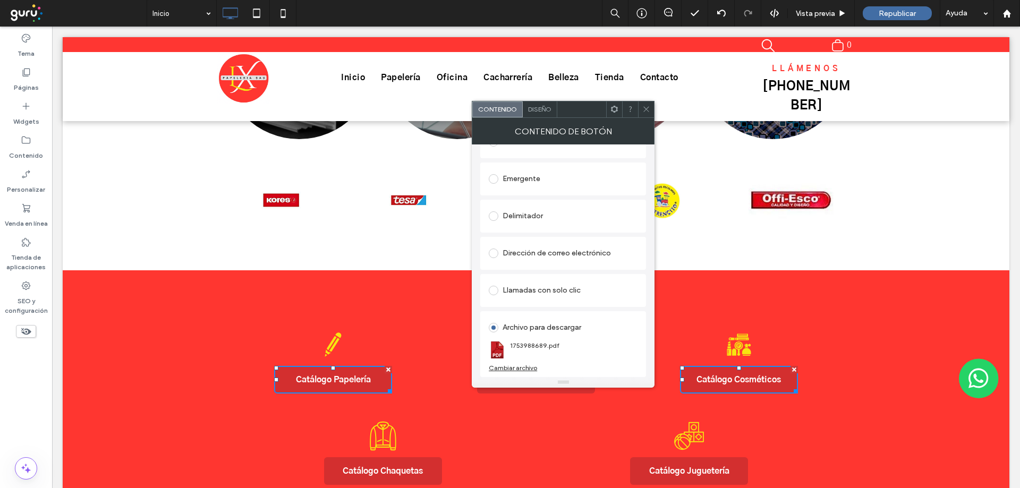
click at [518, 369] on div "Cambiar archivo" at bounding box center [513, 368] width 48 height 8
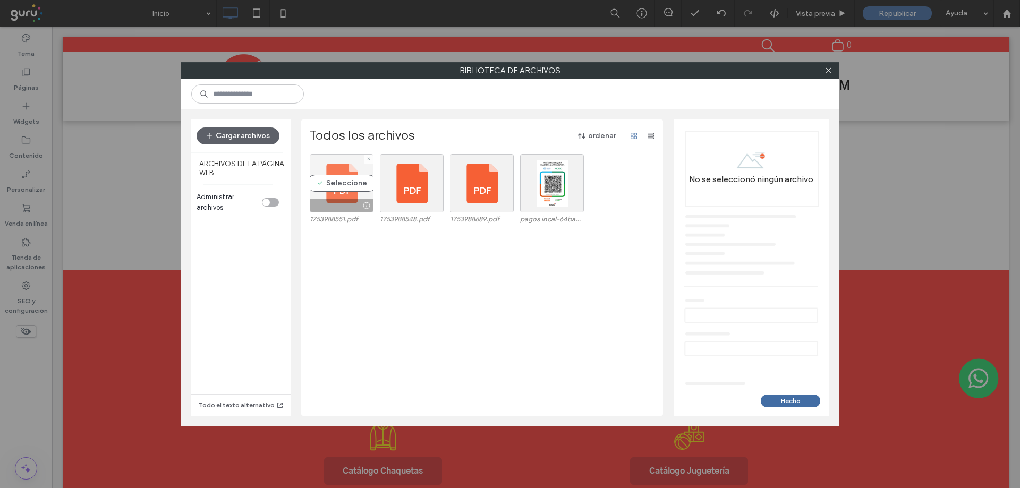
click at [335, 187] on div "Seleccione" at bounding box center [342, 183] width 64 height 58
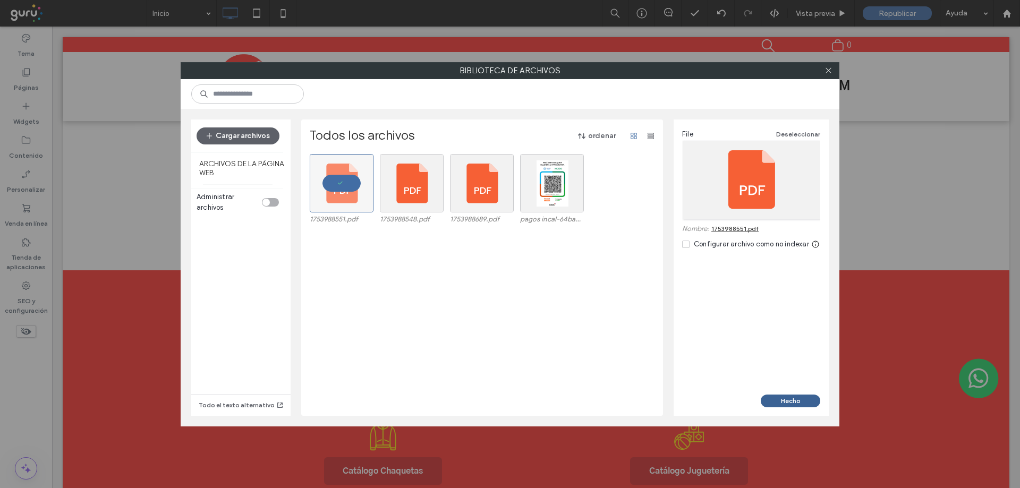
click at [808, 401] on button "Hecho" at bounding box center [790, 401] width 59 height 13
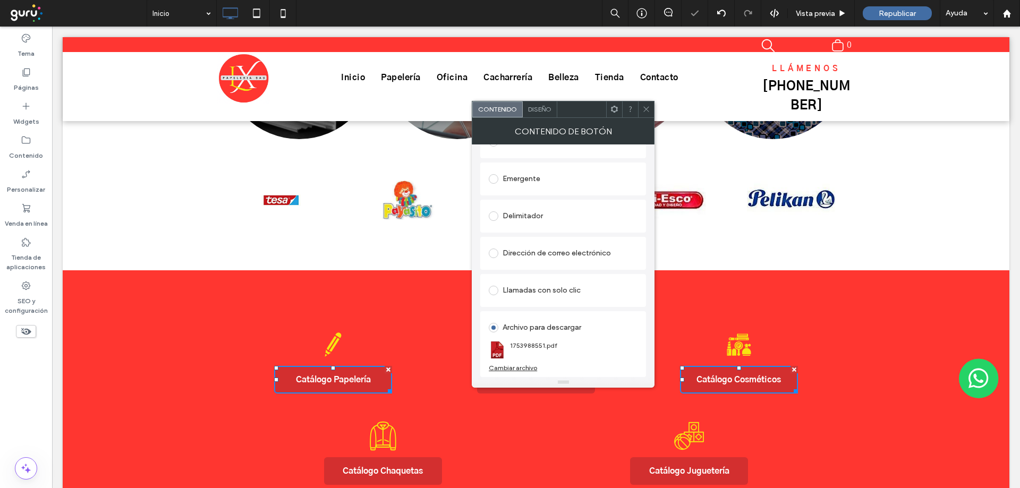
click at [645, 110] on use at bounding box center [646, 109] width 5 height 5
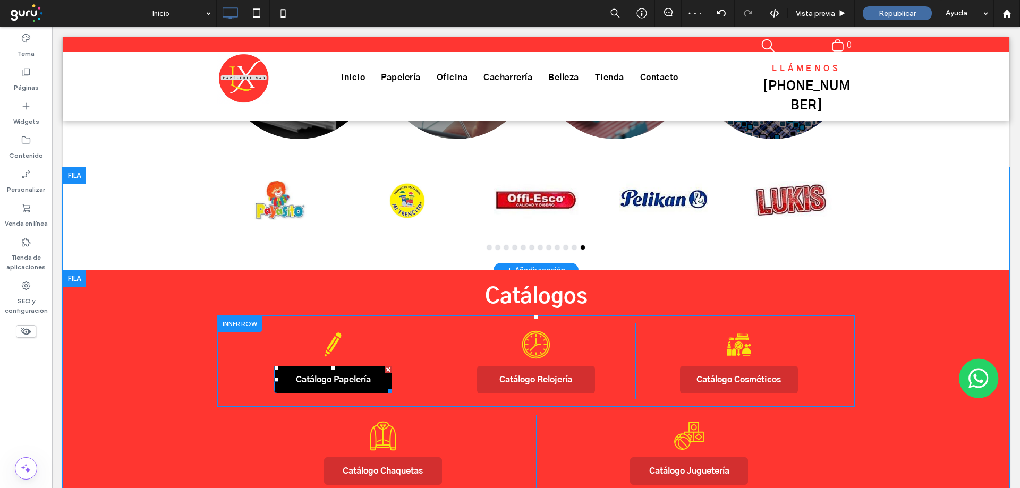
click at [320, 374] on span "Catálogo Papelería" at bounding box center [333, 379] width 75 height 11
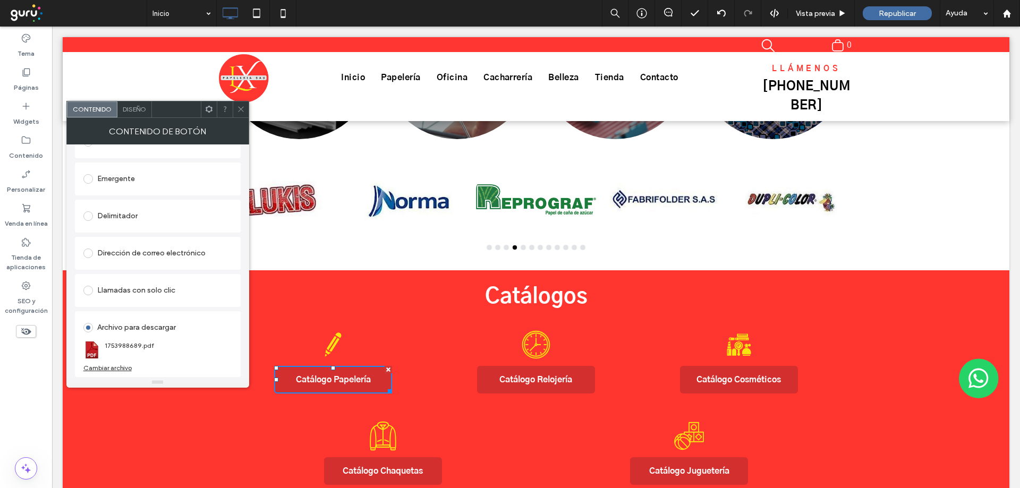
drag, startPoint x: 245, startPoint y: 161, endPoint x: 198, endPoint y: 352, distance: 196.0
click at [120, 365] on div "Cambiar archivo" at bounding box center [107, 368] width 48 height 8
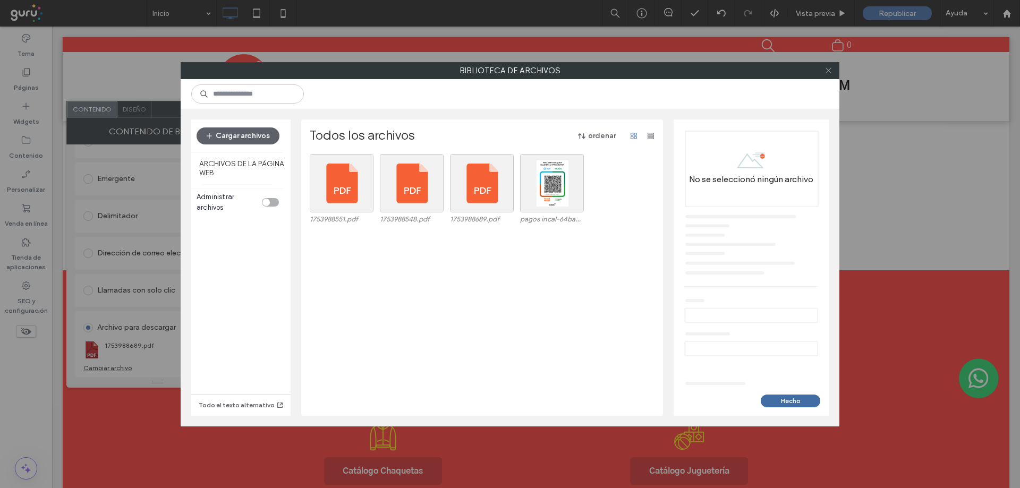
click at [826, 73] on use at bounding box center [827, 70] width 5 height 5
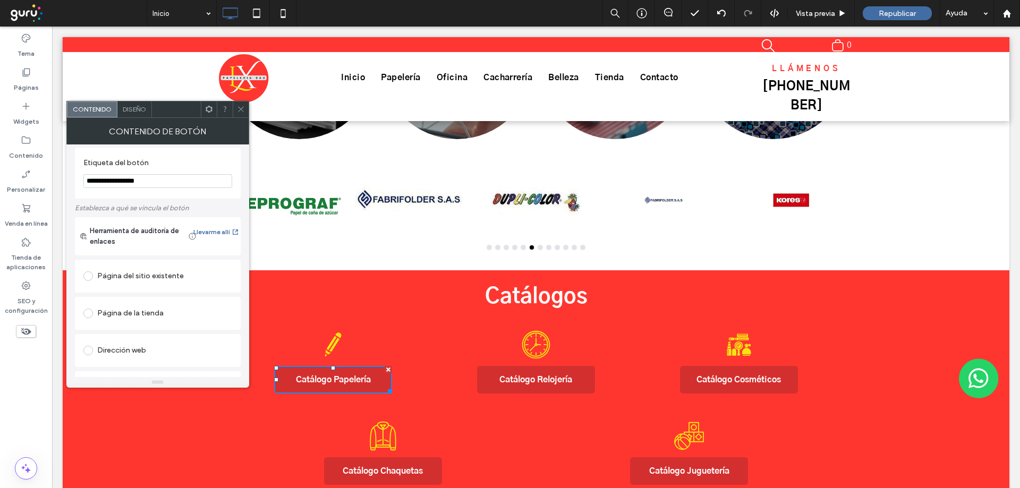
scroll to position [45, 0]
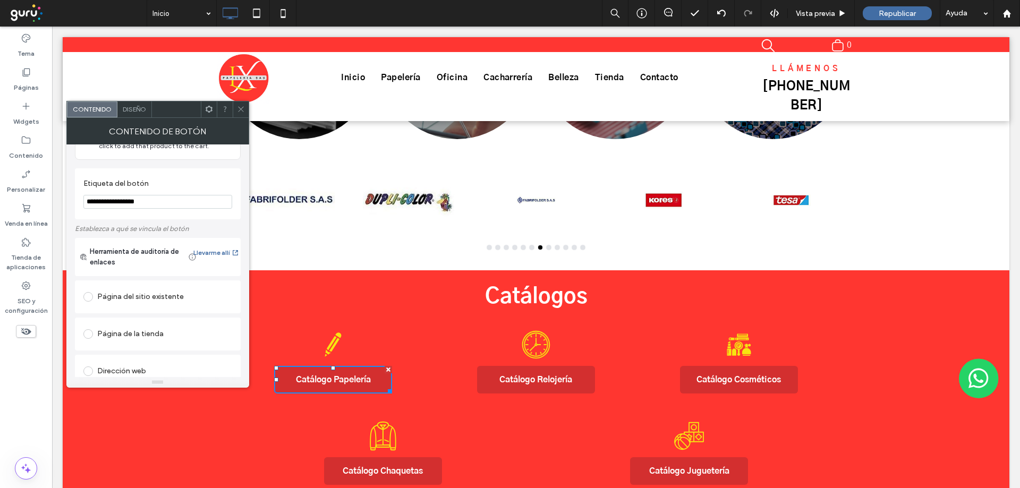
click at [110, 301] on div "Página del sitio existente" at bounding box center [157, 296] width 149 height 17
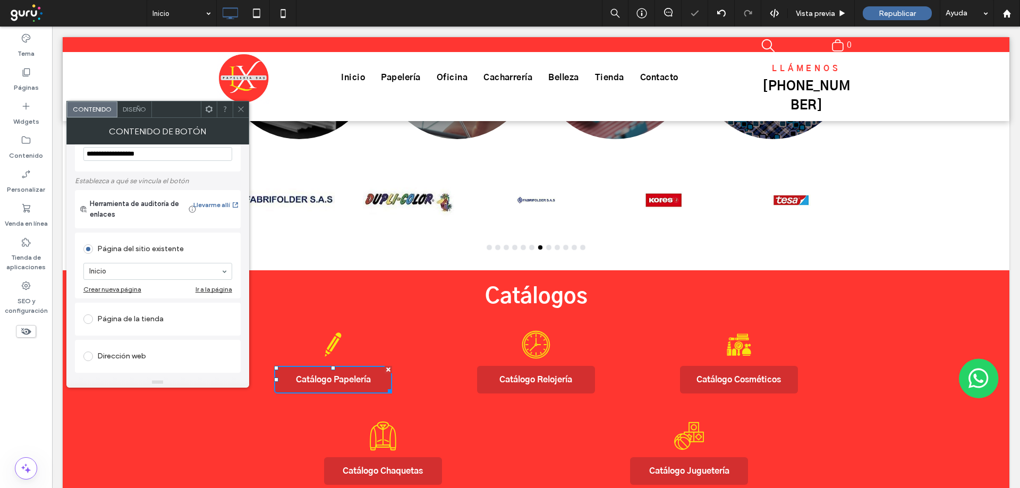
scroll to position [98, 0]
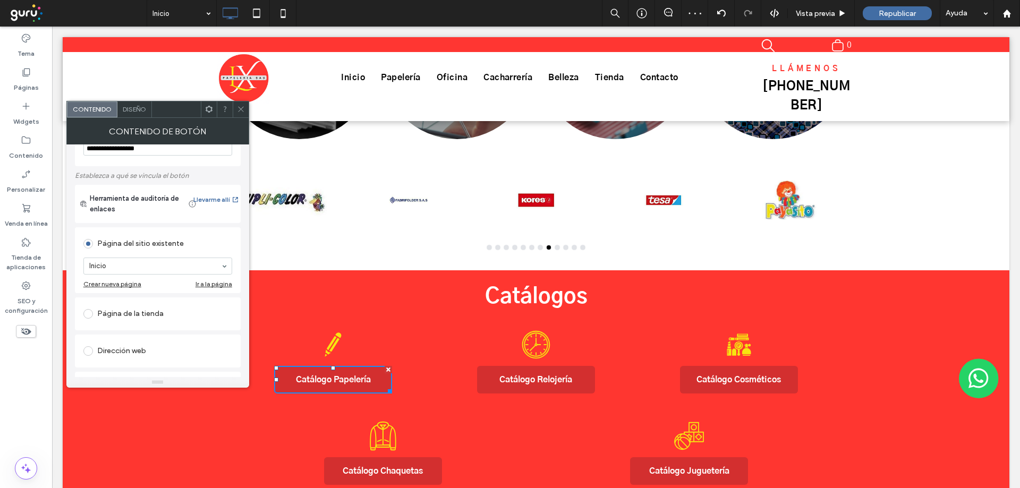
click at [236, 110] on div at bounding box center [241, 109] width 16 height 16
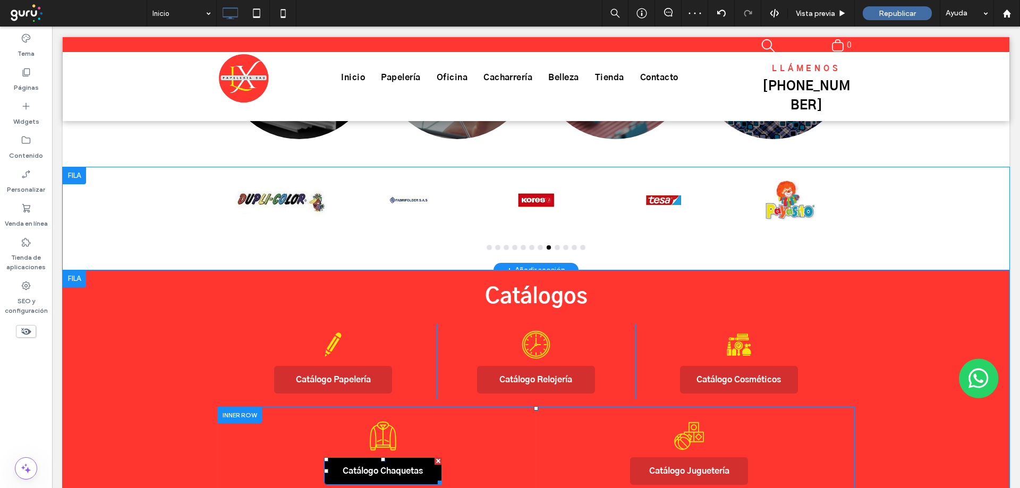
click at [363, 466] on span "Catálogo Chaquetas" at bounding box center [383, 471] width 80 height 11
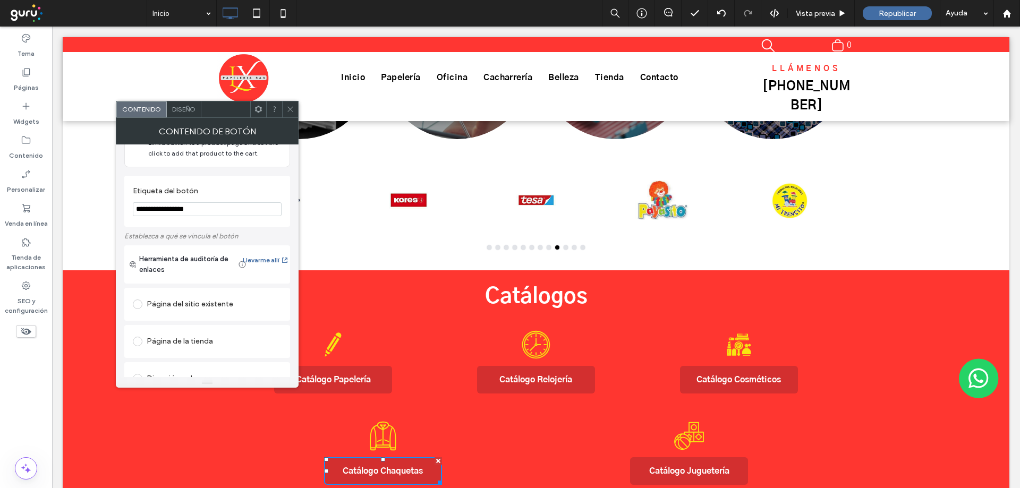
scroll to position [53, 0]
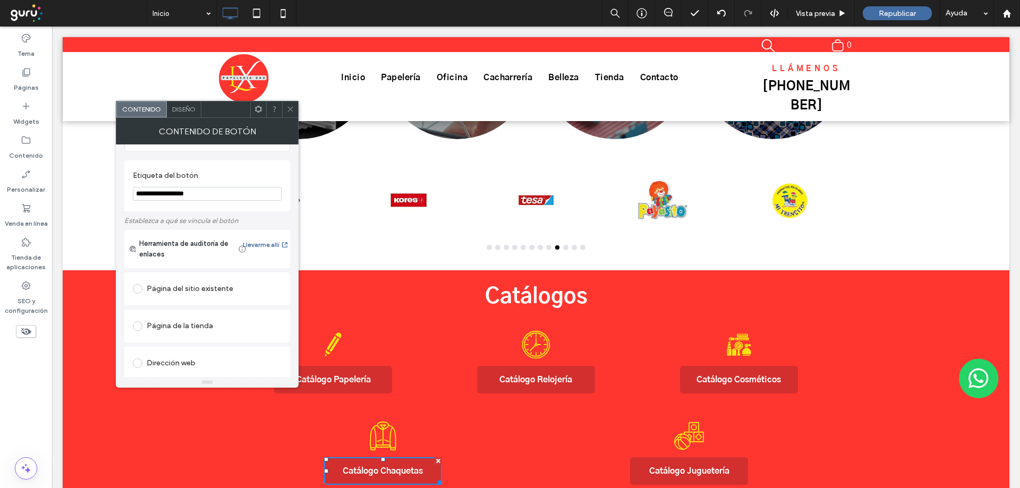
click at [169, 291] on div "Página del sitio existente" at bounding box center [207, 288] width 149 height 17
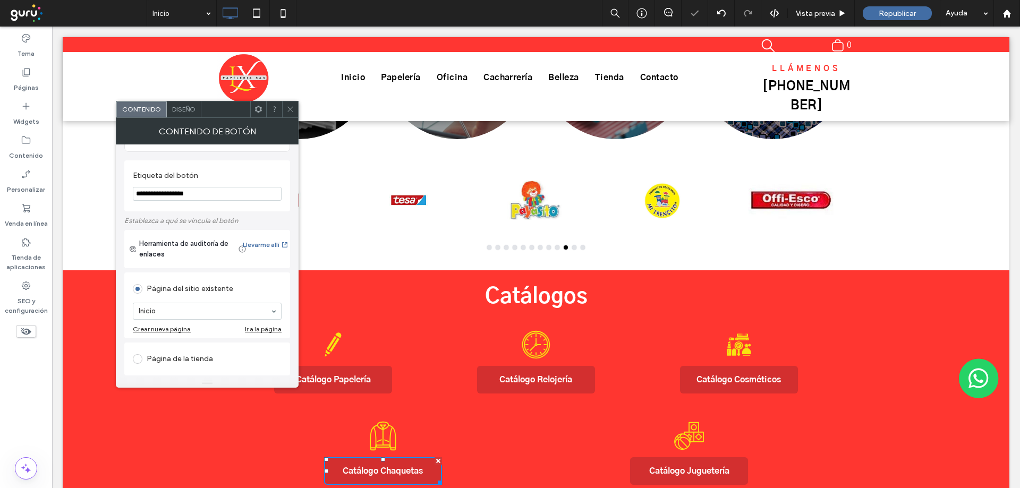
click at [292, 104] on span at bounding box center [290, 109] width 8 height 16
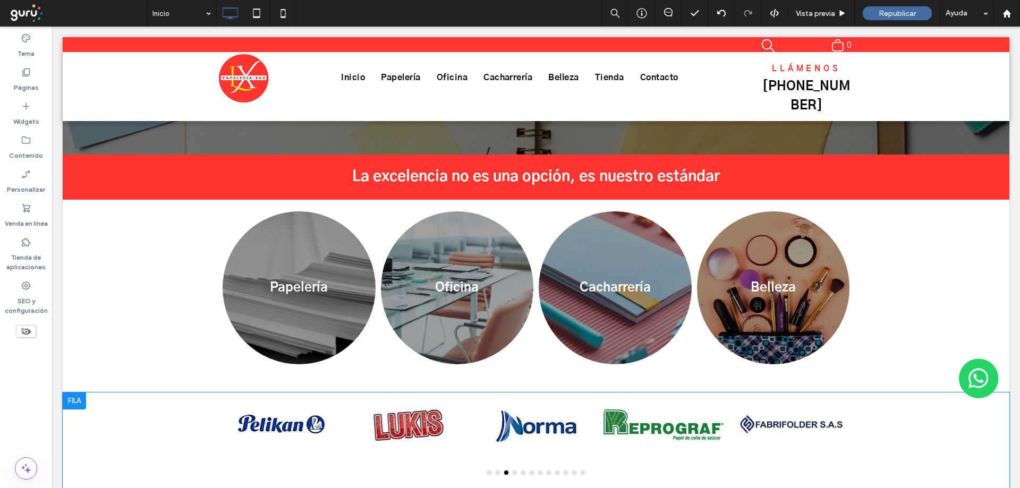
scroll to position [0, 0]
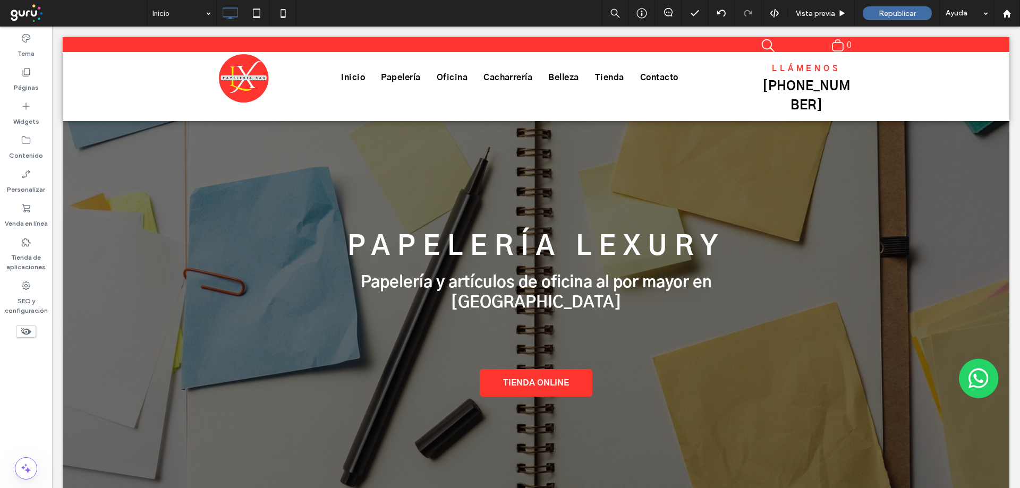
drag, startPoint x: 1017, startPoint y: 310, endPoint x: 1069, endPoint y: 49, distance: 266.0
click at [25, 72] on icon at bounding box center [26, 72] width 11 height 11
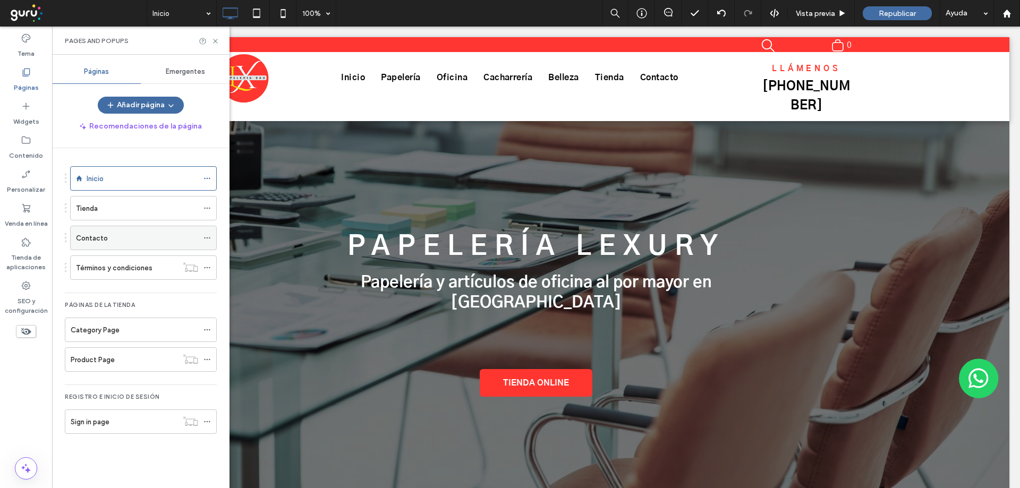
click at [113, 239] on div "Contacto" at bounding box center [137, 238] width 122 height 11
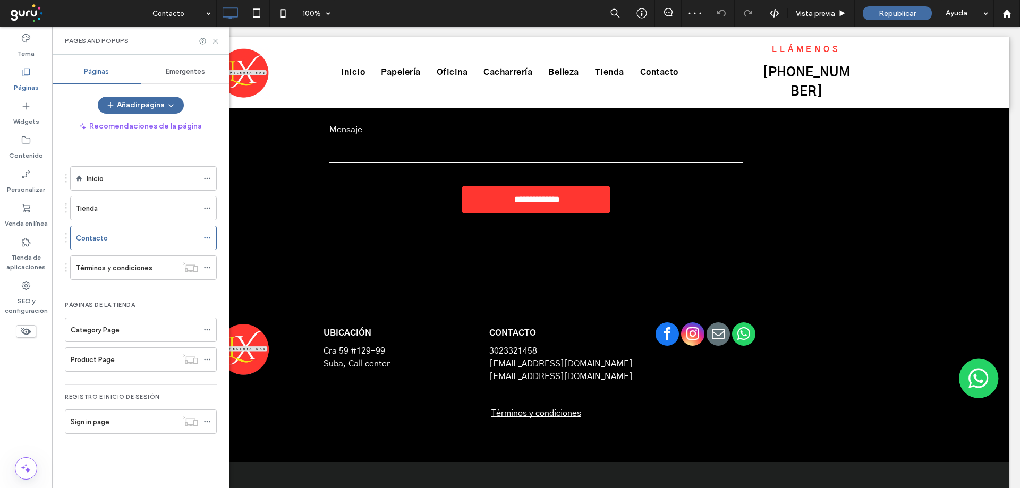
scroll to position [514, 0]
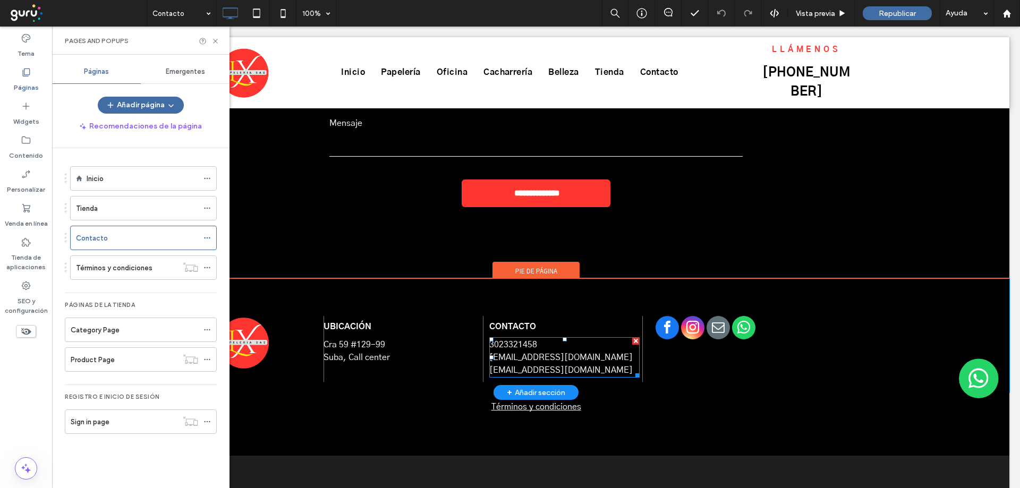
click at [535, 353] on p "[EMAIL_ADDRESS][DOMAIN_NAME]" at bounding box center [564, 357] width 150 height 13
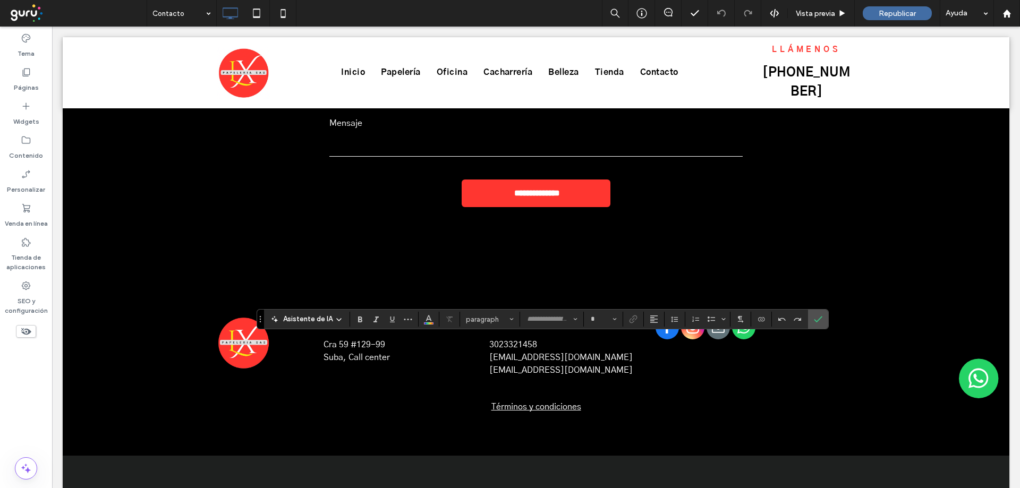
type input "*********"
type input "**"
click at [543, 342] on p "**********" at bounding box center [564, 344] width 150 height 13
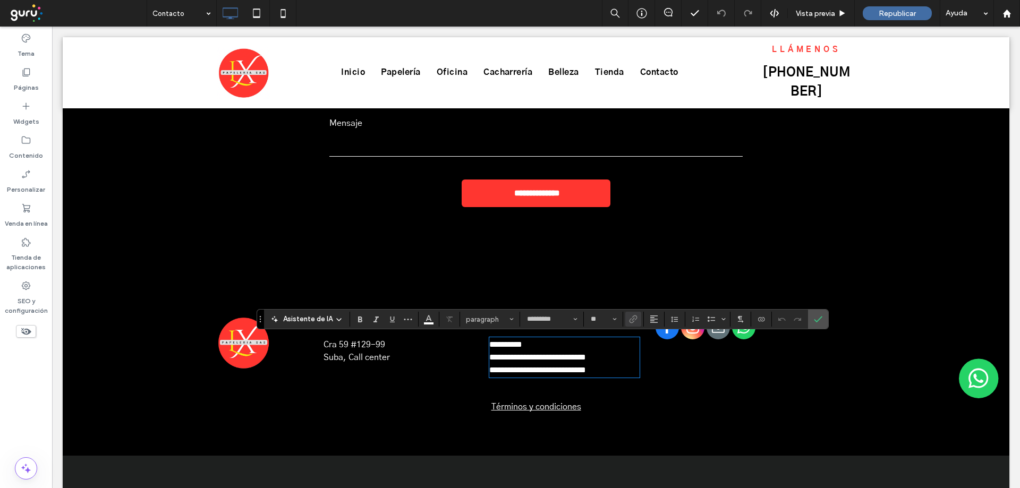
click at [501, 346] on link "**********" at bounding box center [505, 345] width 33 height 8
drag, startPoint x: 546, startPoint y: 345, endPoint x: 466, endPoint y: 345, distance: 79.7
click at [466, 345] on div "**********" at bounding box center [535, 349] width 637 height 66
click at [608, 315] on input "**" at bounding box center [600, 319] width 21 height 8
type input "**"
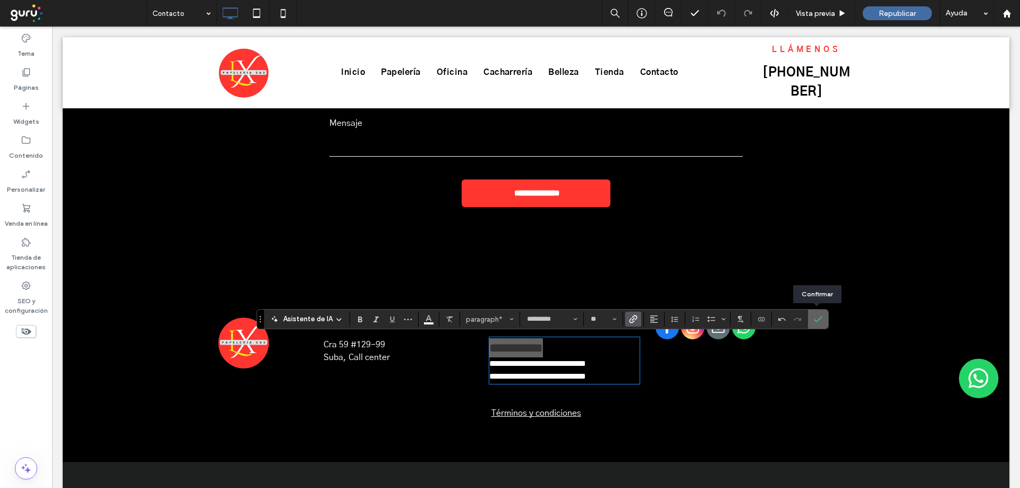
click at [814, 317] on icon "Confirmar" at bounding box center [818, 319] width 8 height 8
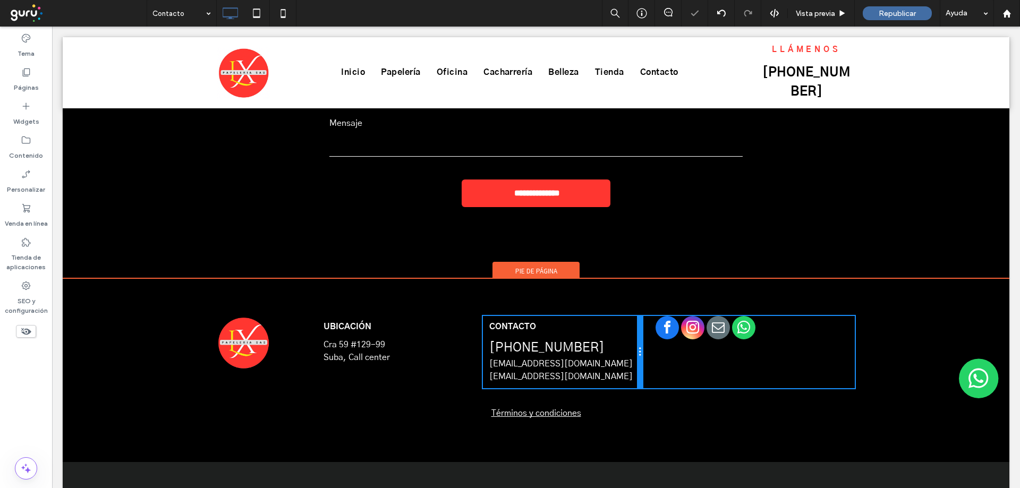
drag, startPoint x: 637, startPoint y: 337, endPoint x: 716, endPoint y: 363, distance: 82.5
click at [663, 337] on div "Click To Paste UBICACIÓN Cra 59 #129-99 Suba, Call center Click To Paste CONTAC…" at bounding box center [535, 352] width 637 height 72
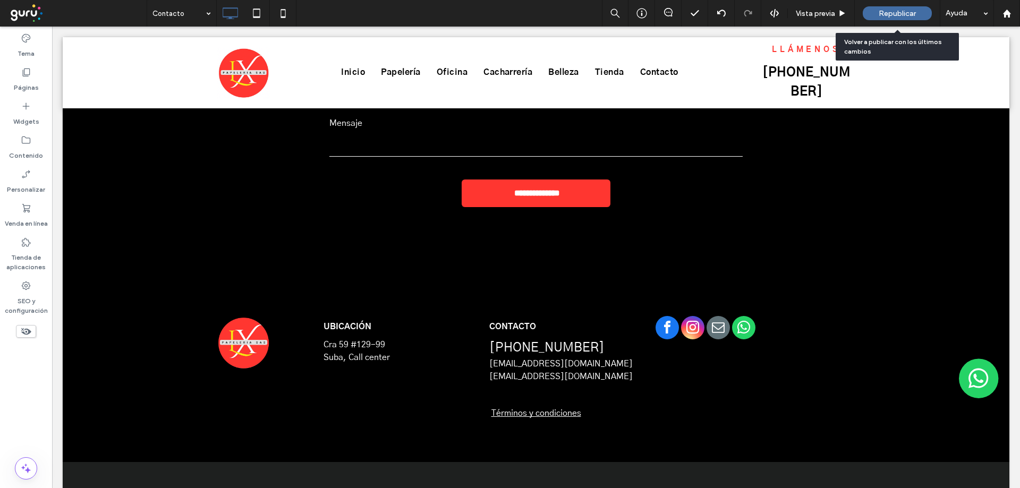
click at [894, 13] on span "Republicar" at bounding box center [897, 13] width 37 height 9
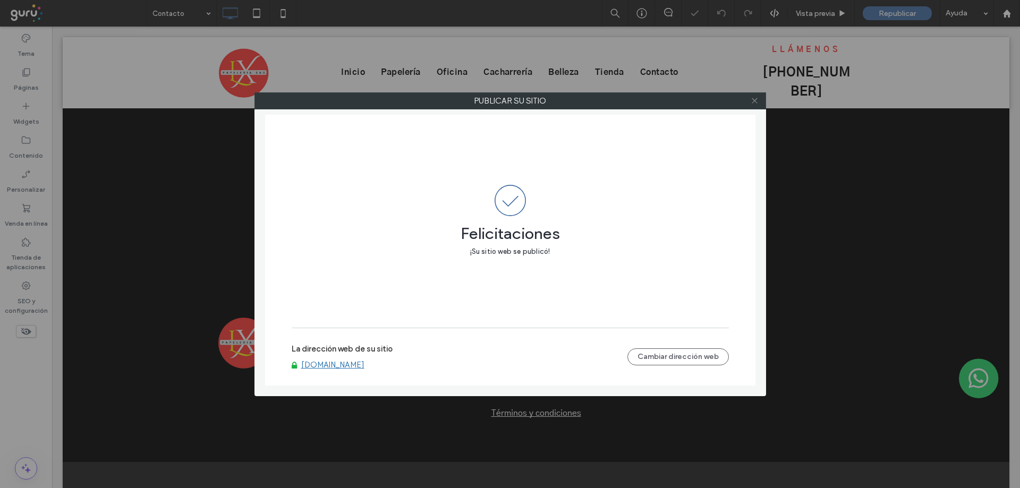
click at [752, 103] on icon at bounding box center [755, 101] width 8 height 8
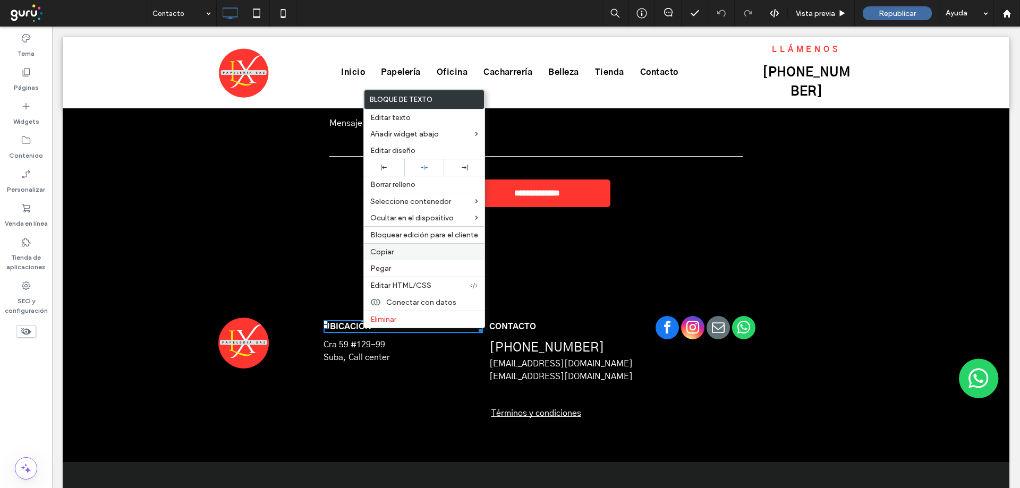
click at [399, 255] on label "Copiar" at bounding box center [424, 252] width 108 height 9
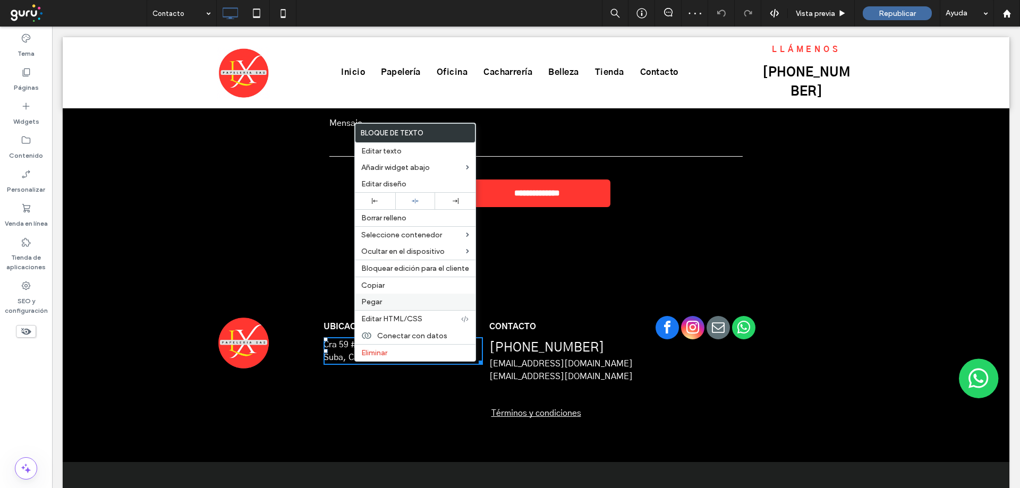
click at [371, 300] on span "Pegar" at bounding box center [371, 301] width 21 height 9
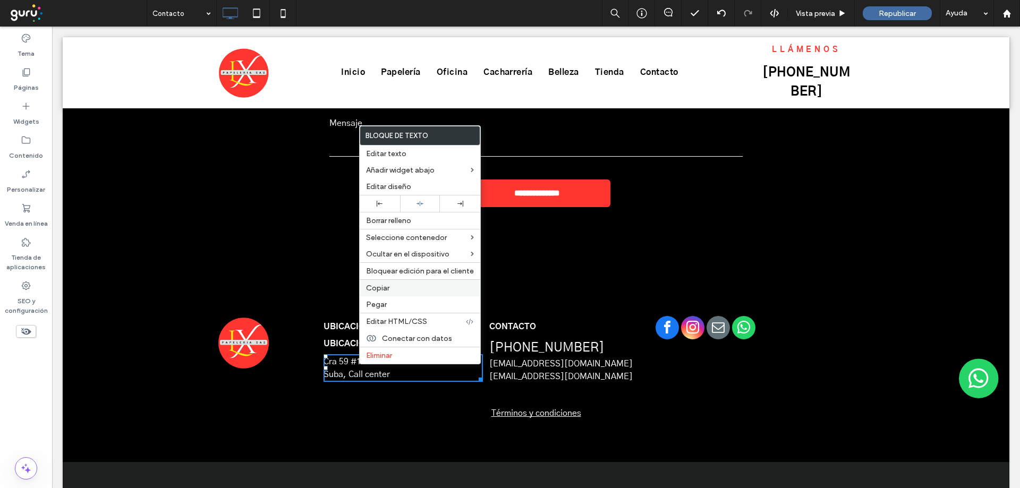
click at [379, 288] on span "Copiar" at bounding box center [377, 288] width 23 height 9
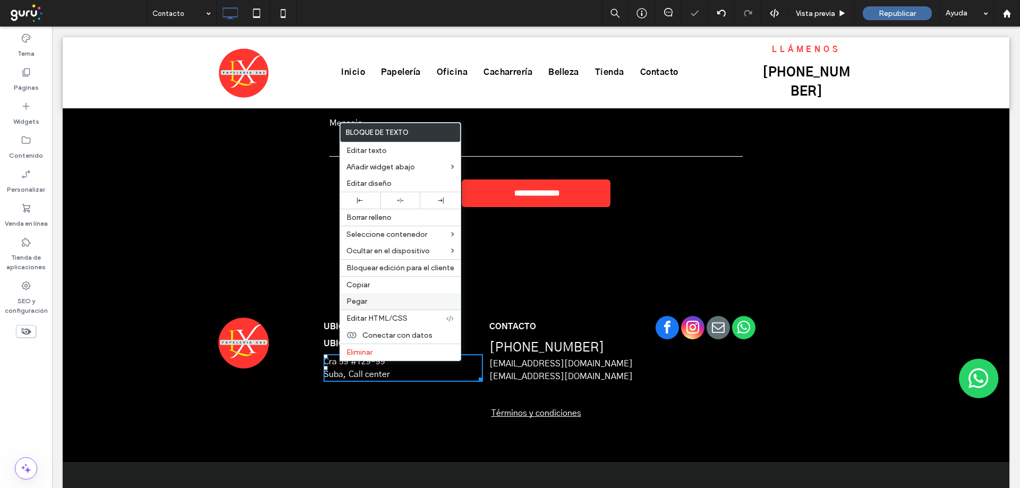
click at [362, 299] on span "Pegar" at bounding box center [356, 301] width 21 height 9
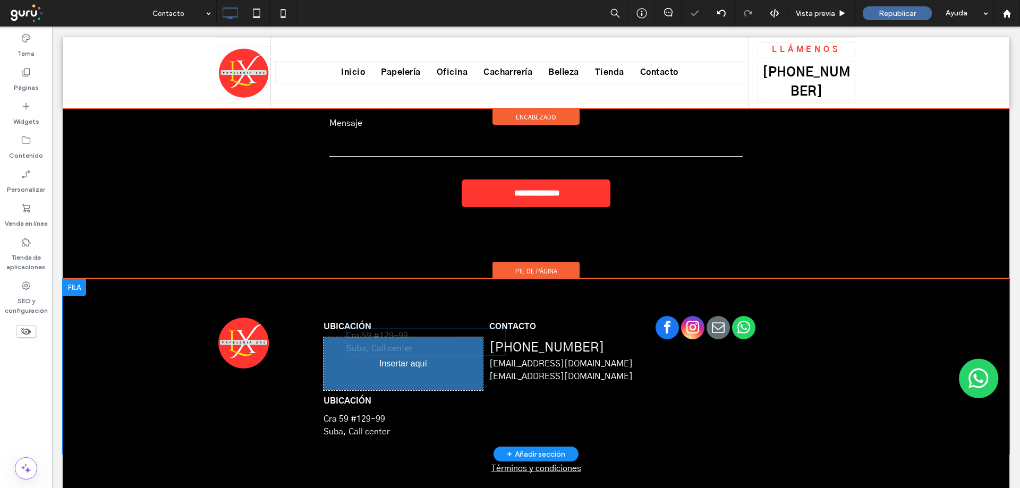
drag, startPoint x: 350, startPoint y: 353, endPoint x: 409, endPoint y: 363, distance: 59.7
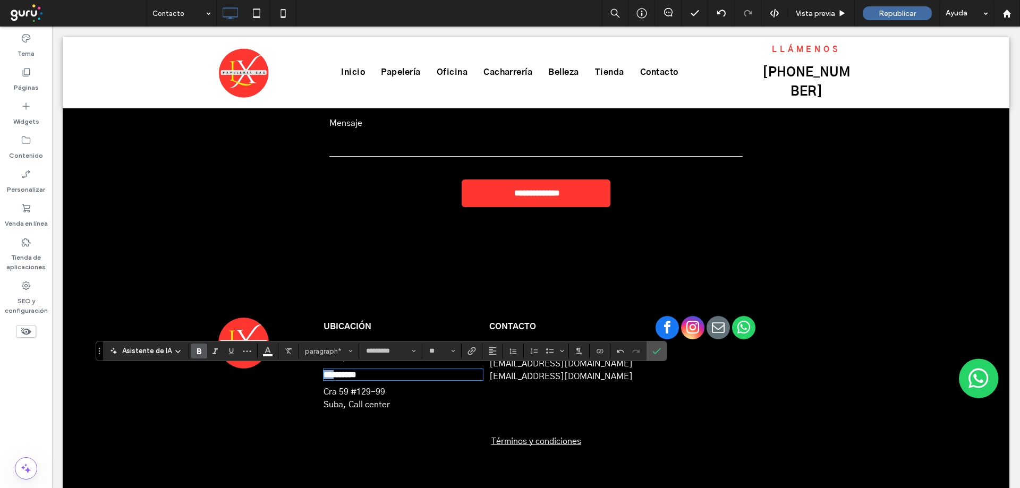
drag, startPoint x: 339, startPoint y: 374, endPoint x: 304, endPoint y: 374, distance: 35.6
click at [304, 374] on div "**********" at bounding box center [535, 366] width 637 height 100
click at [368, 373] on p "*******" at bounding box center [403, 374] width 159 height 9
click at [356, 396] on span "Cra 59 #129-99" at bounding box center [355, 392] width 62 height 8
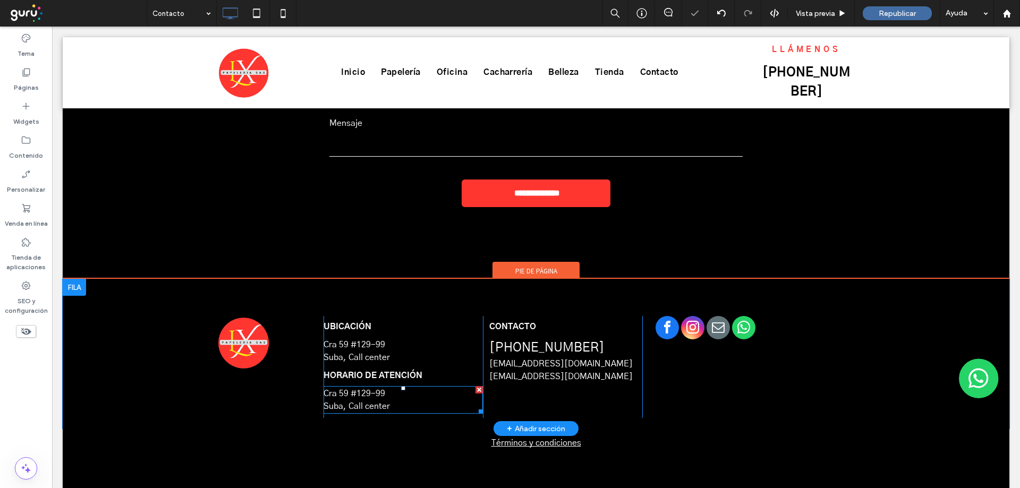
click at [356, 397] on span "Cra 59 #129-99" at bounding box center [355, 393] width 62 height 8
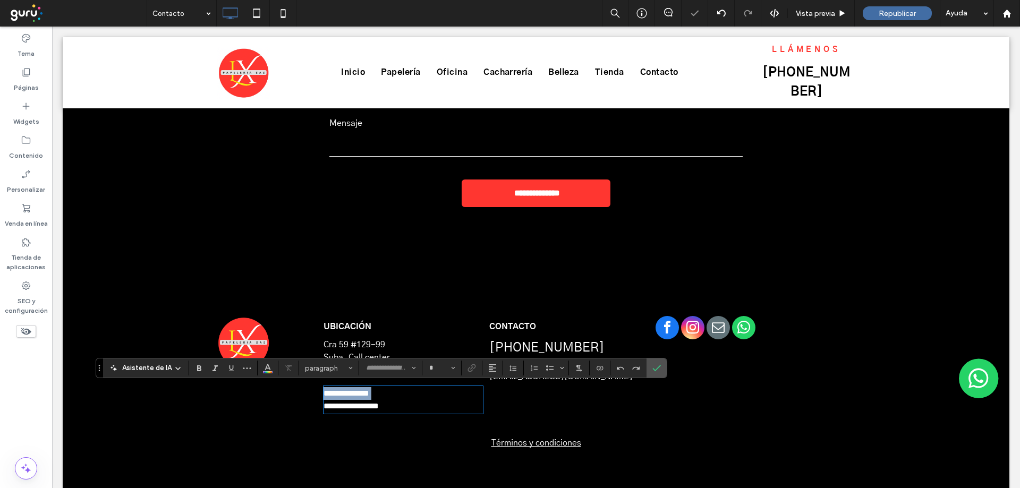
type input "*********"
type input "**"
click at [356, 397] on span "**********" at bounding box center [347, 393] width 46 height 8
click at [652, 372] on icon "Confirmar" at bounding box center [656, 368] width 8 height 8
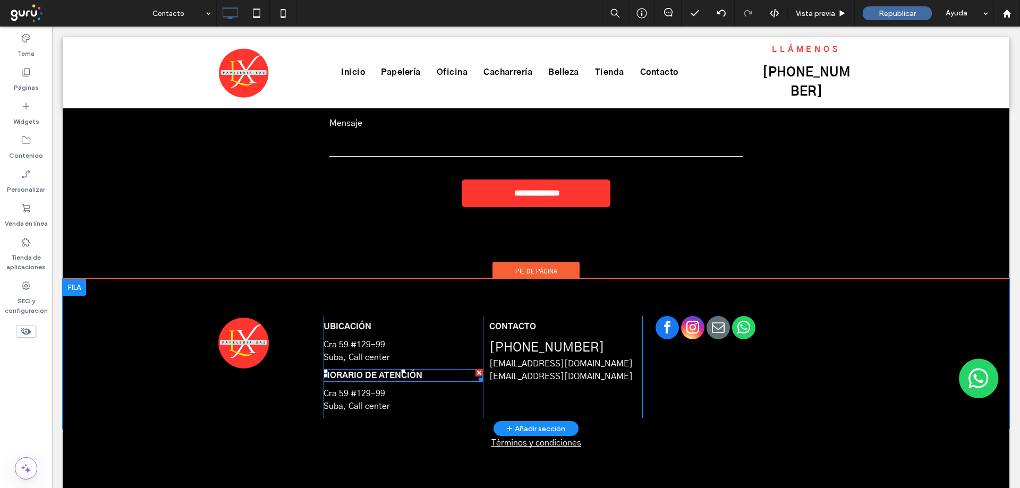
drag, startPoint x: 475, startPoint y: 373, endPoint x: 463, endPoint y: 381, distance: 15.0
click at [476, 373] on div "UBICACIÓN Cra 59 #129-99 Suba, Call center HORARIO DE ATENCIÓN Cra 59 #129-99 S…" at bounding box center [403, 367] width 159 height 102
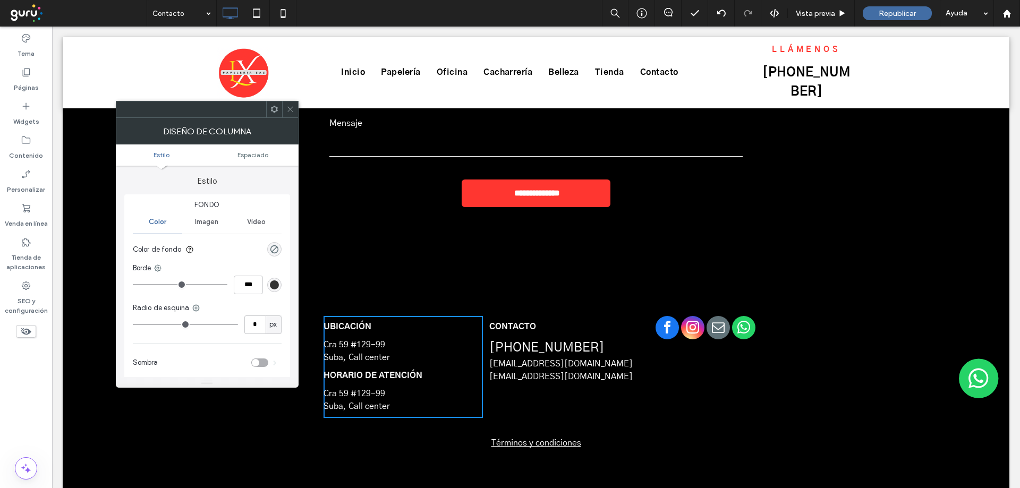
click at [292, 107] on icon at bounding box center [290, 109] width 8 height 8
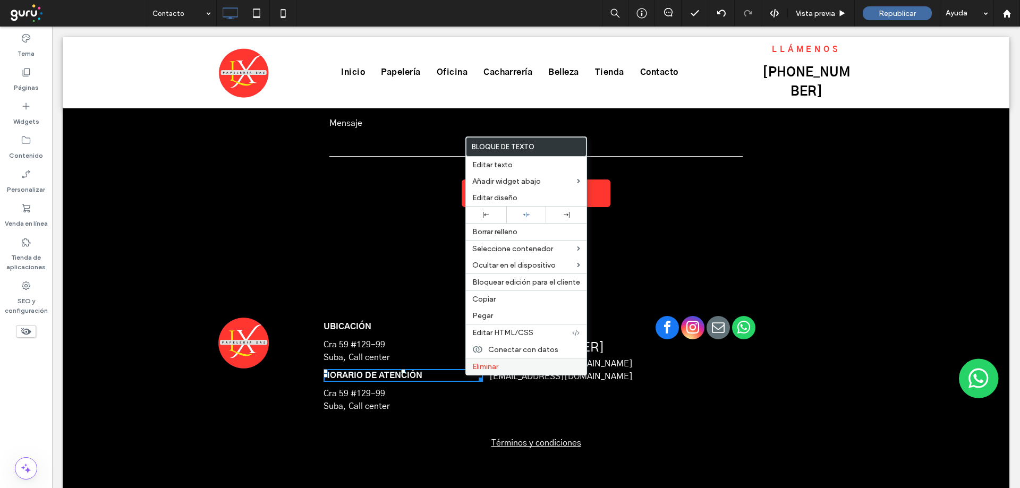
click at [482, 362] on span "Eliminar" at bounding box center [485, 366] width 26 height 9
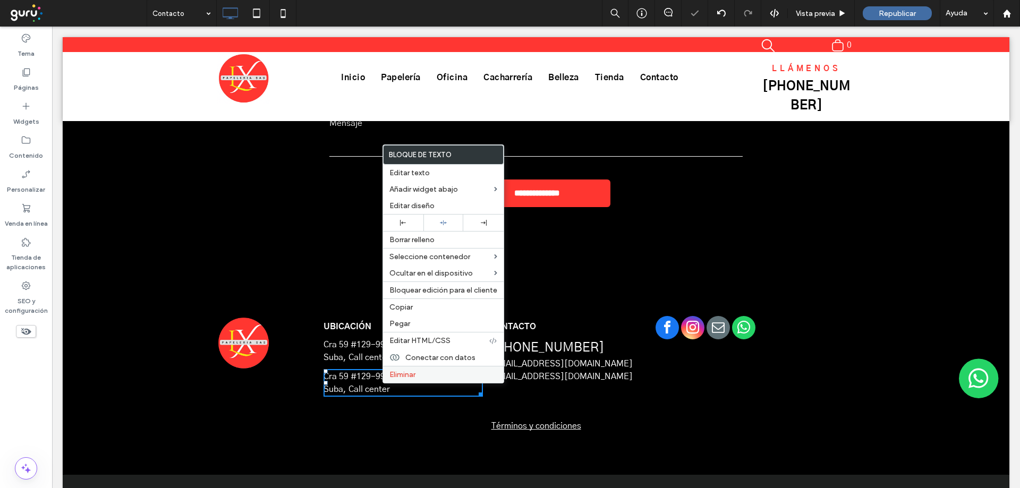
click at [411, 376] on span "Eliminar" at bounding box center [402, 374] width 26 height 9
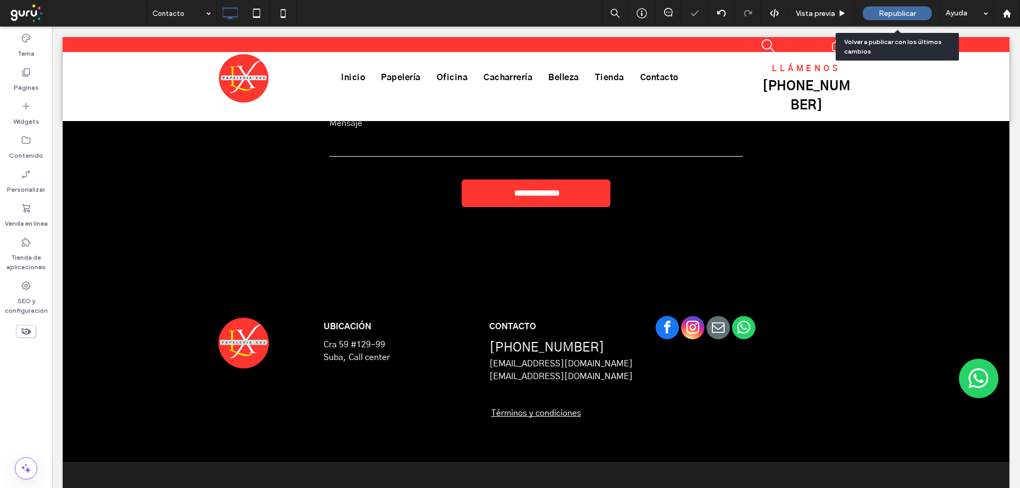
click at [913, 16] on span "Republicar" at bounding box center [897, 13] width 37 height 9
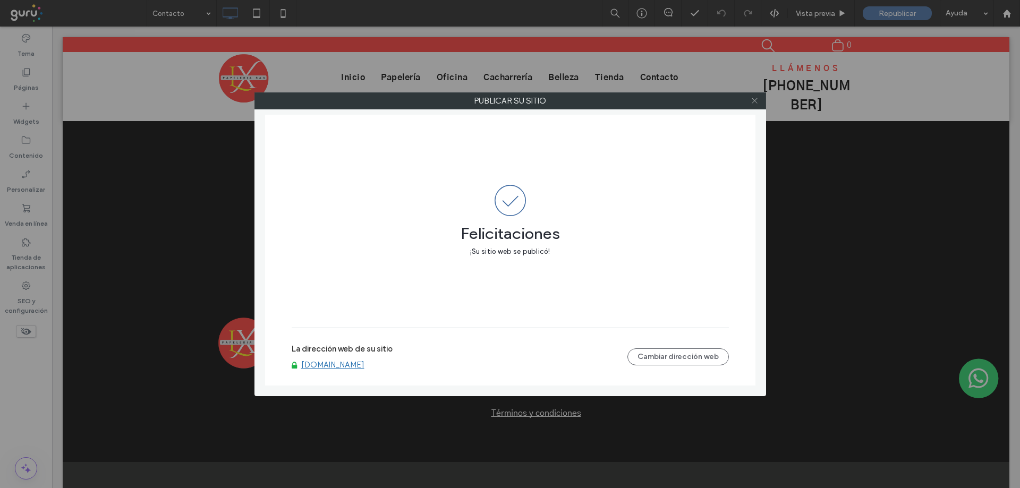
click at [752, 102] on icon at bounding box center [755, 101] width 8 height 8
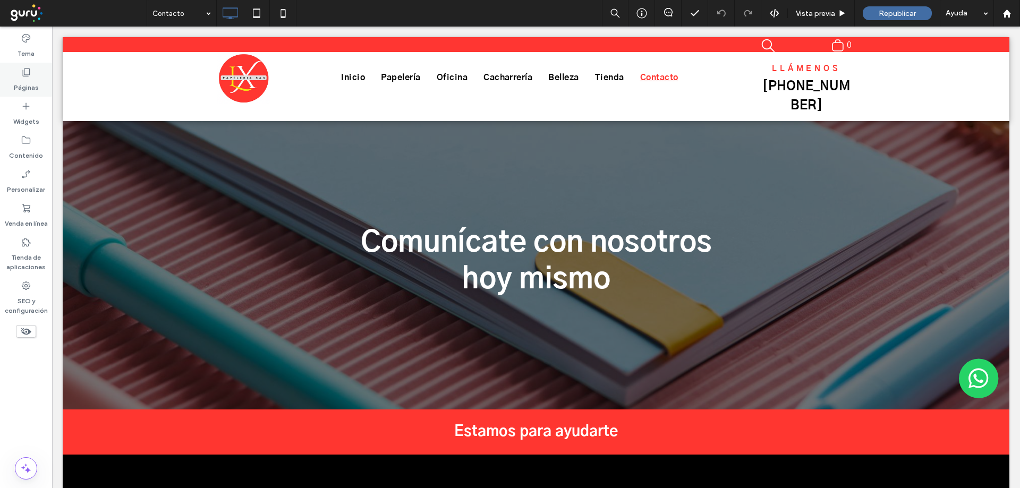
click at [28, 84] on label "Páginas" at bounding box center [26, 85] width 25 height 15
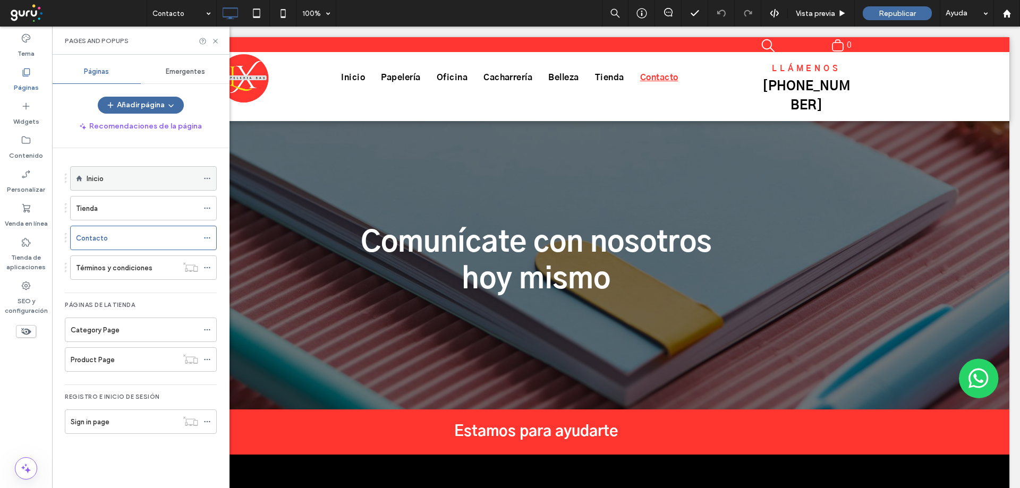
click at [131, 180] on div "Inicio" at bounding box center [143, 178] width 112 height 11
click at [92, 213] on label "Tienda" at bounding box center [87, 208] width 22 height 19
click at [213, 42] on icon at bounding box center [215, 41] width 8 height 8
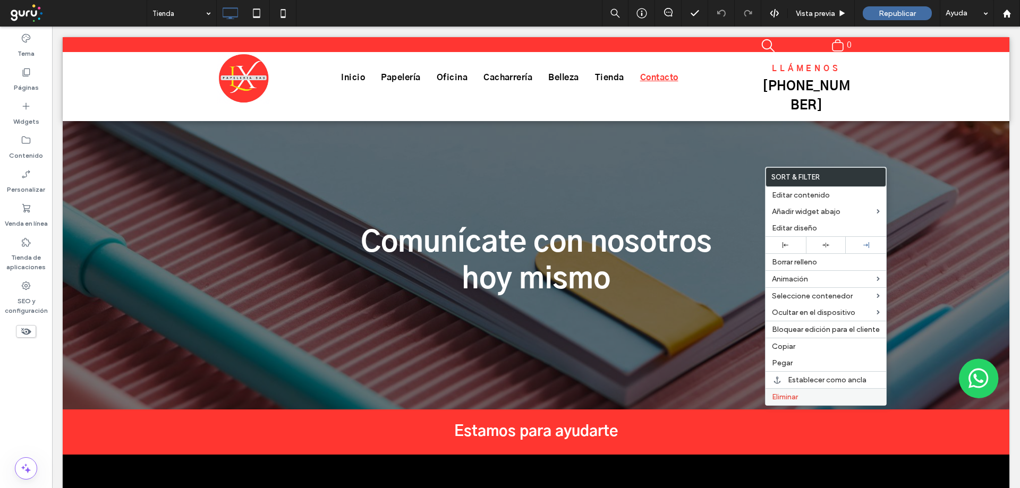
click at [809, 391] on div "Eliminar" at bounding box center [825, 396] width 121 height 17
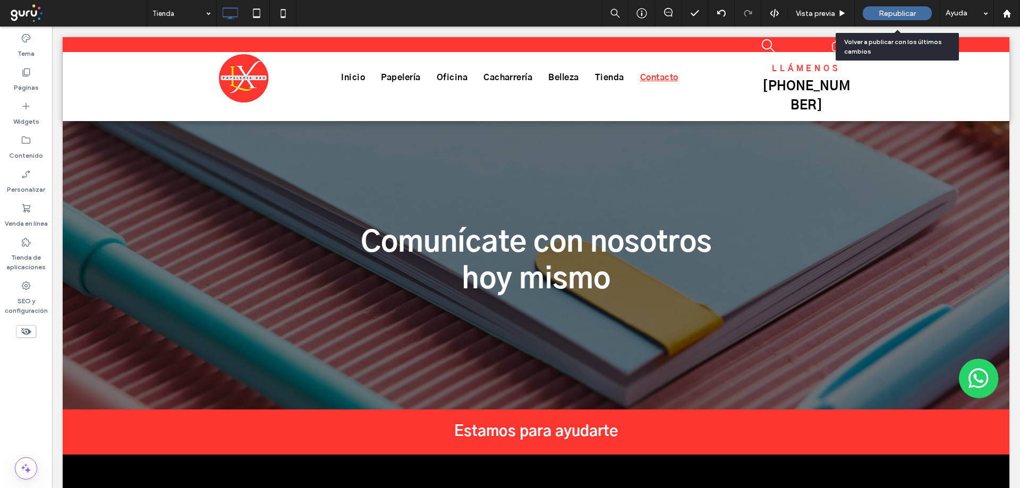
click at [895, 18] on span "Republicar" at bounding box center [897, 13] width 37 height 9
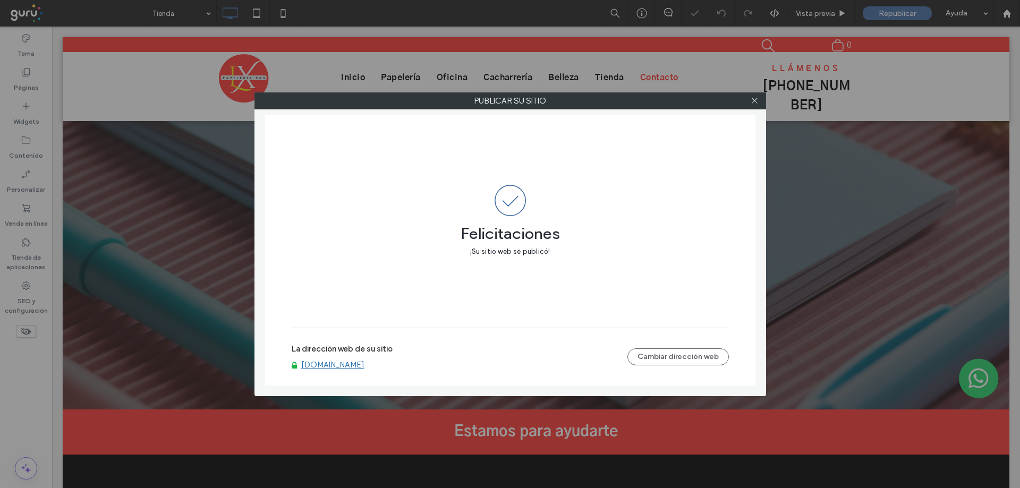
click at [320, 364] on link "www.papelerialexurysas.com" at bounding box center [332, 365] width 63 height 10
click at [755, 101] on use at bounding box center [754, 100] width 5 height 5
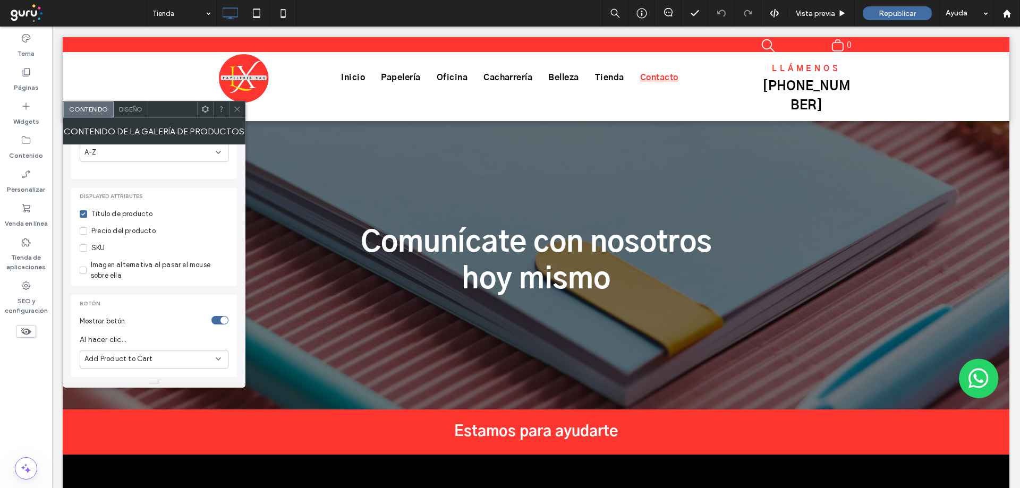
scroll to position [323, 0]
click at [215, 311] on div "toggle" at bounding box center [219, 313] width 17 height 8
click at [238, 106] on icon at bounding box center [237, 109] width 8 height 8
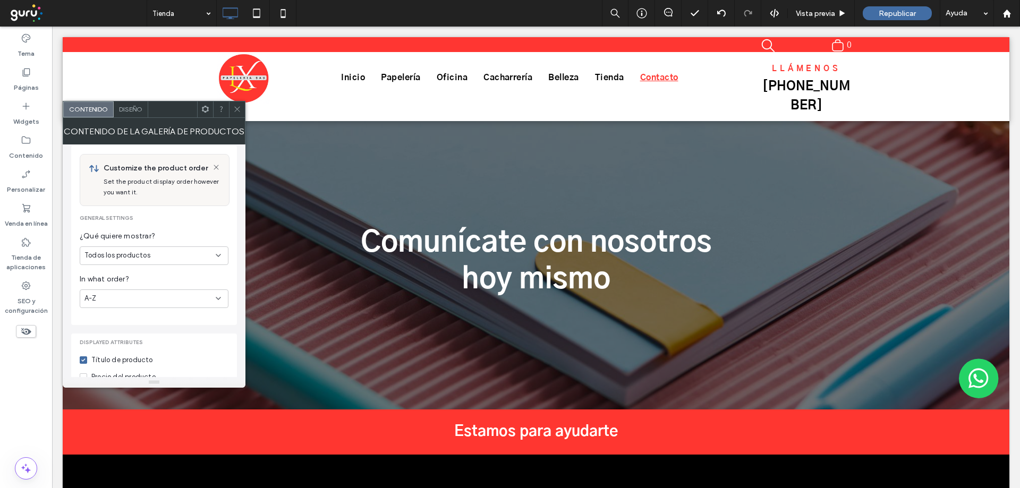
scroll to position [248, 0]
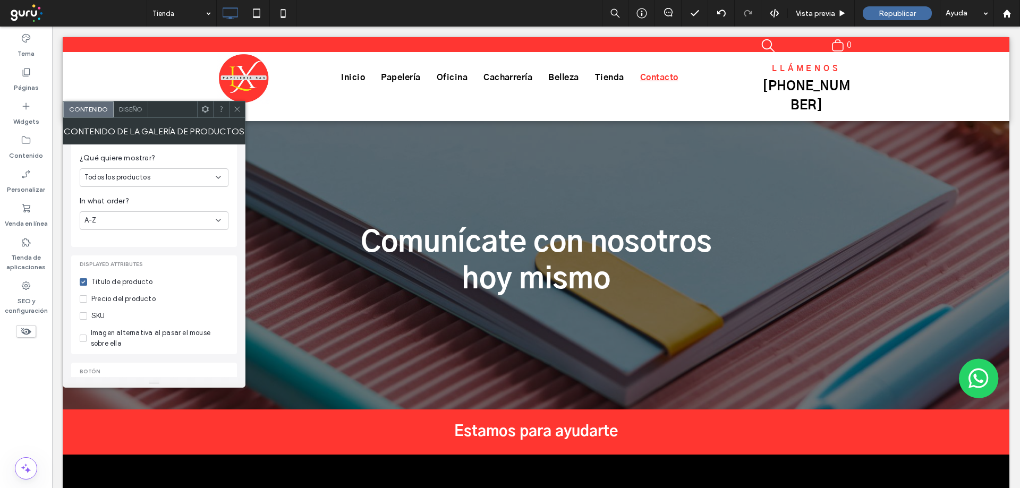
click at [242, 107] on div at bounding box center [237, 109] width 16 height 16
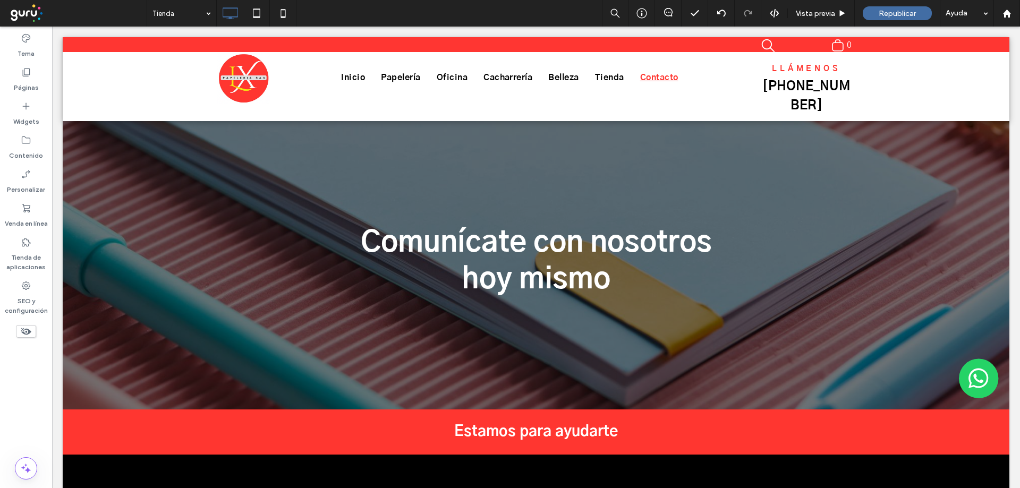
scroll to position [109, 0]
click at [882, 18] on div "Republicar" at bounding box center [897, 13] width 69 height 14
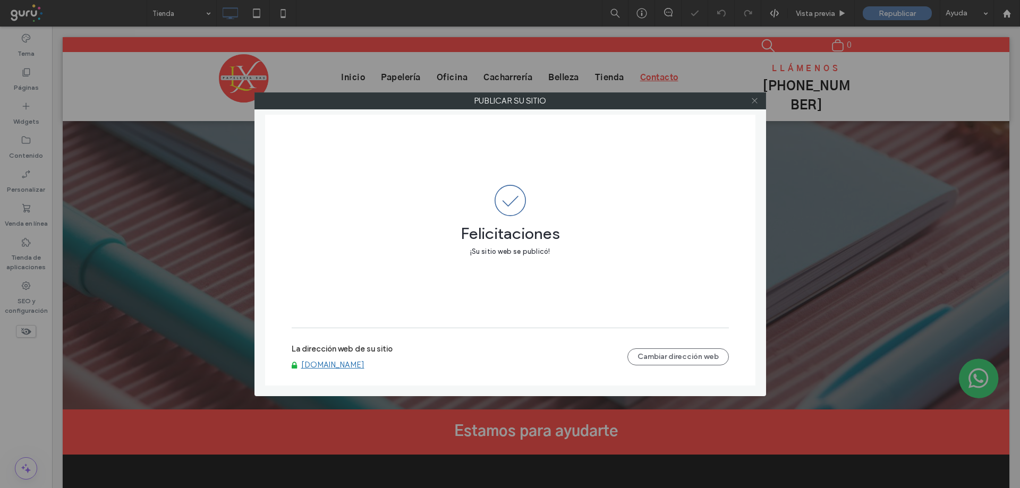
click at [751, 98] on icon at bounding box center [755, 101] width 8 height 8
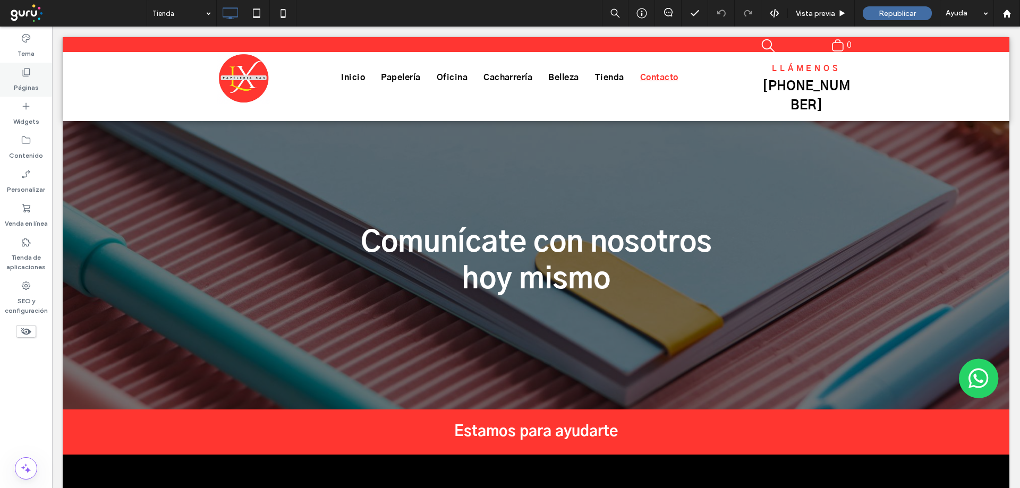
click at [22, 74] on icon at bounding box center [26, 72] width 11 height 11
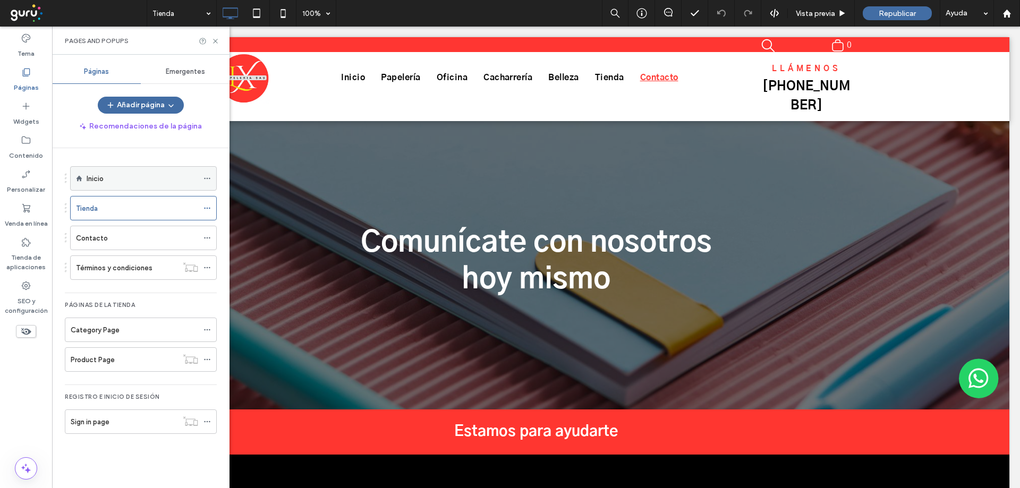
click at [119, 177] on div "Inicio" at bounding box center [143, 178] width 112 height 11
click at [88, 330] on label "Category Page" at bounding box center [95, 330] width 49 height 19
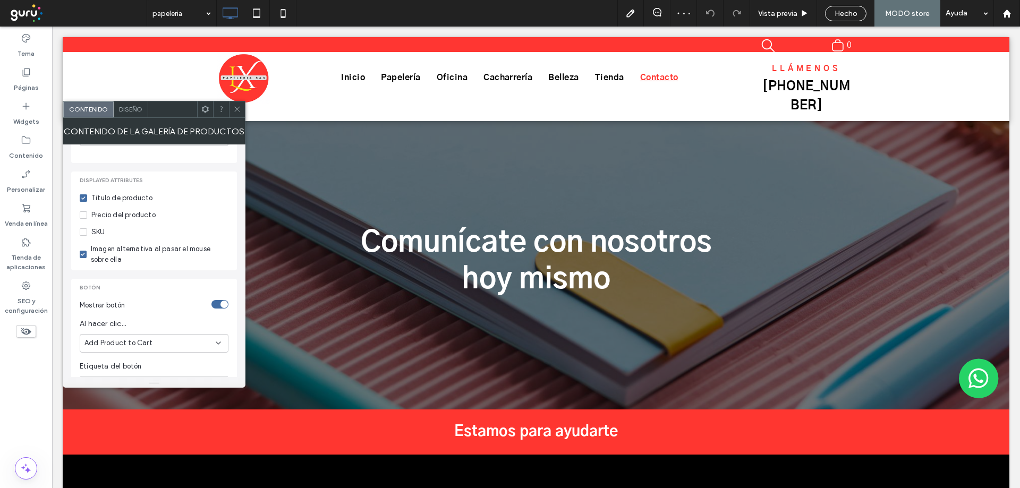
scroll to position [212, 0]
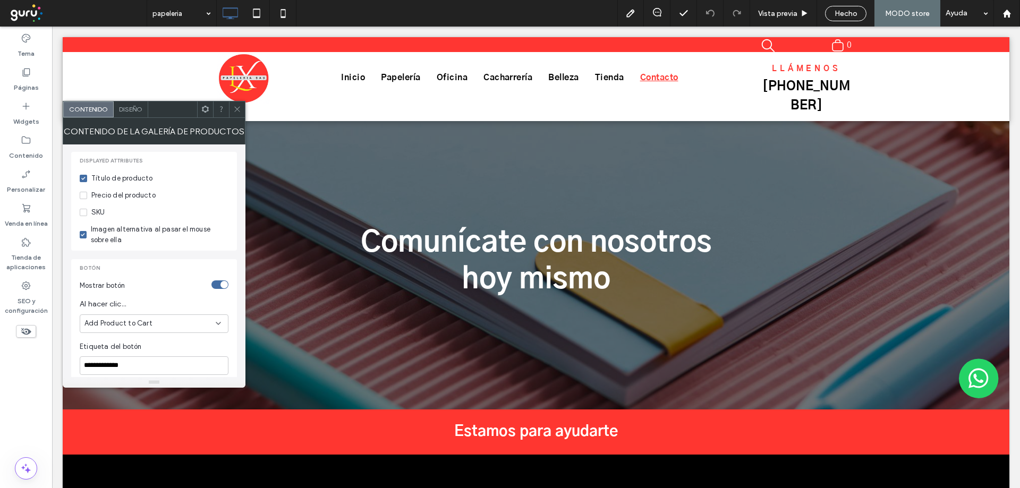
click at [214, 286] on div "toggle" at bounding box center [219, 284] width 17 height 8
click at [222, 287] on div "toggle" at bounding box center [219, 284] width 17 height 8
click at [172, 331] on div "Add Product to Cart" at bounding box center [154, 323] width 149 height 19
click at [145, 362] on div "Go to Page" at bounding box center [154, 361] width 148 height 19
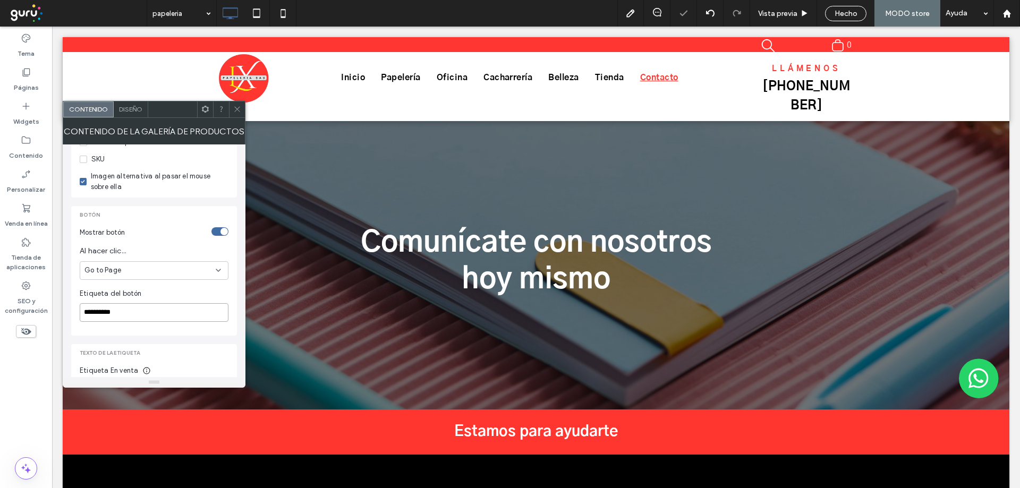
click at [150, 311] on input "**********" at bounding box center [154, 312] width 149 height 19
click at [149, 311] on input "**********" at bounding box center [154, 312] width 149 height 19
type input "*"
drag, startPoint x: 100, startPoint y: 312, endPoint x: 63, endPoint y: 313, distance: 37.7
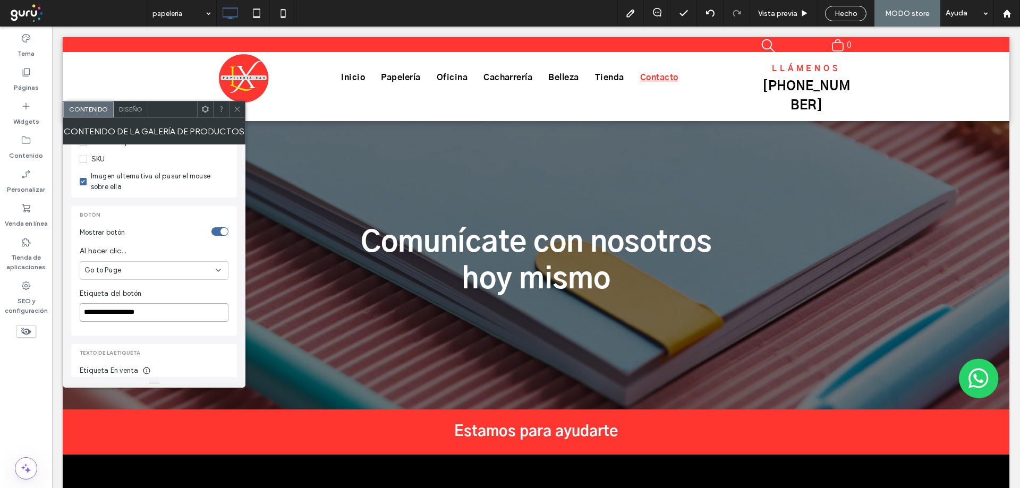
click at [63, 313] on div "**********" at bounding box center [154, 260] width 183 height 233
type input "**********"
click at [236, 108] on use at bounding box center [236, 109] width 5 height 5
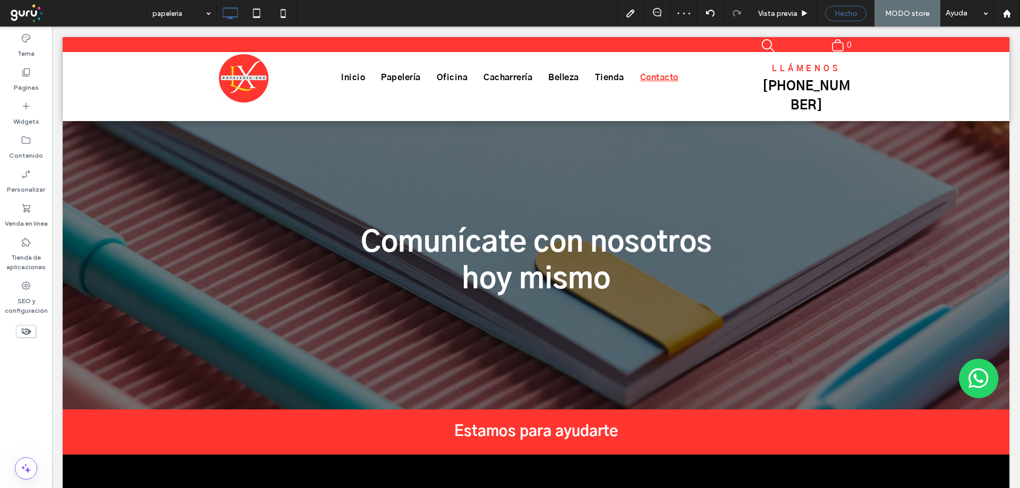
click at [852, 18] on span "Hecho" at bounding box center [846, 13] width 23 height 9
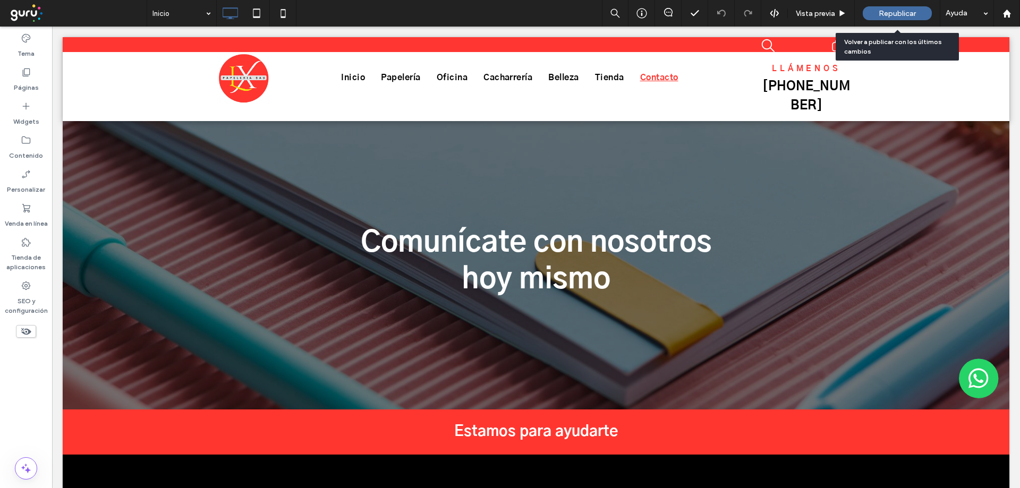
click at [913, 10] on span "Republicar" at bounding box center [897, 13] width 37 height 9
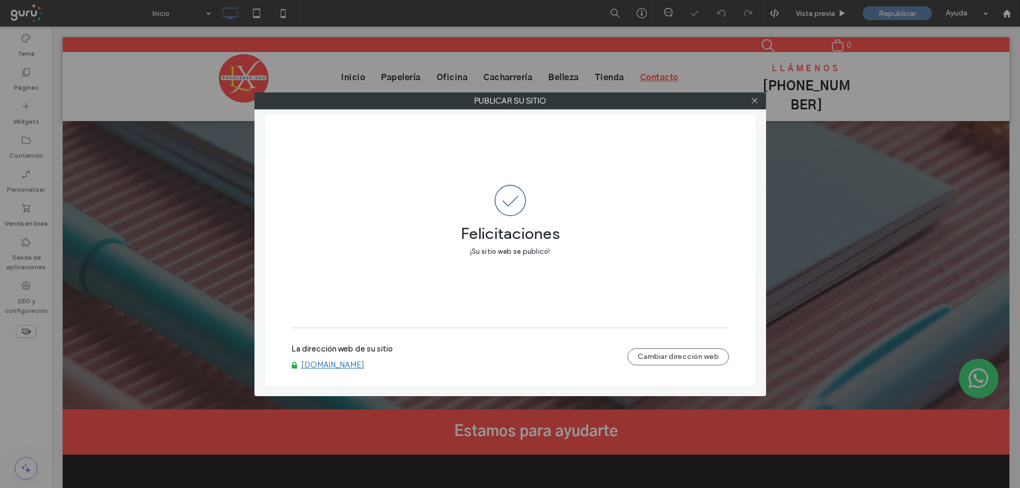
click at [333, 368] on link "www.papelerialexurysas.com" at bounding box center [332, 365] width 63 height 10
click at [756, 95] on span at bounding box center [755, 101] width 8 height 16
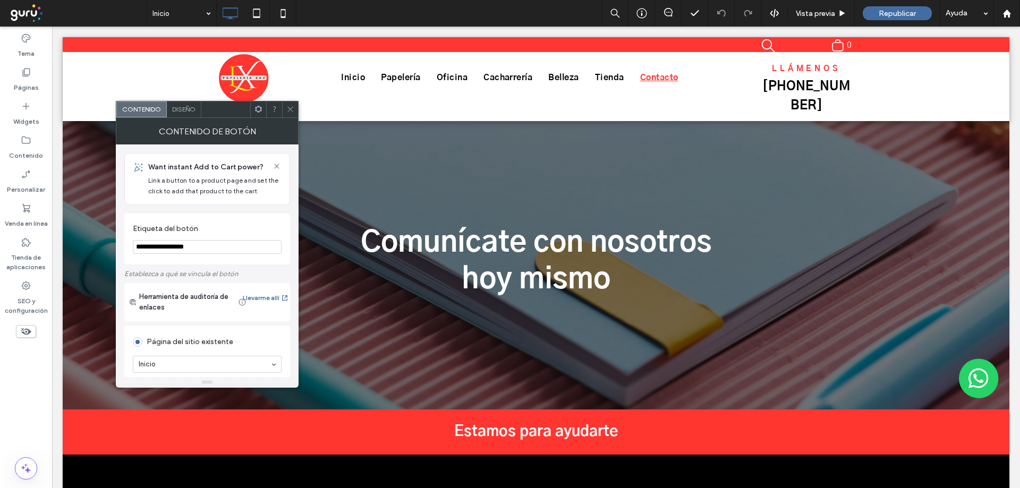
click at [286, 114] on span at bounding box center [290, 109] width 8 height 16
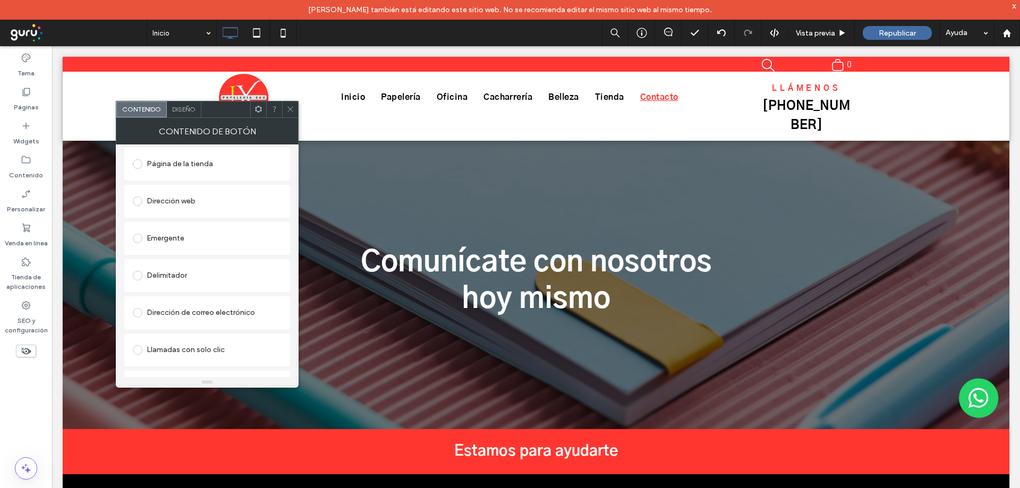
scroll to position [275, 0]
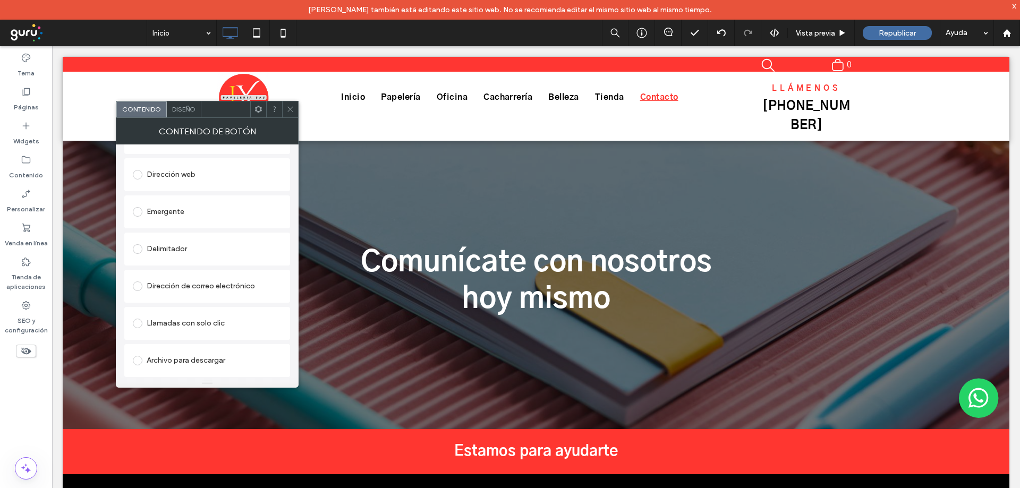
click at [183, 363] on div "Archivo para descargar" at bounding box center [207, 360] width 149 height 17
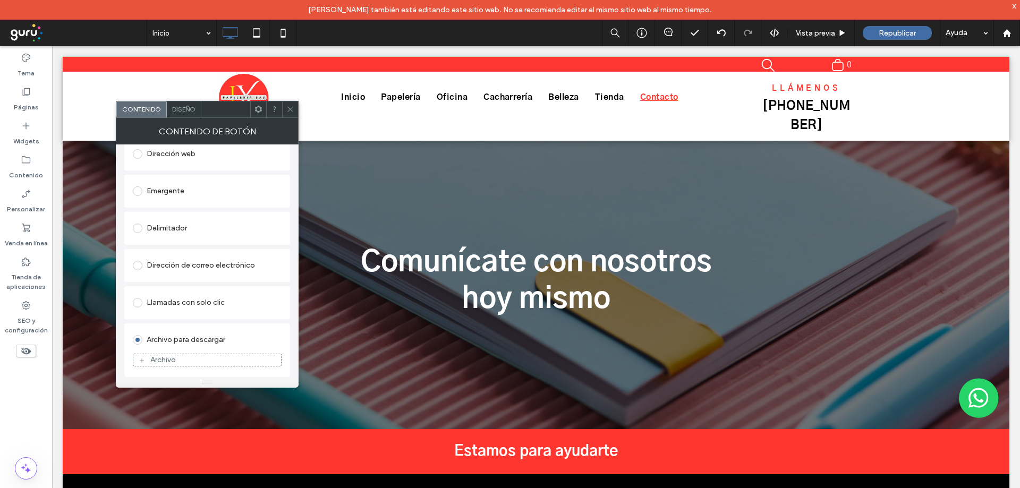
click at [153, 360] on div "Archivo" at bounding box center [162, 359] width 25 height 9
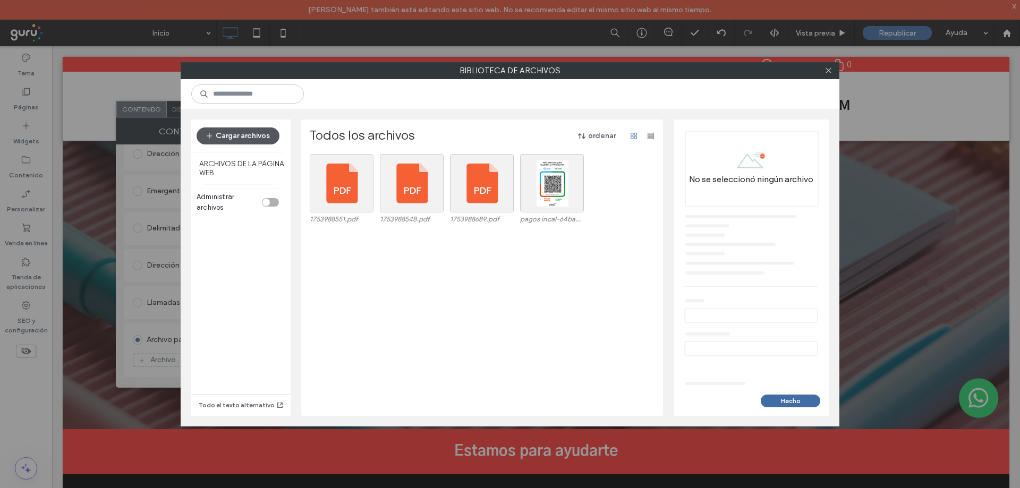
click at [268, 139] on button "Cargar archivos" at bounding box center [238, 135] width 83 height 17
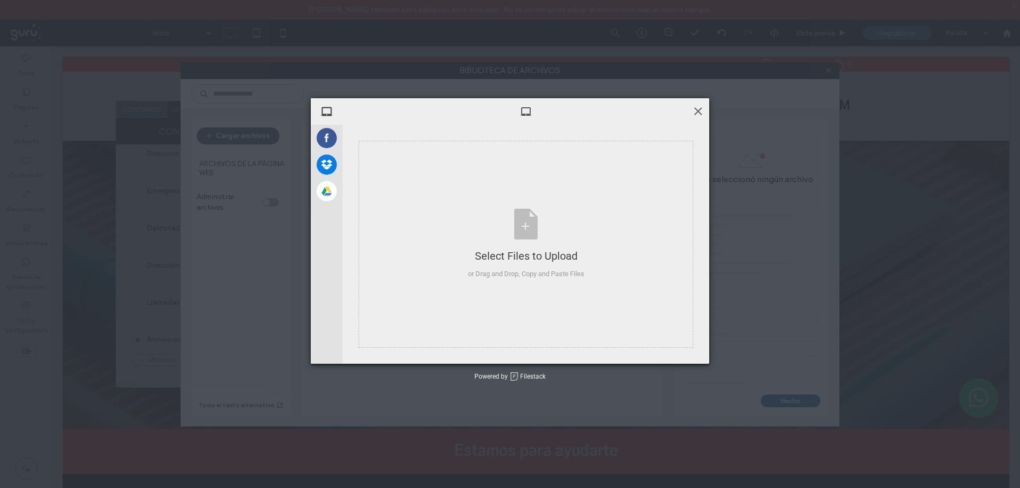
click at [693, 114] on span at bounding box center [698, 111] width 12 height 12
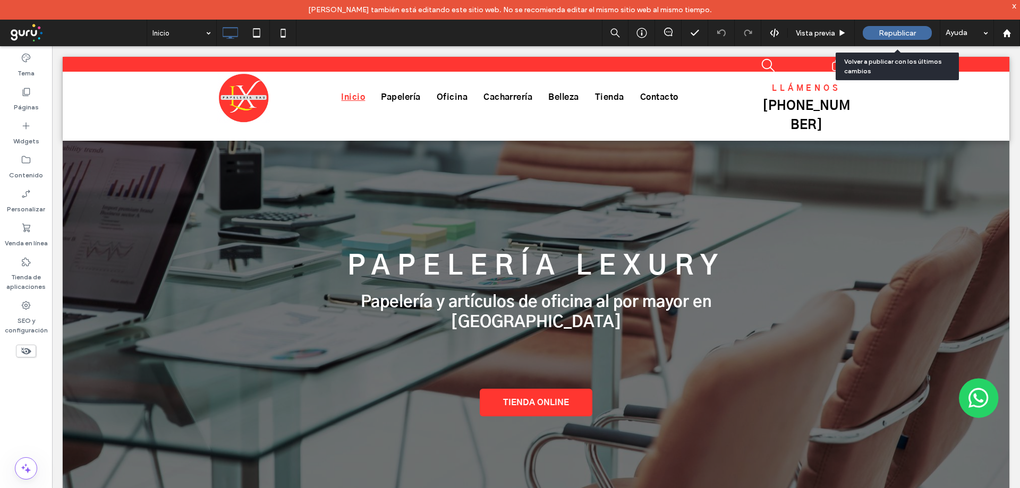
click at [895, 35] on span "Republicar" at bounding box center [897, 33] width 37 height 9
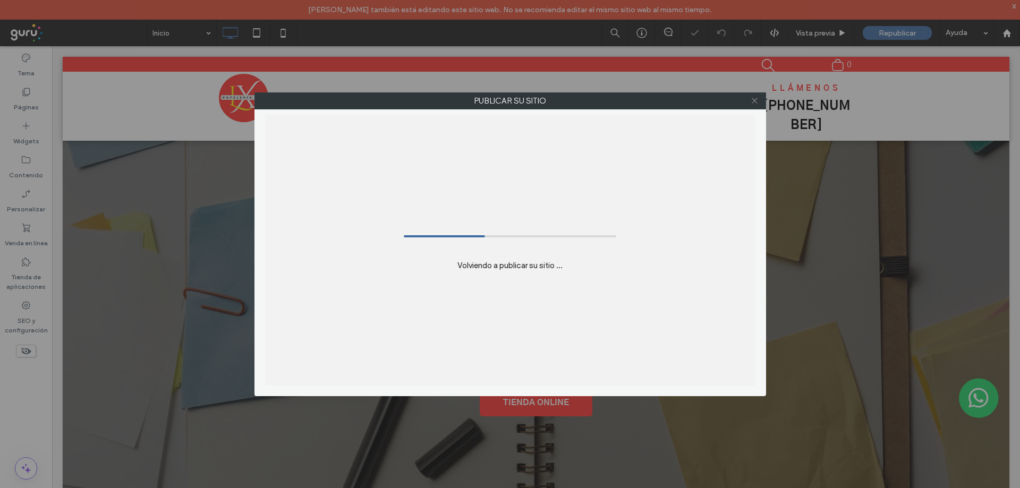
click at [752, 100] on icon at bounding box center [755, 101] width 8 height 8
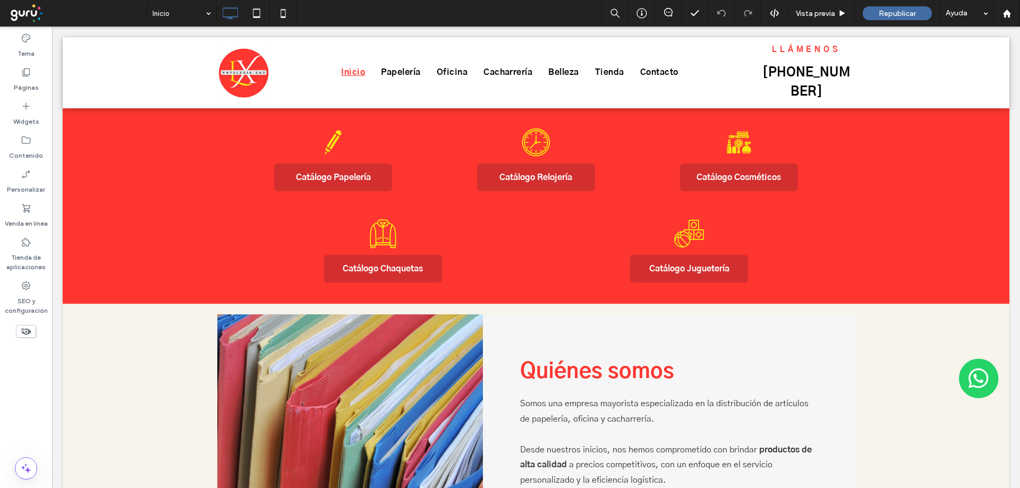
scroll to position [725, 0]
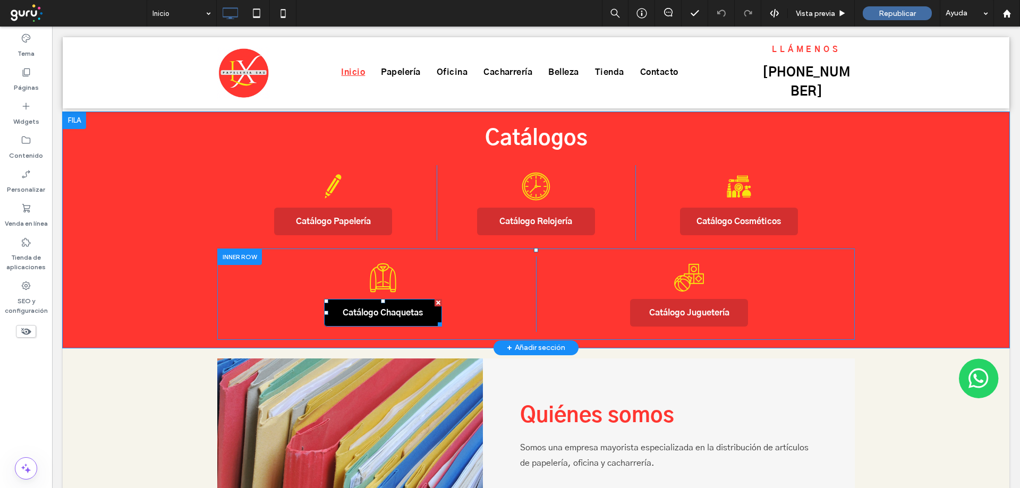
click at [397, 299] on link "Catálogo Chaquetas" at bounding box center [383, 313] width 118 height 28
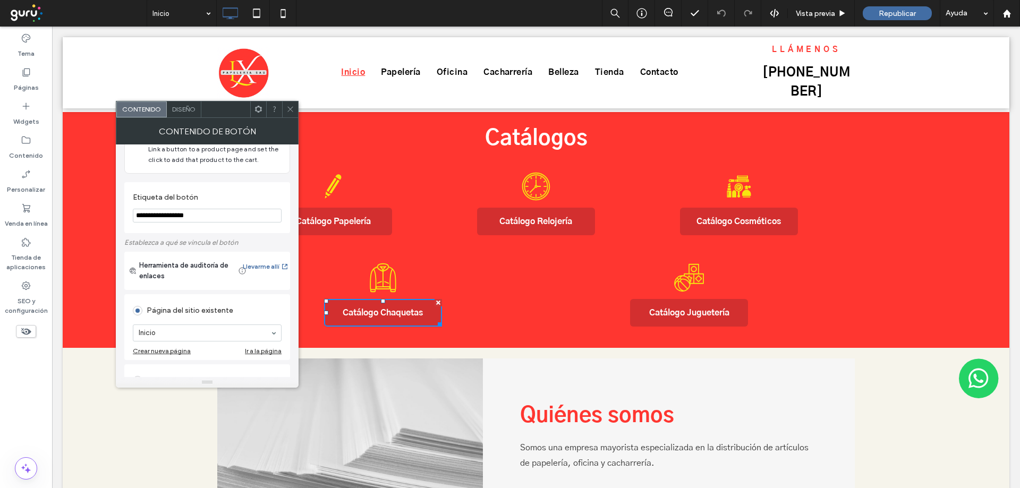
scroll to position [36, 0]
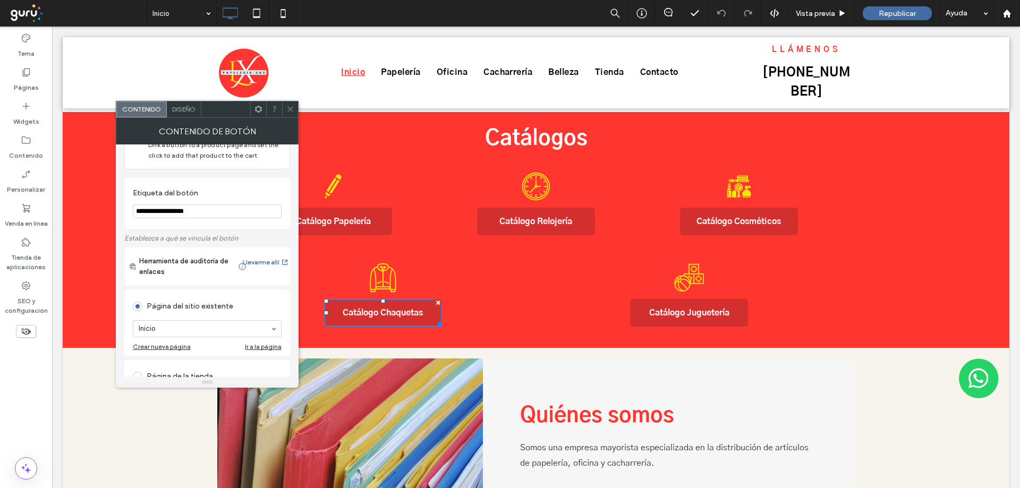
click at [294, 108] on icon at bounding box center [290, 109] width 8 height 8
